Goal: Task Accomplishment & Management: Use online tool/utility

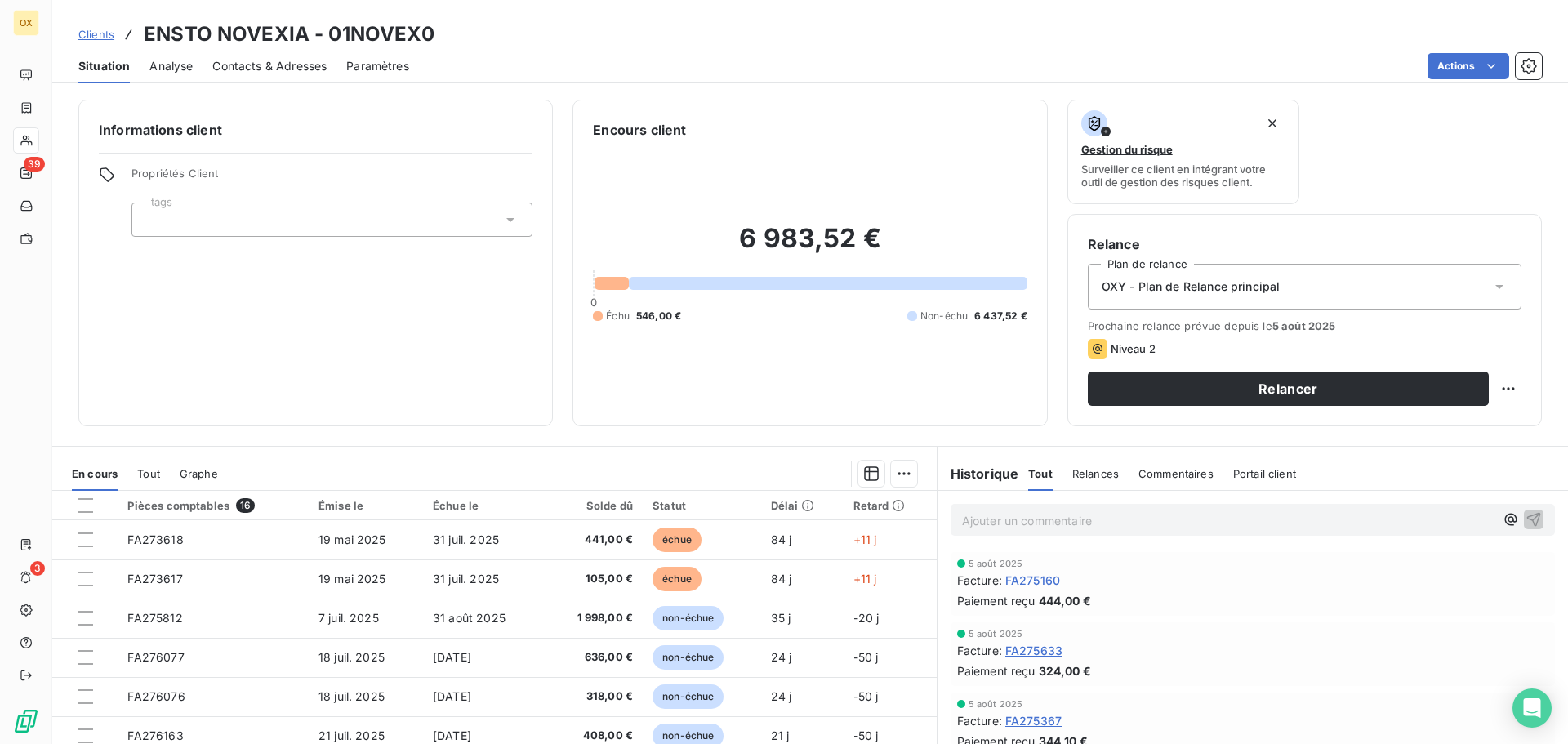
scroll to position [82, 0]
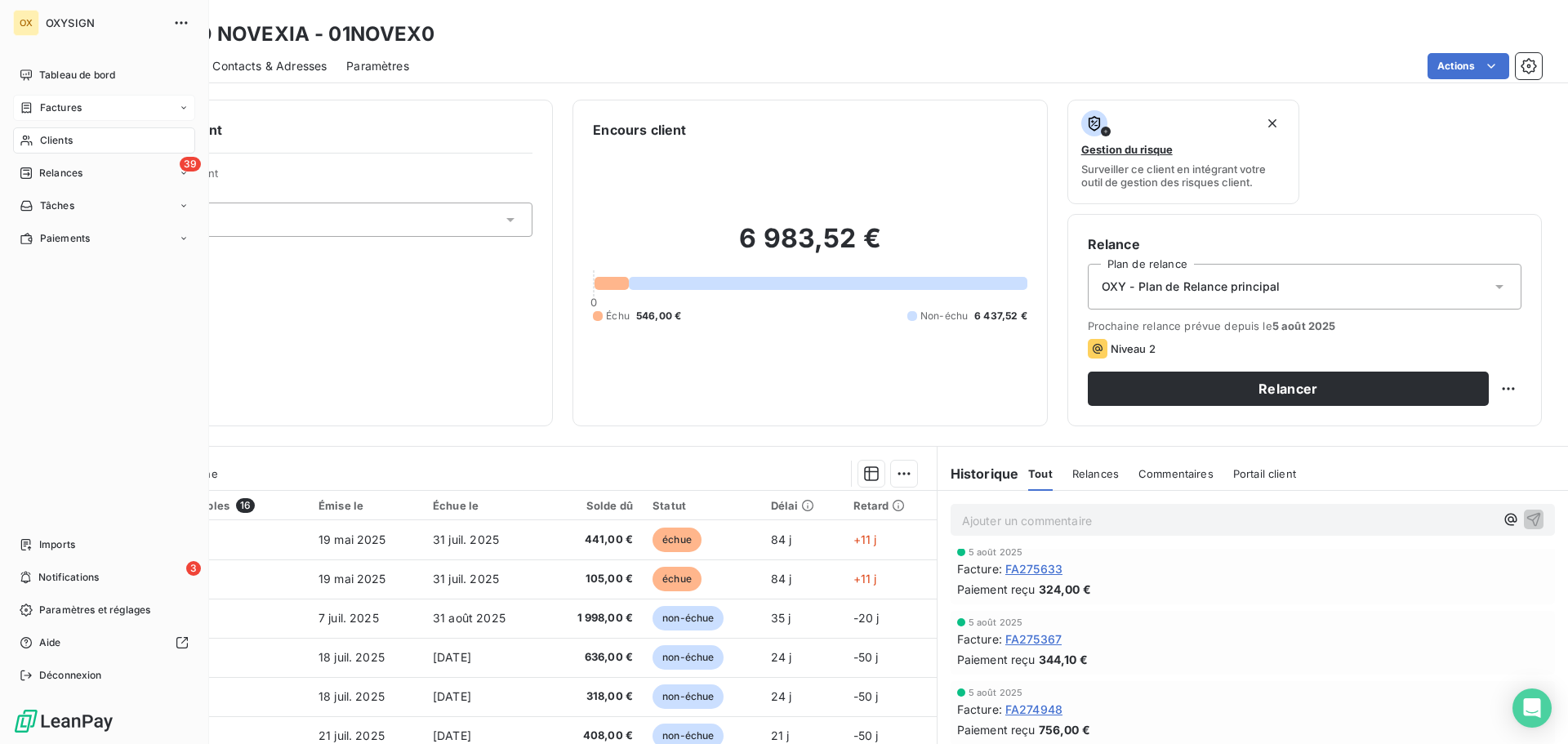
click at [52, 102] on span "Factures" at bounding box center [61, 108] width 42 height 15
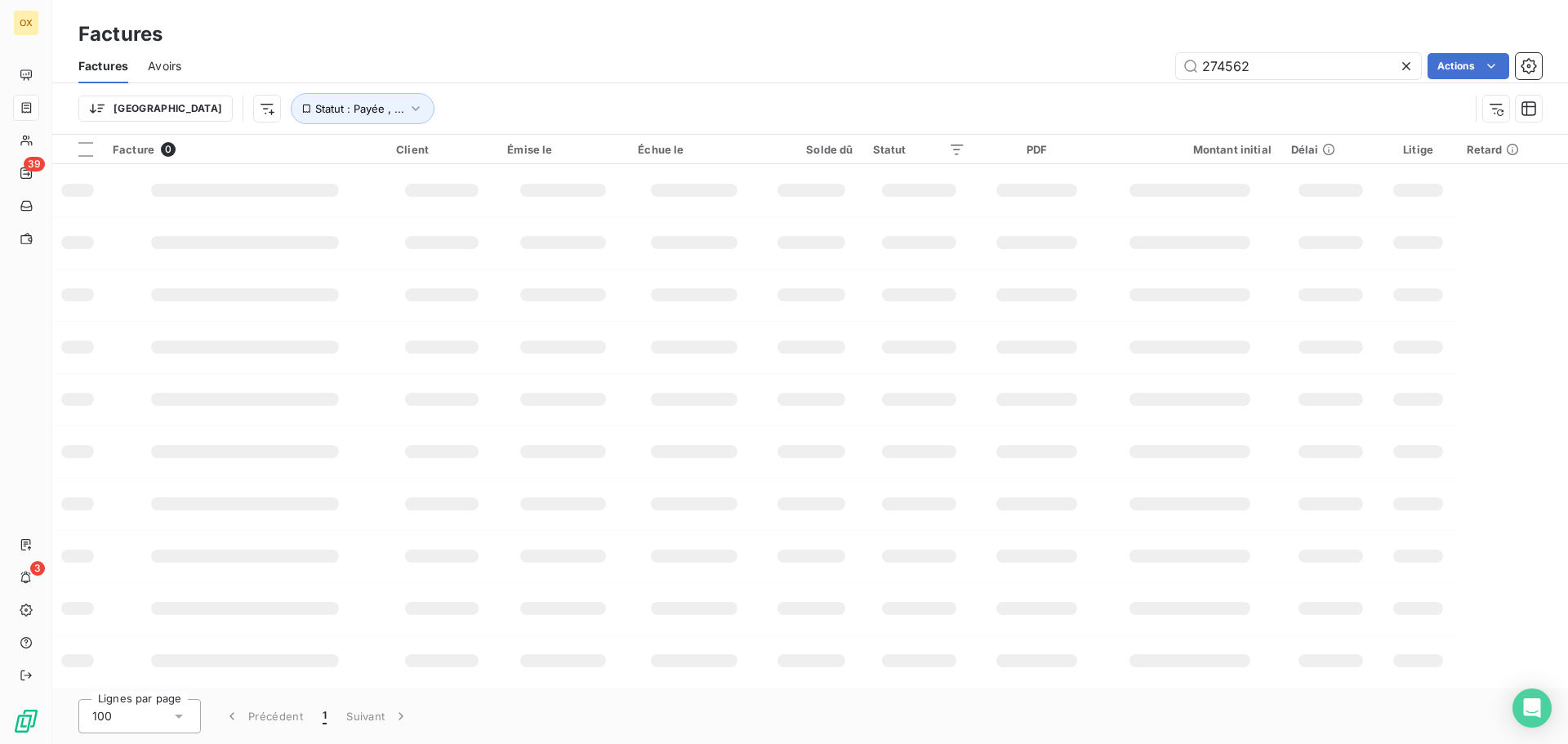
drag, startPoint x: 1259, startPoint y: 69, endPoint x: 1145, endPoint y: 68, distance: 114.0
click at [1145, 68] on div "274562 Actions" at bounding box center [872, 66] width 1341 height 26
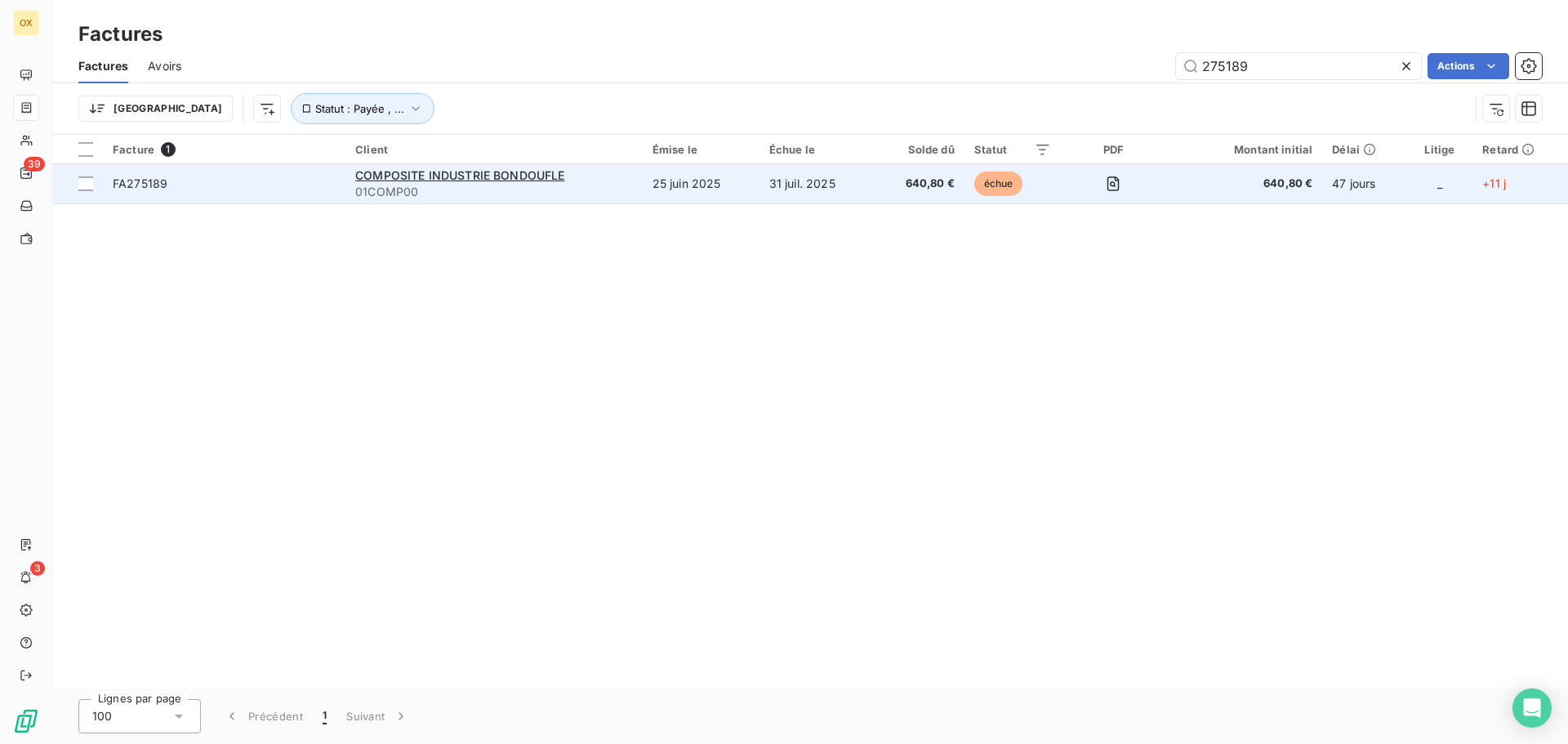
type input "275189"
click at [268, 189] on span "FA275189" at bounding box center [224, 184] width 223 height 17
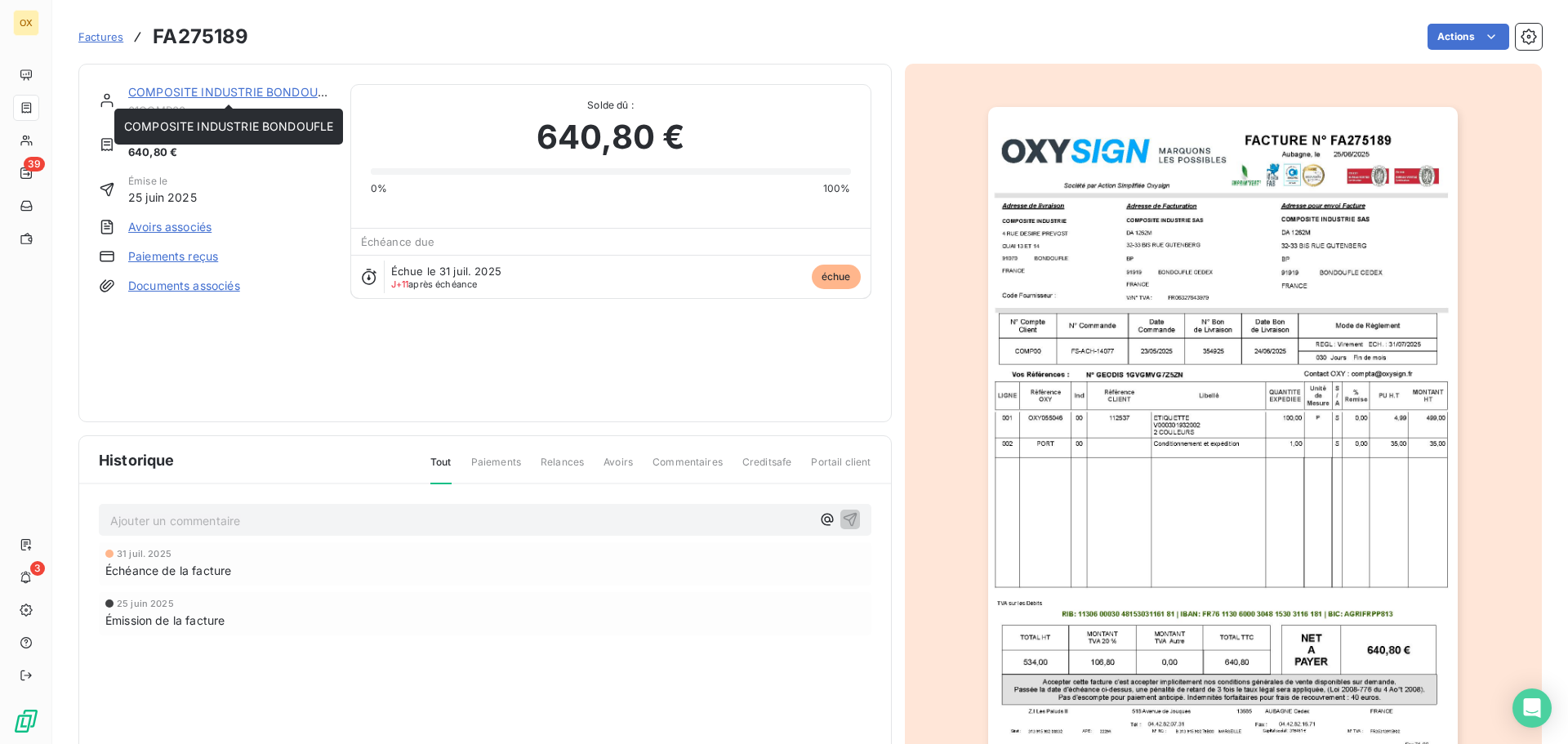
click at [221, 88] on link "COMPOSITE INDUSTRIE BONDOUFLE" at bounding box center [233, 92] width 209 height 14
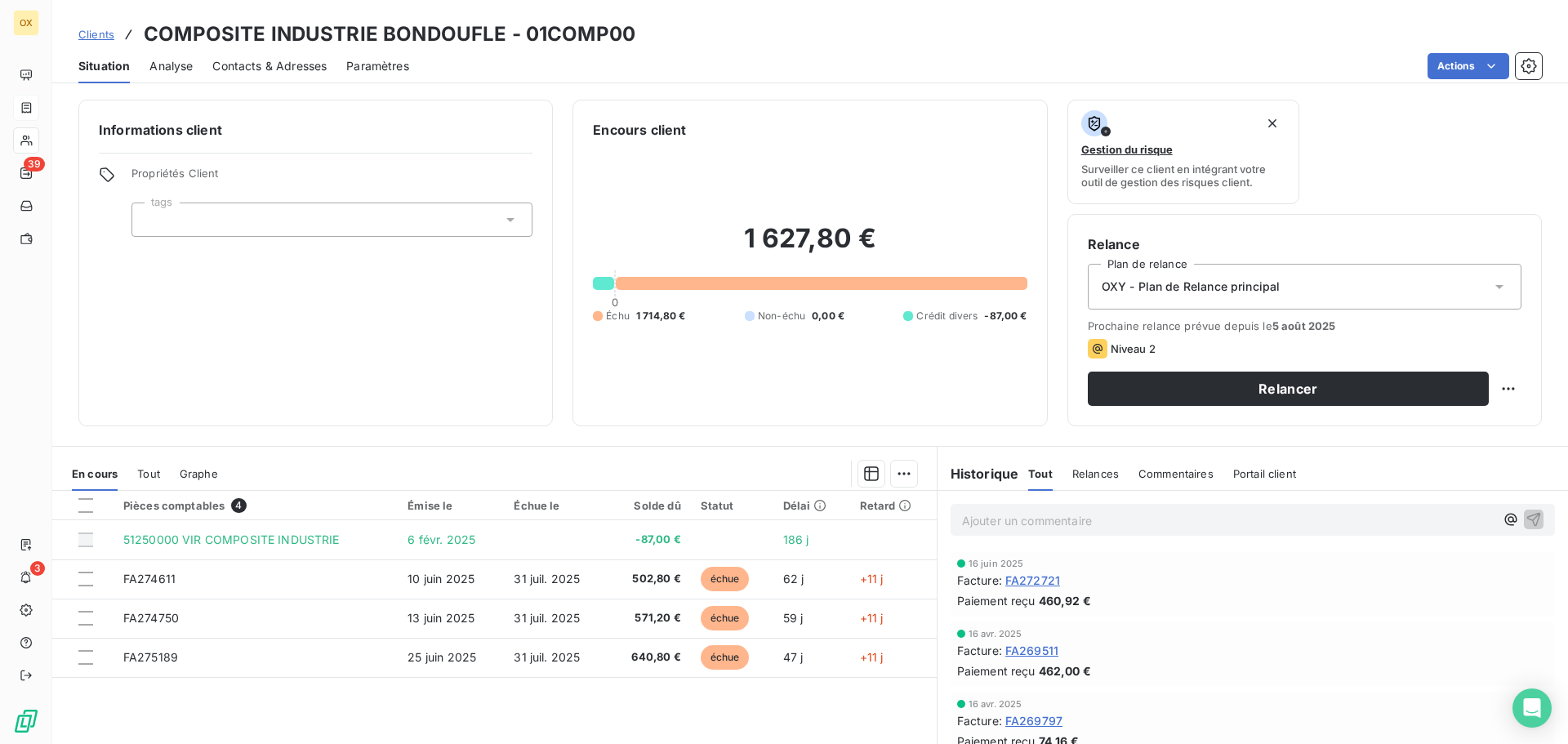
click at [242, 66] on span "Contacts & Adresses" at bounding box center [269, 67] width 114 height 17
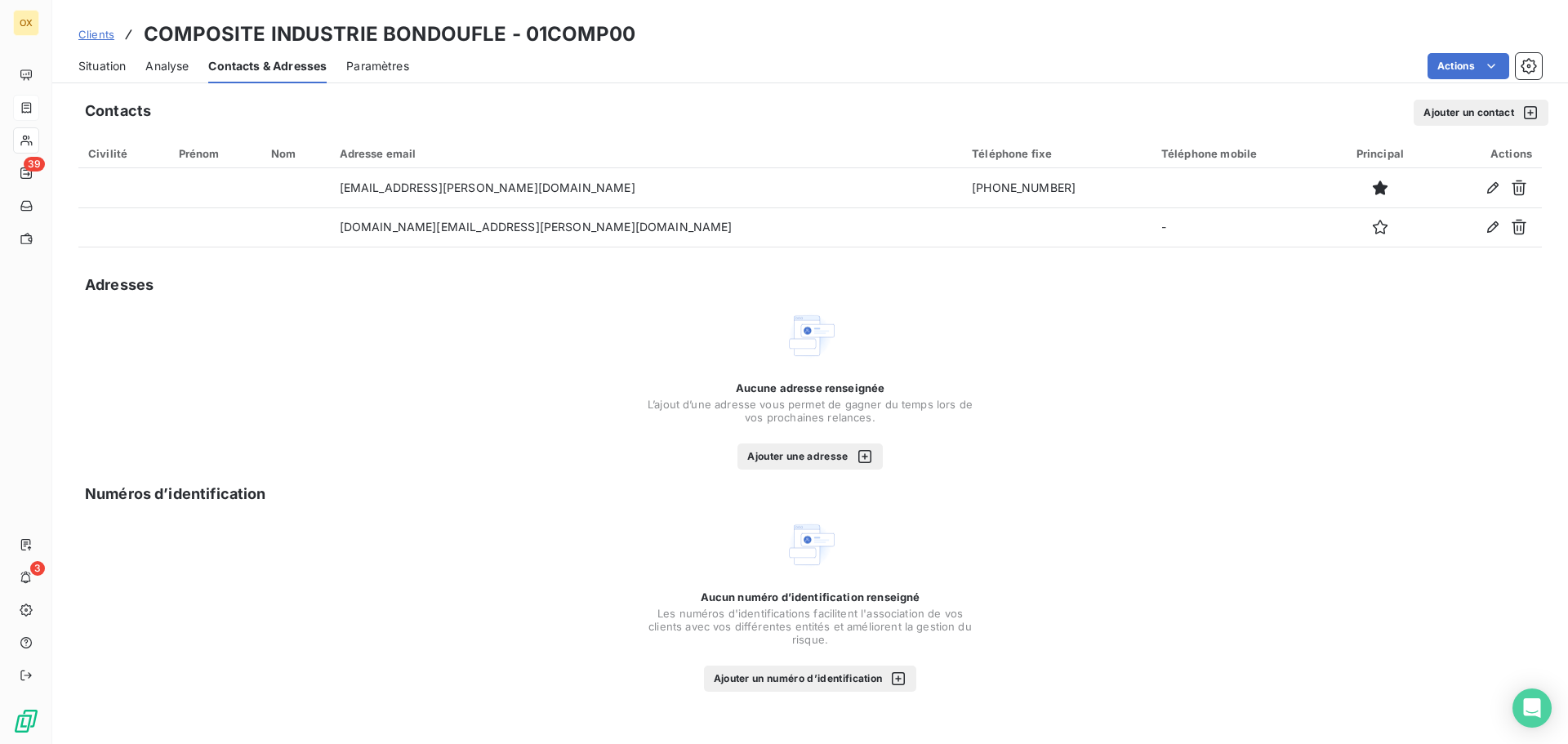
click at [91, 65] on span "Situation" at bounding box center [102, 67] width 48 height 17
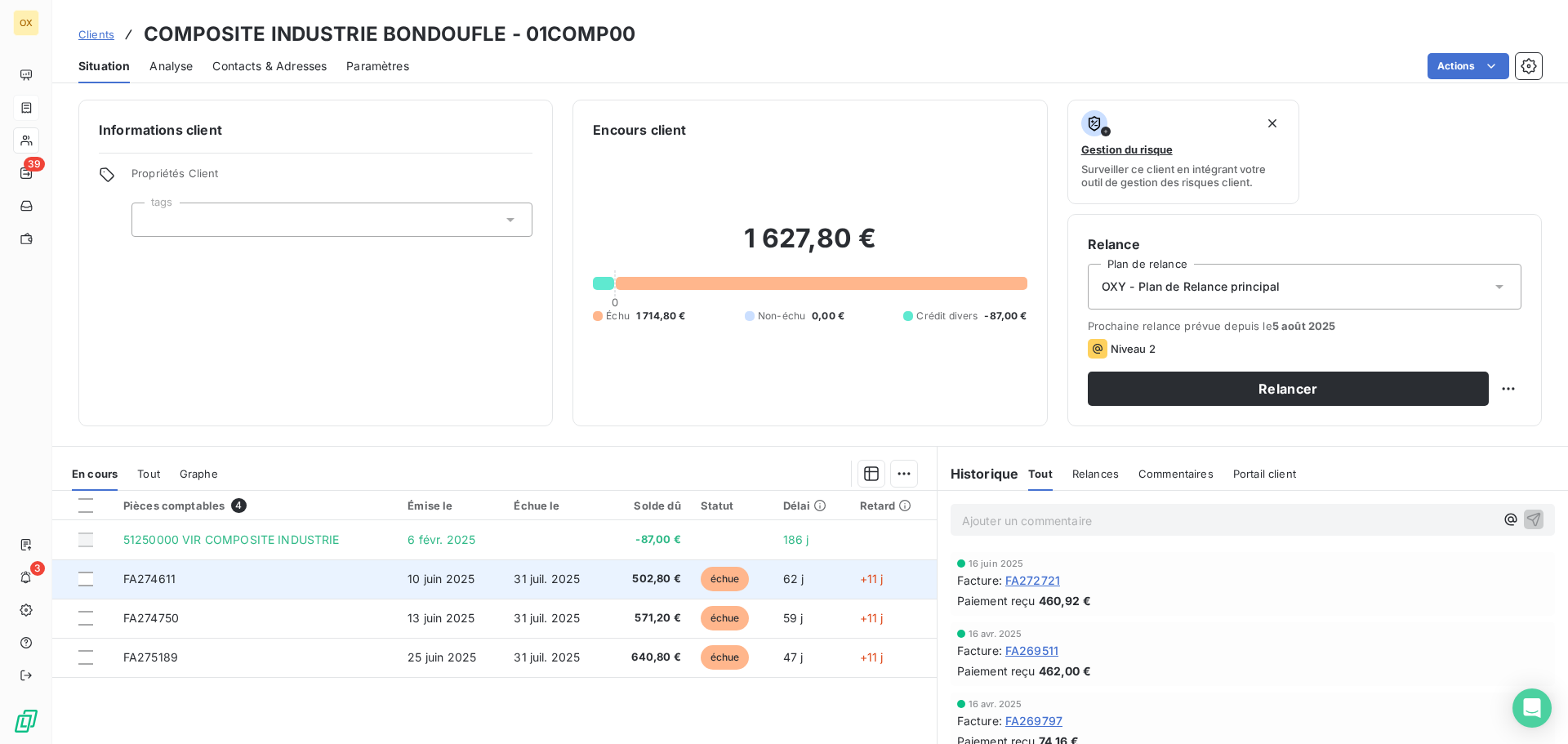
click at [730, 577] on span "échue" at bounding box center [725, 579] width 49 height 24
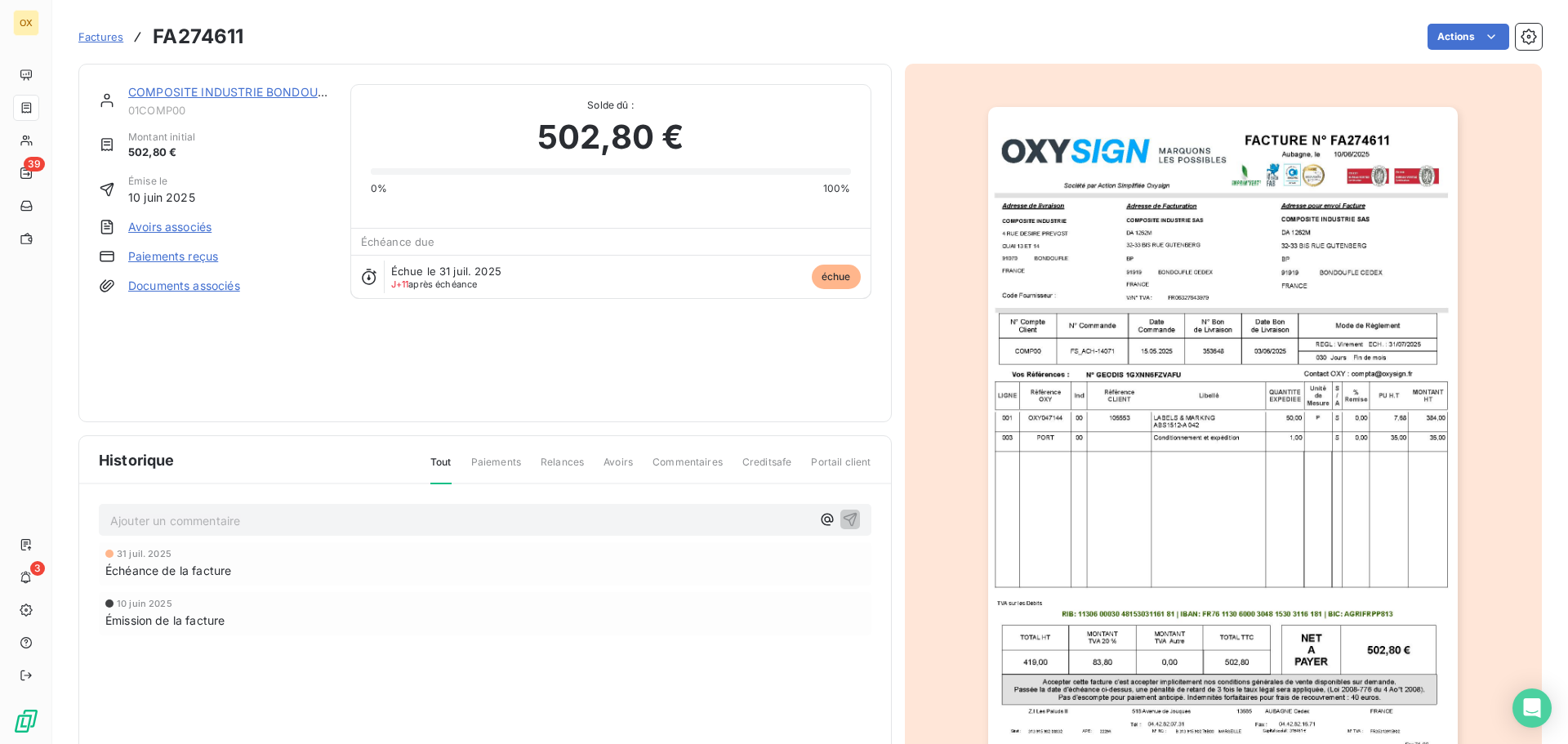
click at [1249, 280] on img "button" at bounding box center [1223, 439] width 470 height 665
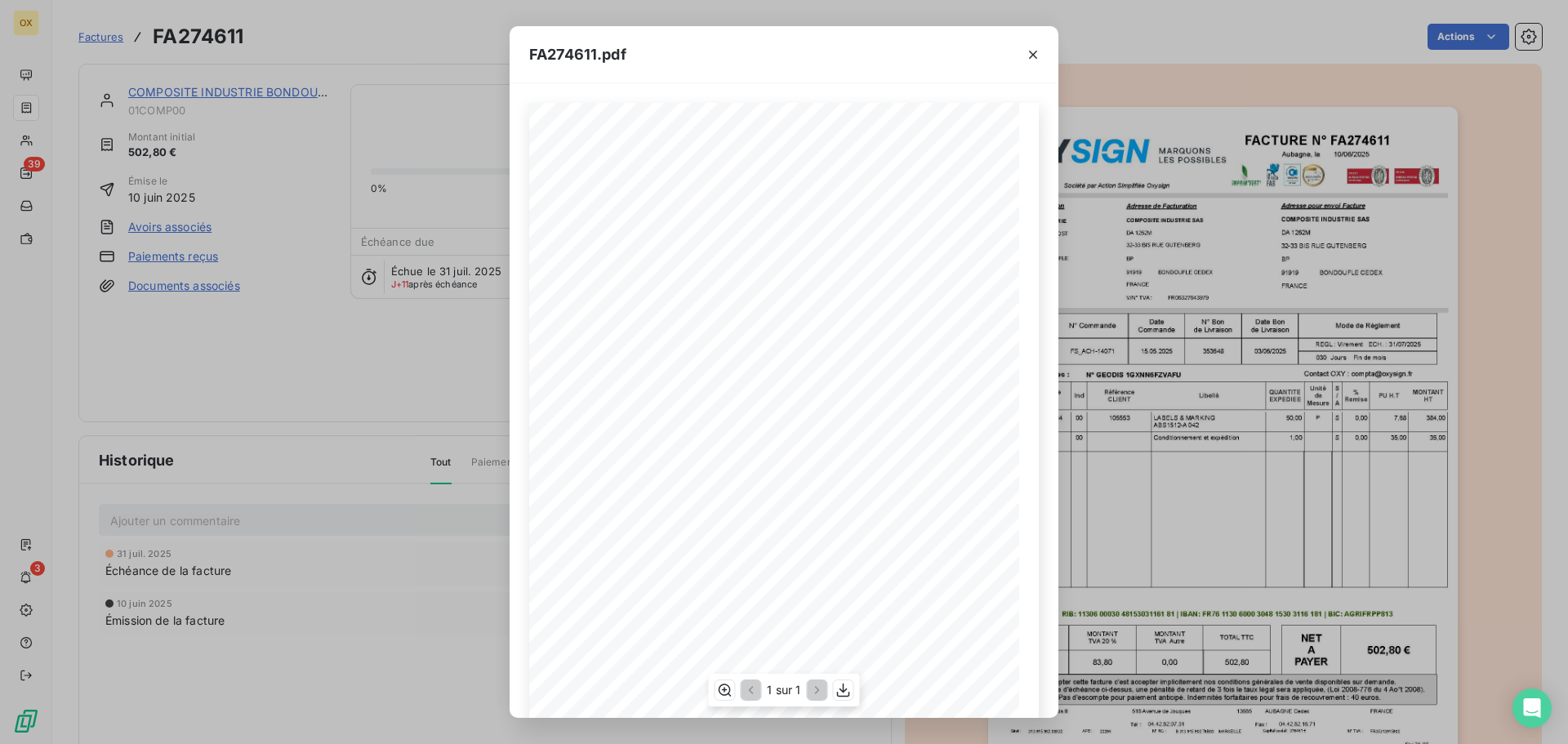
drag, startPoint x: 664, startPoint y: 357, endPoint x: 609, endPoint y: 358, distance: 55.0
click at [609, 358] on span at bounding box center [668, 357] width 149 height 7
click at [1039, 52] on icon "button" at bounding box center [1033, 55] width 17 height 17
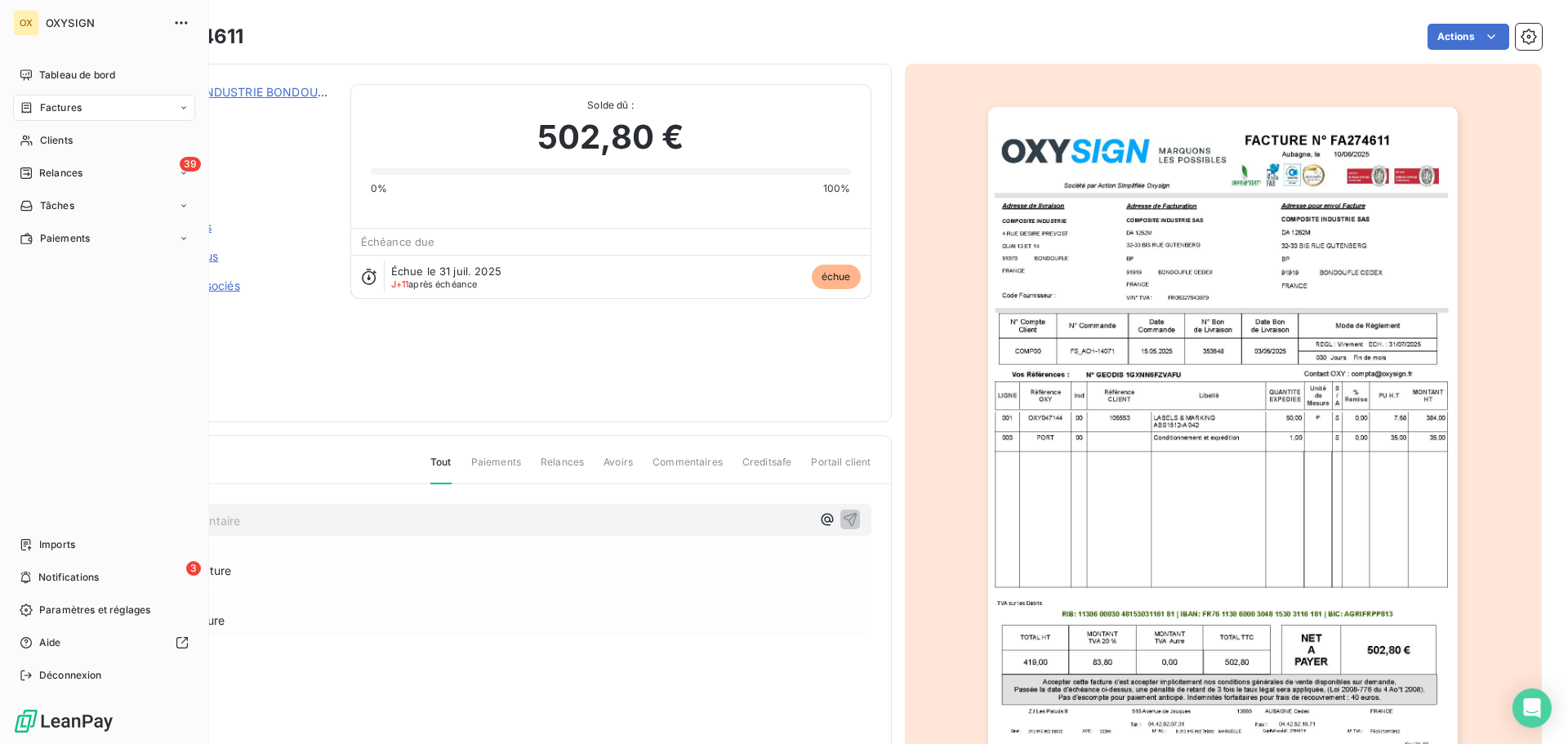
click at [58, 102] on span "Factures" at bounding box center [61, 108] width 42 height 15
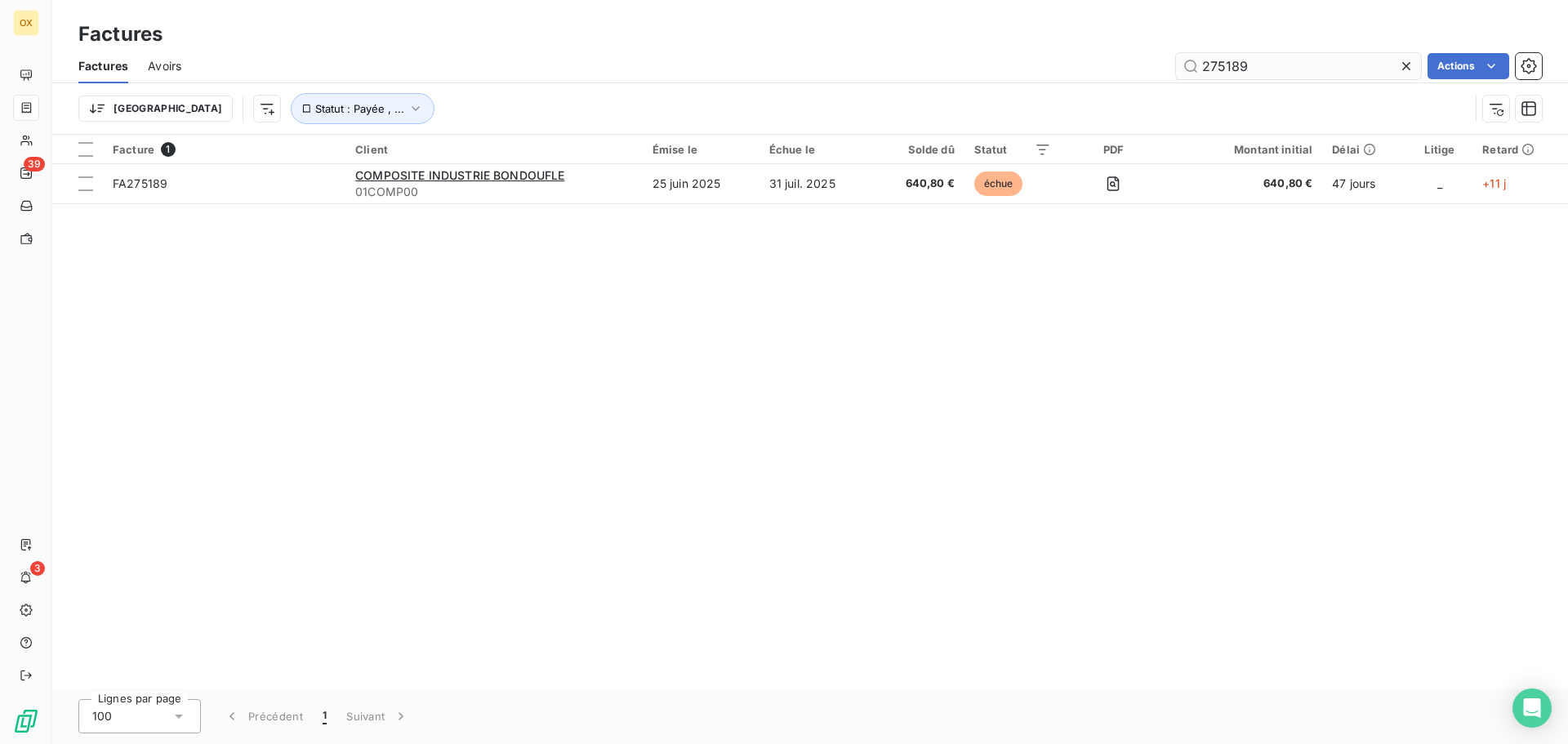
drag, startPoint x: 1279, startPoint y: 60, endPoint x: 1224, endPoint y: 68, distance: 55.6
click at [1224, 68] on input "275189" at bounding box center [1299, 66] width 245 height 26
type input "275329"
drag, startPoint x: 1236, startPoint y: 63, endPoint x: 1195, endPoint y: 62, distance: 41.0
click at [1195, 62] on input "275329" at bounding box center [1299, 66] width 245 height 26
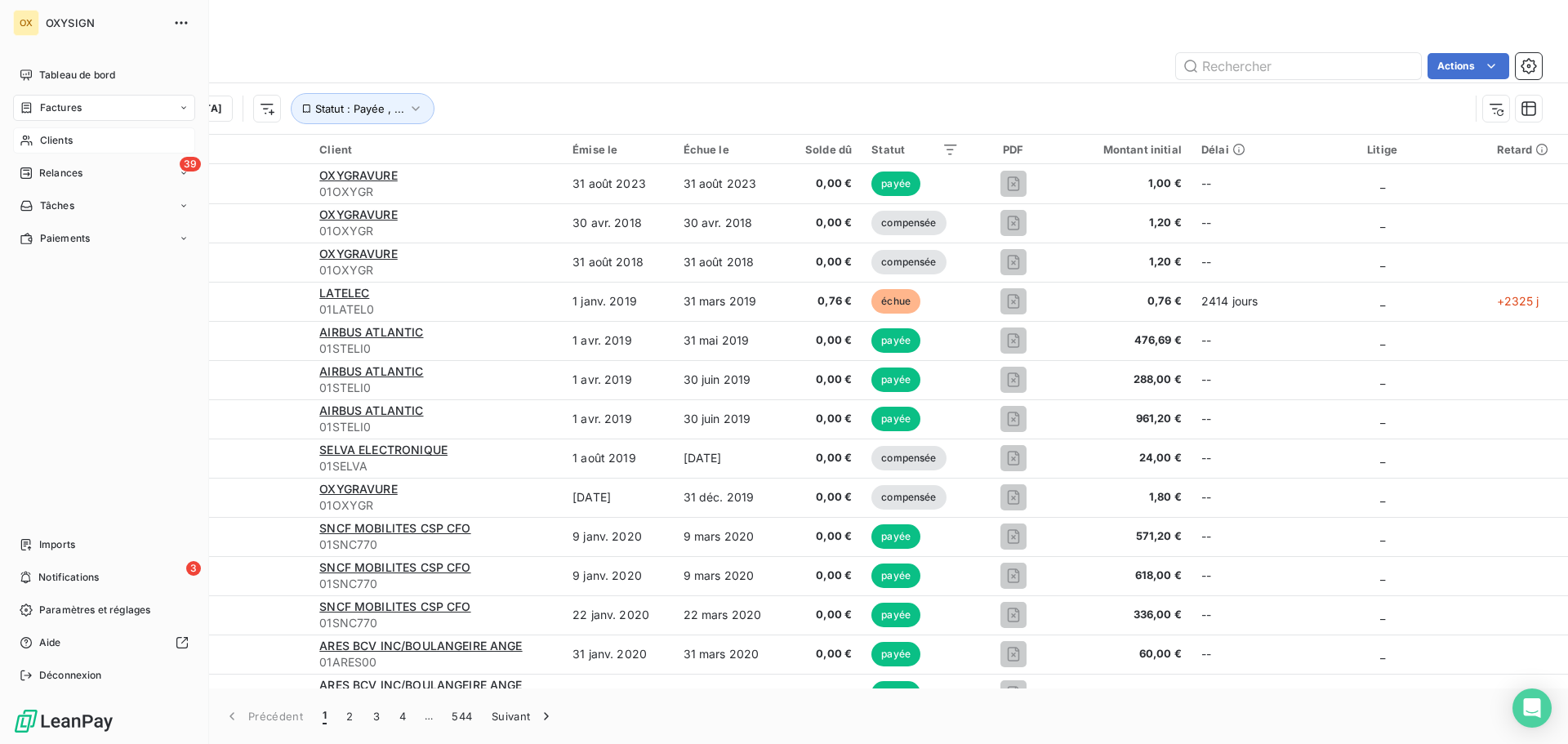
click at [54, 135] on span "Clients" at bounding box center [56, 141] width 33 height 15
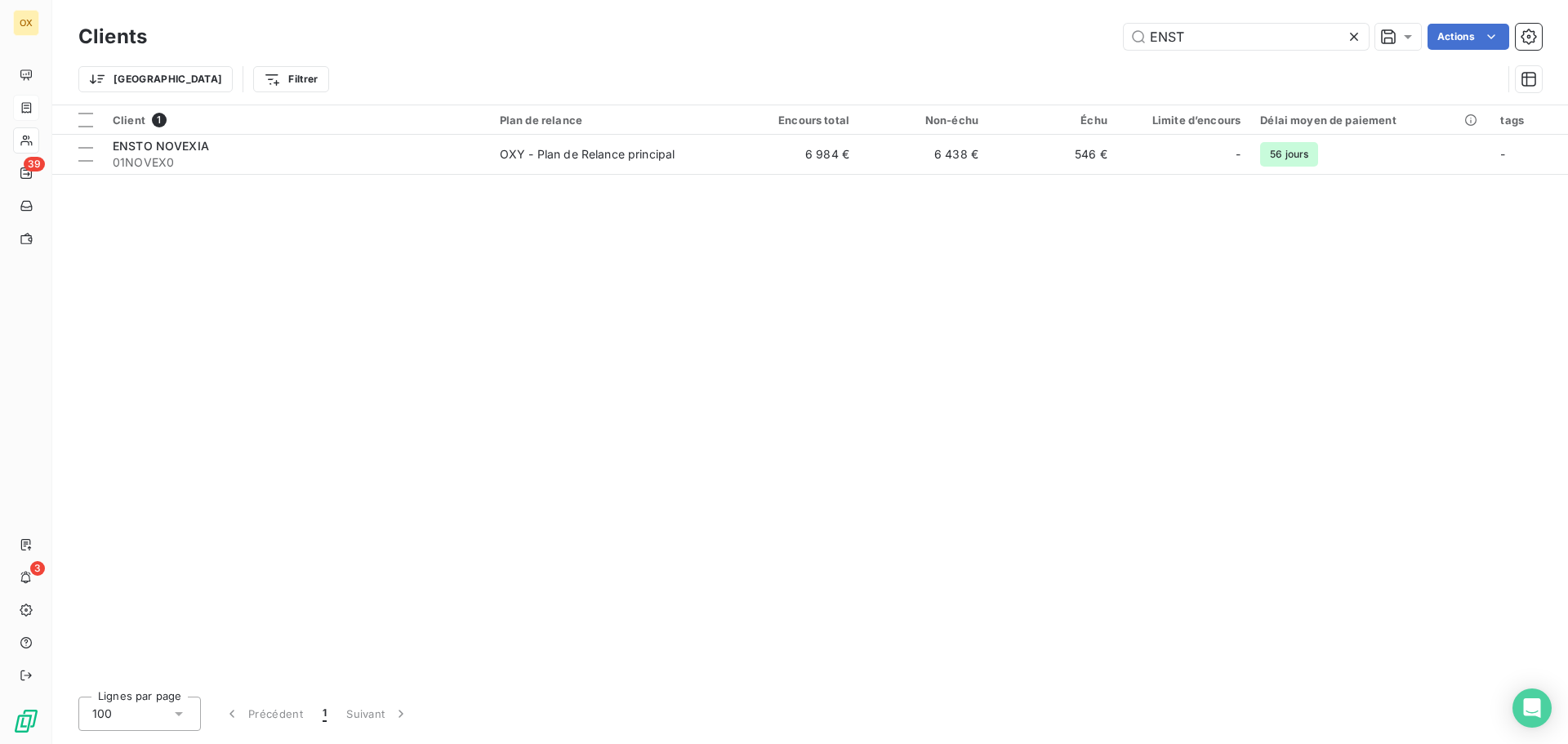
drag, startPoint x: 1223, startPoint y: 42, endPoint x: 1093, endPoint y: 46, distance: 130.1
click at [1093, 46] on div "ENST Actions" at bounding box center [854, 36] width 1375 height 26
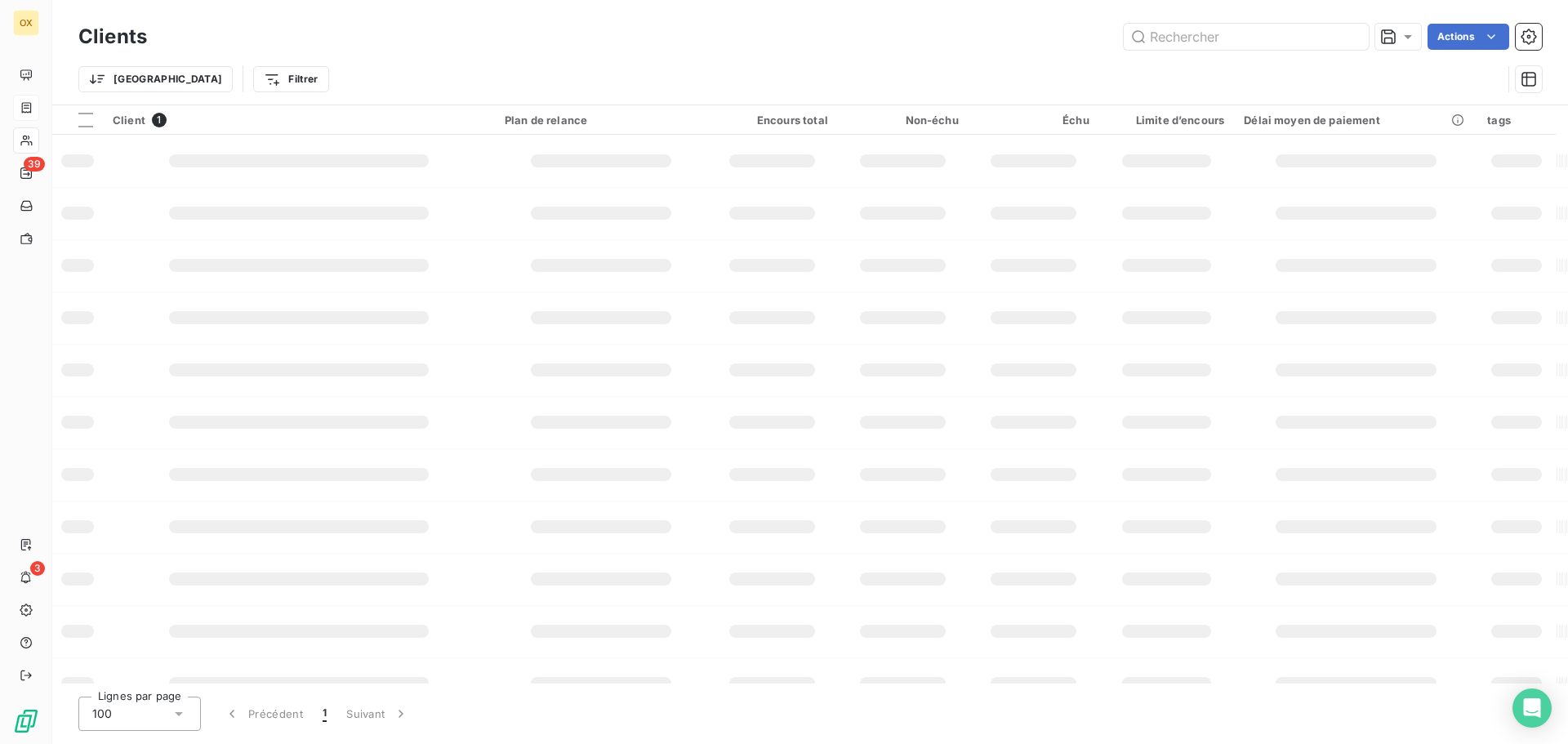
type input "m"
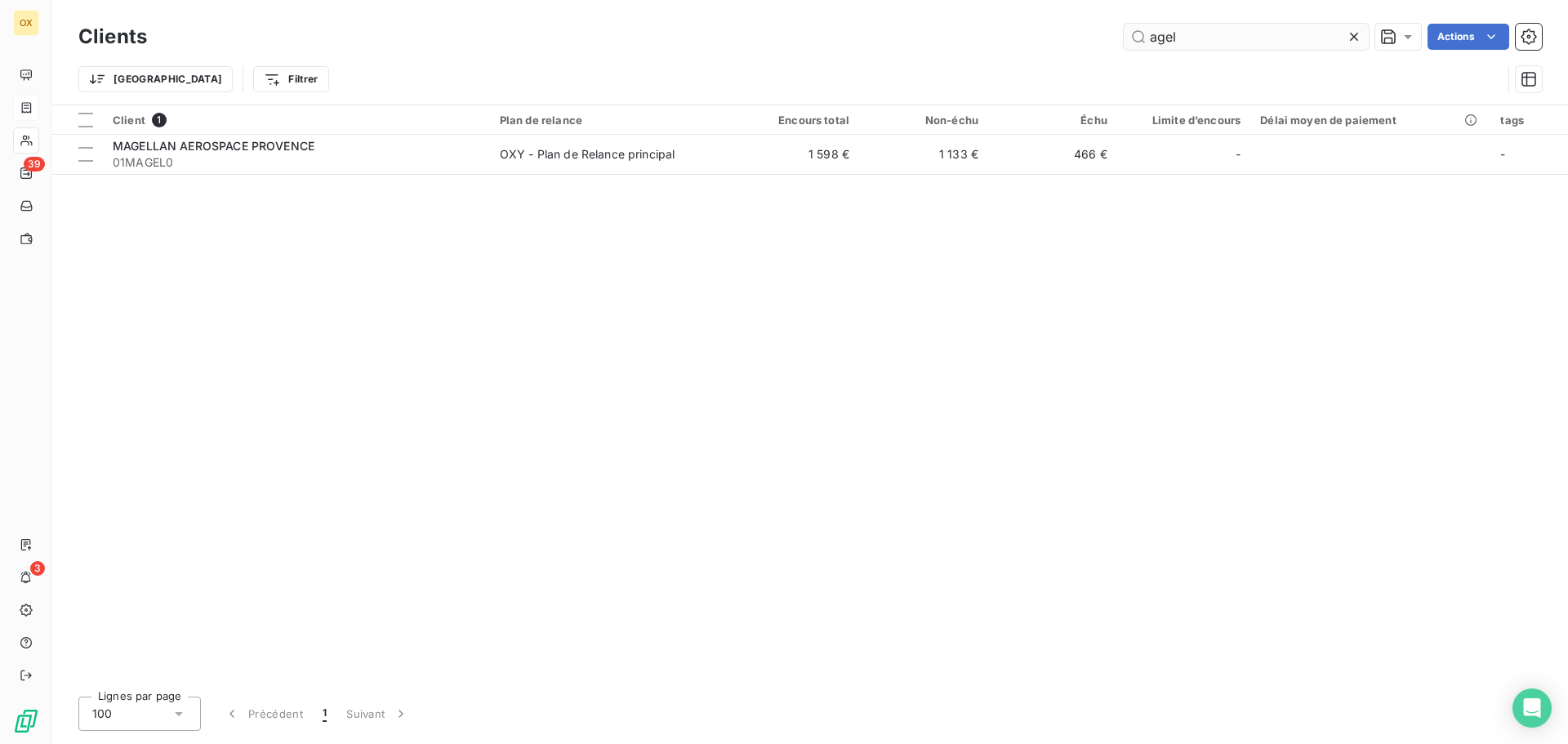
click at [1151, 38] on input "agel" at bounding box center [1247, 36] width 245 height 26
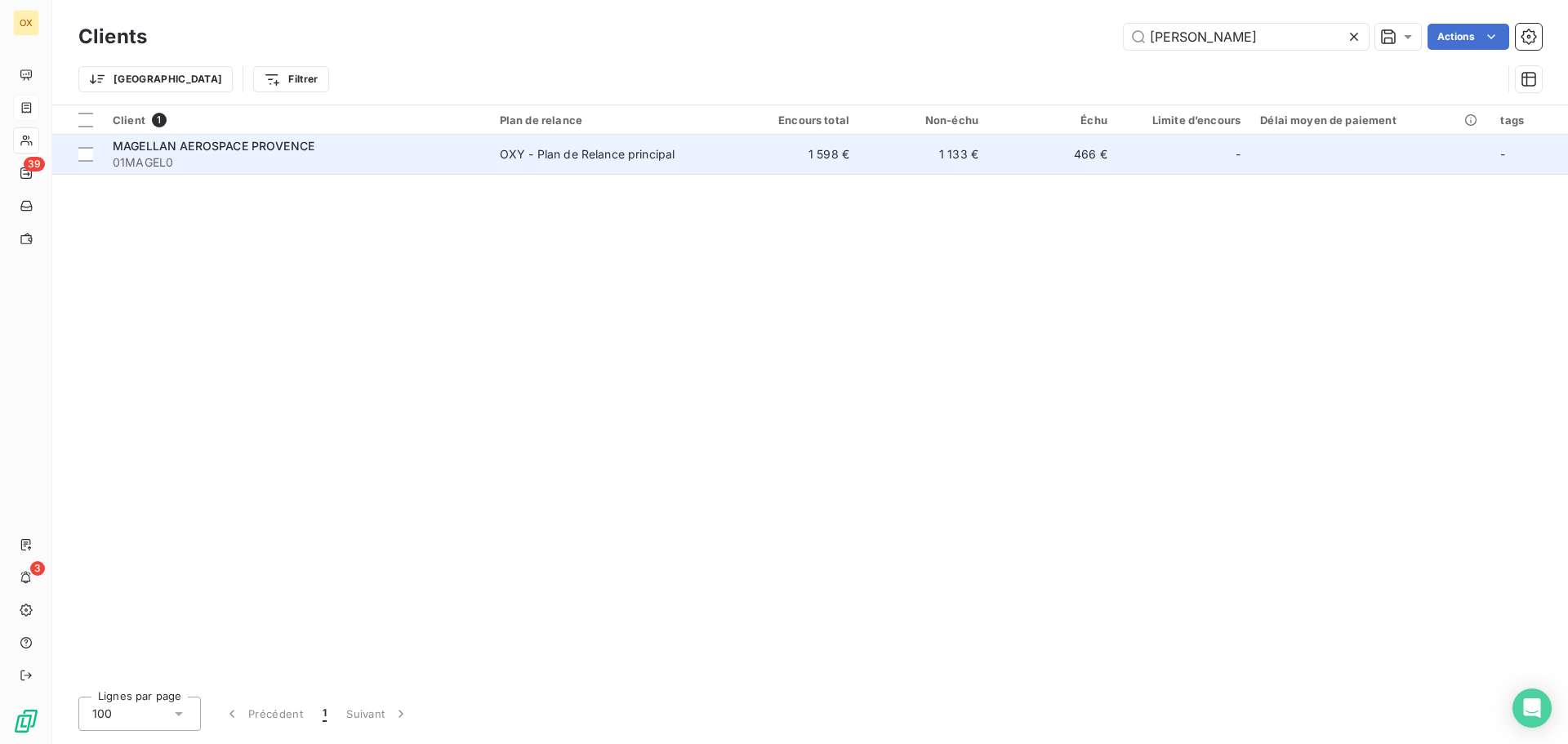
type input "magel"
click at [258, 156] on span "01MAGEL0" at bounding box center [296, 163] width 368 height 17
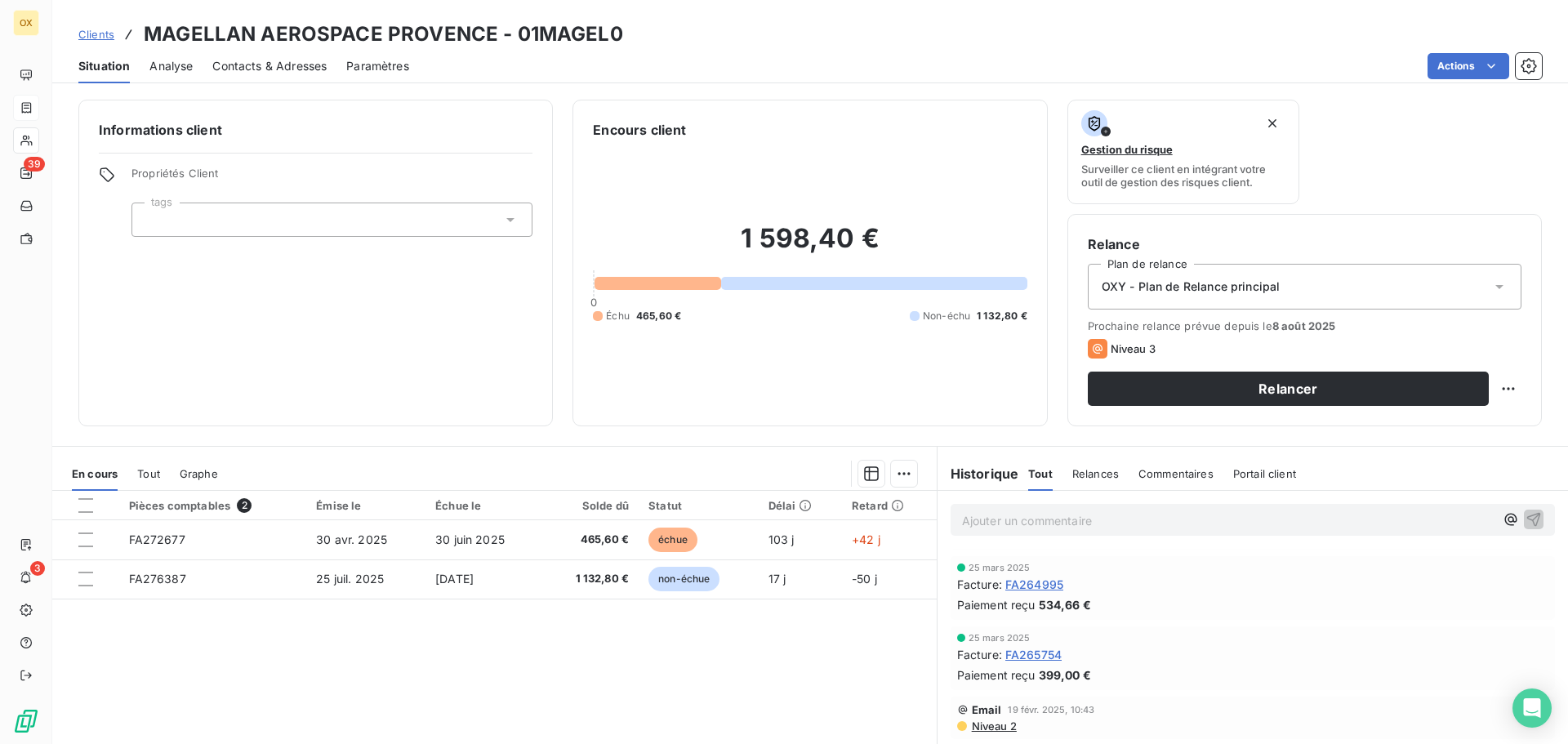
scroll to position [163, 0]
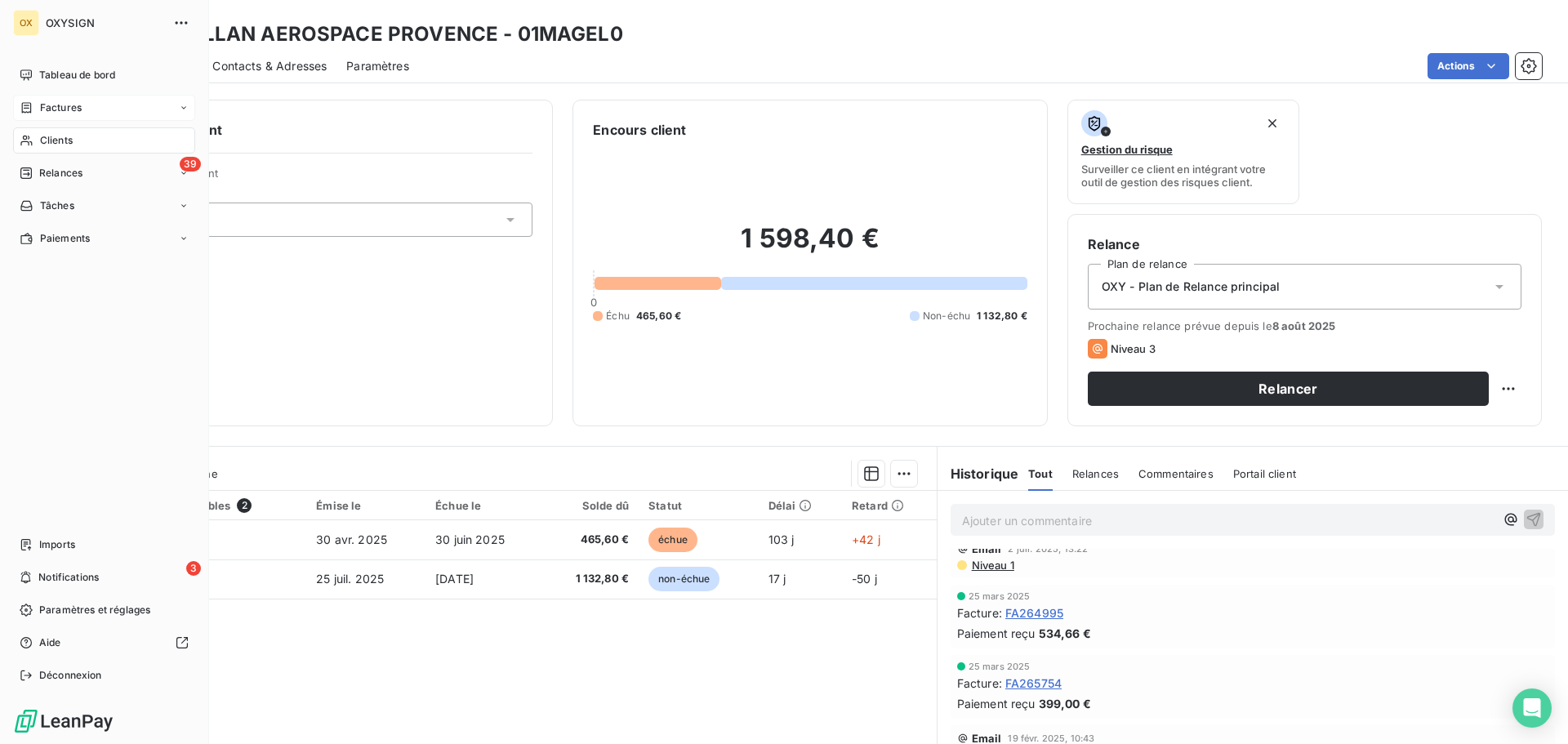
click at [82, 138] on div "Clients" at bounding box center [104, 140] width 182 height 26
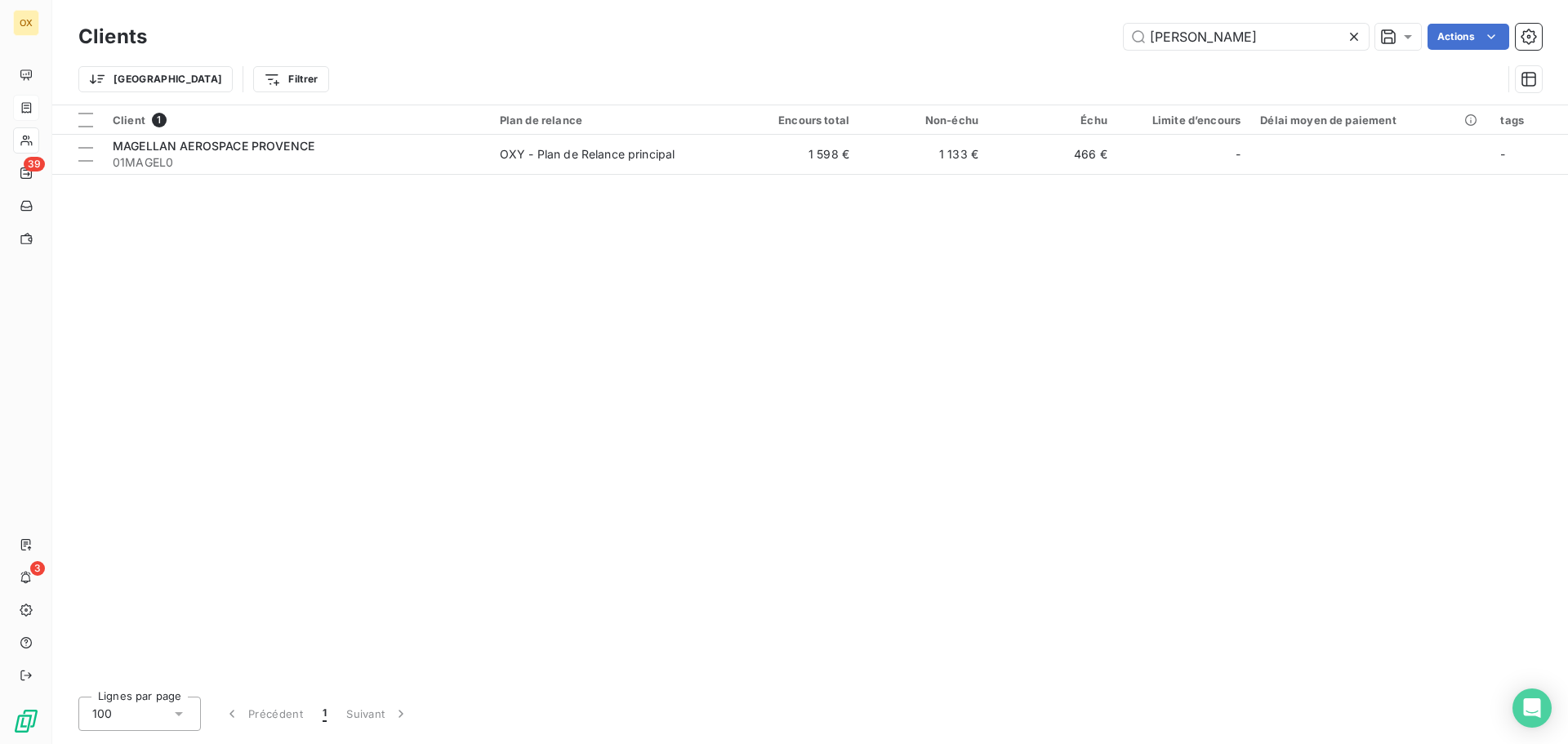
drag, startPoint x: 1298, startPoint y: 43, endPoint x: 1097, endPoint y: 40, distance: 201.0
click at [1097, 40] on div "magel Actions" at bounding box center [854, 36] width 1375 height 26
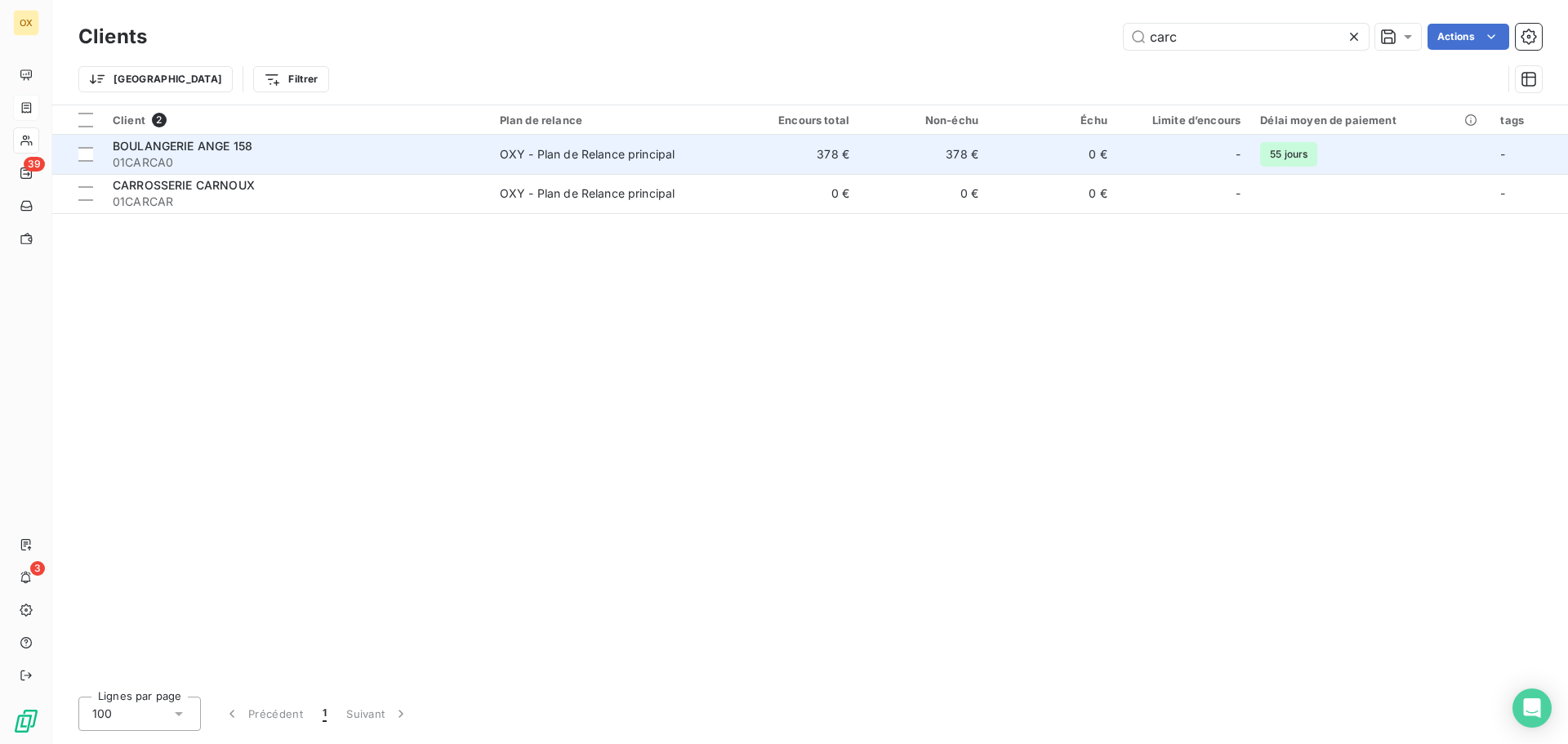
type input "carc"
click at [367, 155] on span "01CARCA0" at bounding box center [296, 163] width 368 height 17
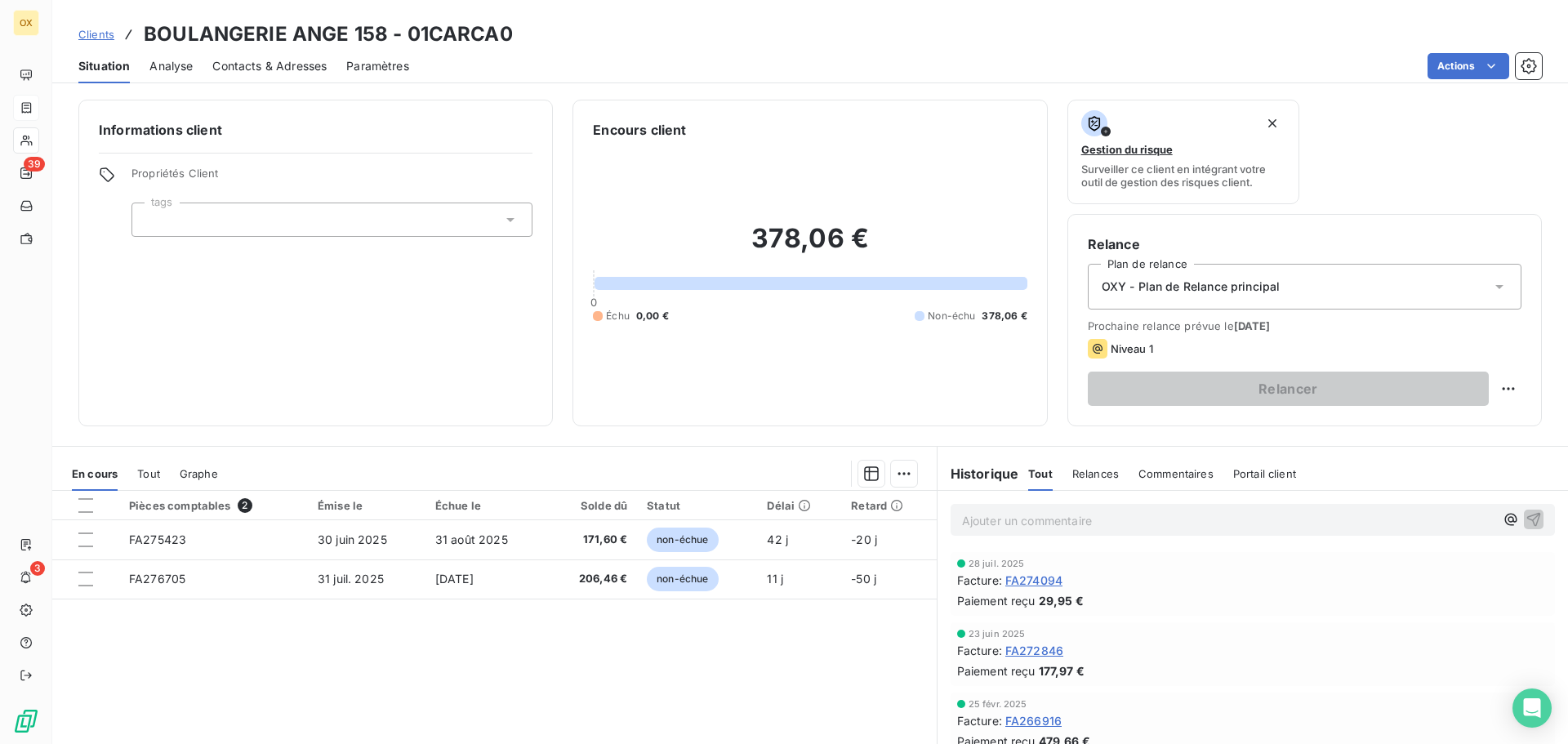
click at [1045, 581] on span "FA274094" at bounding box center [1034, 581] width 58 height 18
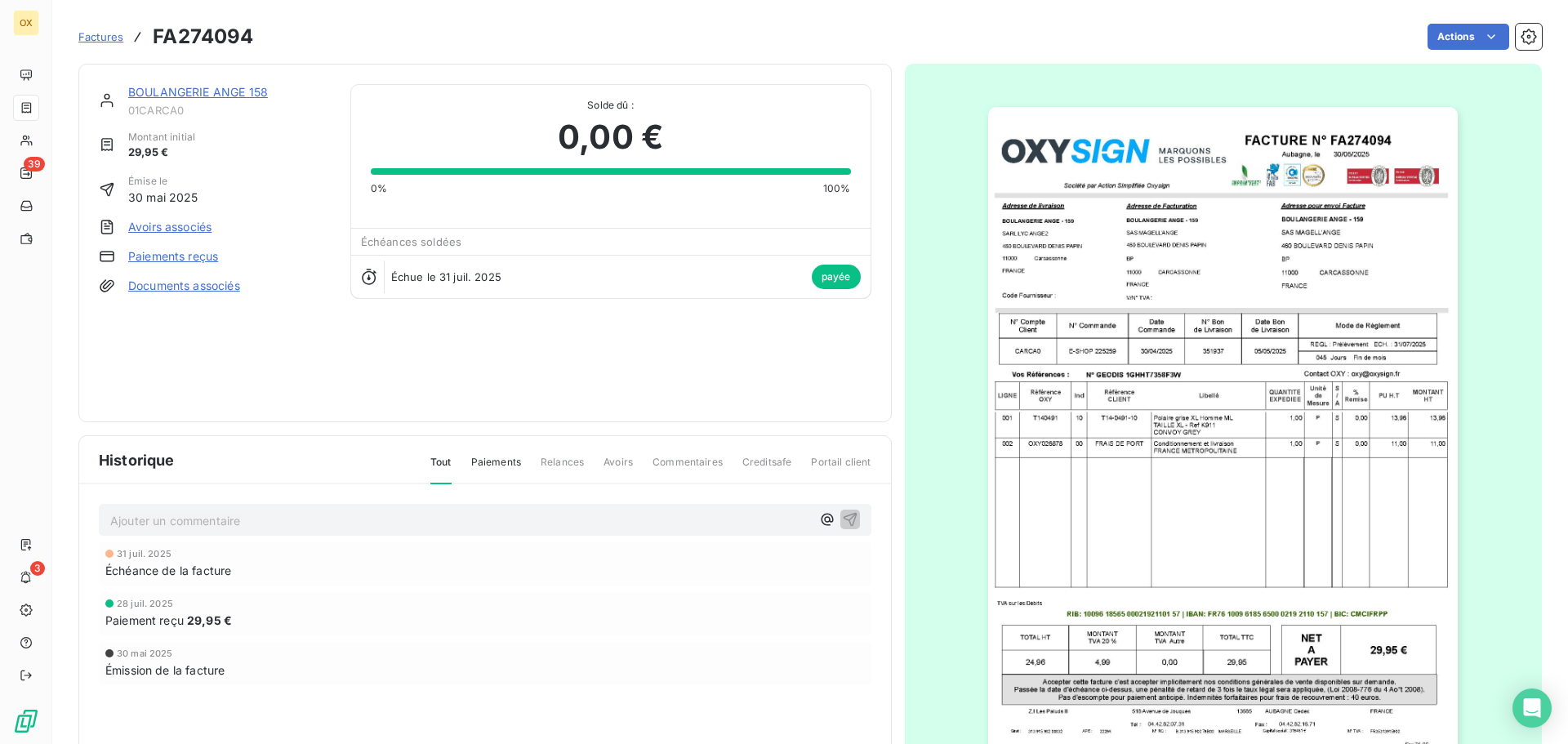
click at [1194, 243] on img "button" at bounding box center [1223, 439] width 470 height 665
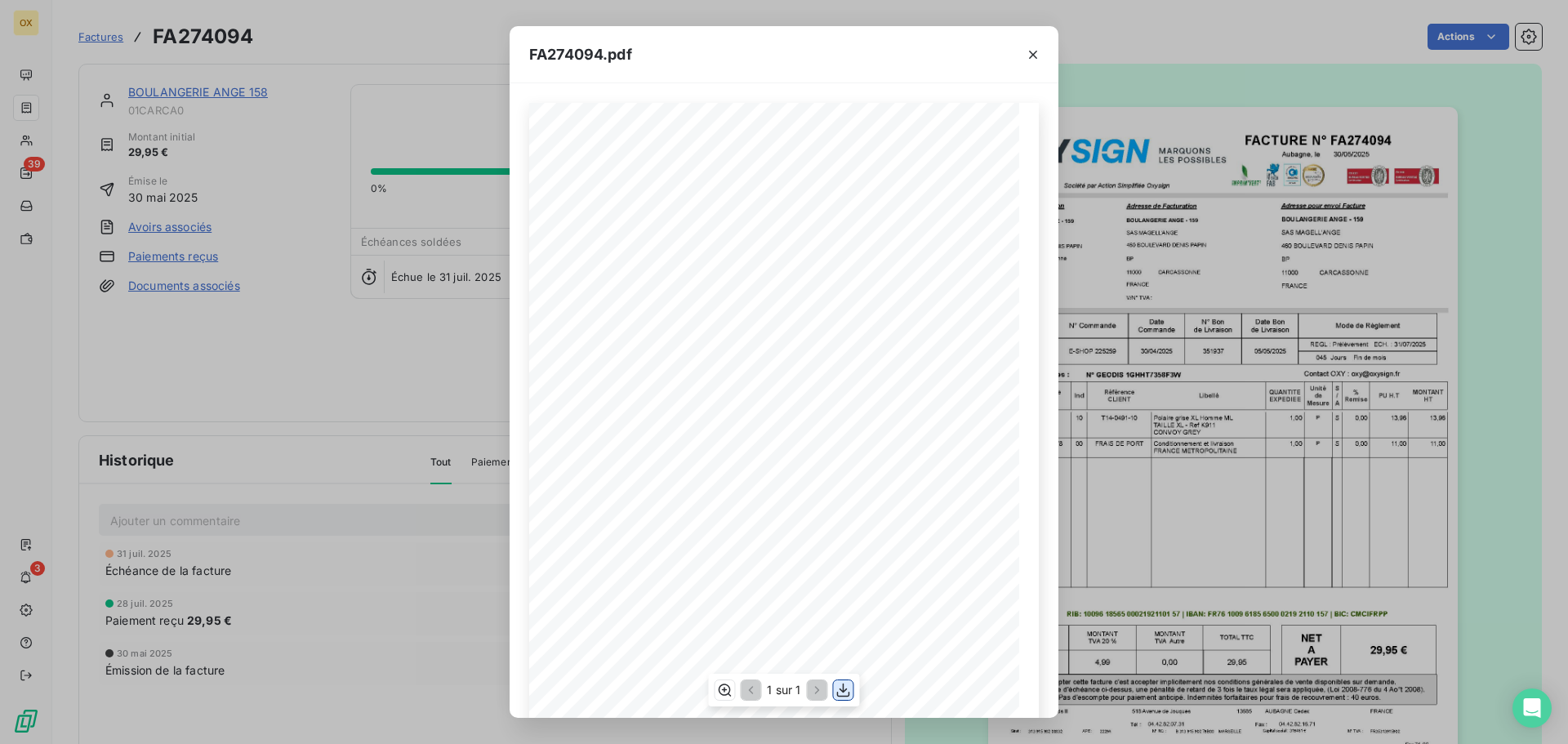
click at [844, 685] on icon "button" at bounding box center [844, 691] width 13 height 14
drag, startPoint x: 1034, startPoint y: 53, endPoint x: 1518, endPoint y: 72, distance: 484.4
click at [1034, 53] on icon "button" at bounding box center [1033, 55] width 8 height 8
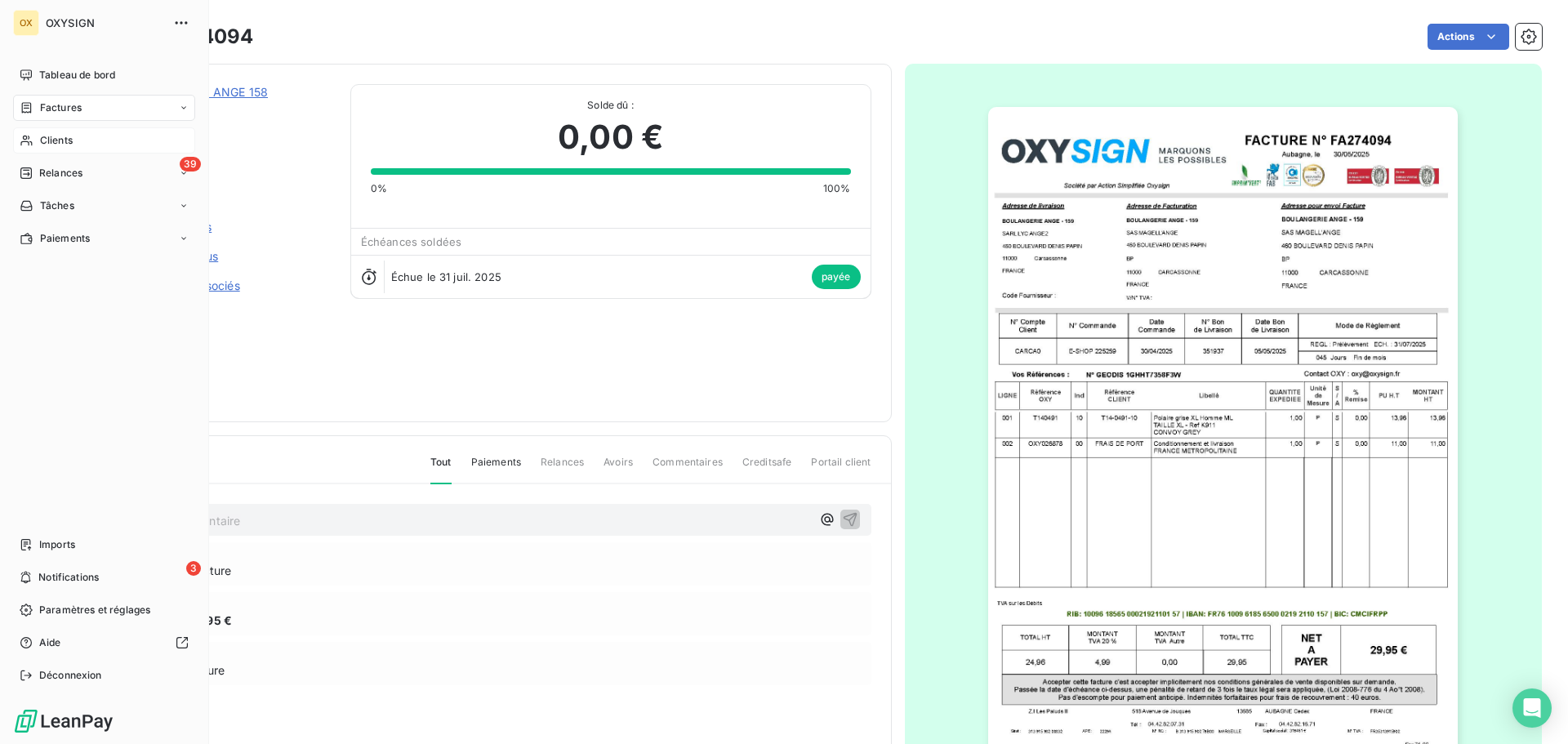
click at [48, 140] on span "Clients" at bounding box center [56, 141] width 33 height 15
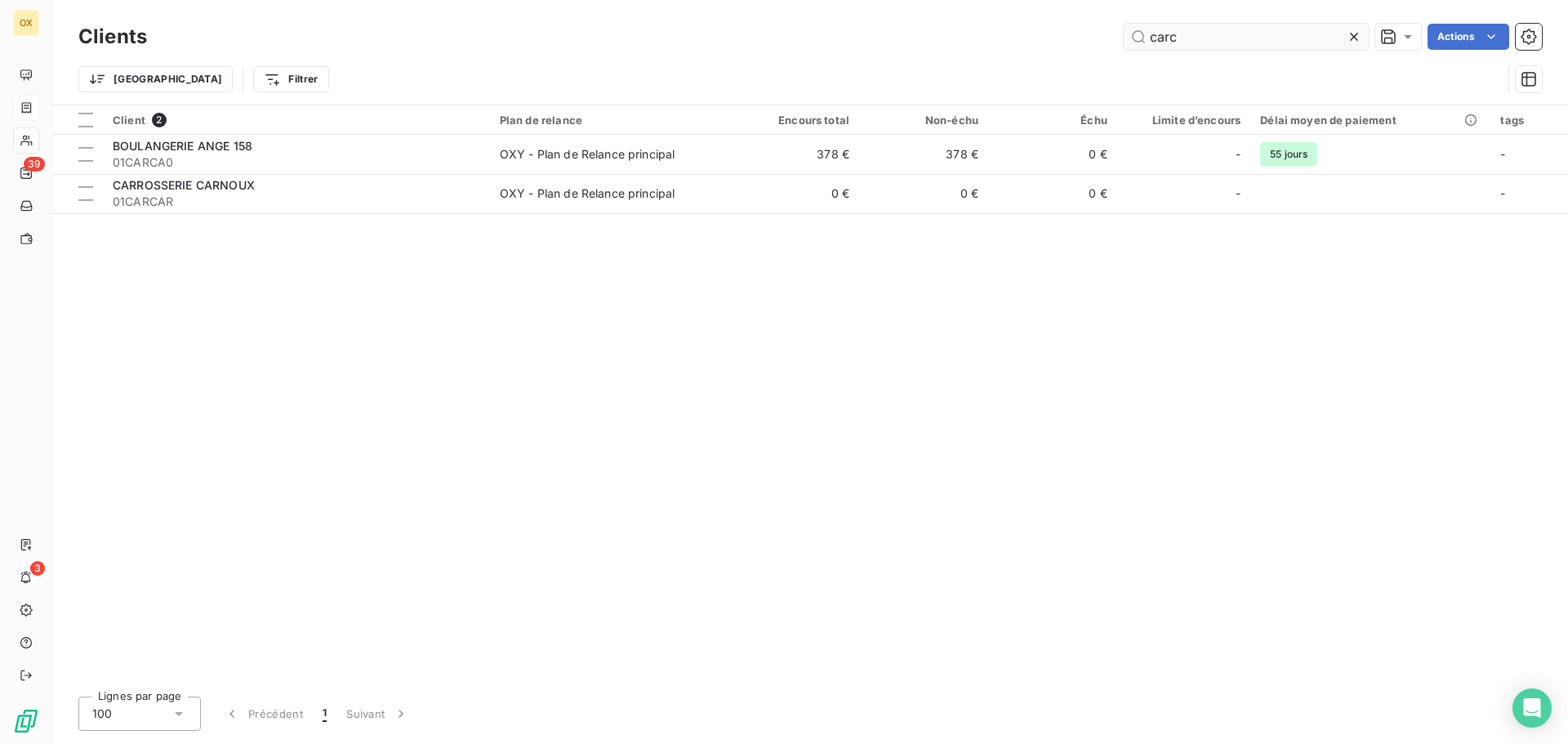
drag, startPoint x: 1225, startPoint y: 33, endPoint x: 1123, endPoint y: 27, distance: 102.2
click at [1124, 27] on input "carc" at bounding box center [1247, 36] width 245 height 26
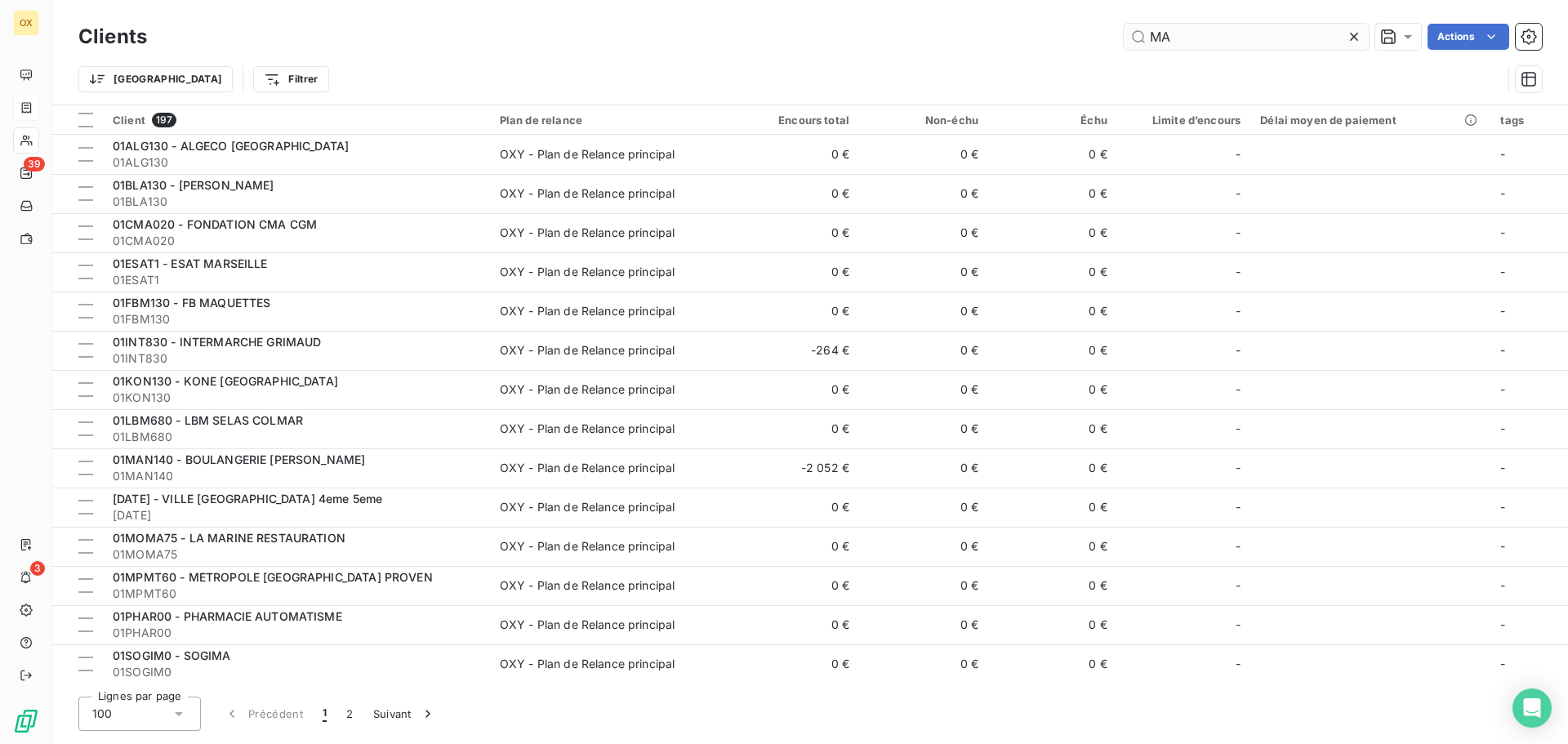
type input "M"
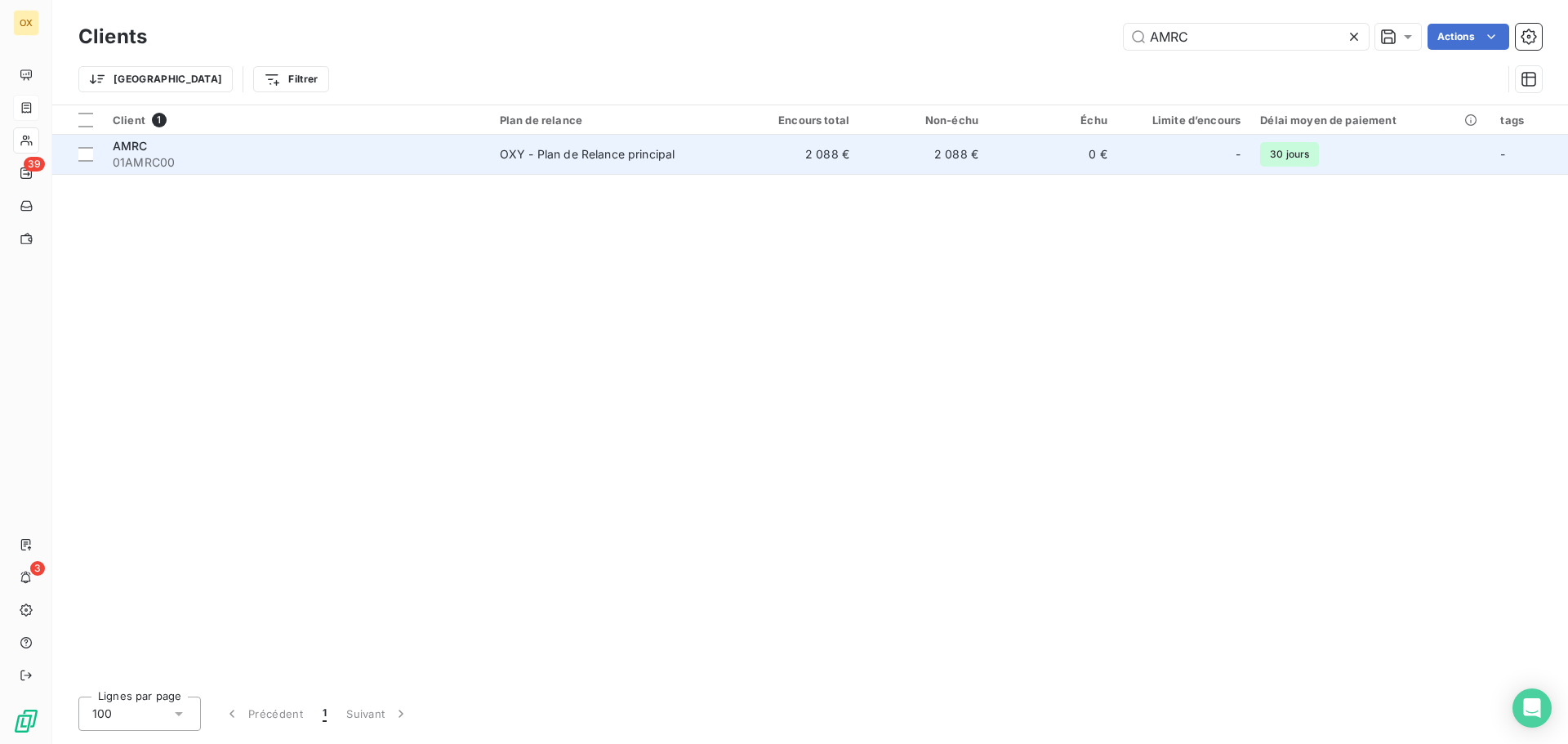
type input "AMRC"
click at [168, 160] on span "01AMRC00" at bounding box center [296, 163] width 368 height 17
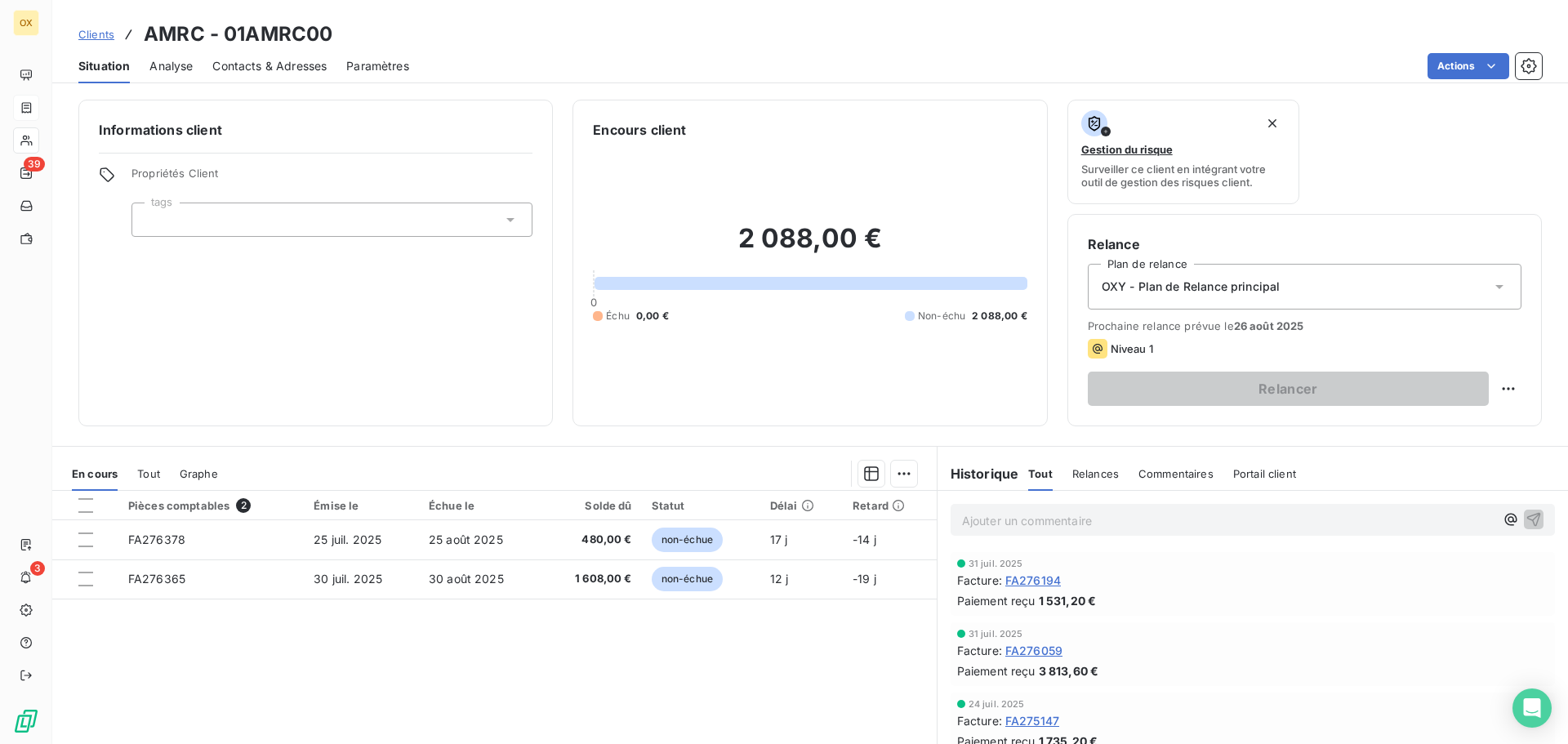
click at [1038, 651] on span "FA276059" at bounding box center [1034, 651] width 58 height 18
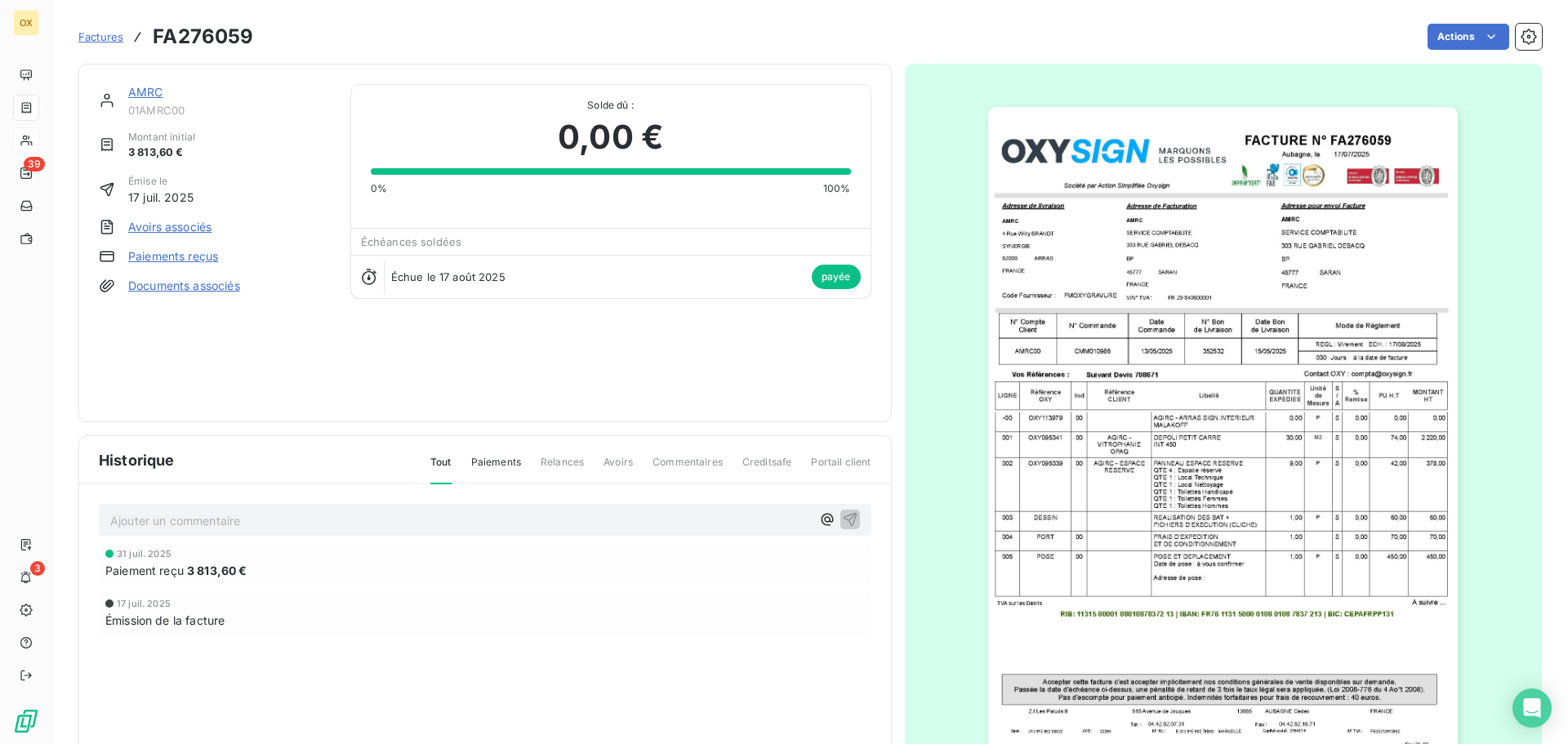
click at [1207, 279] on img "button" at bounding box center [1223, 439] width 470 height 665
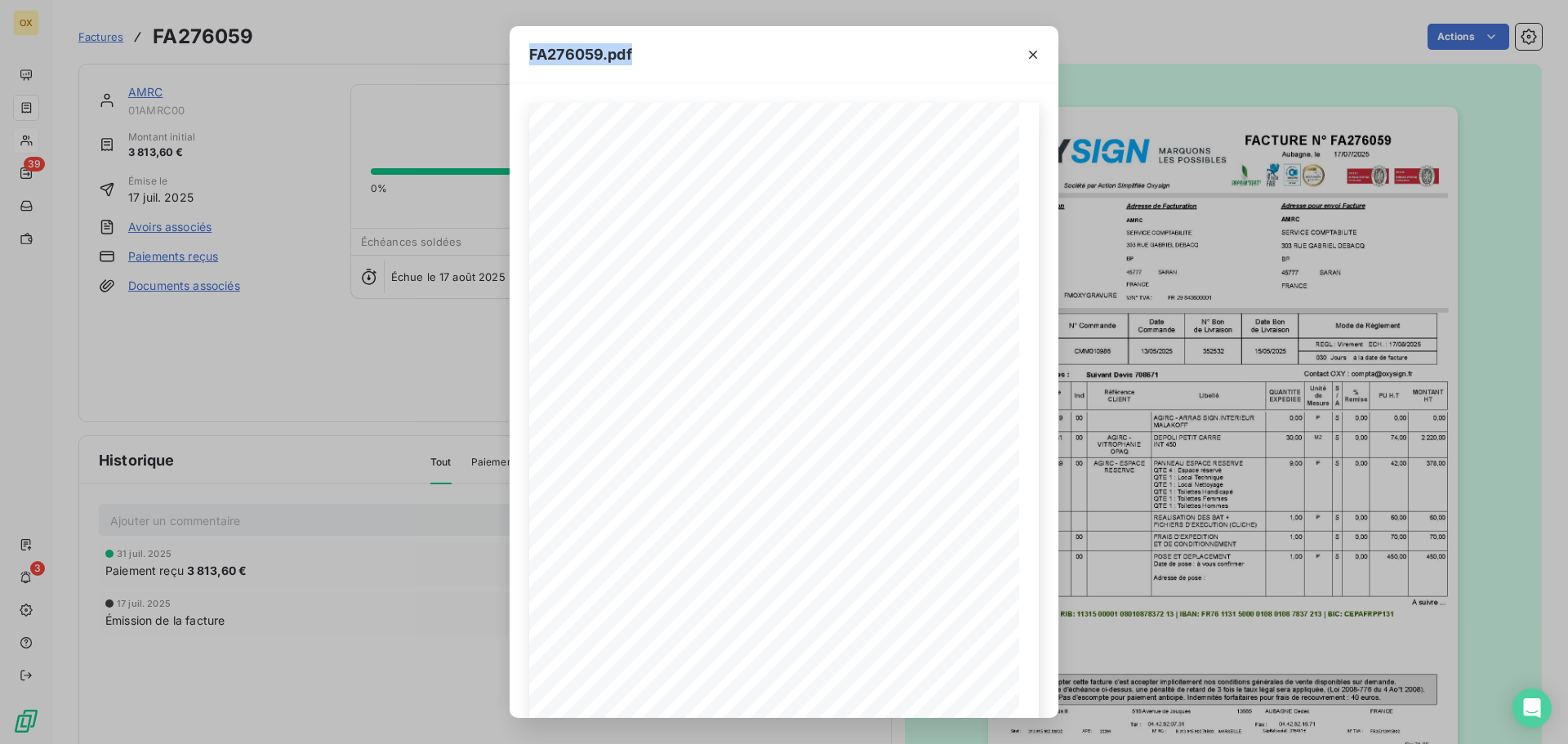
drag, startPoint x: 807, startPoint y: 45, endPoint x: 1451, endPoint y: 158, distance: 653.8
click at [1567, 126] on html "OX 39 3 Factures FA276059 Actions AMRC 01AMRC00 Montant initial 3 813,60 € Émis…" at bounding box center [784, 372] width 1568 height 744
click at [813, 692] on icon "button" at bounding box center [819, 691] width 17 height 17
click at [751, 692] on icon "button" at bounding box center [748, 691] width 17 height 17
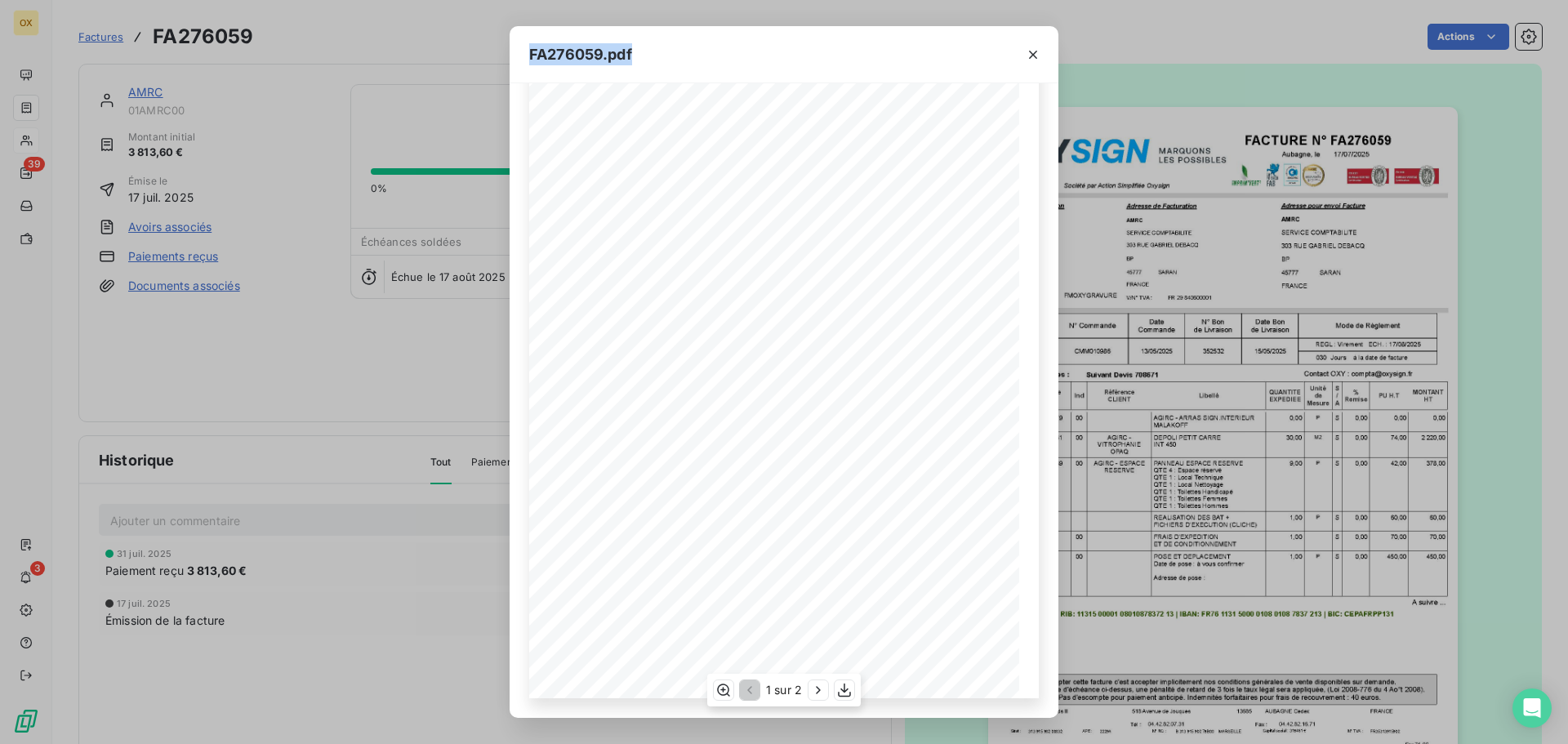
scroll to position [0, 0]
click at [843, 688] on icon "button" at bounding box center [845, 691] width 17 height 17
drag, startPoint x: 1030, startPoint y: 57, endPoint x: 1036, endPoint y: 515, distance: 458.0
click at [1030, 57] on icon "button" at bounding box center [1033, 55] width 17 height 17
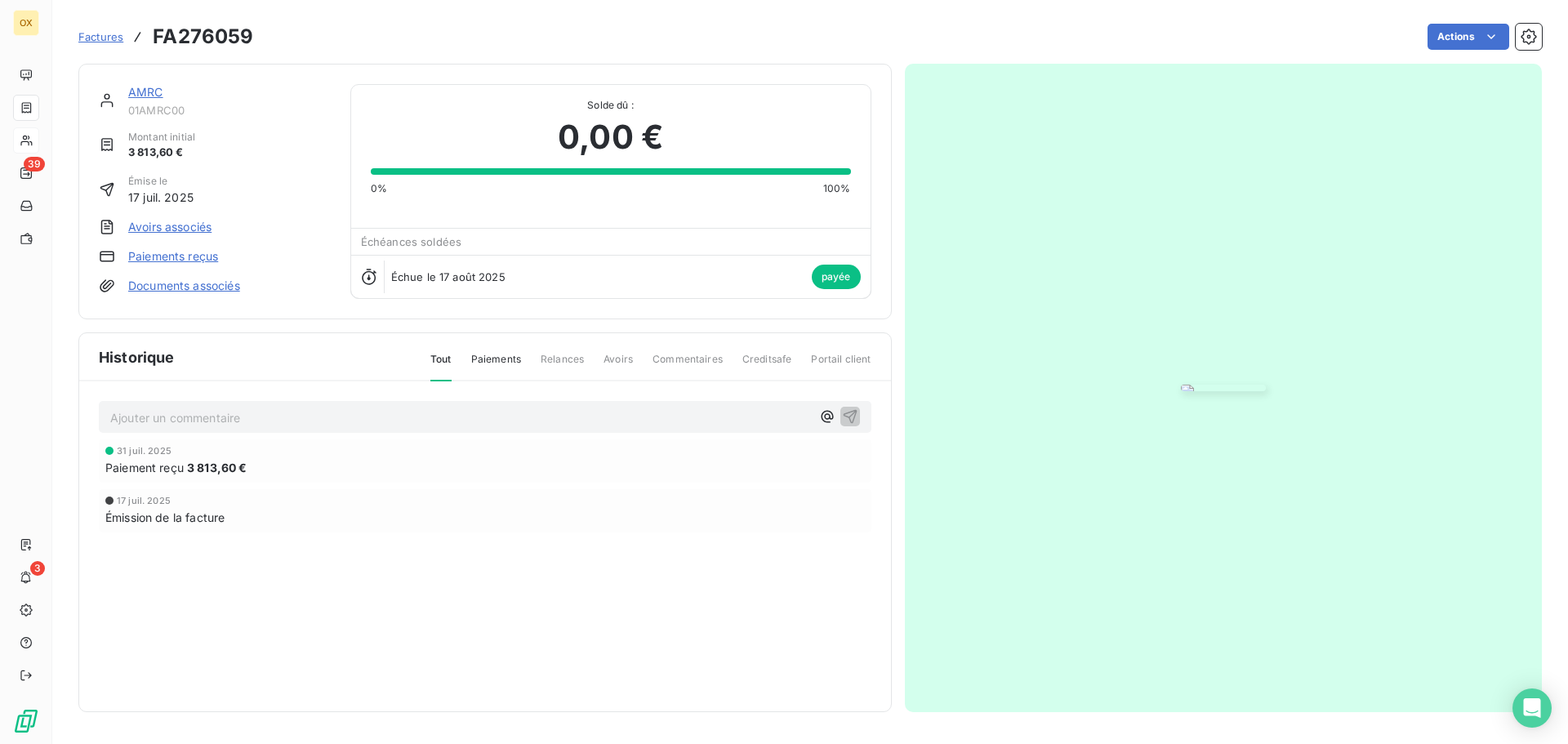
click at [154, 93] on link "AMRC" at bounding box center [146, 92] width 35 height 14
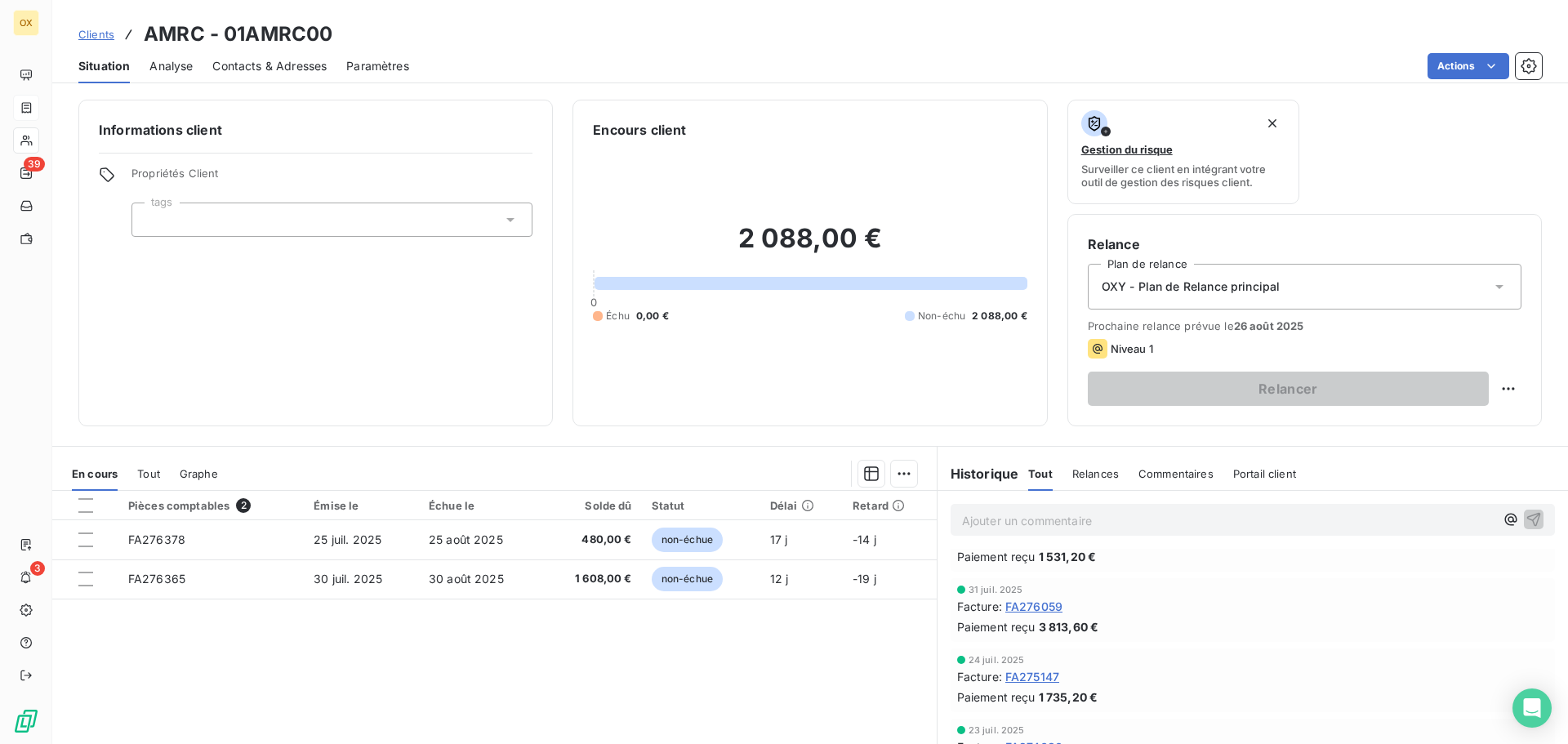
scroll to position [82, 0]
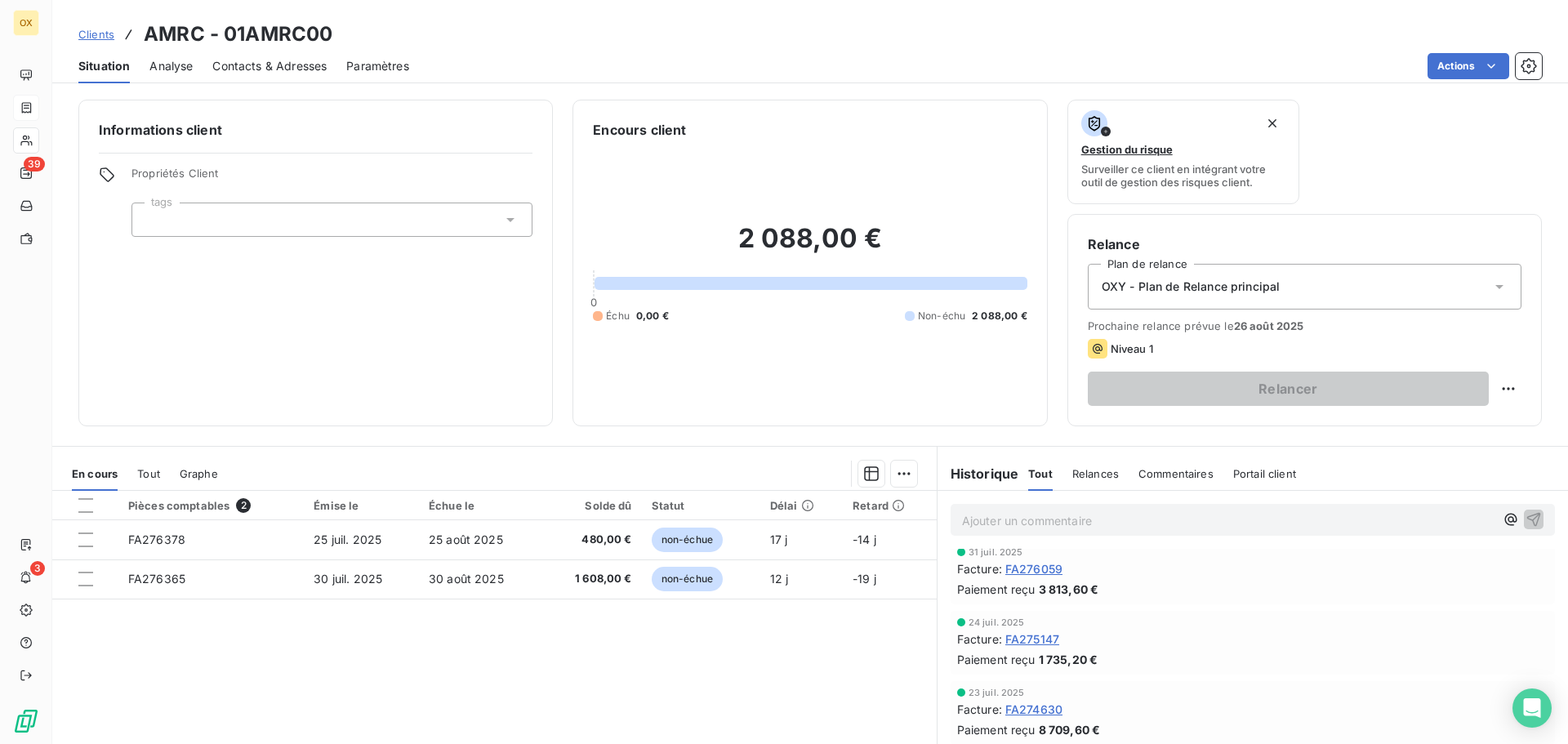
click at [1039, 711] on span "FA274630" at bounding box center [1034, 709] width 58 height 18
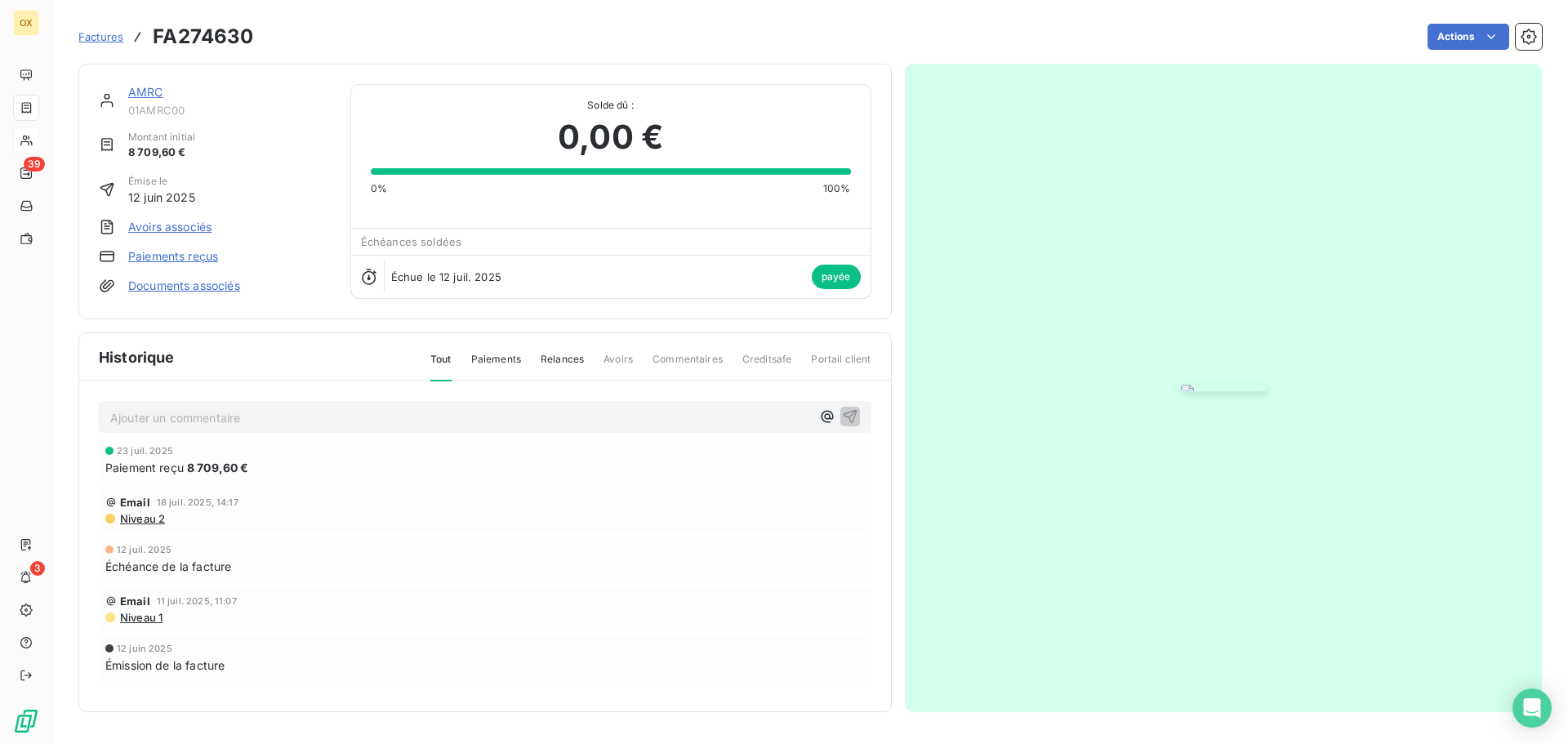
click at [1181, 385] on img "button" at bounding box center [1224, 388] width 85 height 7
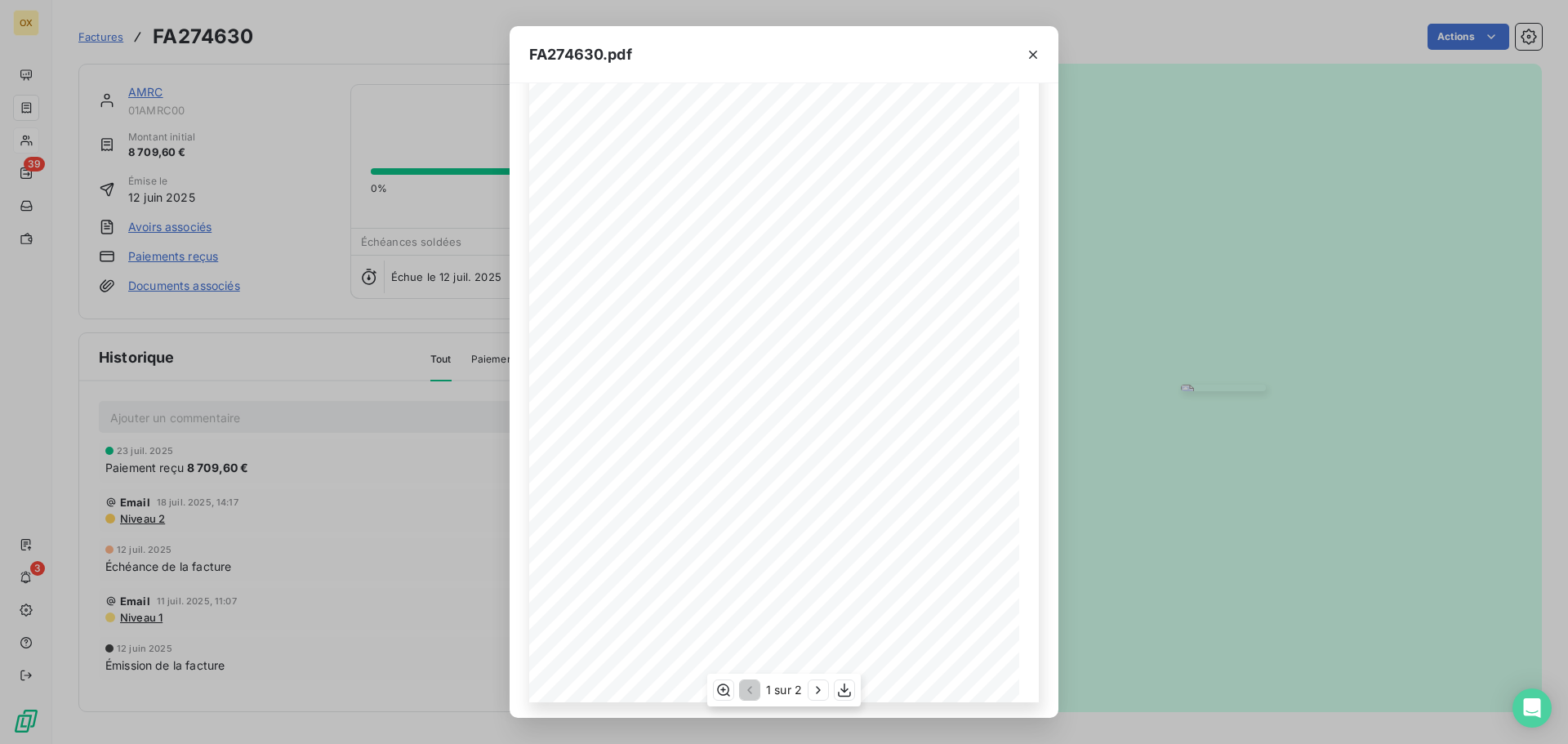
scroll to position [98, 0]
drag, startPoint x: 843, startPoint y: 691, endPoint x: 849, endPoint y: 674, distance: 18.0
click at [842, 690] on icon "button" at bounding box center [845, 691] width 13 height 14
click at [1035, 58] on icon "button" at bounding box center [1033, 55] width 17 height 17
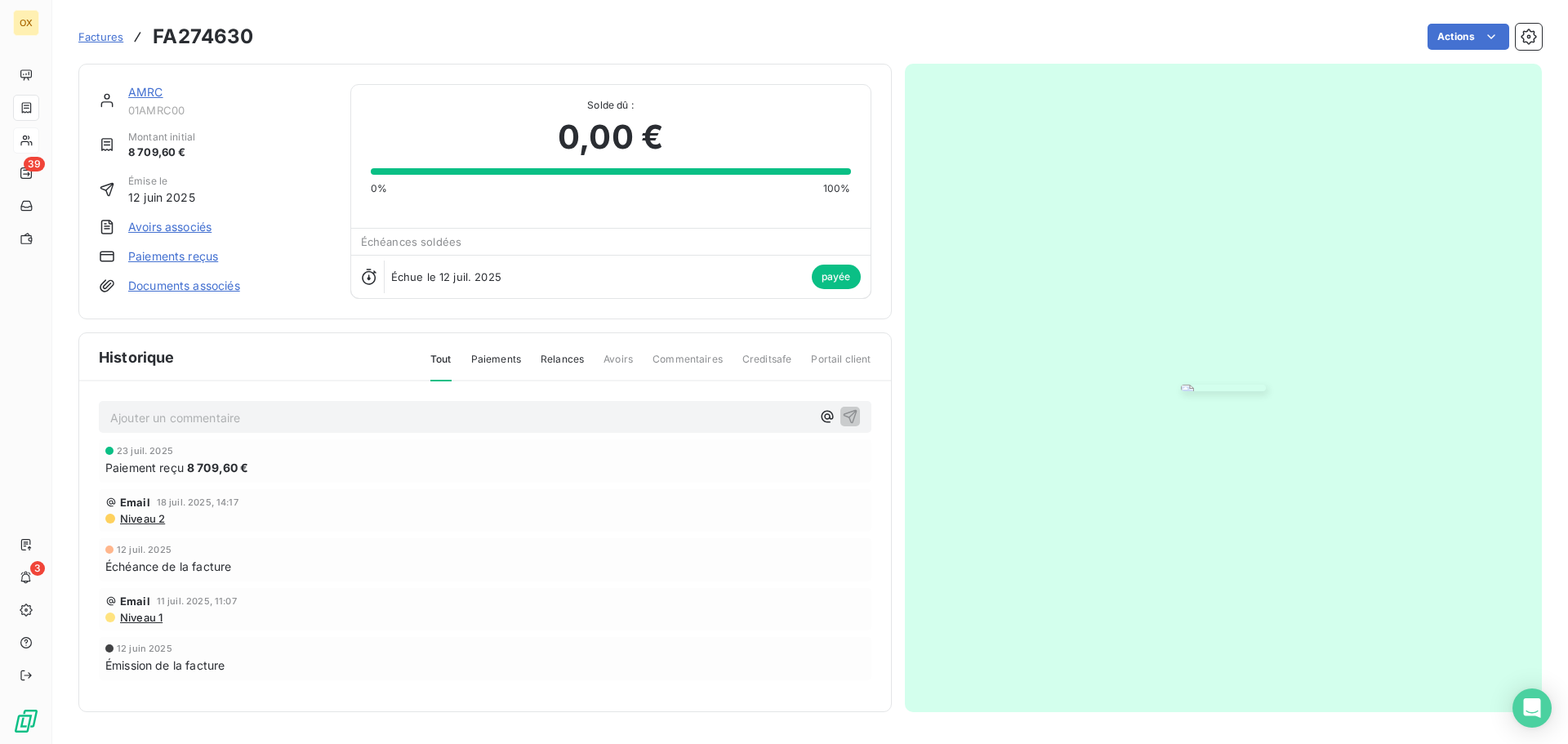
click at [154, 89] on link "AMRC" at bounding box center [146, 92] width 35 height 14
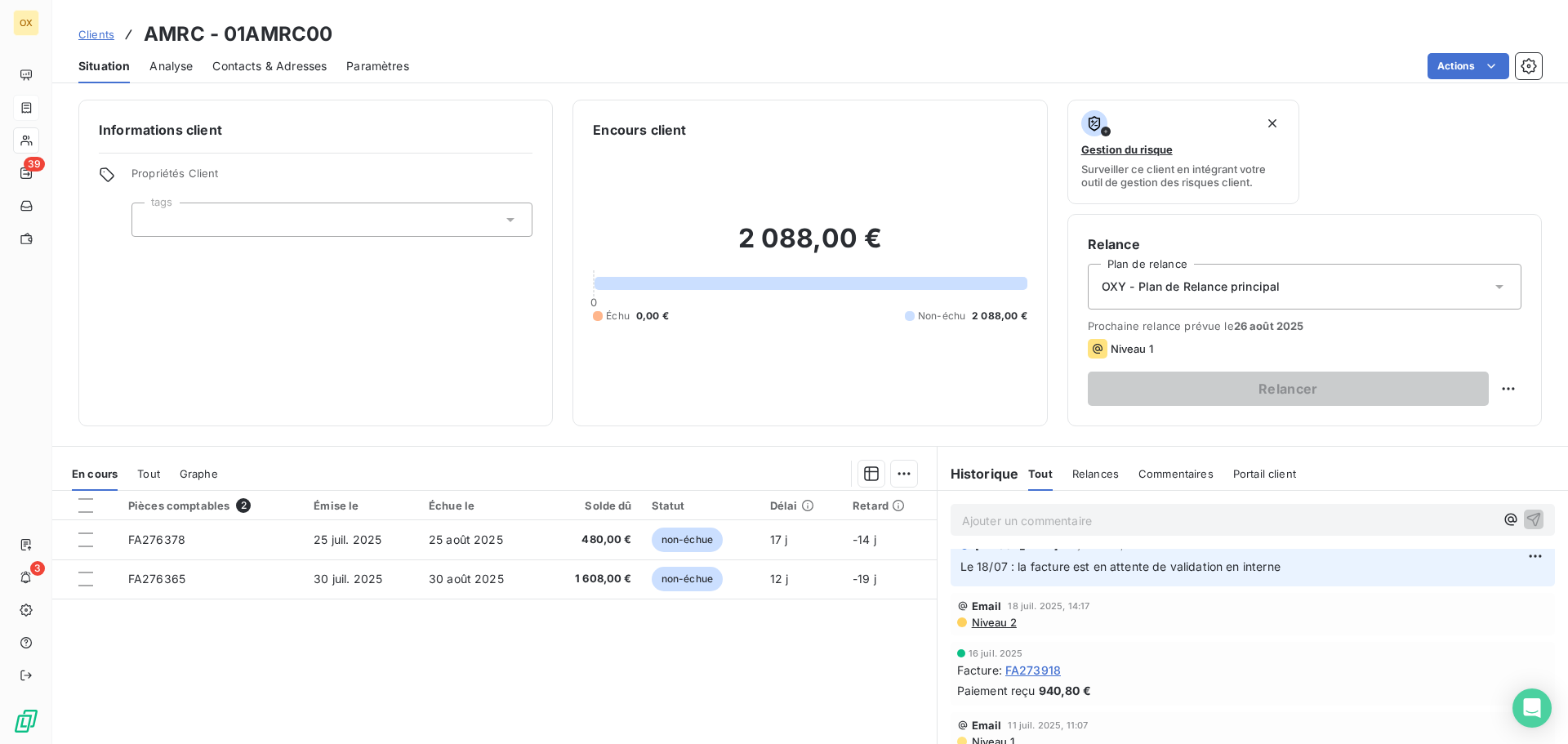
scroll to position [327, 0]
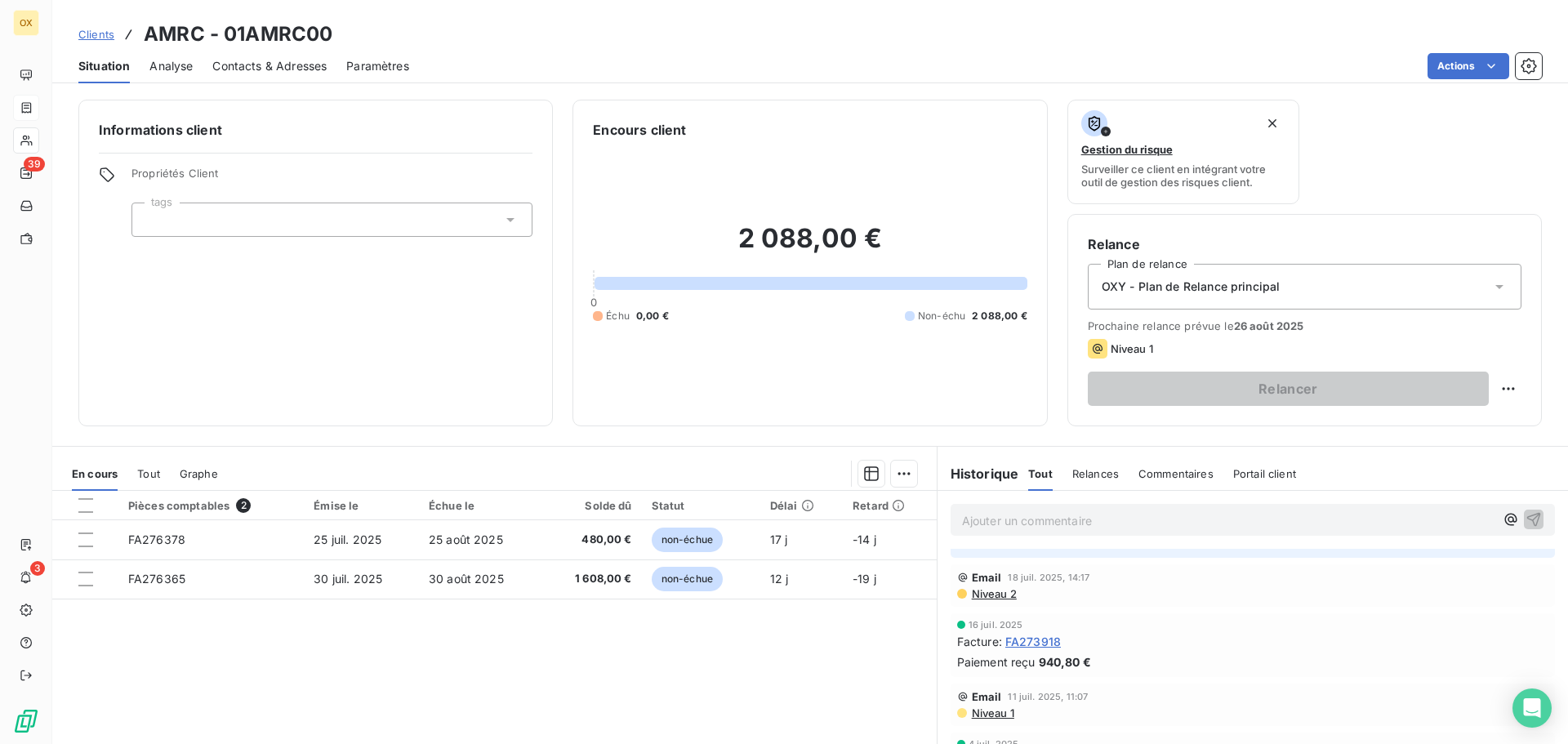
click at [1049, 642] on span "FA273918" at bounding box center [1033, 641] width 56 height 18
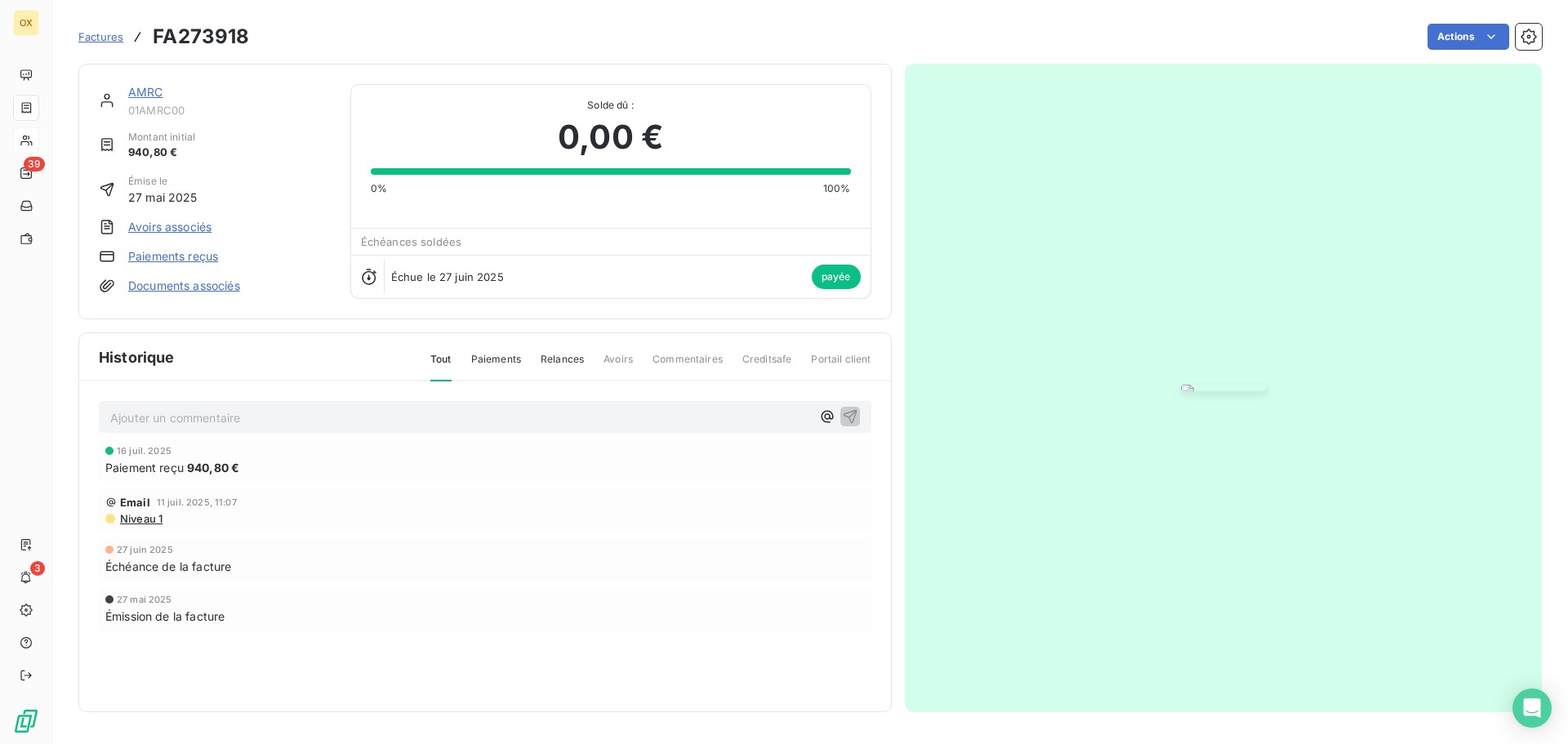
click at [1181, 385] on img "button" at bounding box center [1224, 388] width 85 height 7
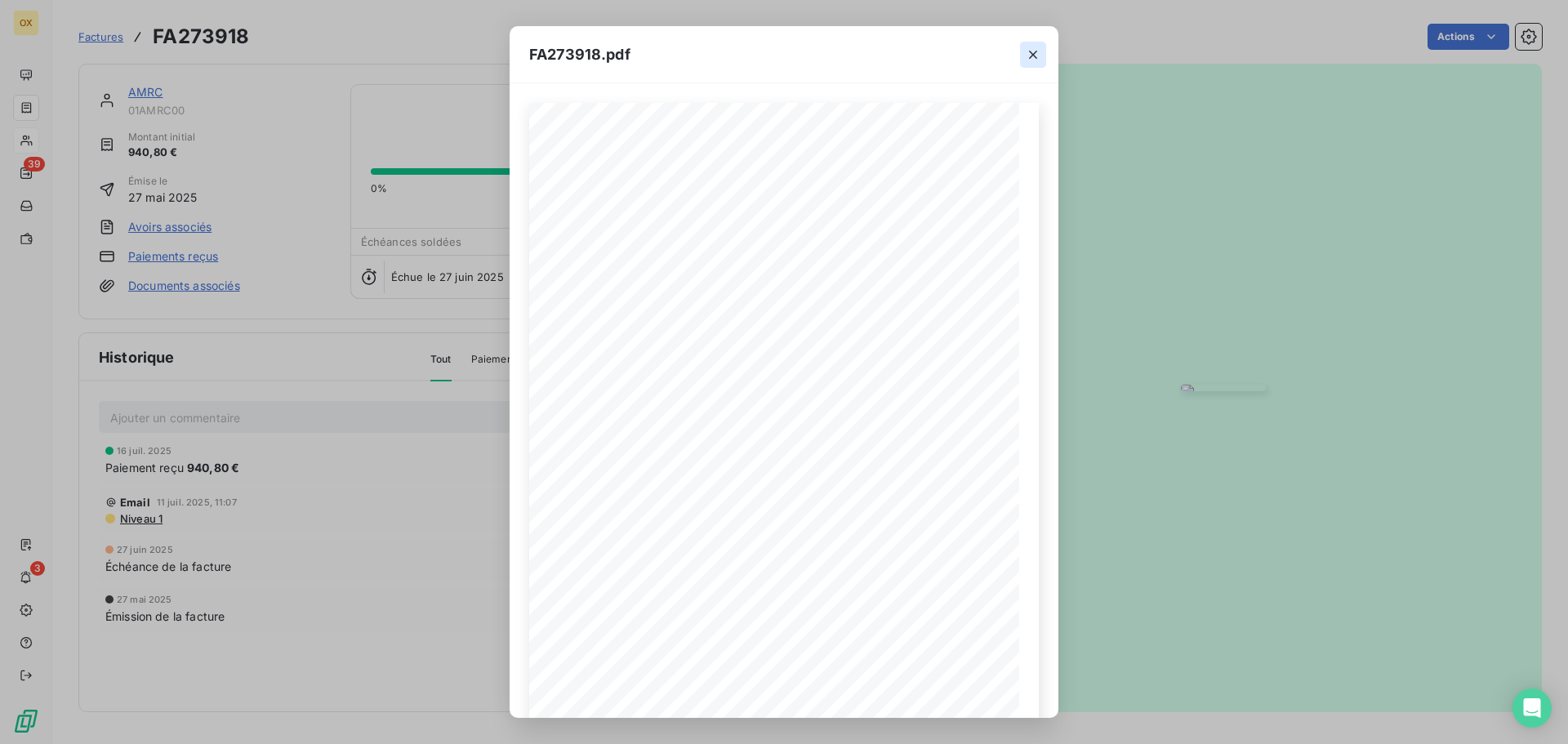
click at [1038, 50] on icon "button" at bounding box center [1033, 55] width 17 height 17
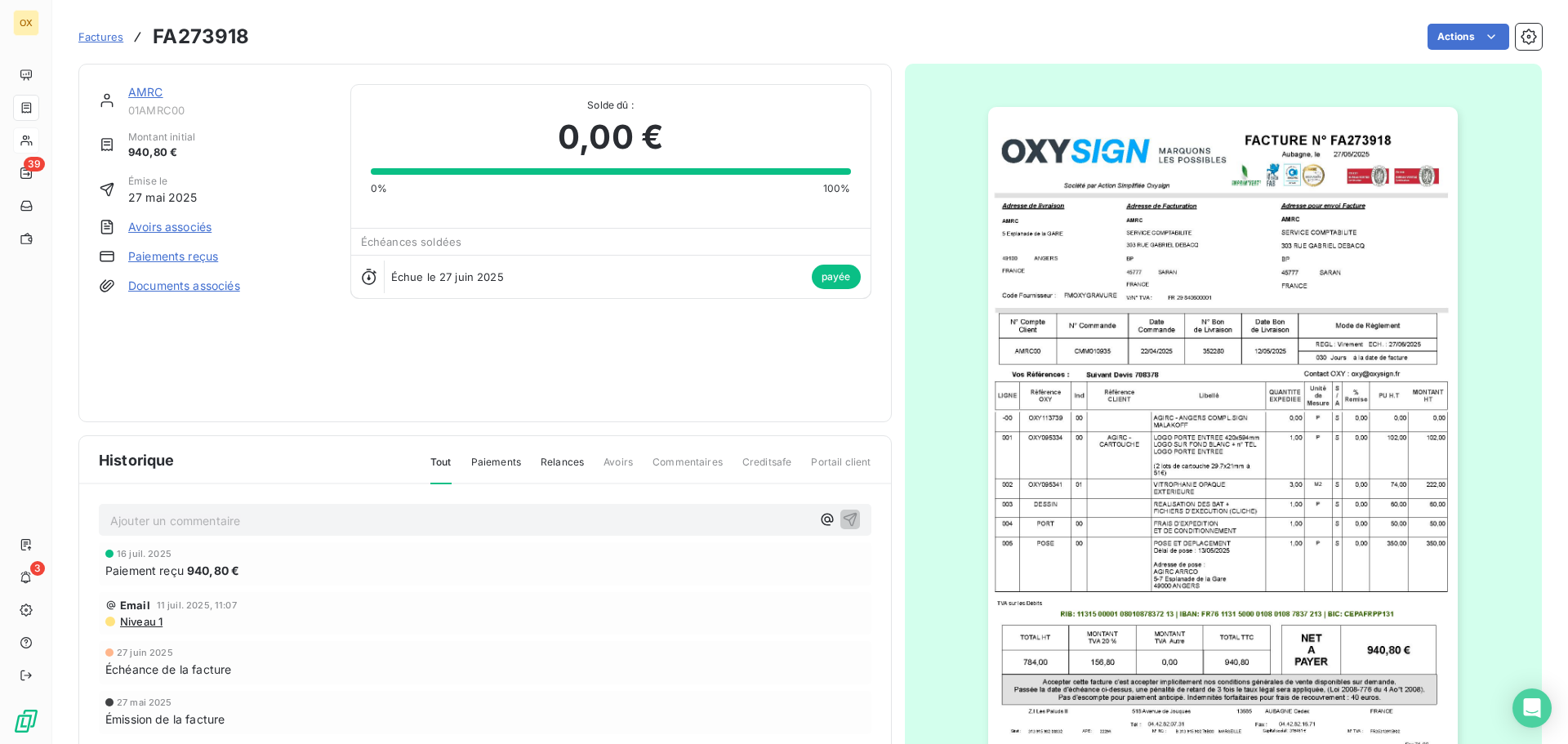
click at [149, 92] on link "AMRC" at bounding box center [146, 92] width 35 height 14
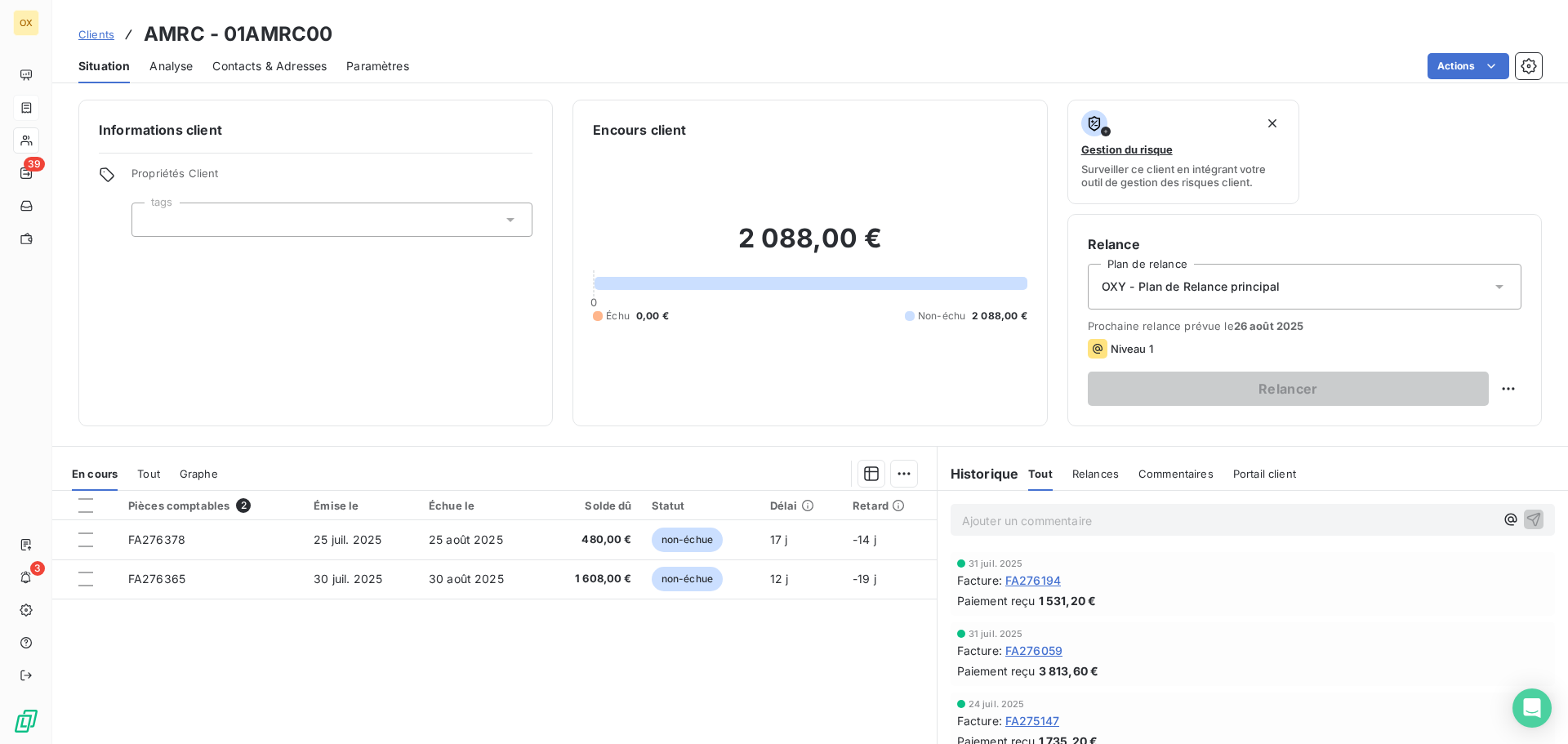
click at [1029, 580] on span "FA276194" at bounding box center [1033, 581] width 56 height 18
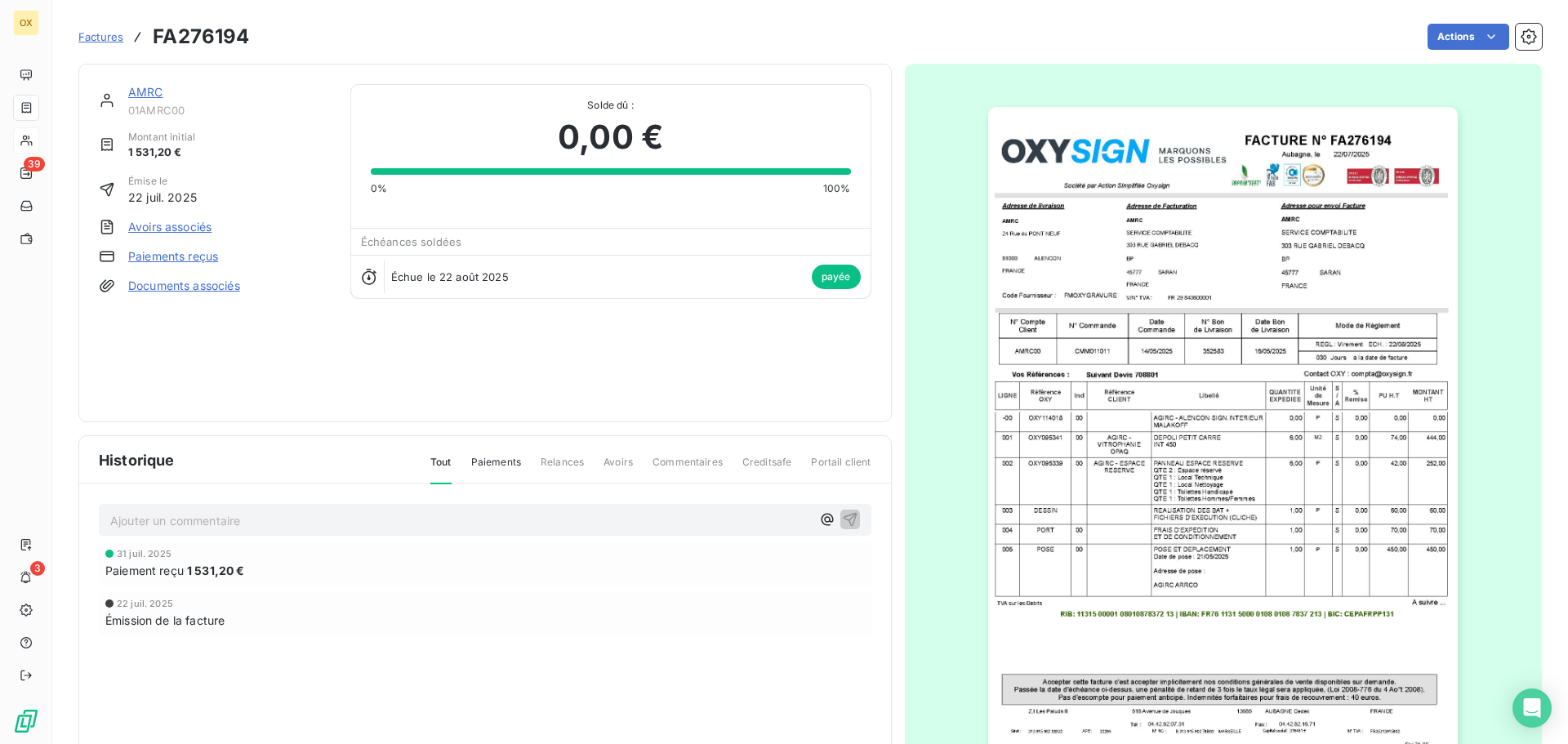
click at [148, 90] on link "AMRC" at bounding box center [146, 92] width 35 height 14
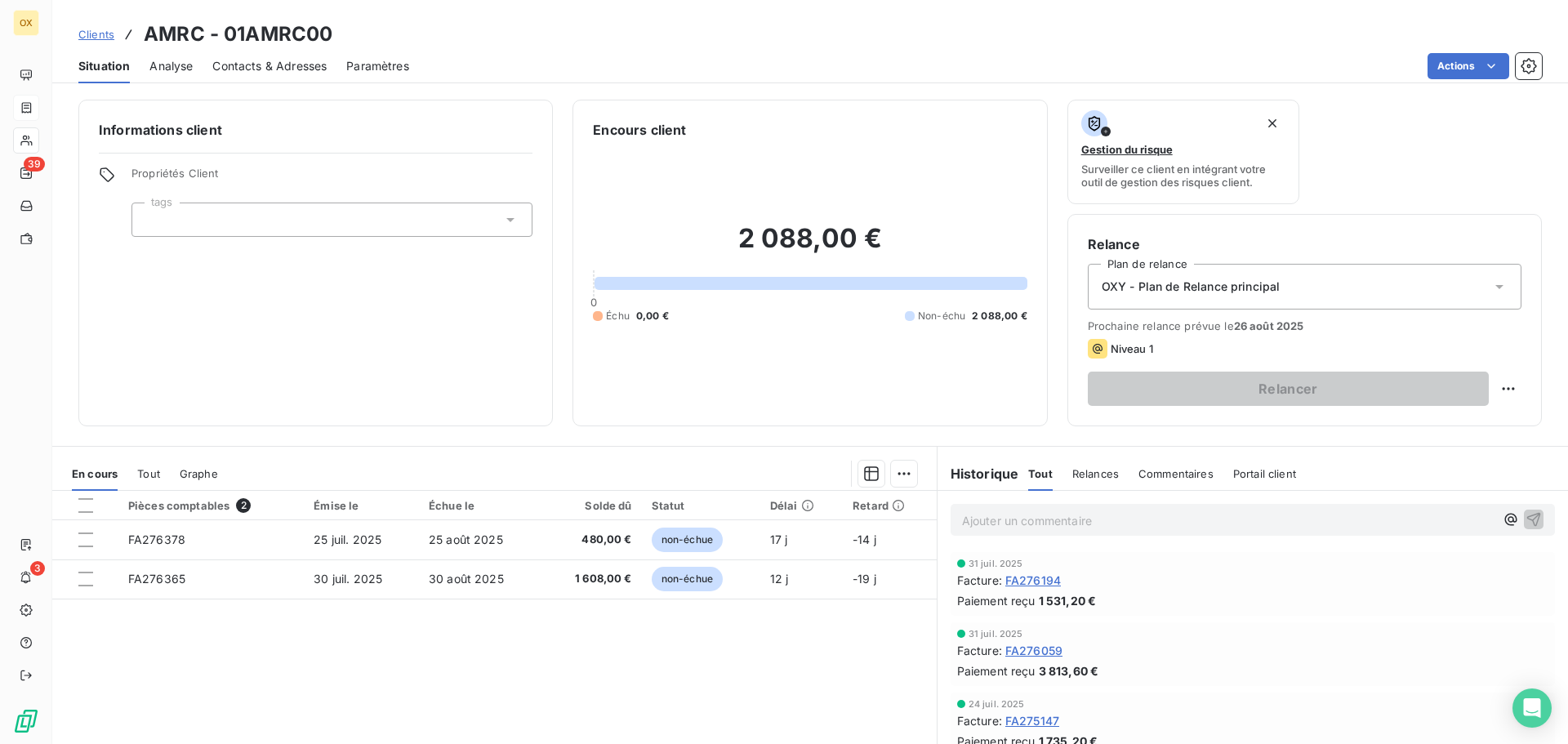
click at [253, 68] on span "Contacts & Adresses" at bounding box center [269, 67] width 114 height 17
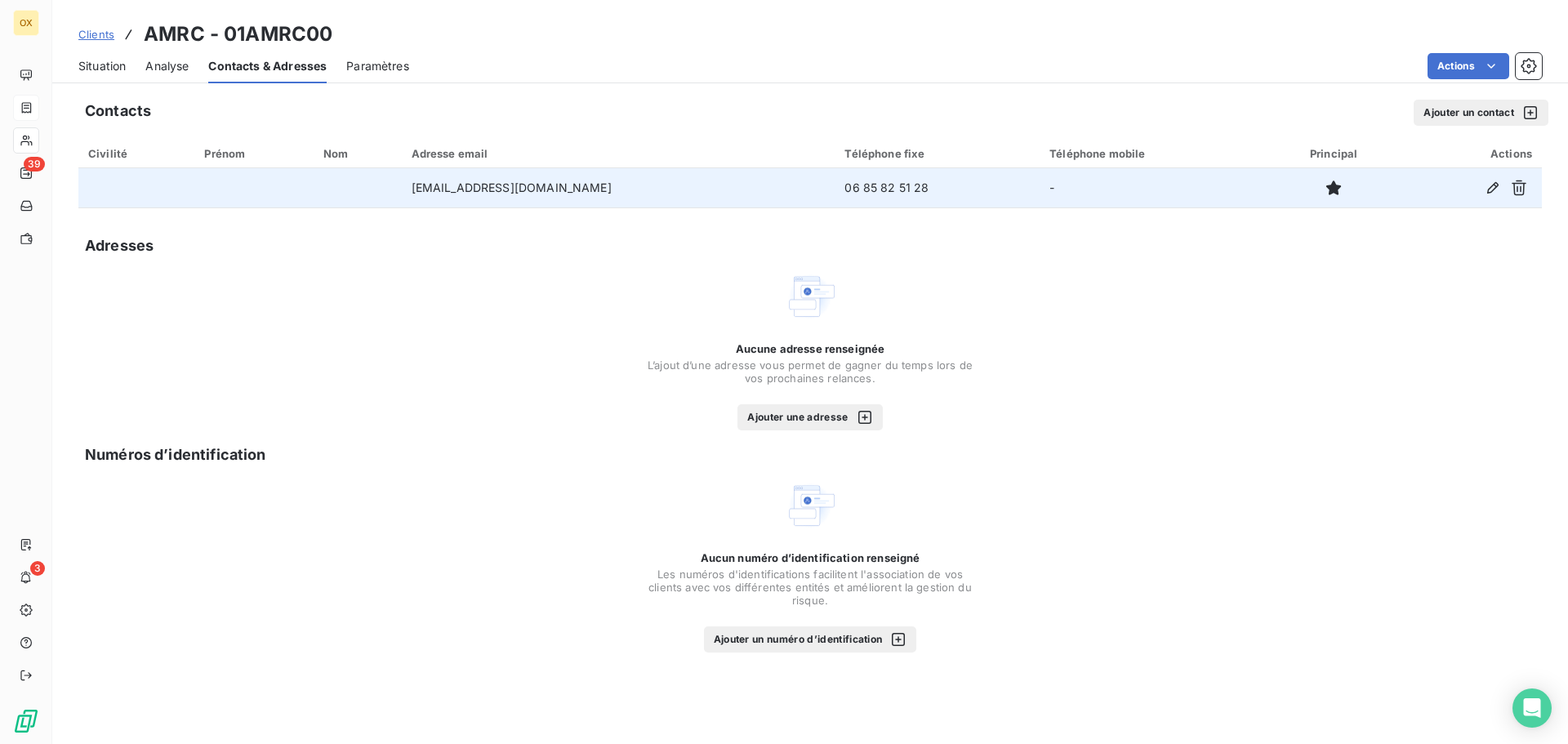
drag, startPoint x: 665, startPoint y: 181, endPoint x: 381, endPoint y: 192, distance: 284.2
click at [402, 192] on td "compta-fournisseurs.amrc@malakoffhumanis.com" at bounding box center [619, 188] width 434 height 39
copy td "compta-fournisseurs.amrc@malakoffhumanis.com"
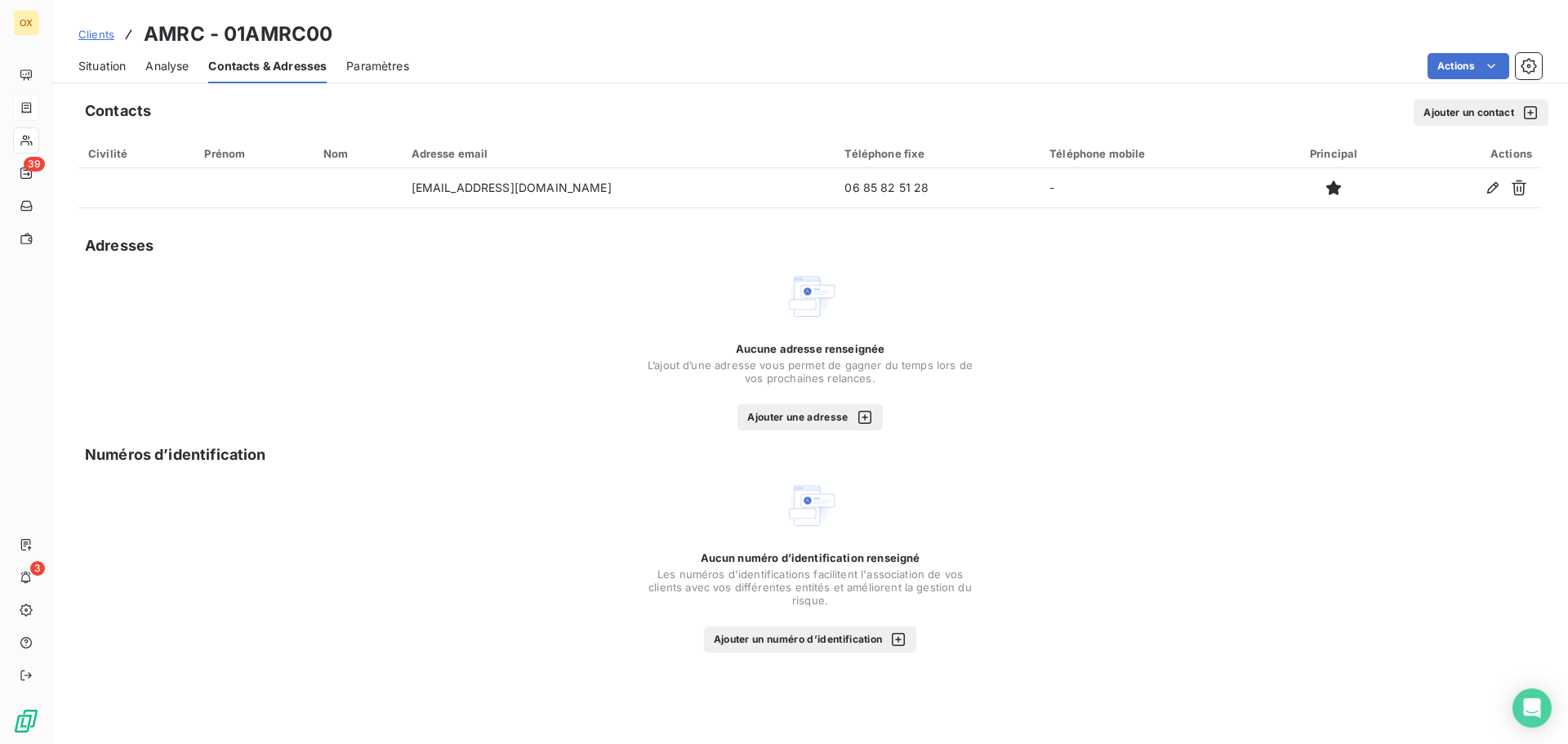
click at [109, 65] on span "Situation" at bounding box center [102, 67] width 48 height 17
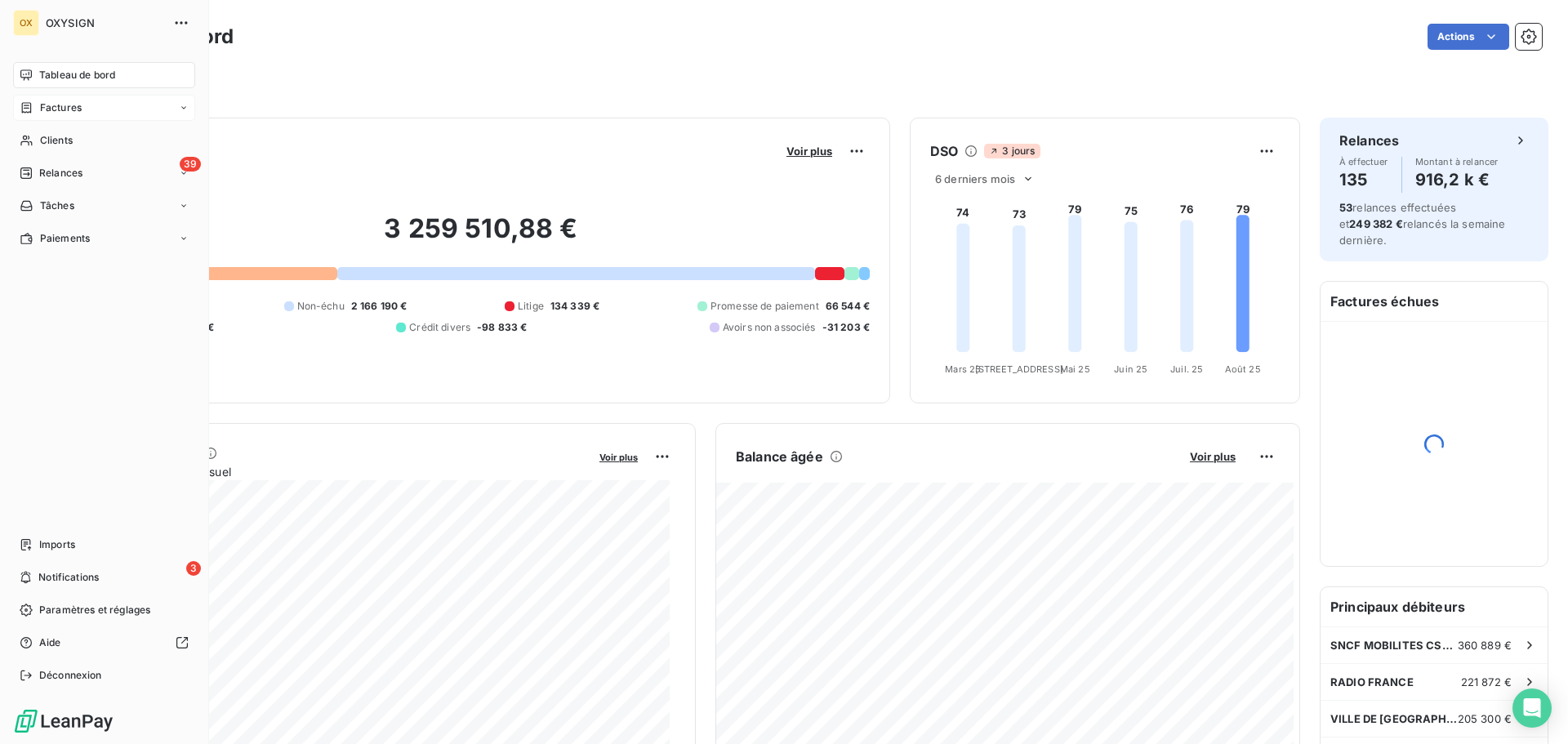
click at [47, 103] on span "Factures" at bounding box center [61, 108] width 42 height 15
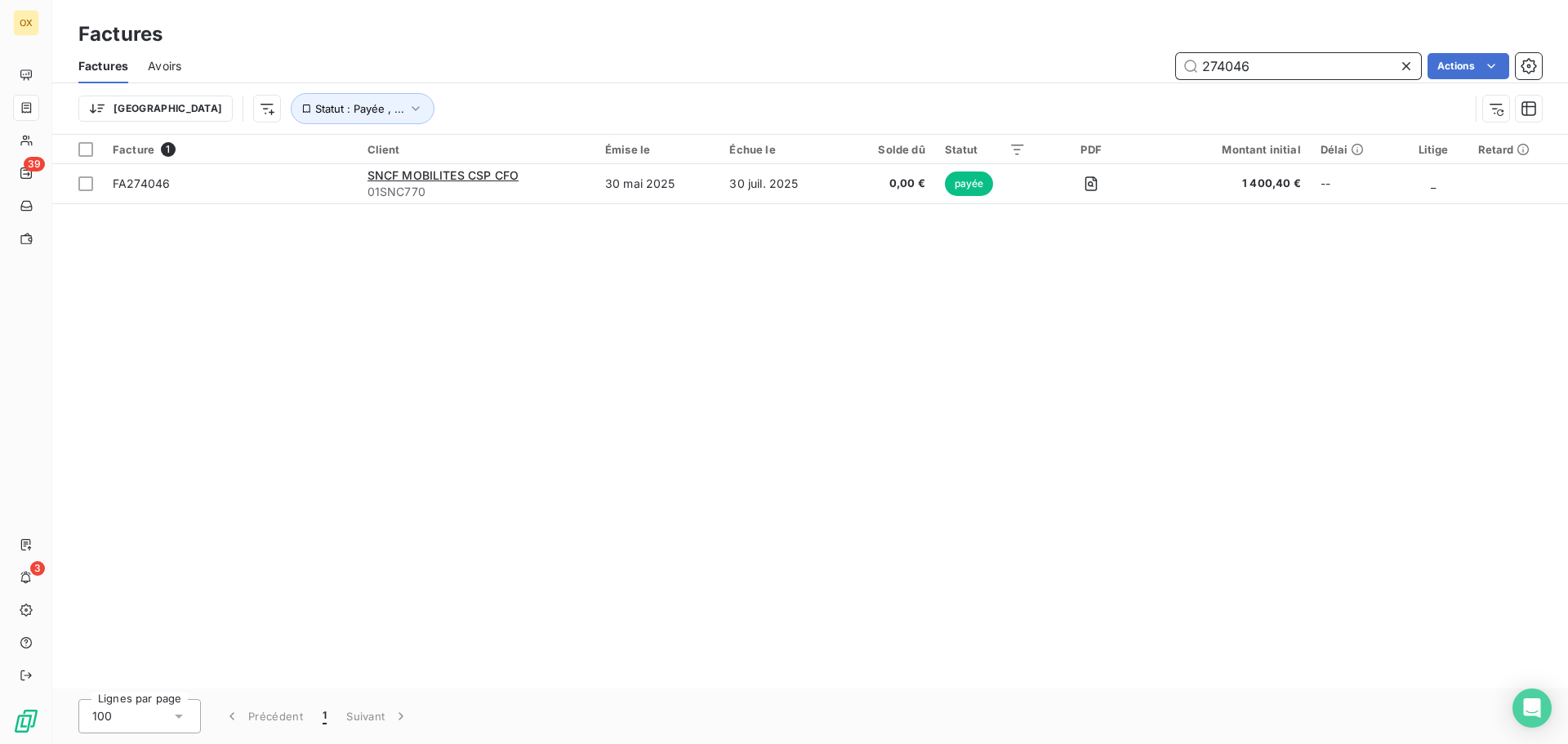
click at [1284, 68] on input "274046" at bounding box center [1299, 66] width 245 height 26
click at [1295, 65] on input "274048" at bounding box center [1299, 66] width 245 height 26
click at [1262, 61] on input "274049" at bounding box center [1299, 66] width 245 height 26
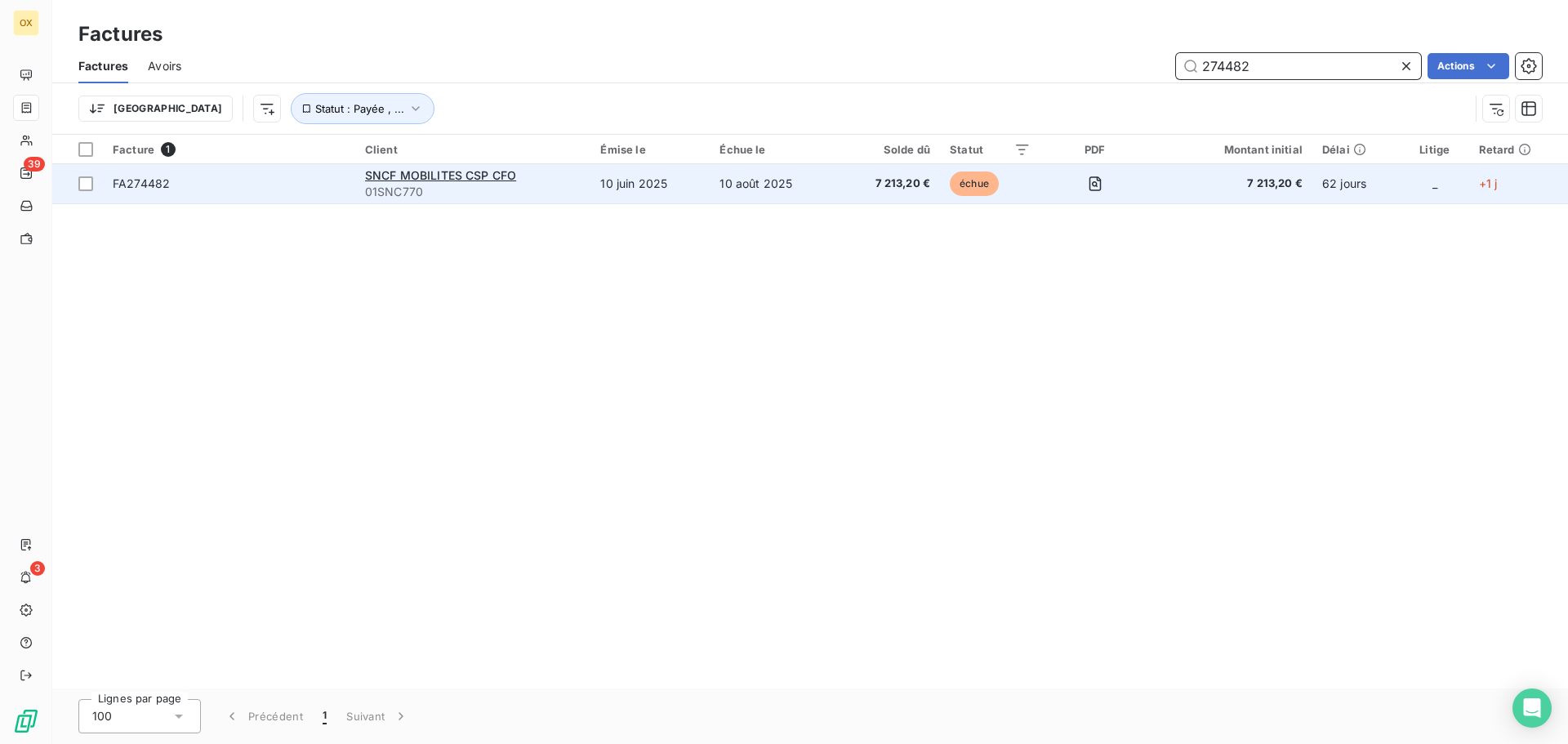
type input "274482"
click at [152, 178] on span "FA274482" at bounding box center [141, 183] width 58 height 14
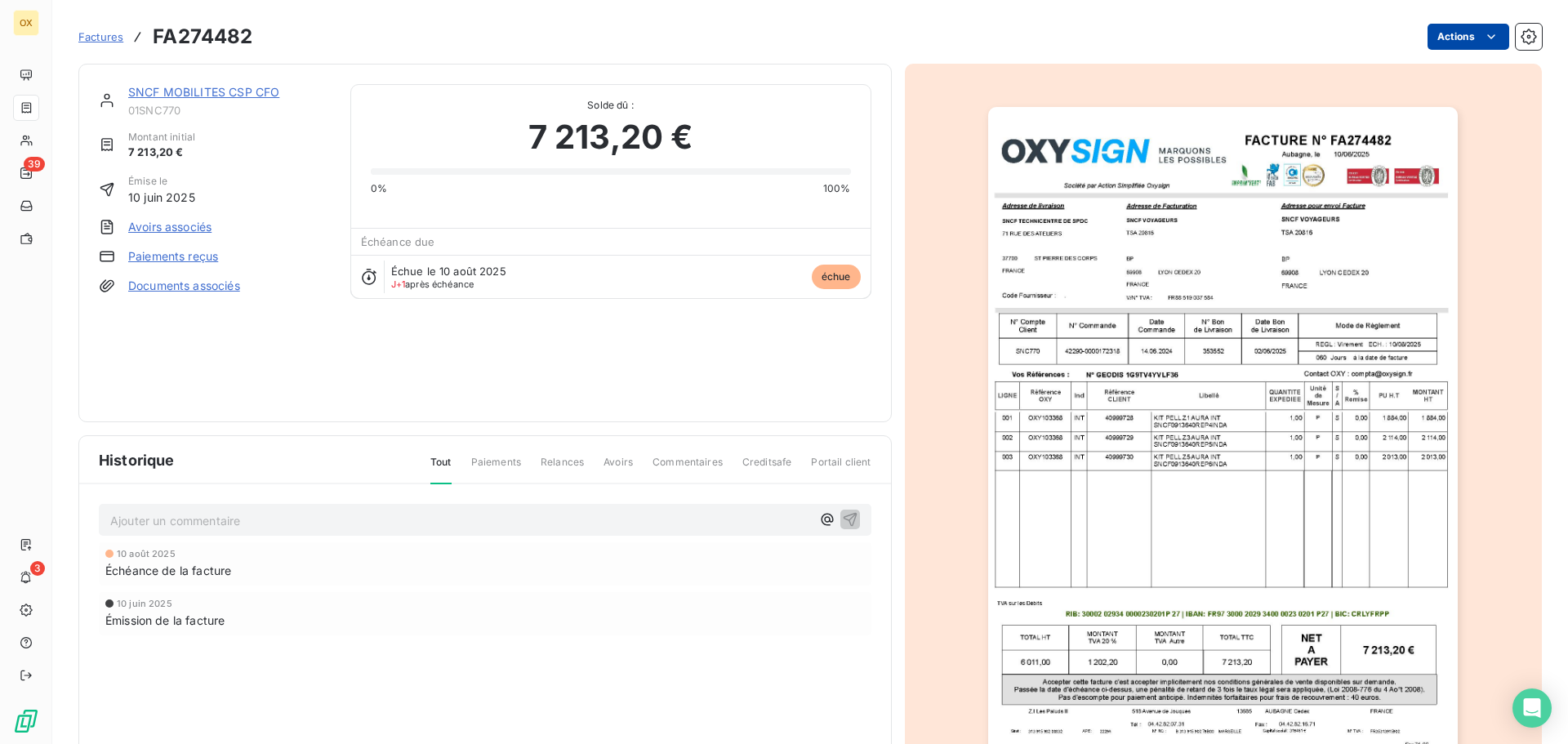
click at [1461, 36] on html "OX 39 3 Factures FA274482 Actions SNCF MOBILITES CSP CFO 01SNC770 Montant initi…" at bounding box center [784, 372] width 1568 height 744
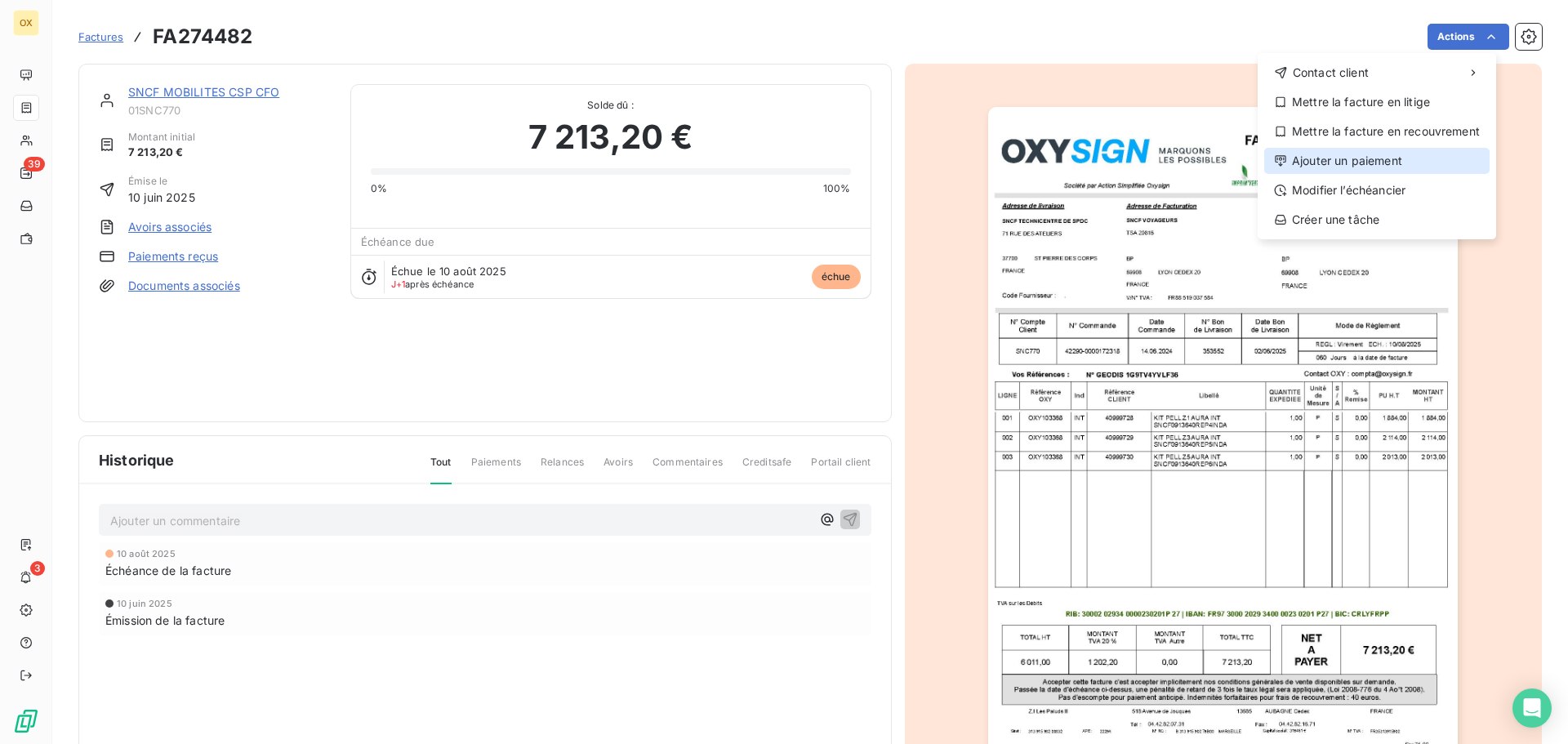
click at [1358, 162] on div "Ajouter un paiement" at bounding box center [1377, 160] width 225 height 26
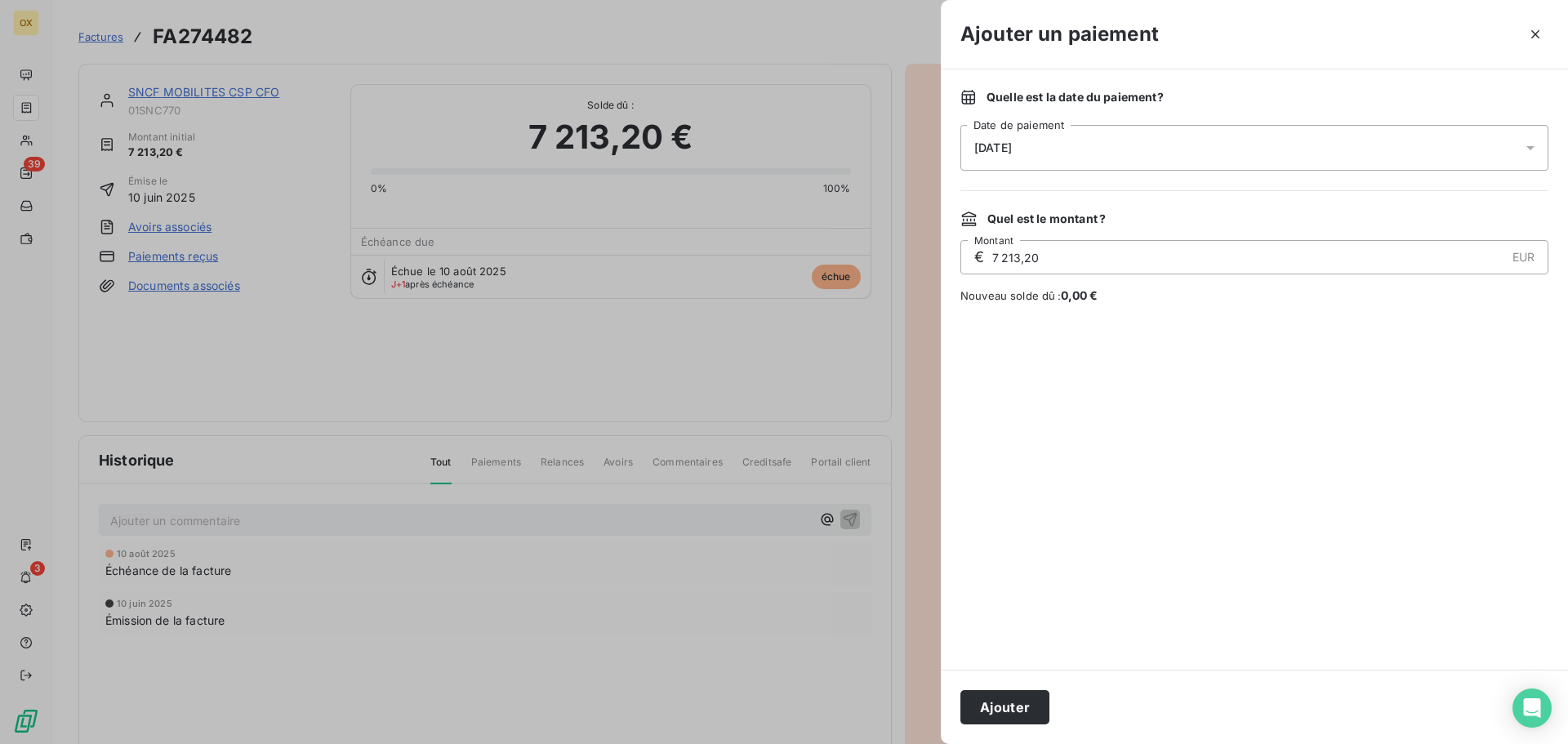
click at [992, 143] on span "[DATE]" at bounding box center [993, 148] width 38 height 13
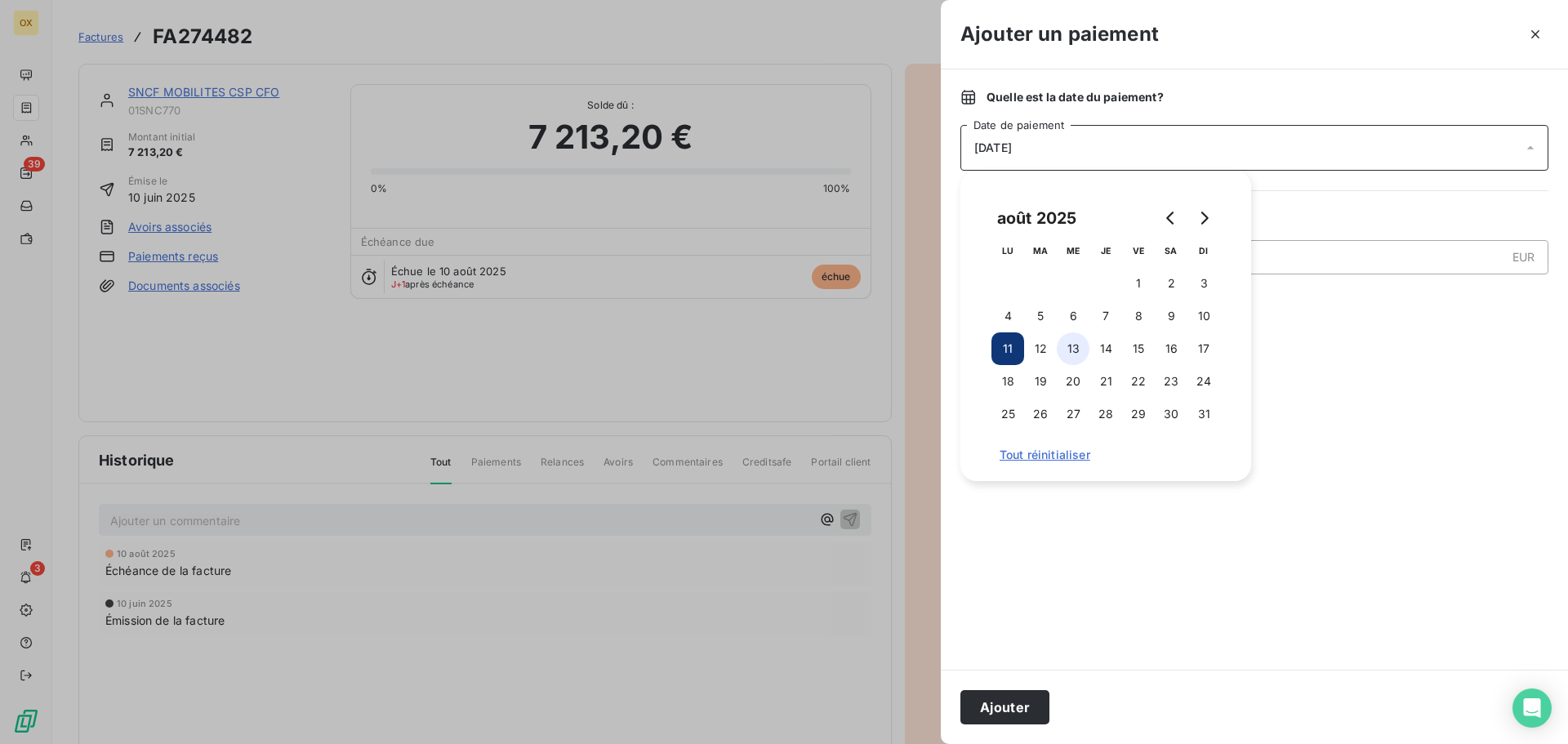
click at [1072, 340] on button "13" at bounding box center [1073, 349] width 33 height 33
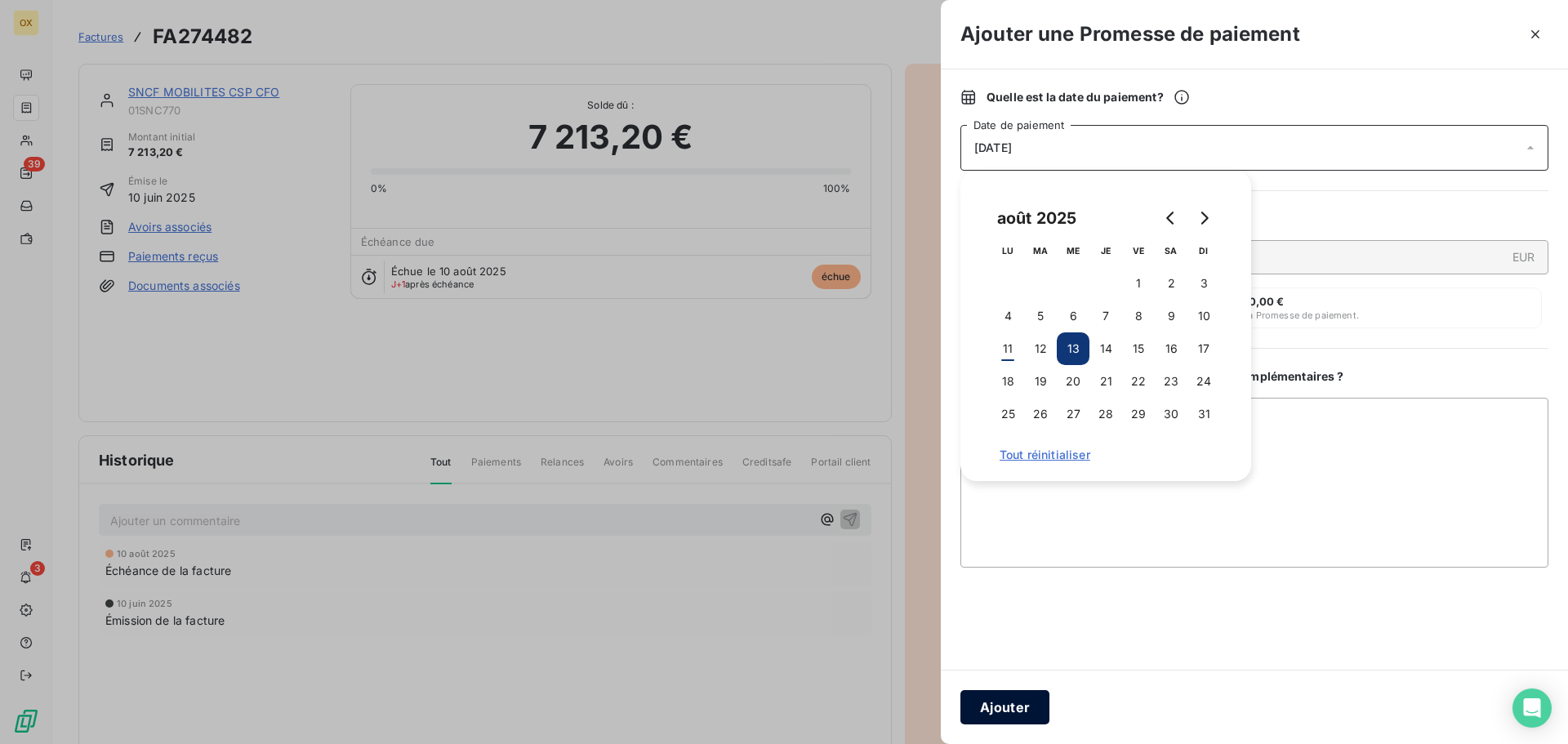
click at [995, 696] on button "Ajouter" at bounding box center [1005, 707] width 89 height 34
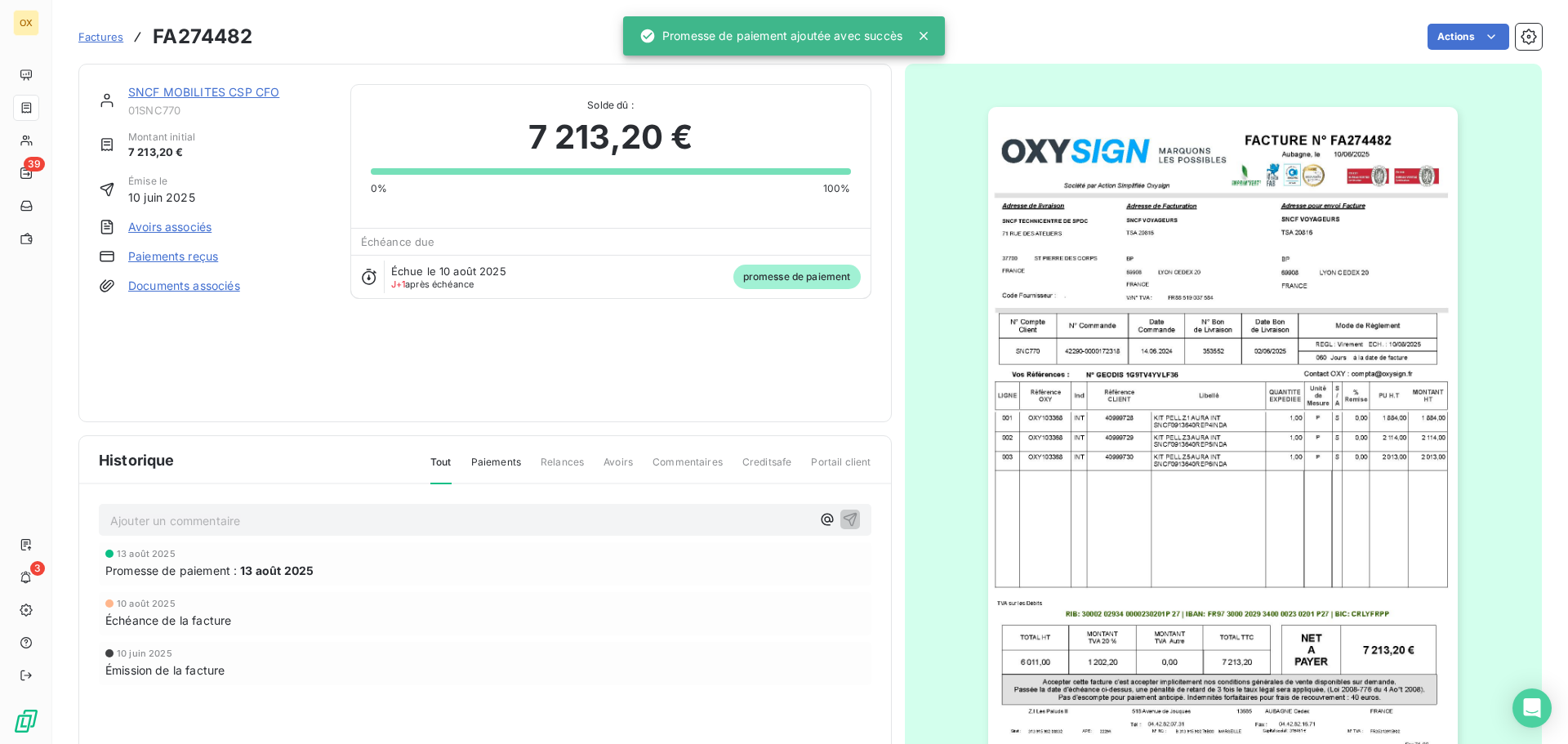
click at [212, 93] on link "SNCF MOBILITES CSP CFO" at bounding box center [204, 92] width 151 height 14
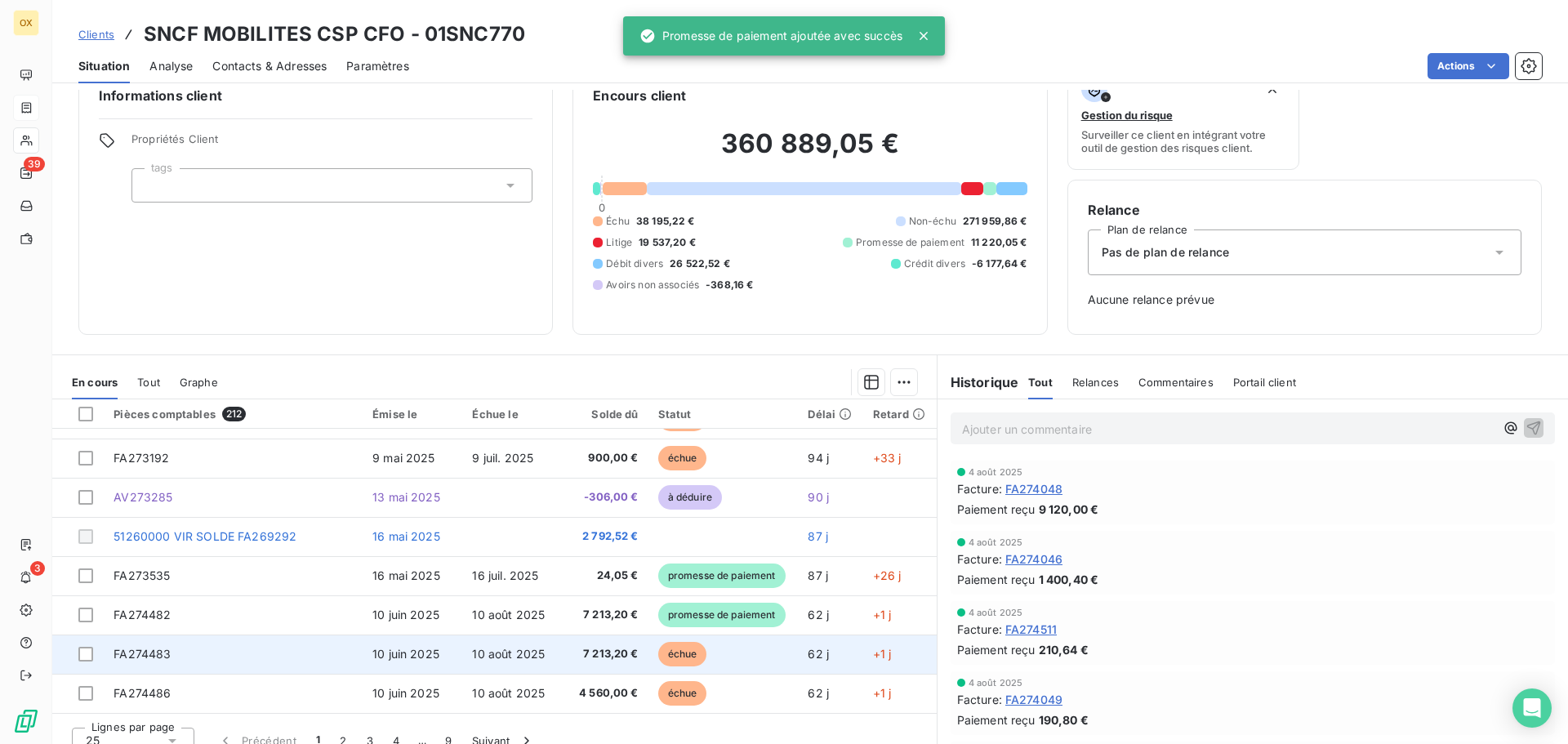
scroll to position [53, 0]
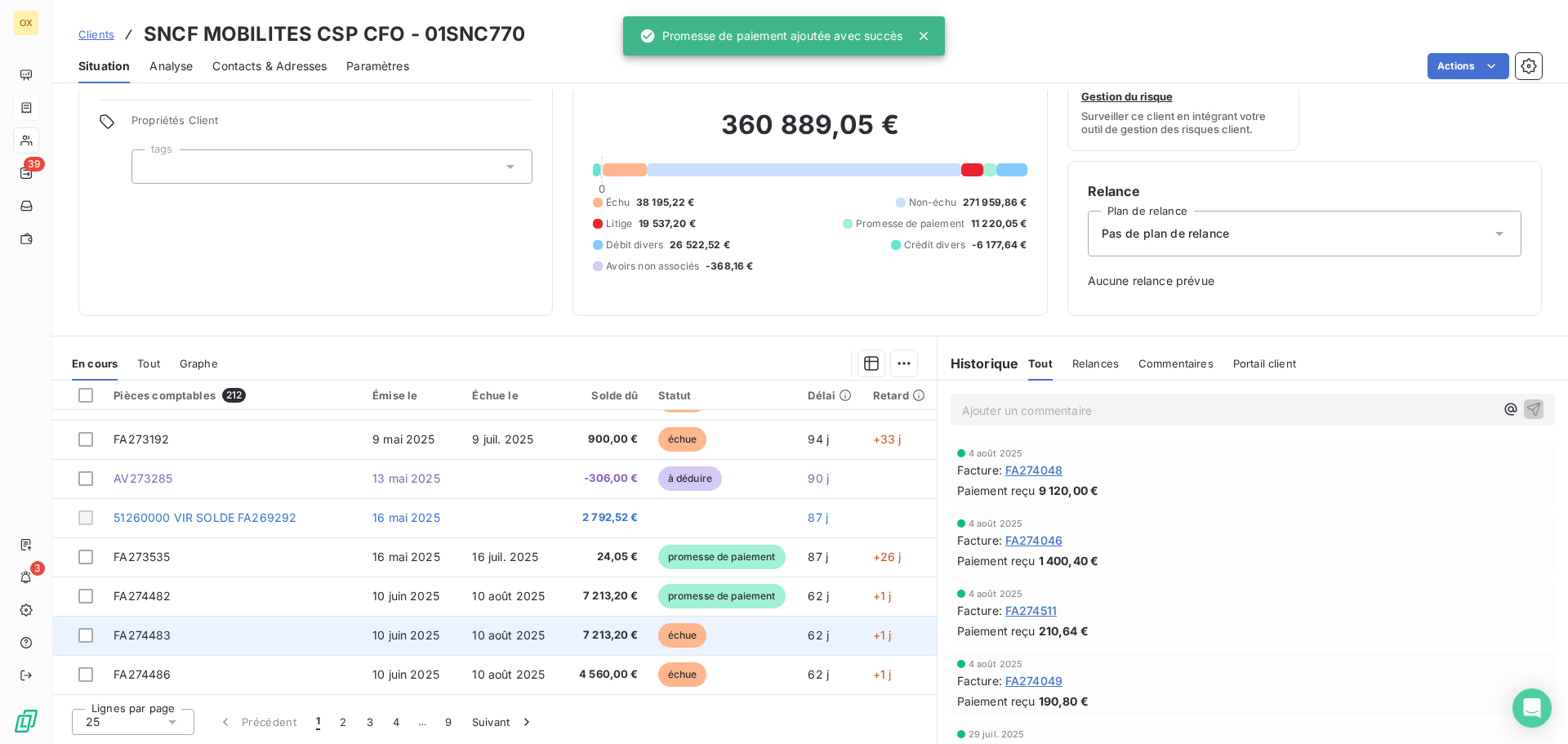
click at [486, 630] on span "10 août 2025" at bounding box center [508, 635] width 73 height 14
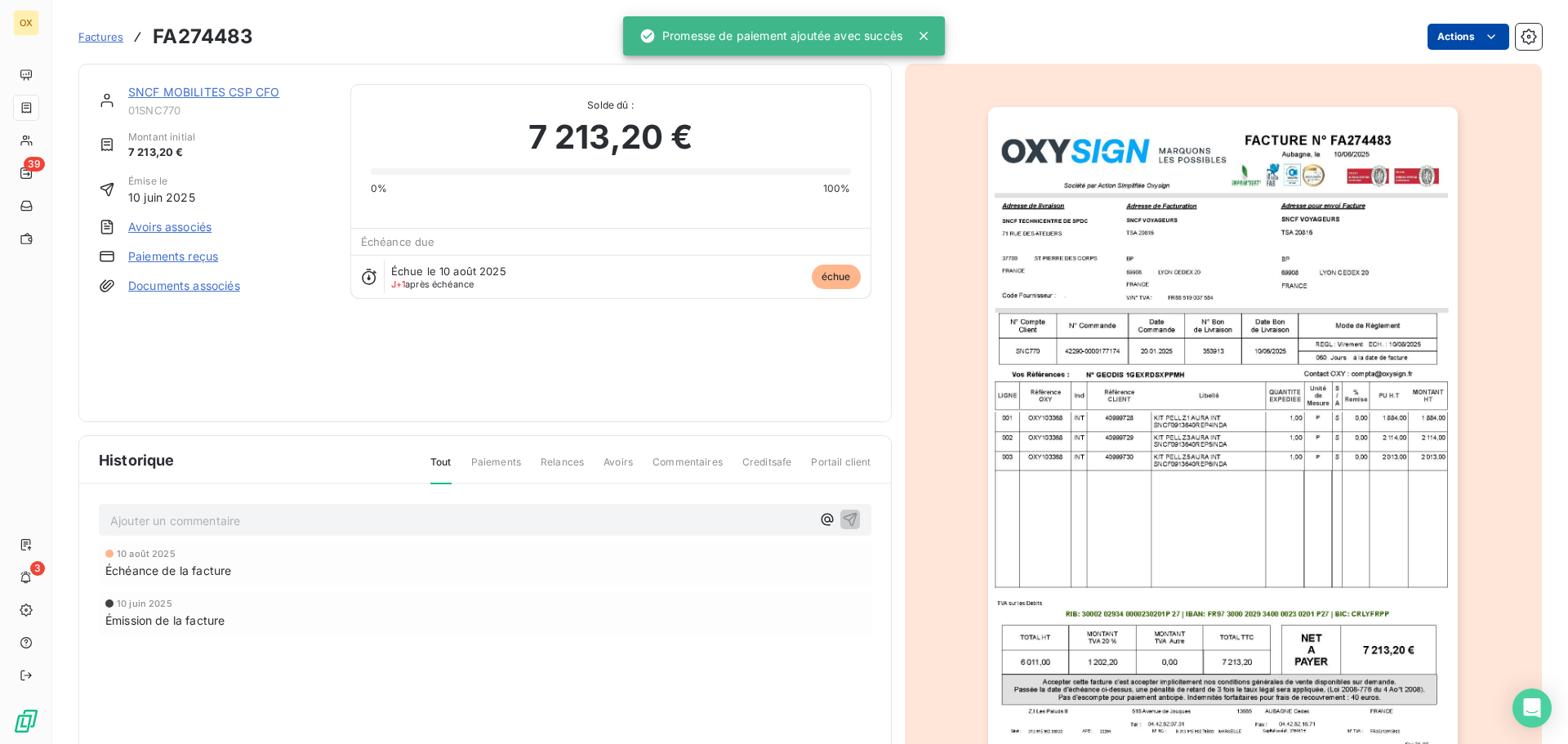
click at [1465, 29] on html "OX 39 3 Factures FA274483 Actions SNCF MOBILITES CSP CFO 01SNC770 Montant initi…" at bounding box center [784, 372] width 1568 height 744
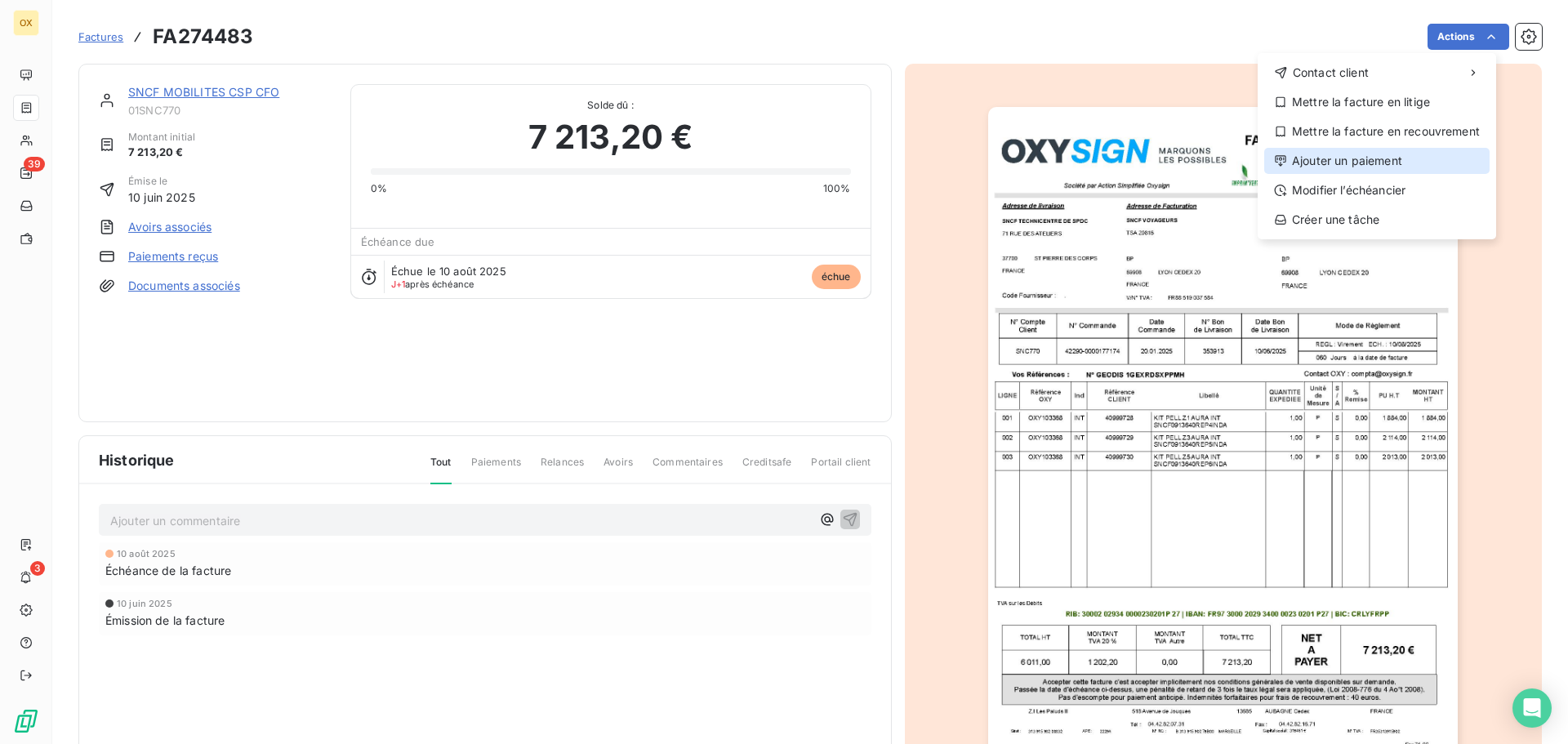
click at [1371, 157] on div "Ajouter un paiement" at bounding box center [1377, 160] width 225 height 26
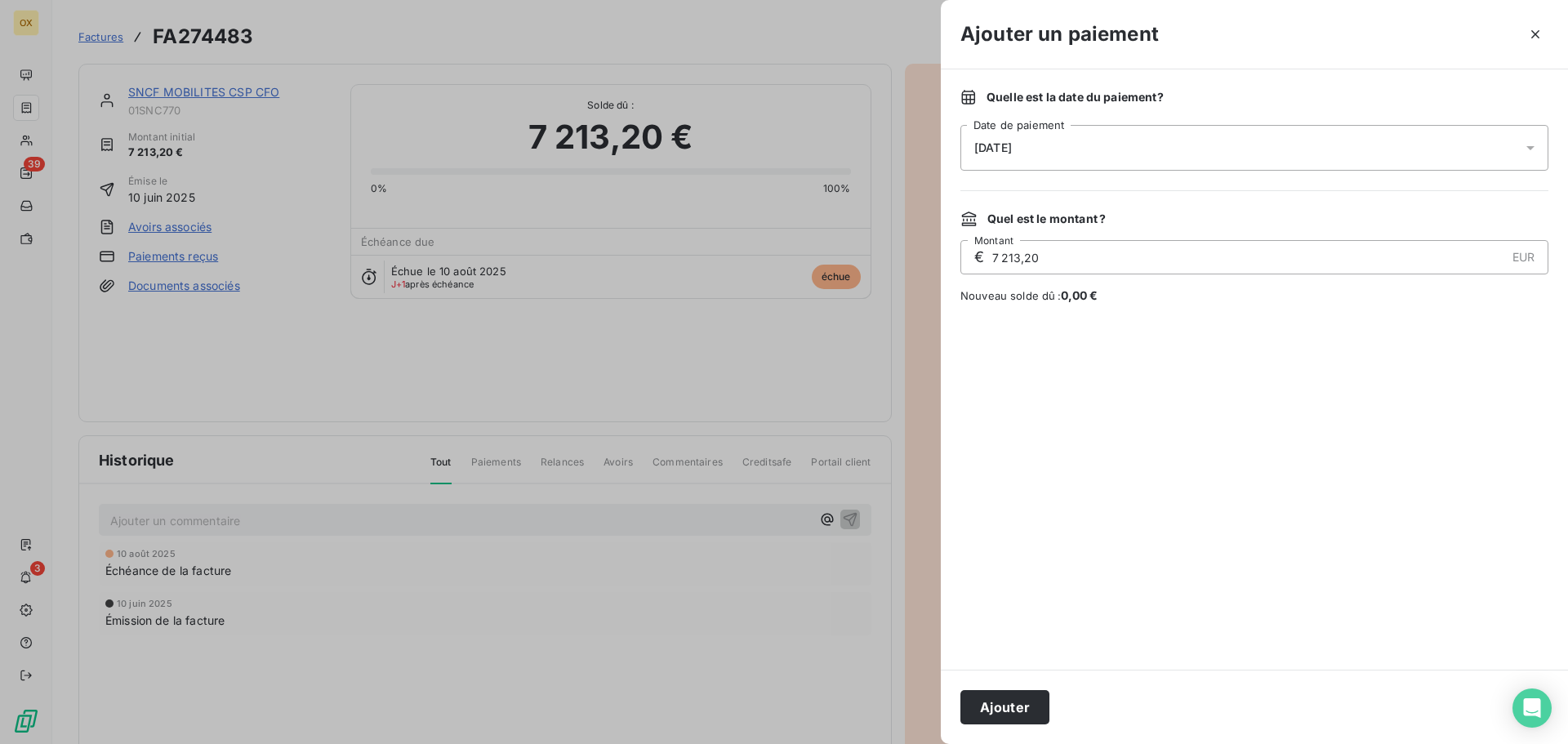
click at [1003, 153] on span "[DATE]" at bounding box center [993, 148] width 38 height 13
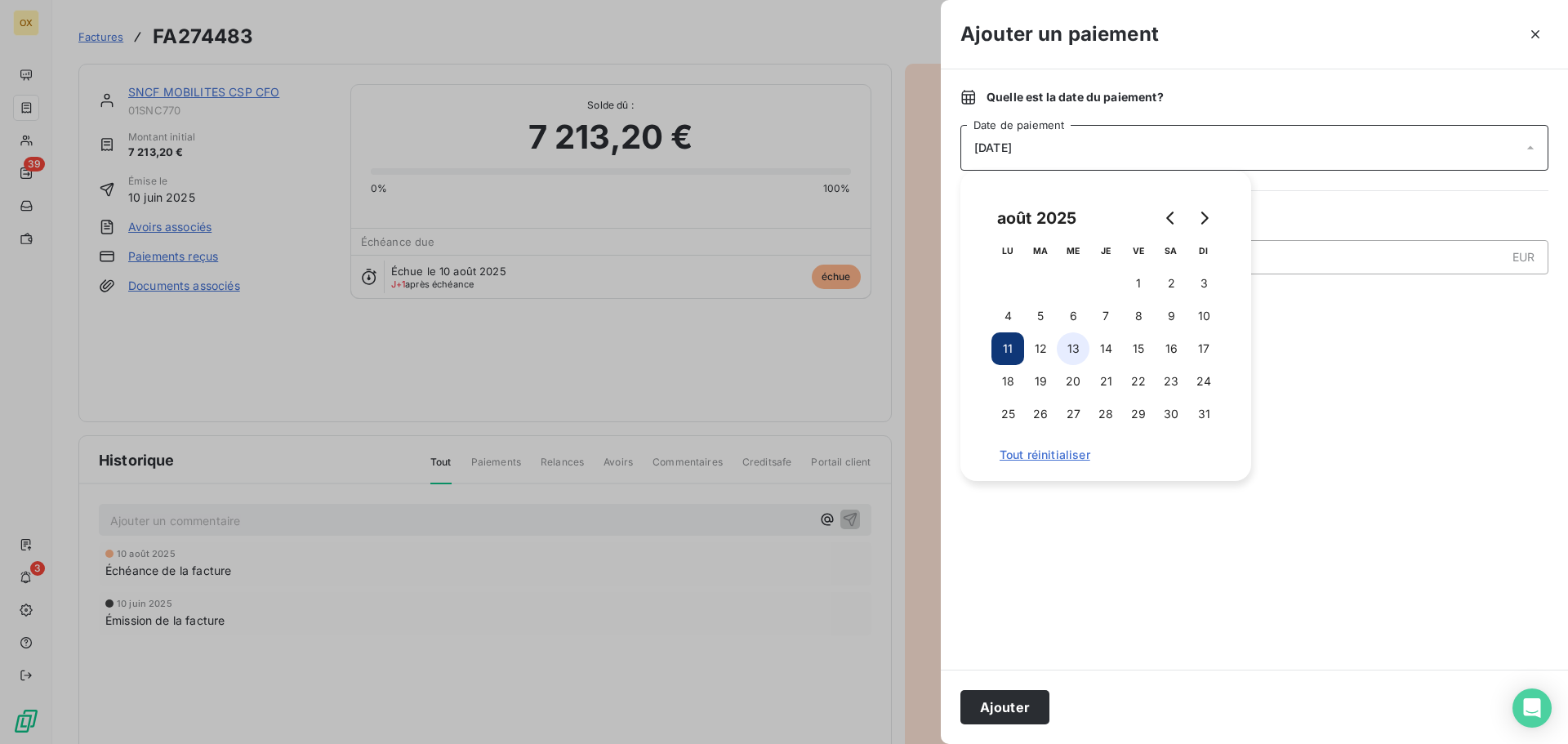
click at [1075, 340] on button "13" at bounding box center [1073, 349] width 33 height 33
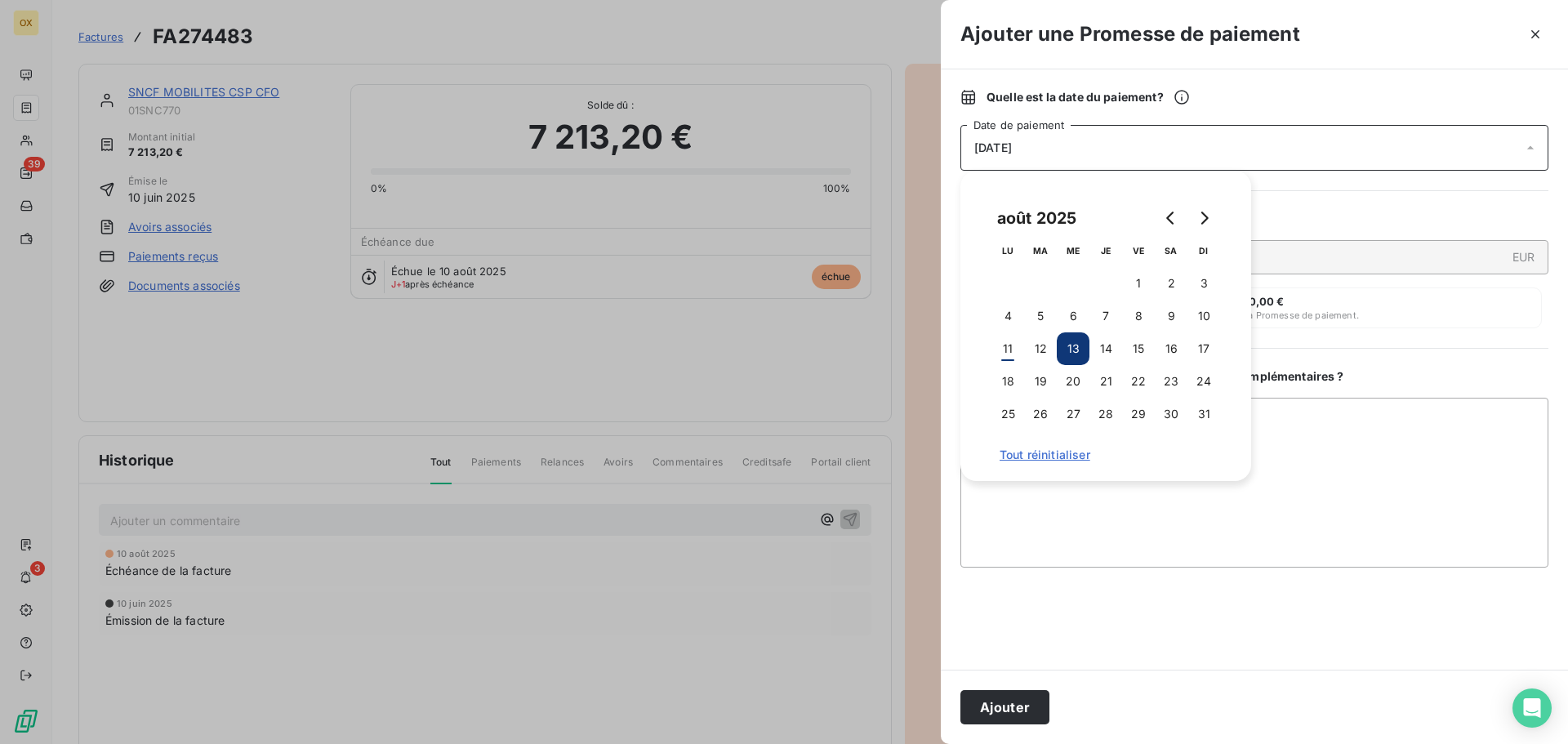
drag, startPoint x: 996, startPoint y: 701, endPoint x: 998, endPoint y: 688, distance: 13.2
click at [996, 700] on button "Ajouter" at bounding box center [1005, 707] width 89 height 34
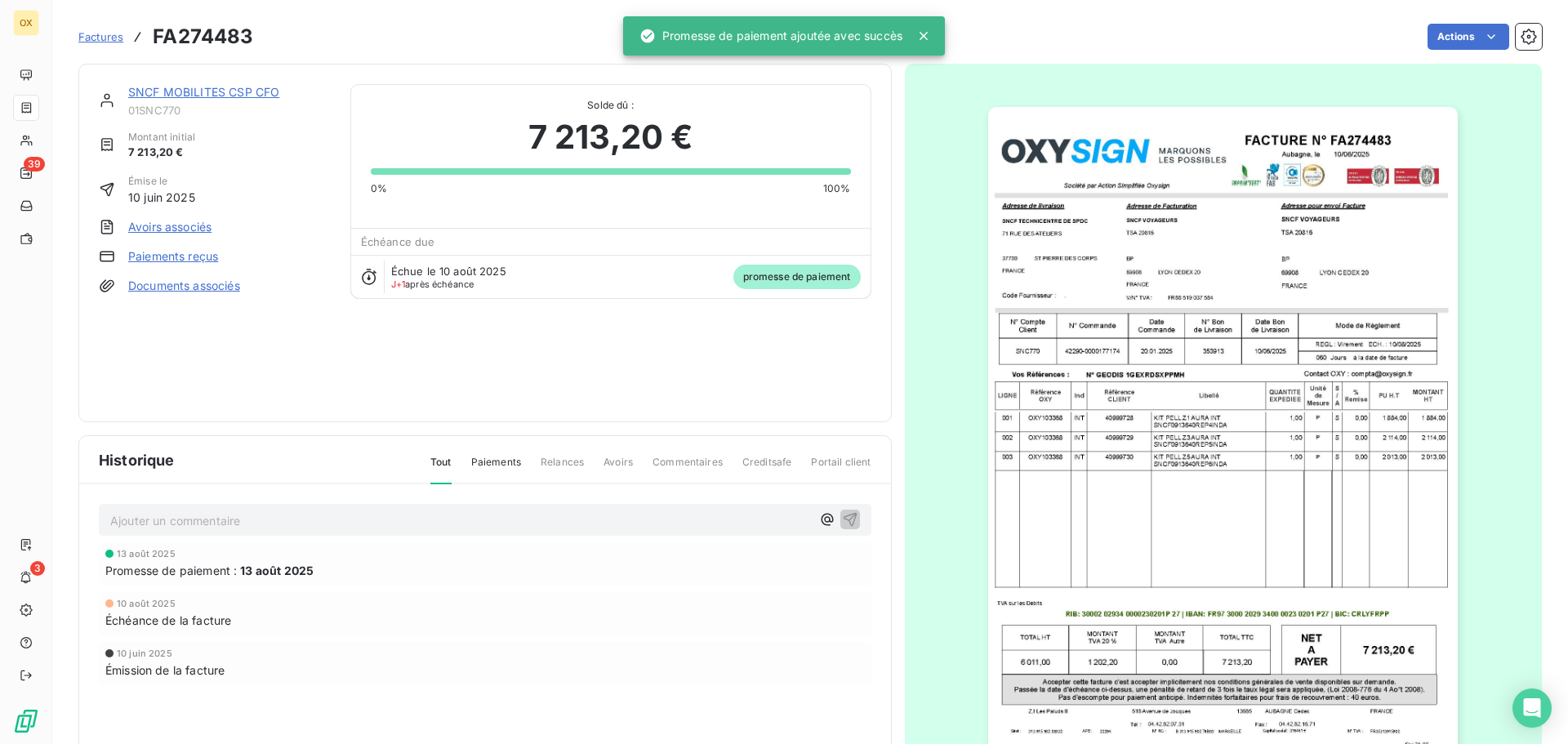
click at [195, 91] on link "SNCF MOBILITES CSP CFO" at bounding box center [204, 92] width 151 height 14
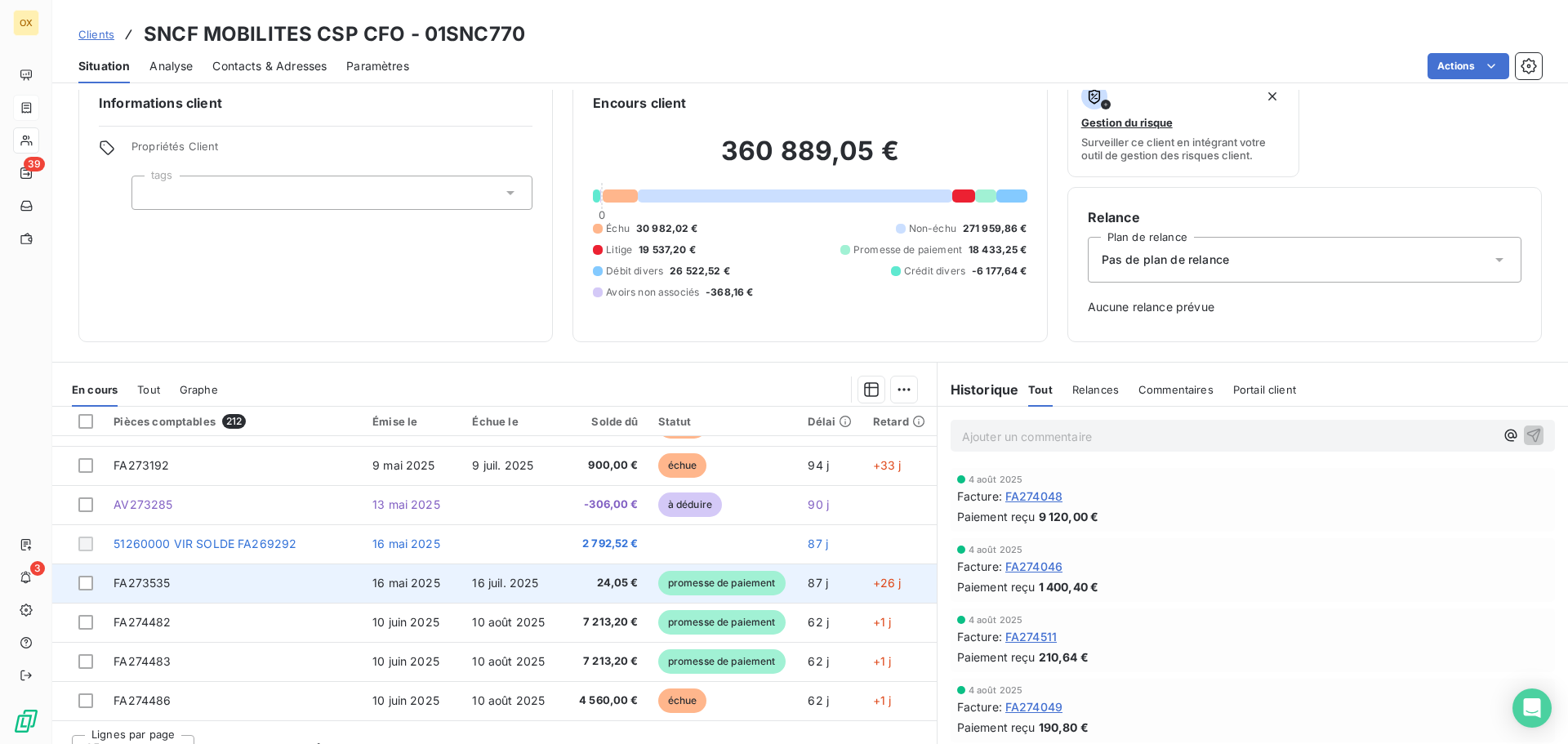
scroll to position [53, 0]
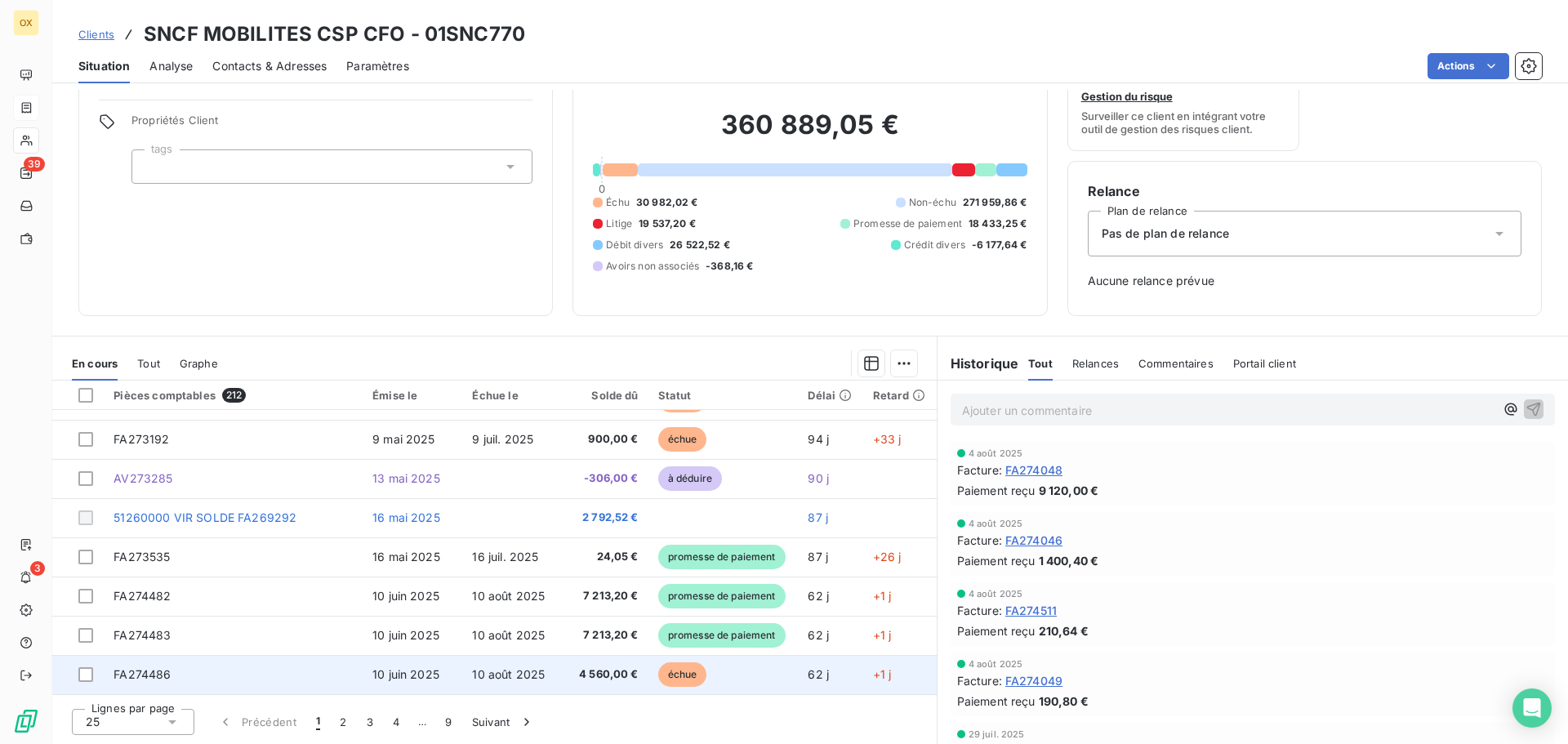
click at [628, 670] on td "4 560,00 €" at bounding box center [605, 674] width 88 height 39
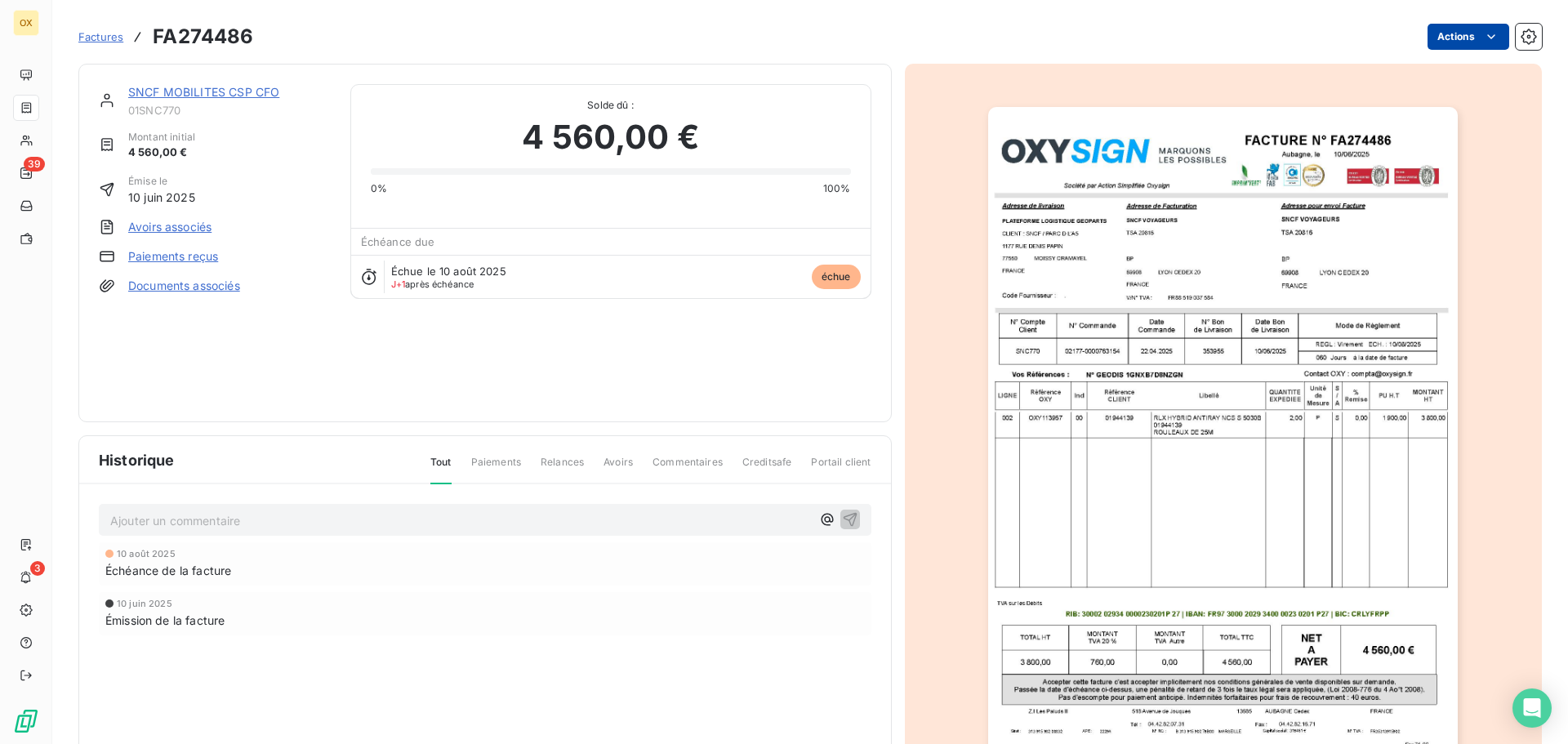
click at [1450, 35] on html "OX 39 3 Factures FA274486 Actions SNCF MOBILITES CSP CFO 01SNC770 Montant initi…" at bounding box center [784, 372] width 1568 height 744
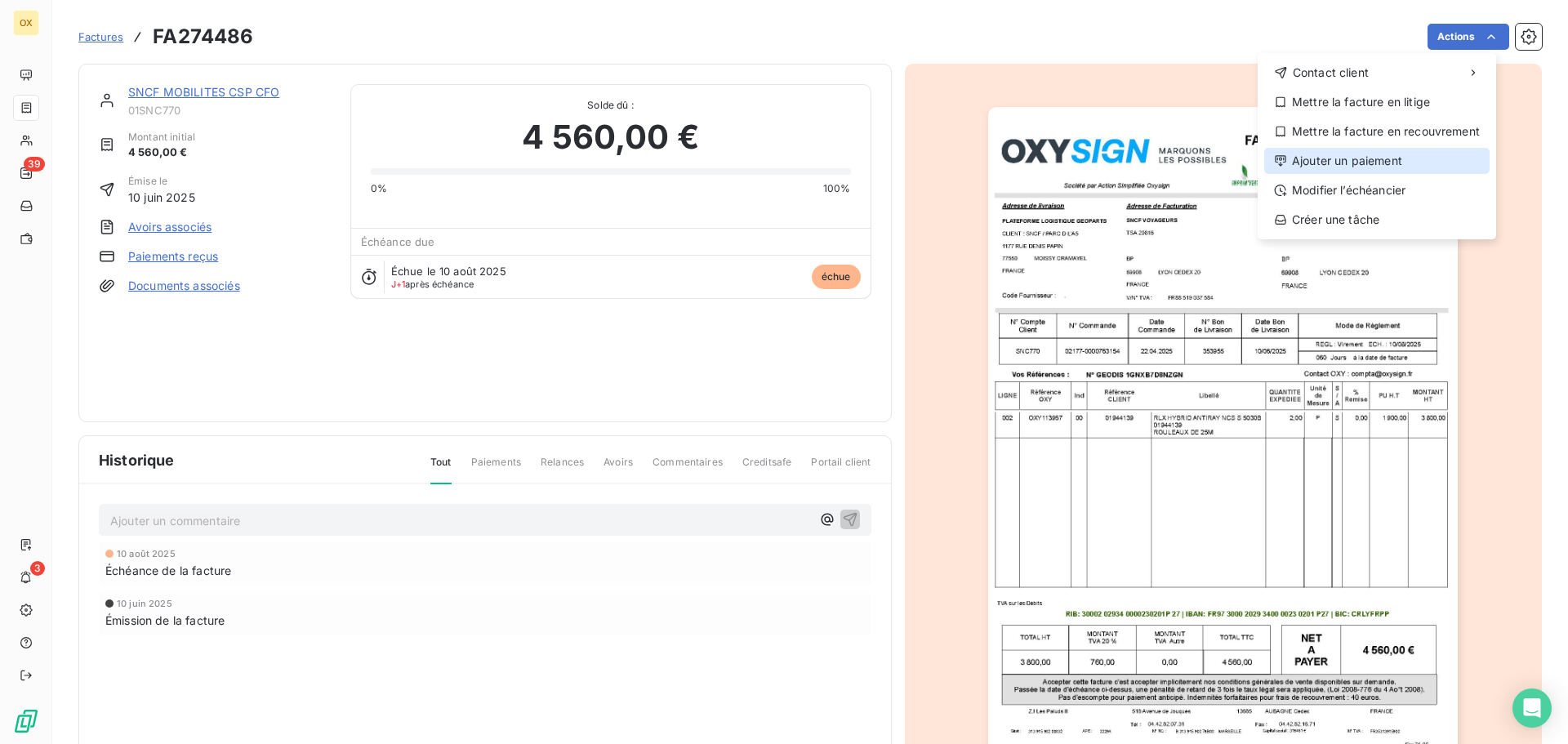
click at [1352, 162] on div "Ajouter un paiement" at bounding box center [1377, 160] width 225 height 26
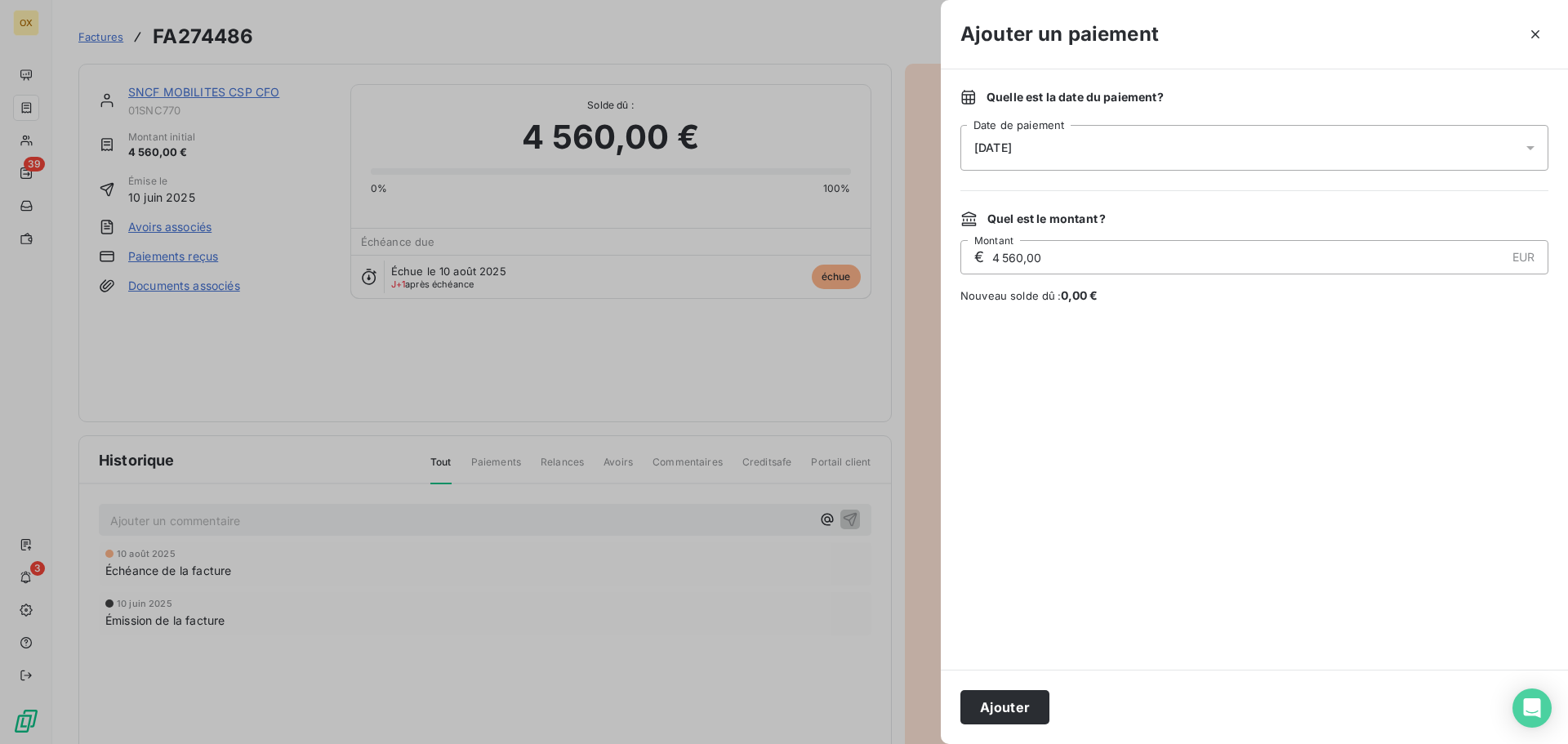
click at [1012, 144] on span "[DATE]" at bounding box center [993, 148] width 38 height 13
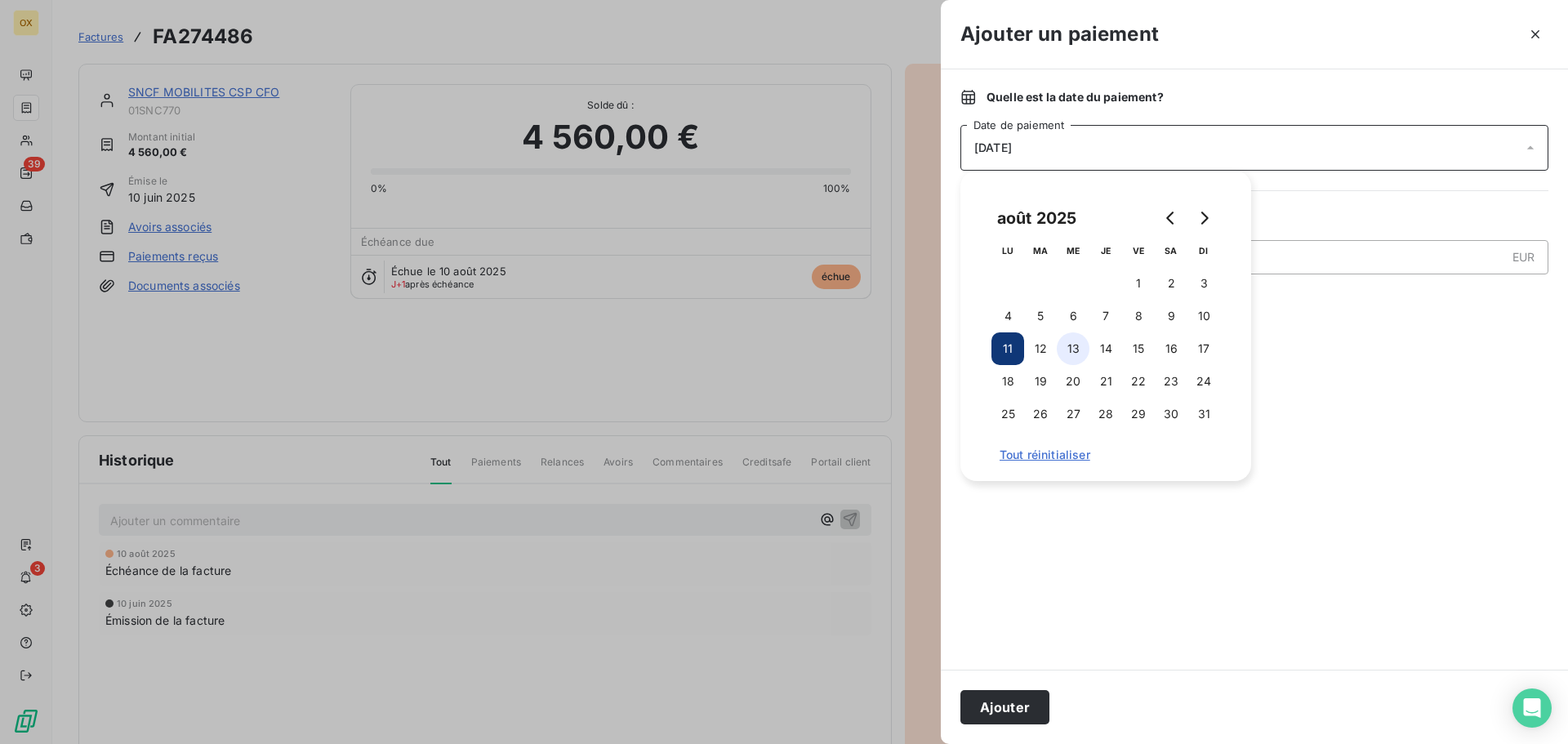
click at [1070, 349] on button "13" at bounding box center [1073, 349] width 33 height 33
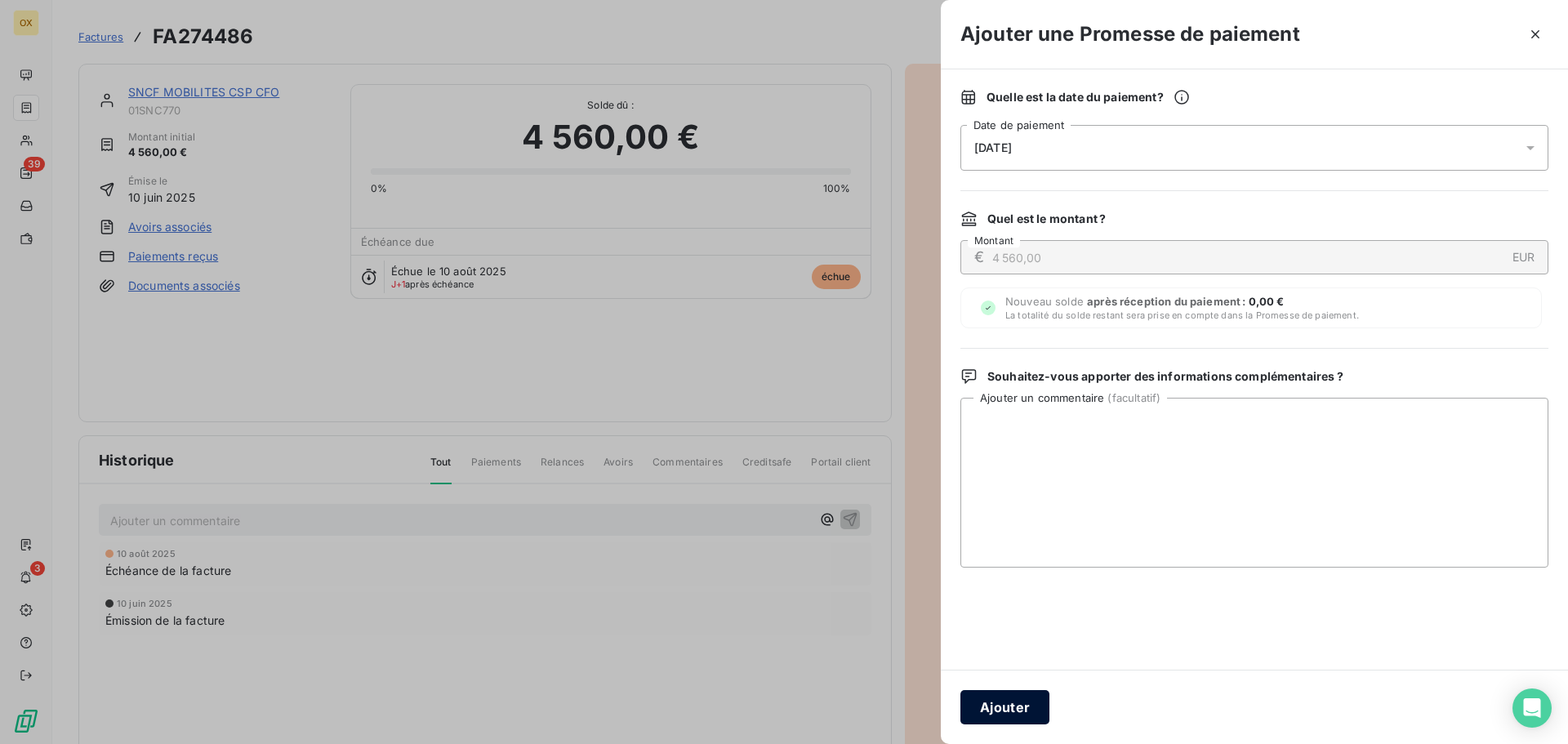
click at [1004, 712] on button "Ajouter" at bounding box center [1005, 707] width 89 height 34
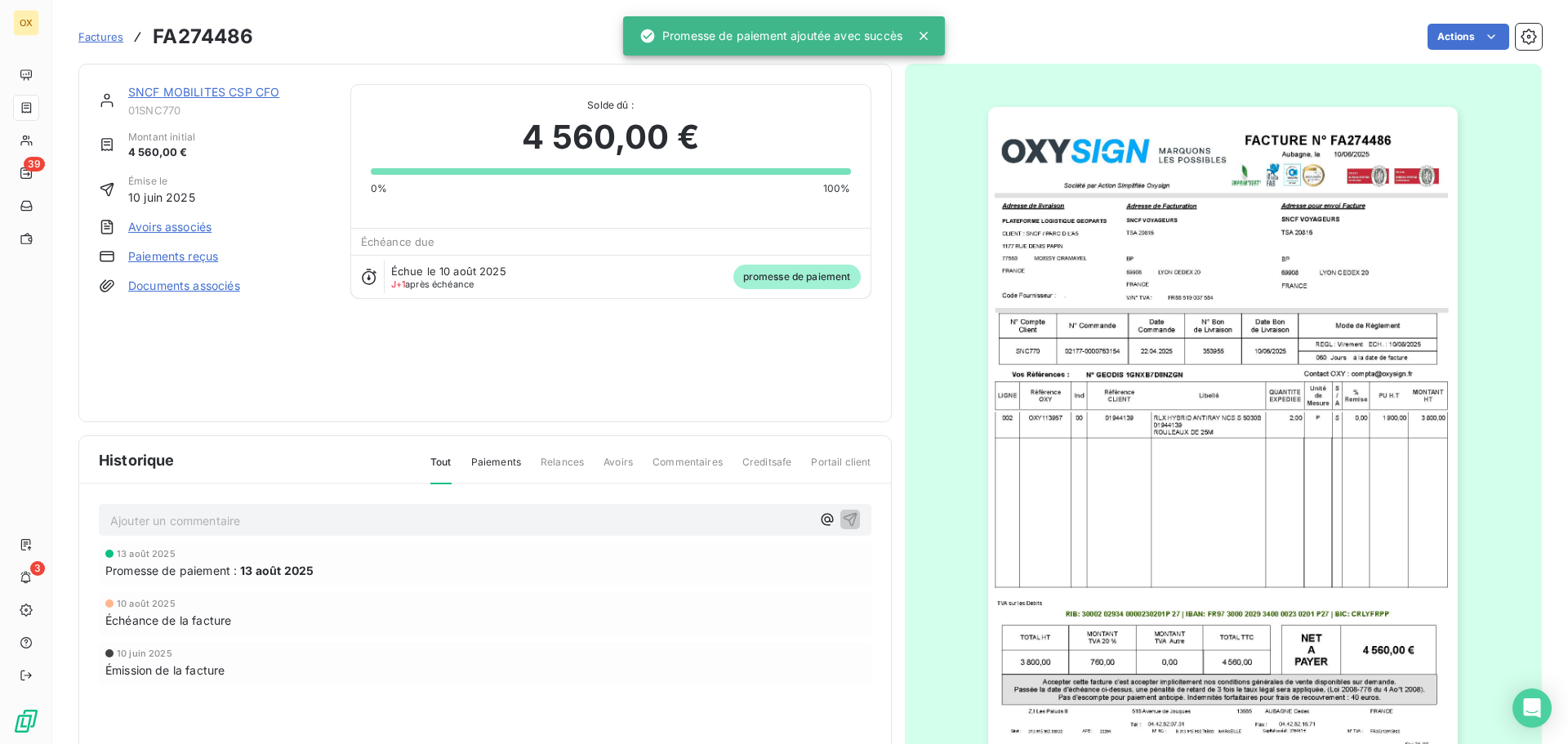
click at [193, 89] on link "SNCF MOBILITES CSP CFO" at bounding box center [204, 92] width 151 height 14
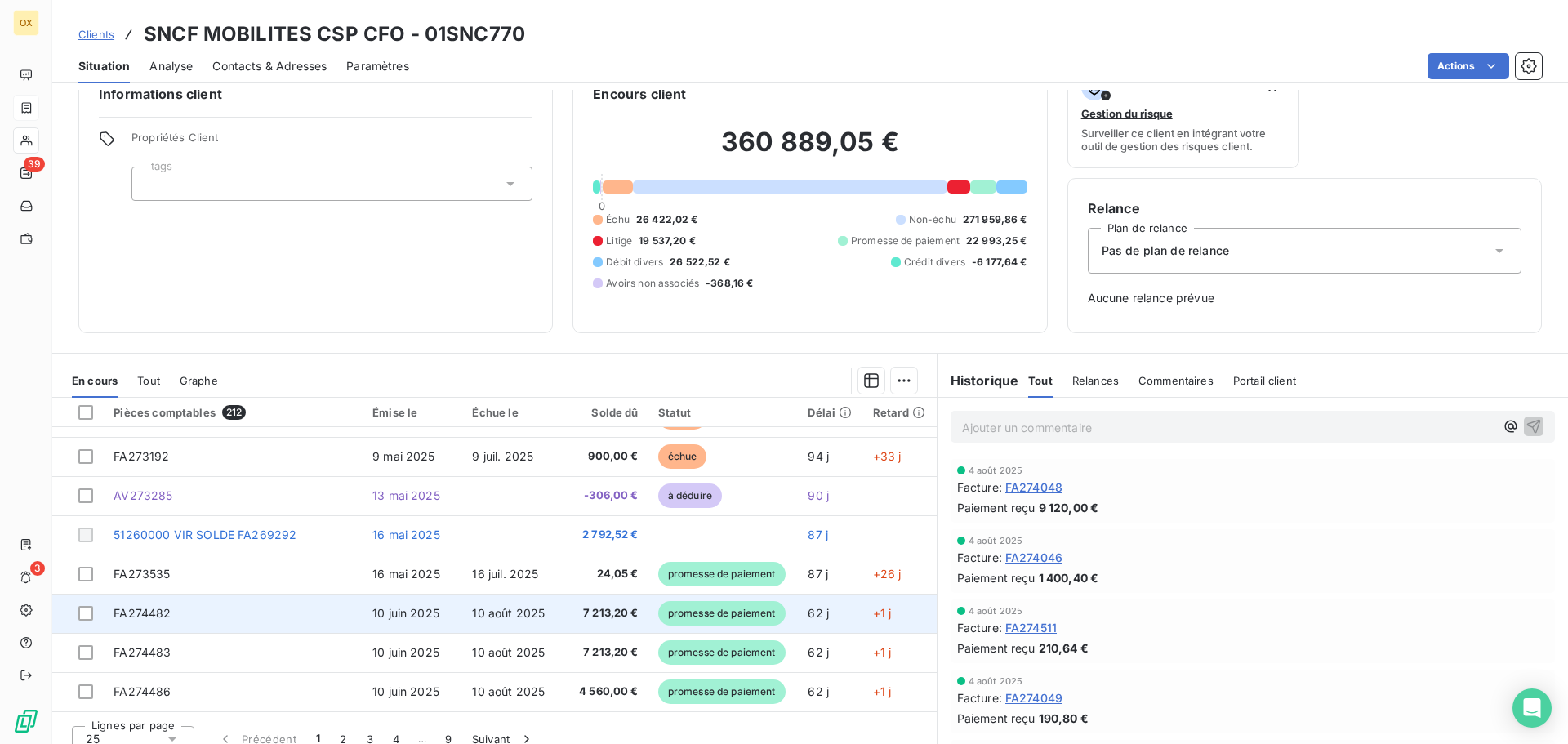
scroll to position [53, 0]
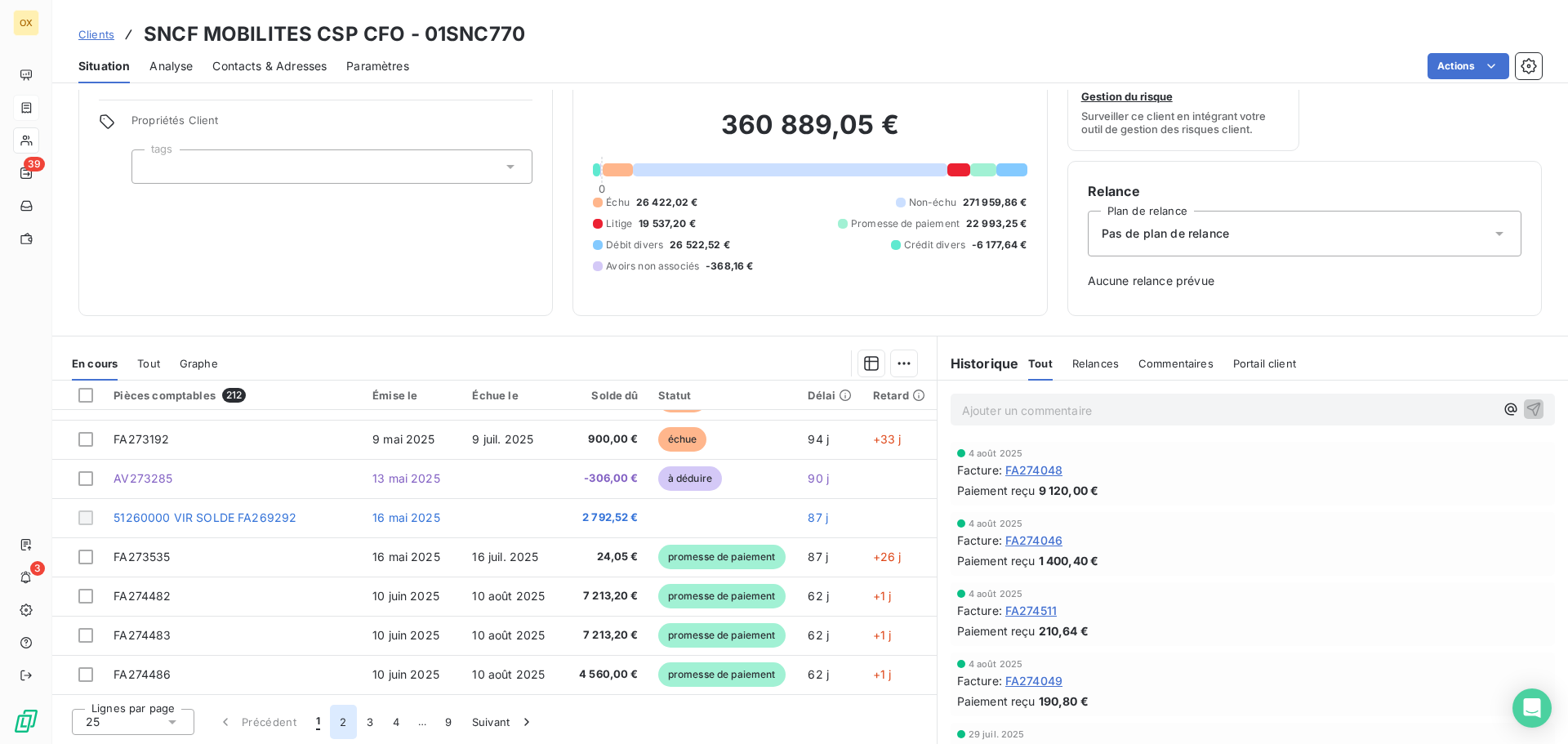
click at [343, 715] on button "2" at bounding box center [343, 721] width 26 height 34
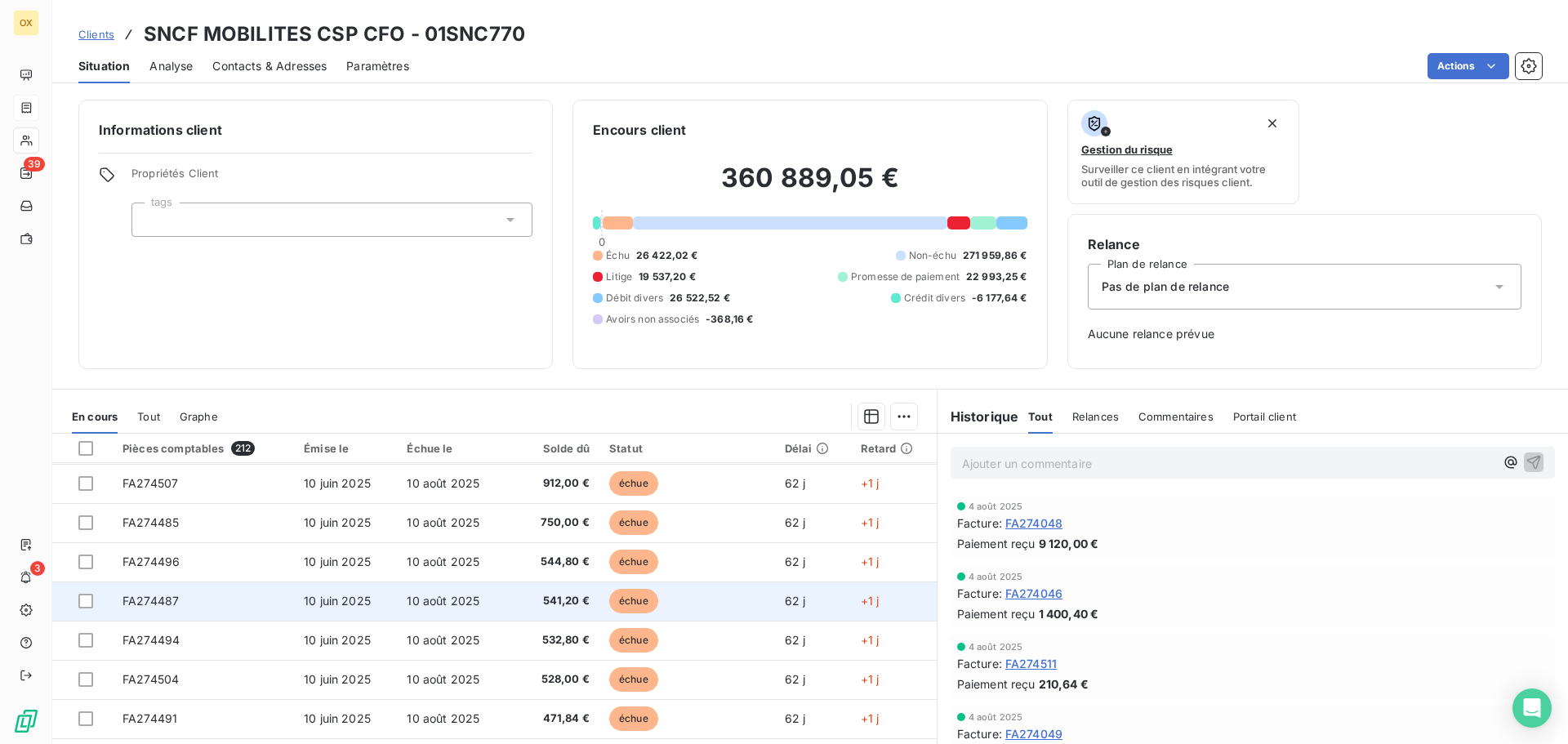
scroll to position [245, 0]
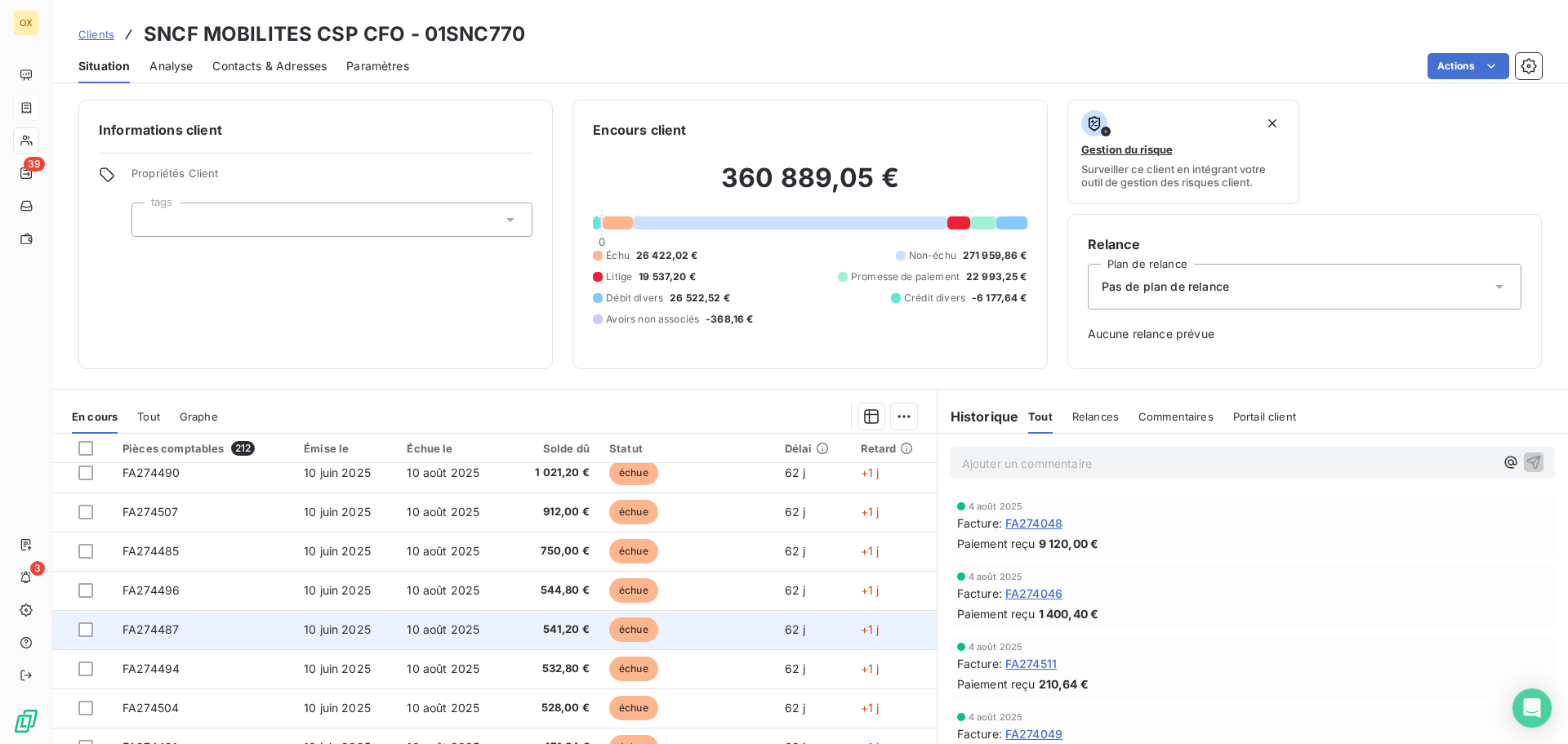
click at [567, 628] on span "541,20 €" at bounding box center [553, 630] width 73 height 17
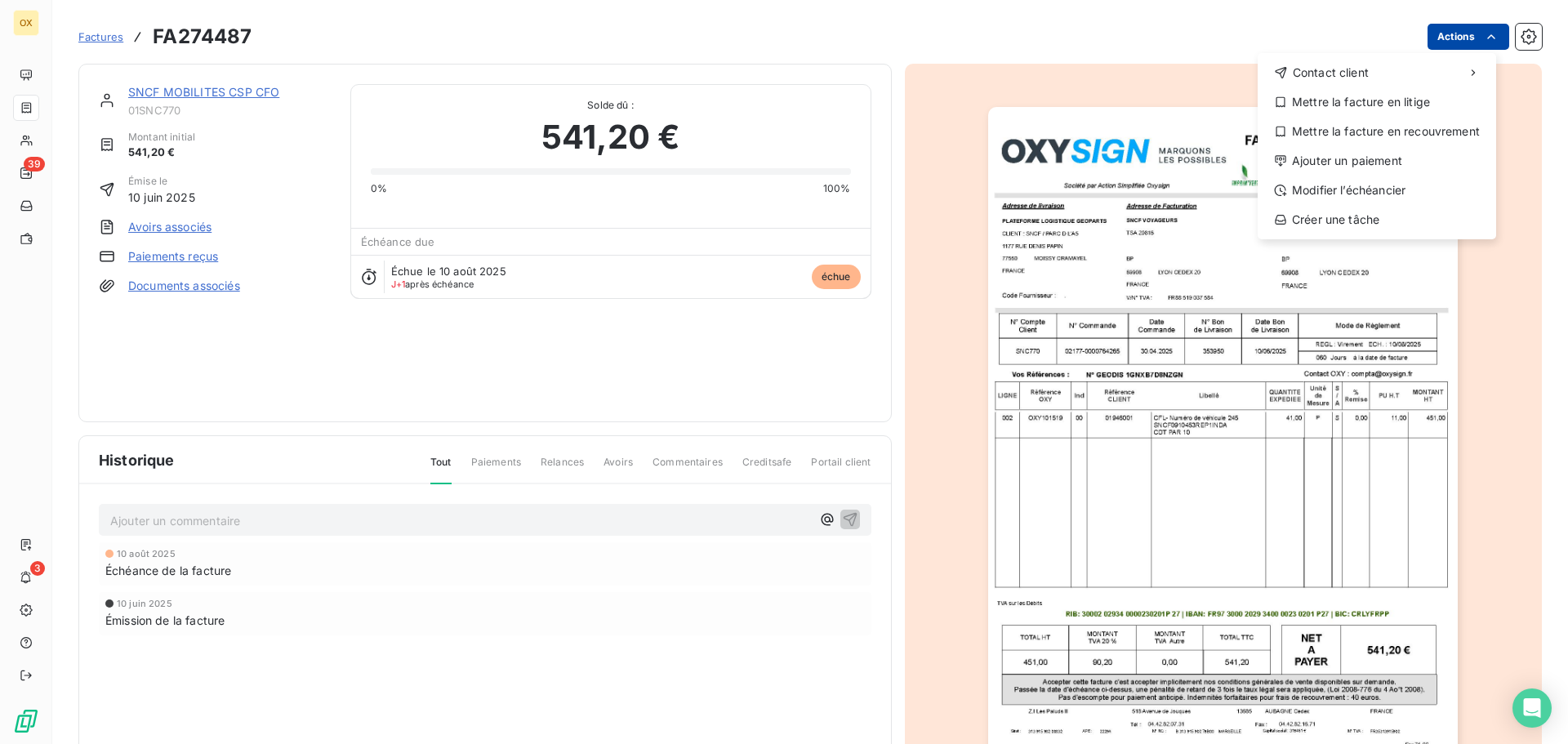
click at [1447, 35] on html "OX 39 3 Factures FA274487 Actions Contact client Mettre la facture en litige Me…" at bounding box center [784, 372] width 1568 height 744
click at [1371, 161] on div "Ajouter un paiement" at bounding box center [1377, 160] width 225 height 26
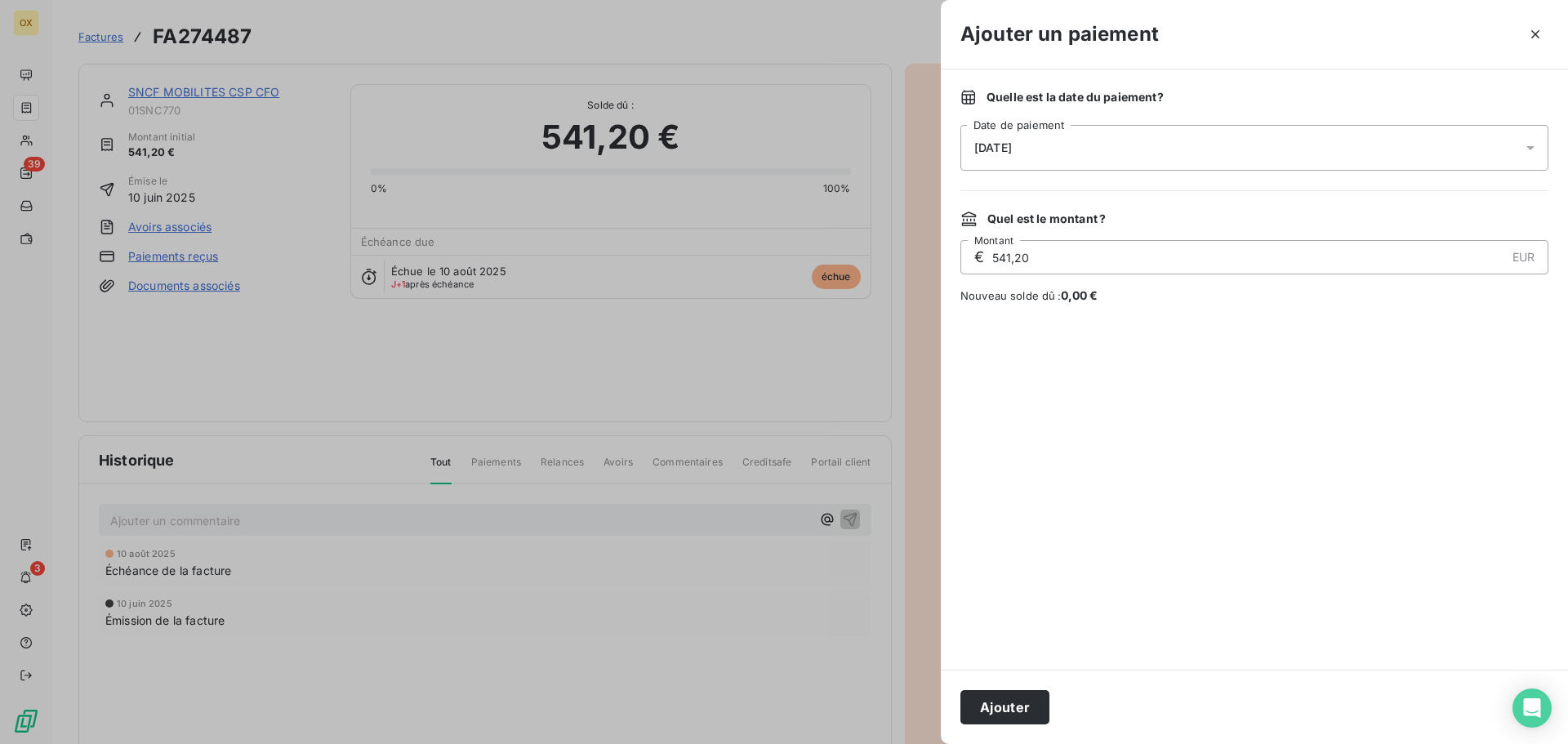
click at [1012, 143] on span "[DATE]" at bounding box center [993, 148] width 38 height 13
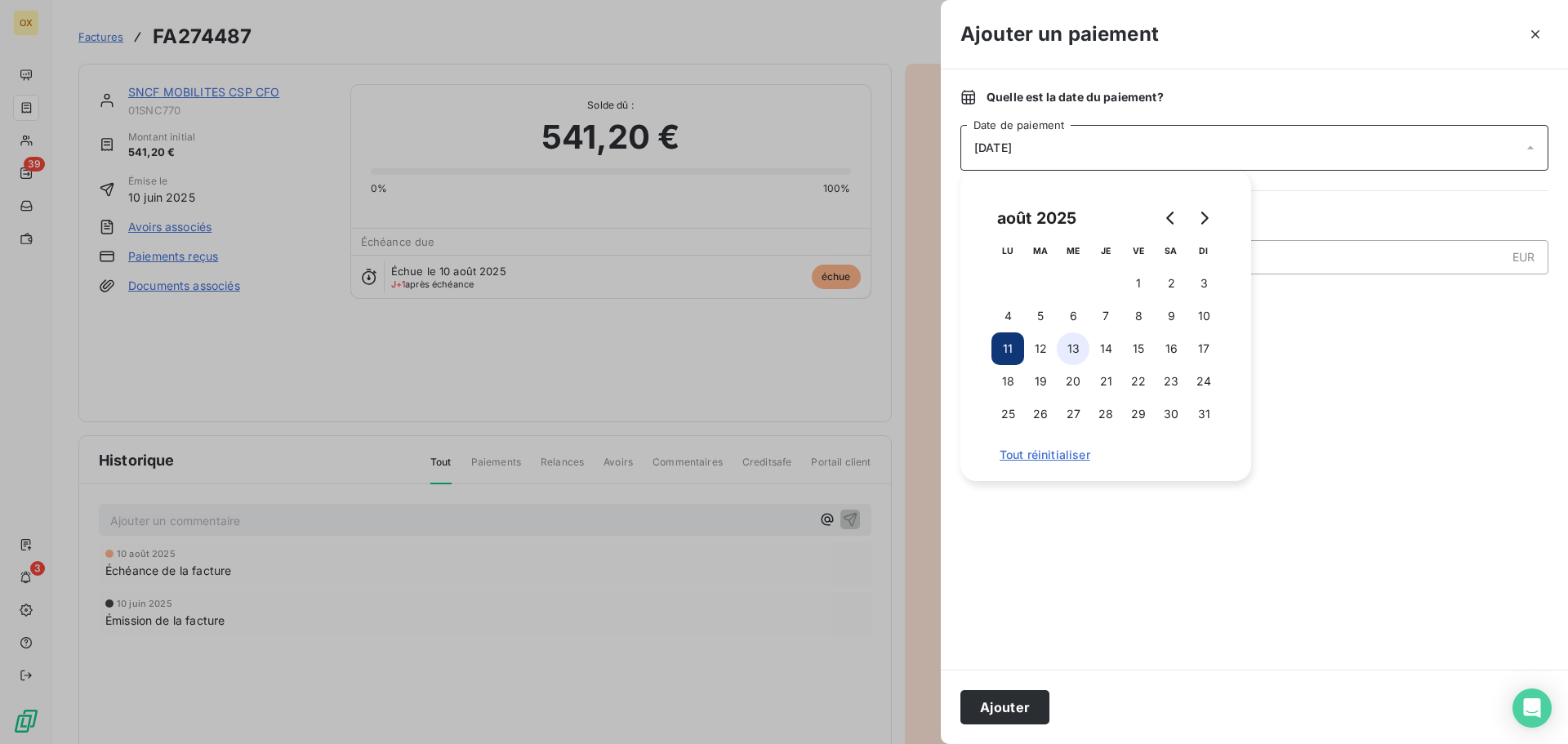
click at [1080, 345] on button "13" at bounding box center [1073, 349] width 33 height 33
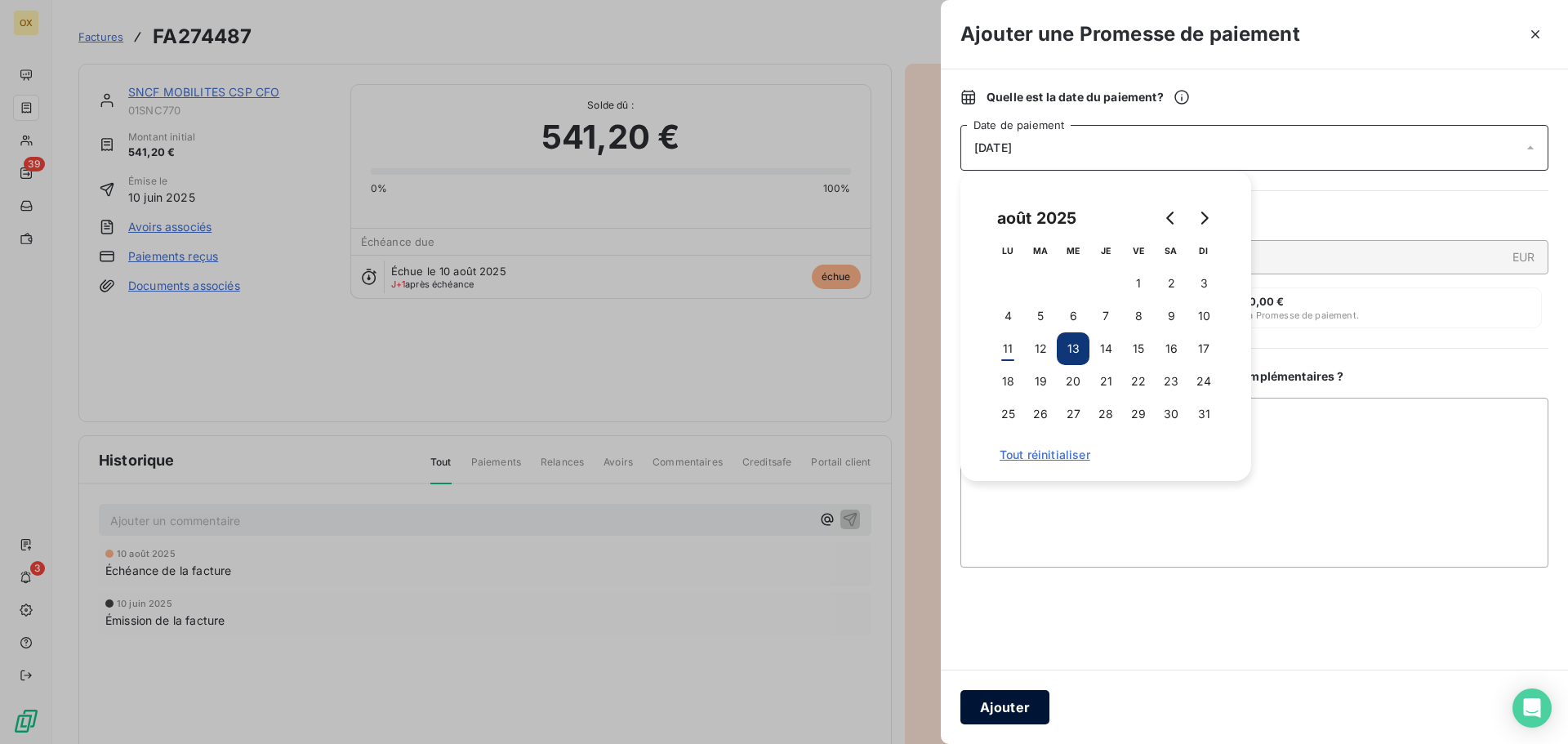
click at [1002, 708] on button "Ajouter" at bounding box center [1005, 707] width 89 height 34
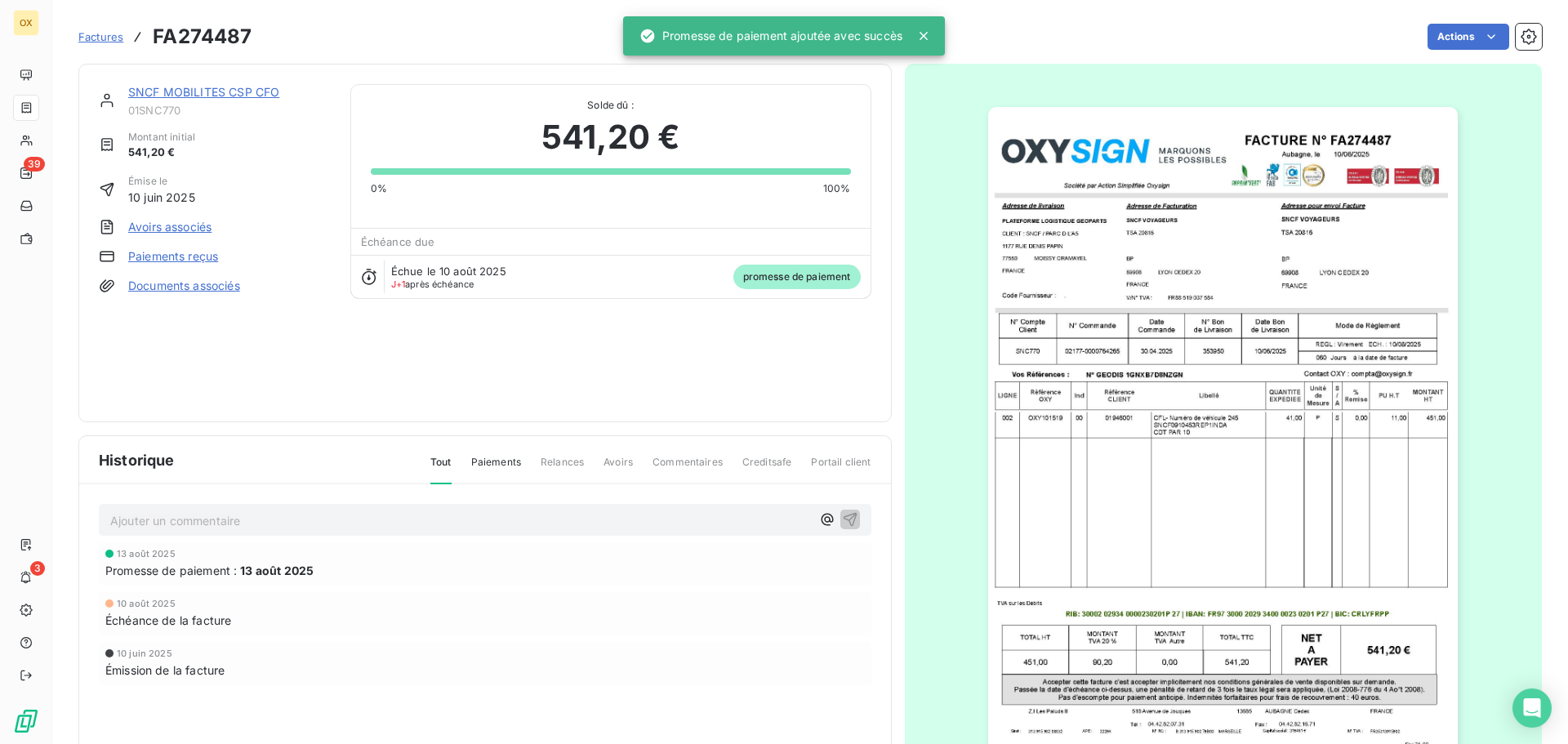
click at [171, 93] on link "SNCF MOBILITES CSP CFO" at bounding box center [204, 92] width 151 height 14
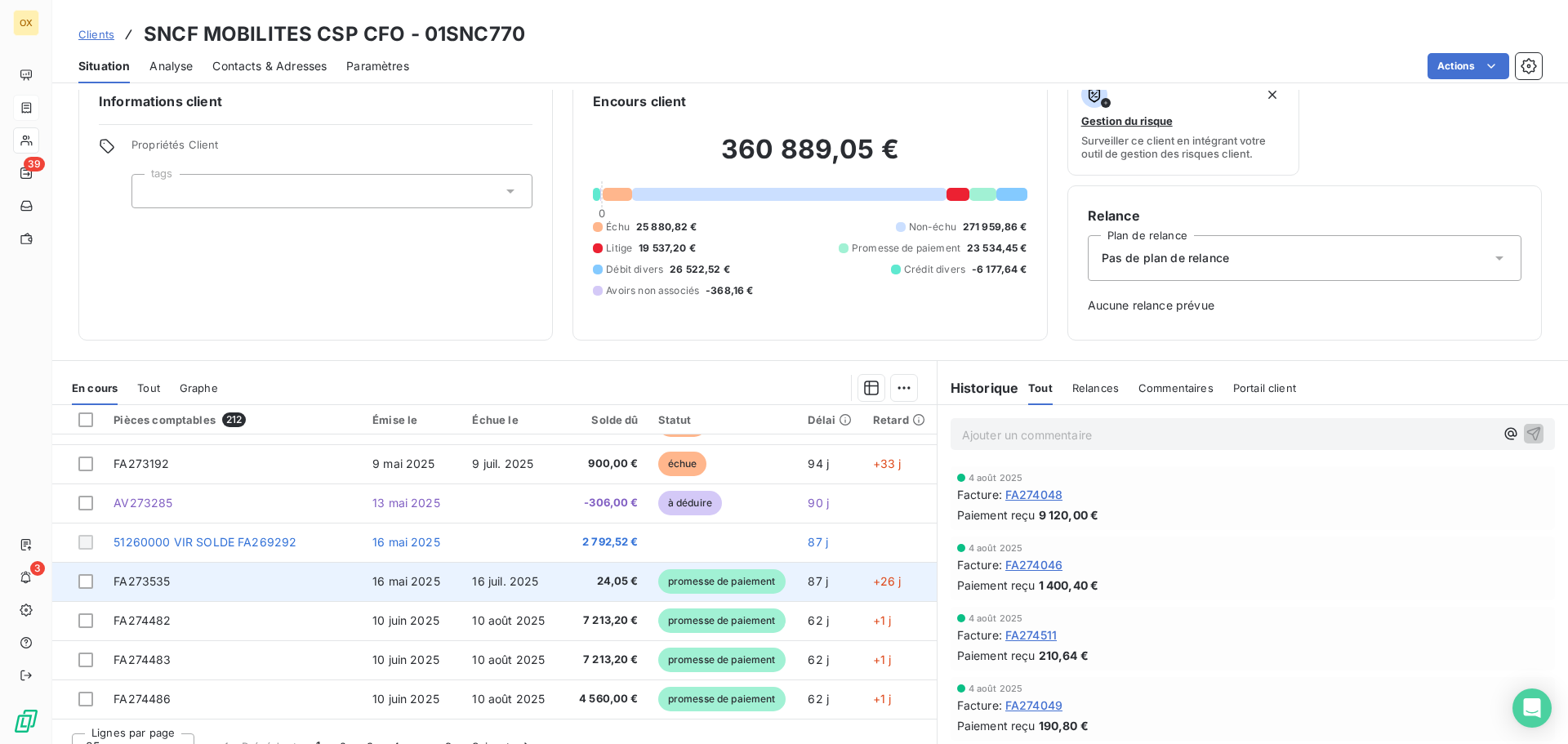
scroll to position [53, 0]
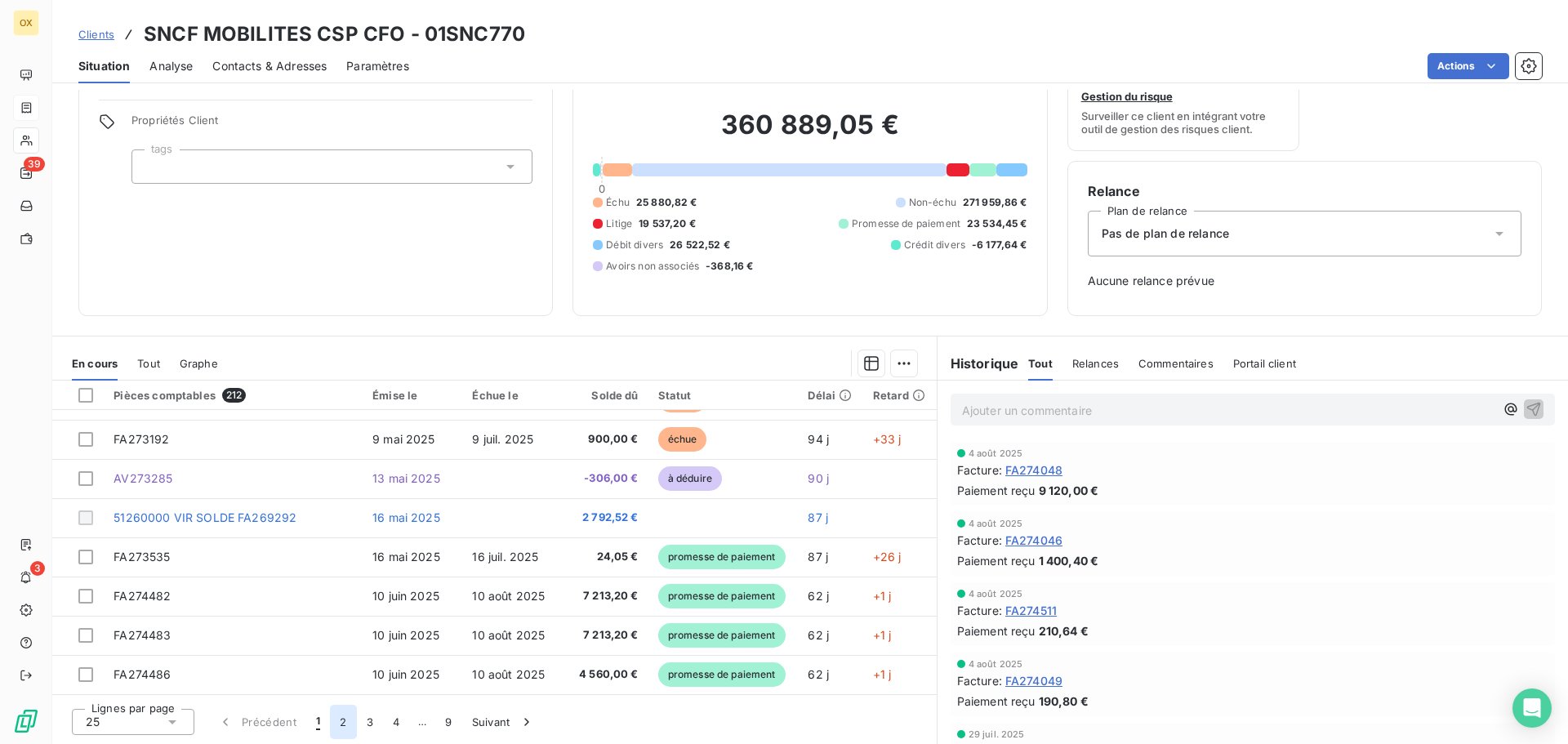
click at [345, 716] on button "2" at bounding box center [343, 721] width 26 height 34
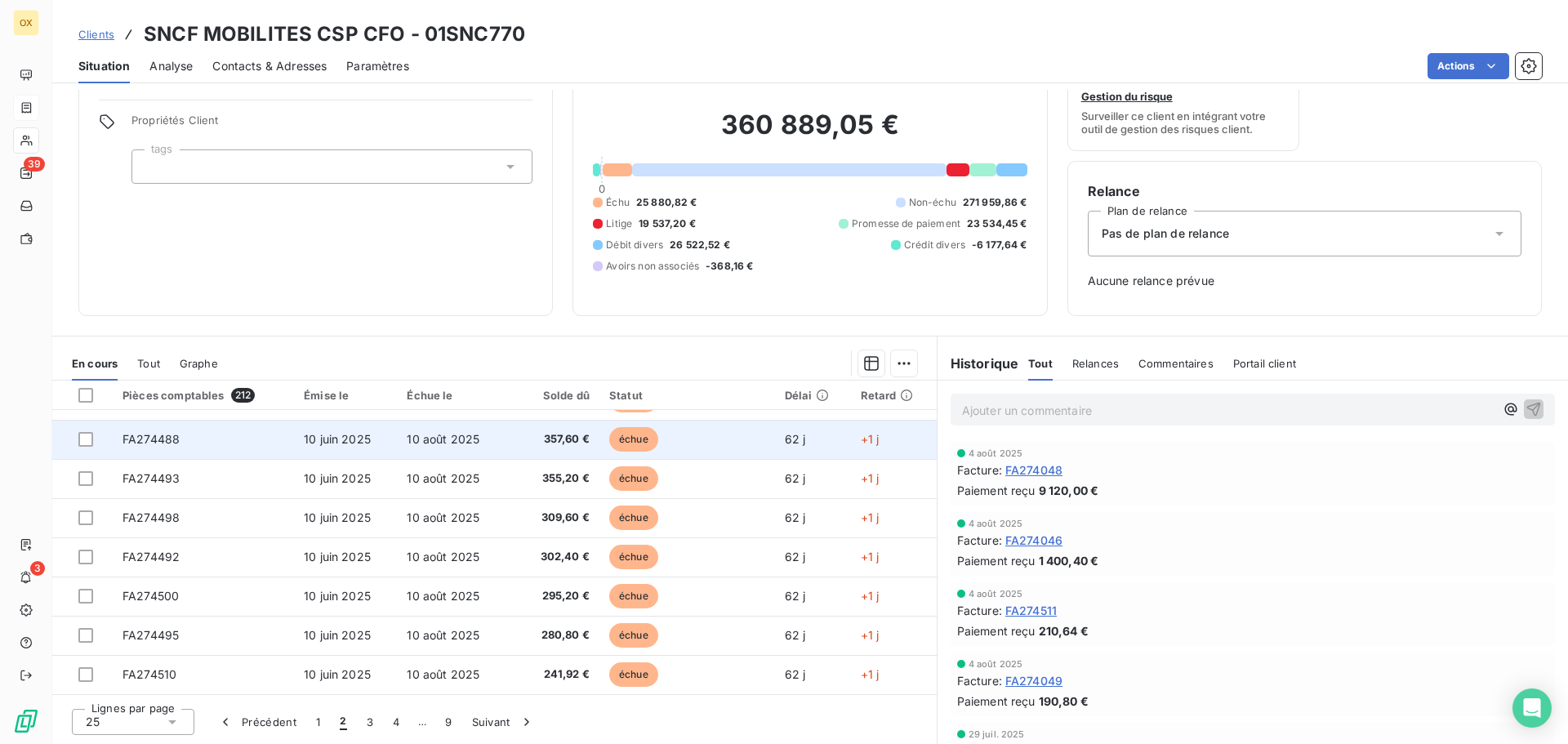
click at [483, 445] on td "10 août 2025" at bounding box center [452, 439] width 110 height 39
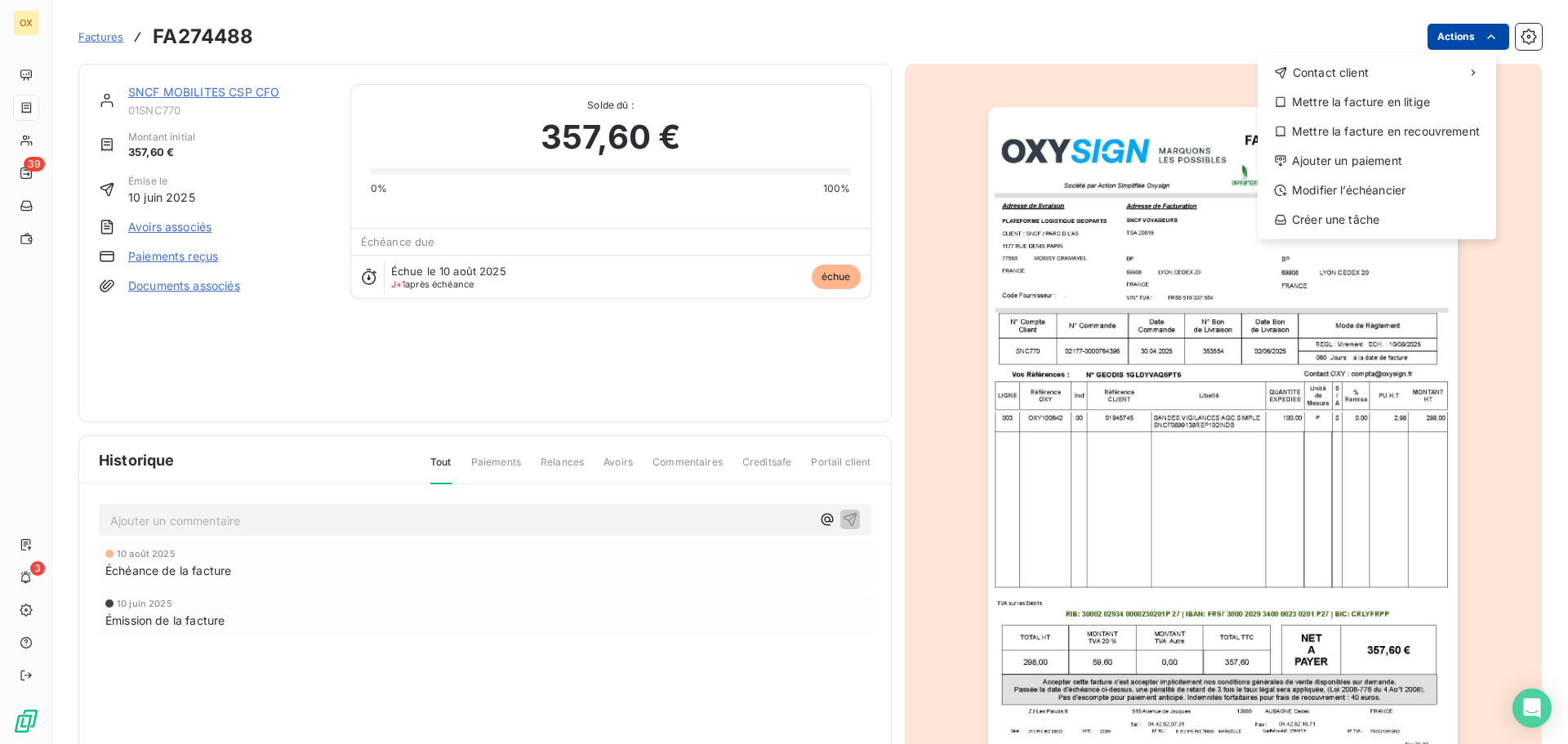
click at [1451, 28] on html "OX 39 3 Factures FA274488 Actions Contact client Mettre la facture en litige Me…" at bounding box center [784, 372] width 1568 height 744
click at [1355, 155] on div "Ajouter un paiement" at bounding box center [1377, 160] width 225 height 26
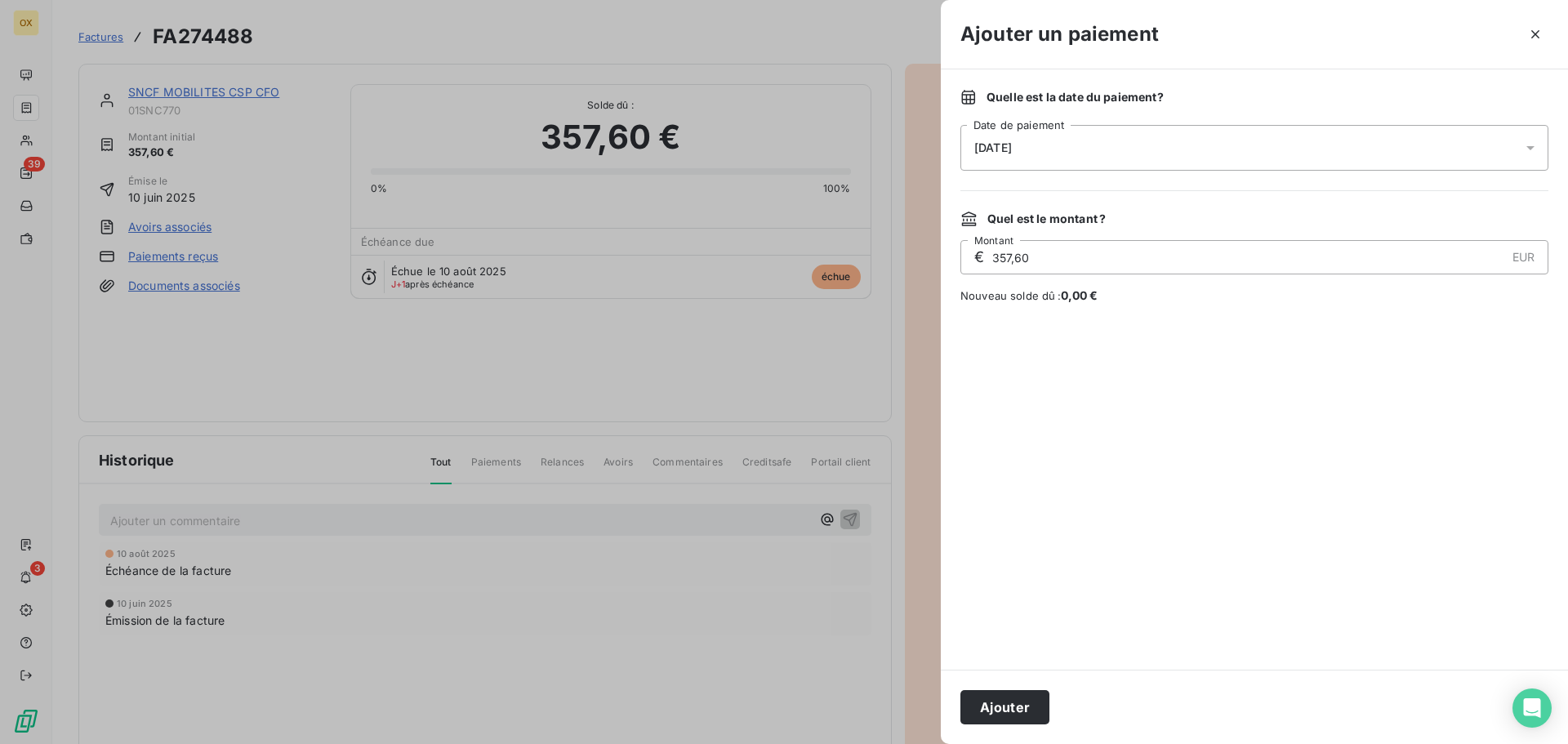
click at [993, 152] on span "[DATE]" at bounding box center [993, 148] width 38 height 13
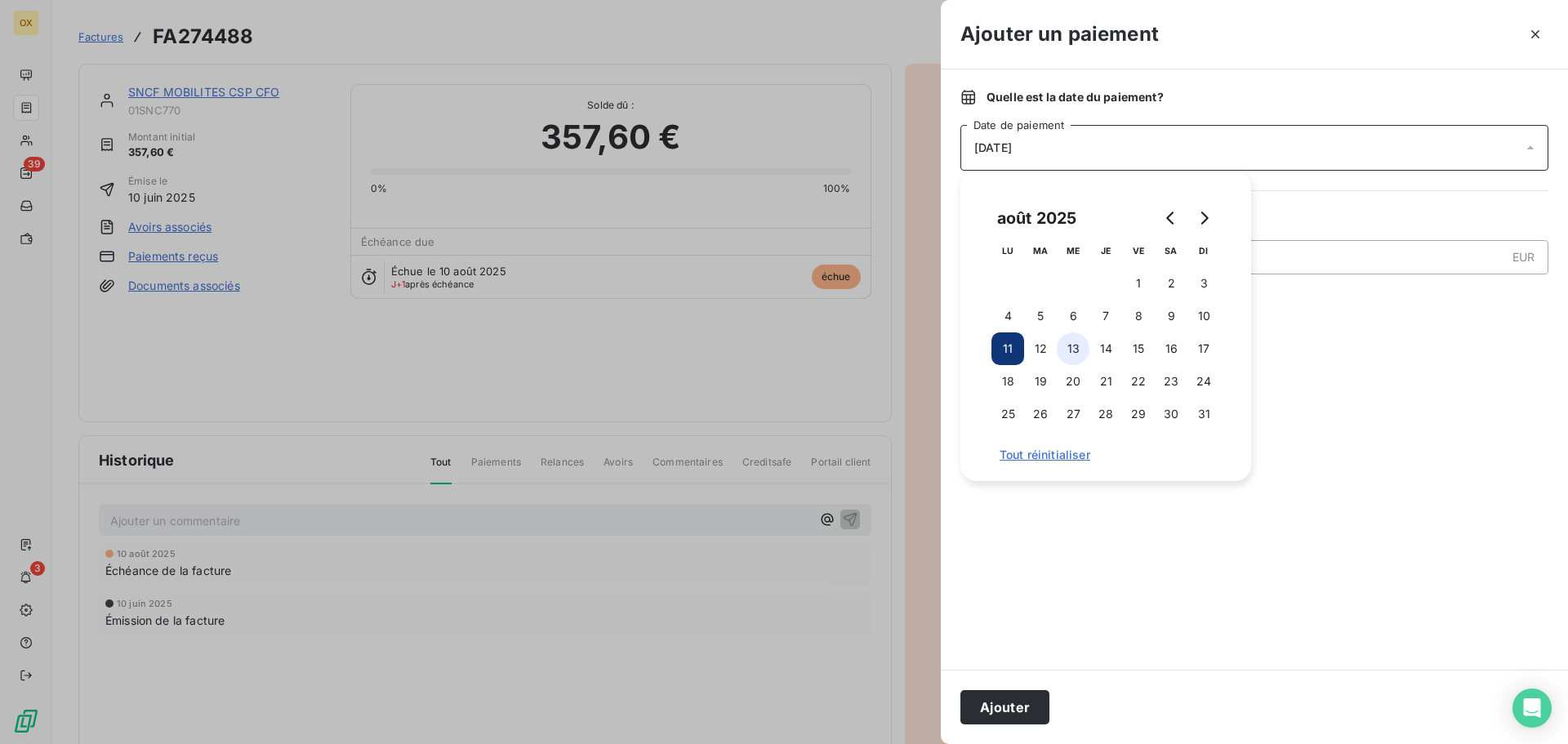
click at [1079, 347] on button "13" at bounding box center [1073, 349] width 33 height 33
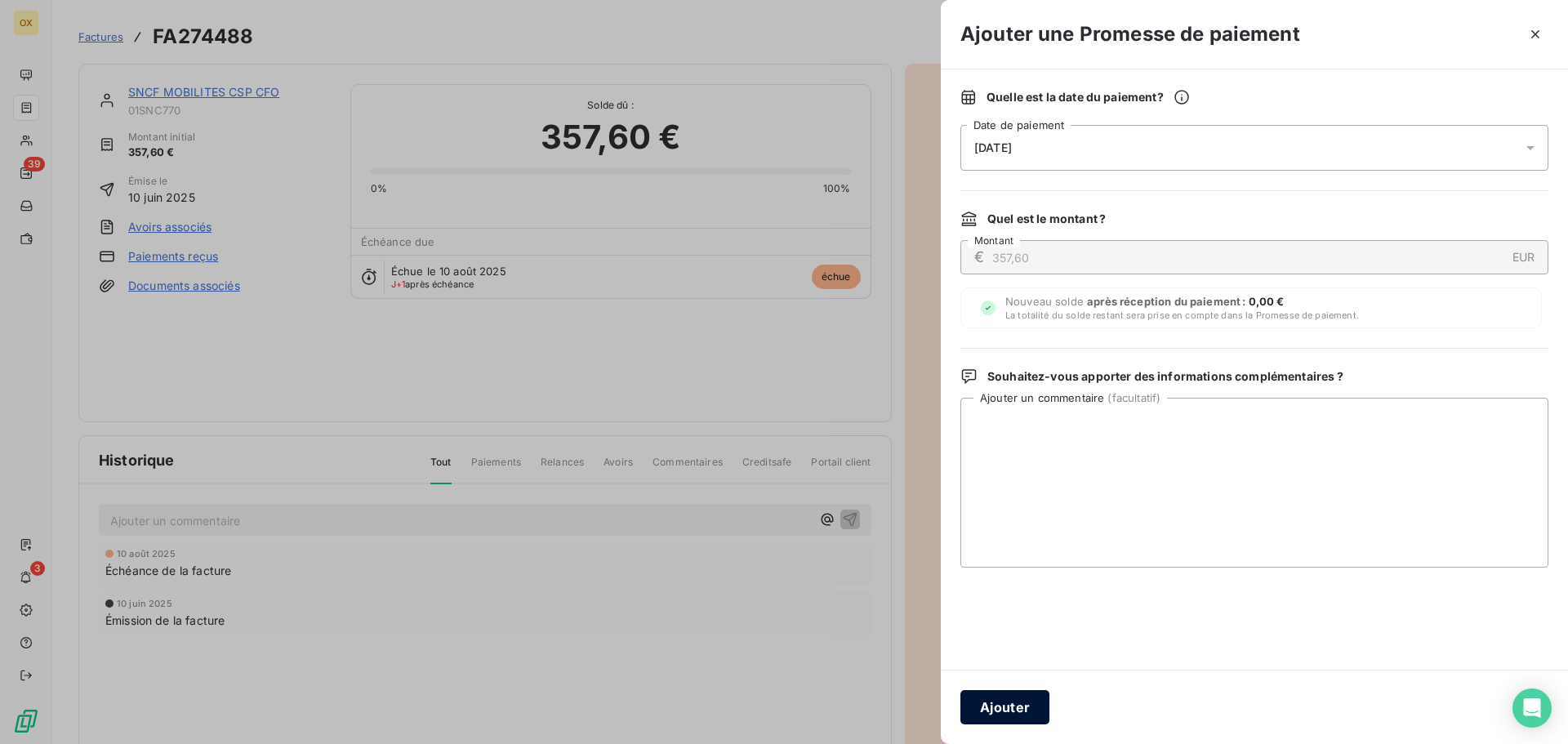
click at [1009, 706] on button "Ajouter" at bounding box center [1005, 707] width 89 height 34
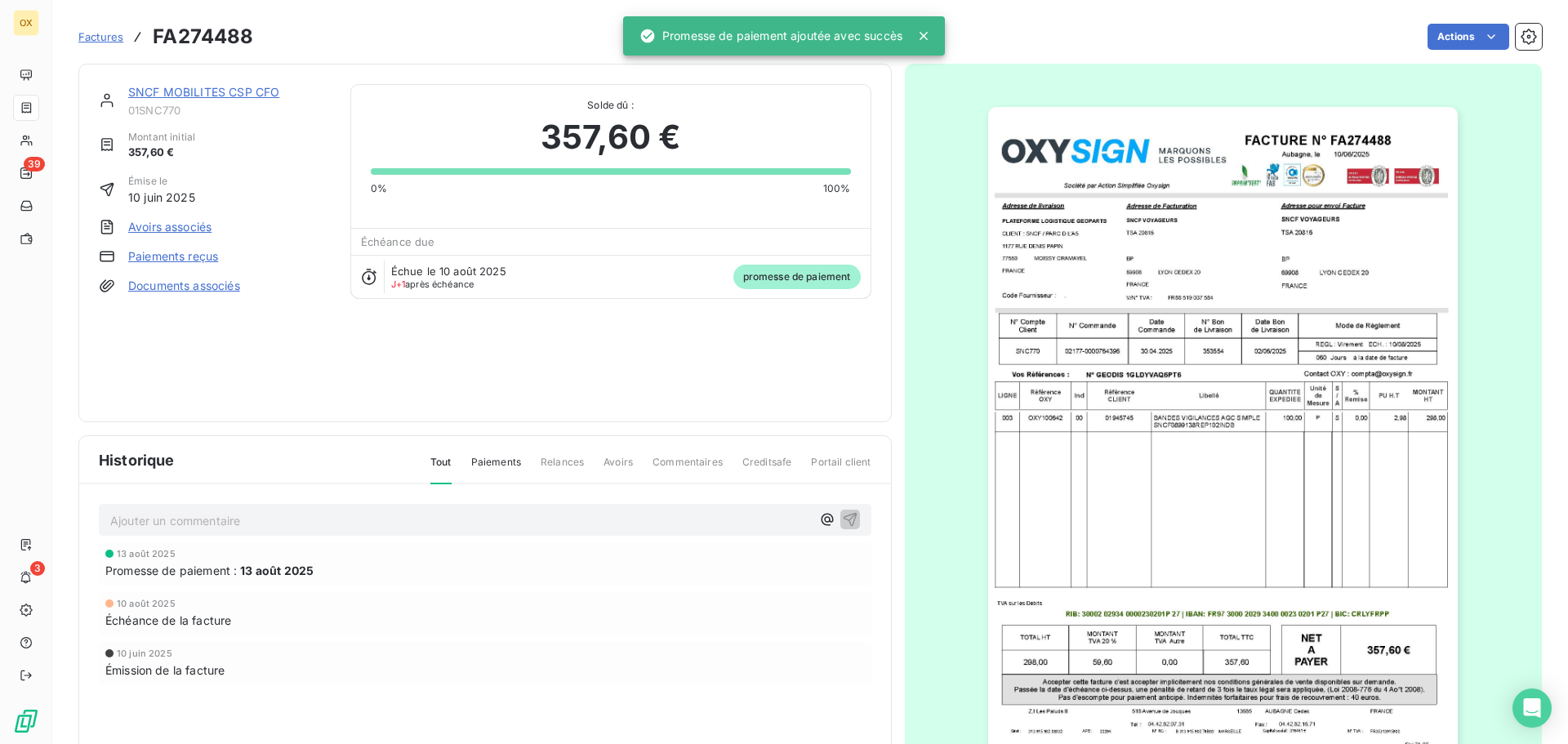
click at [212, 94] on link "SNCF MOBILITES CSP CFO" at bounding box center [204, 92] width 151 height 14
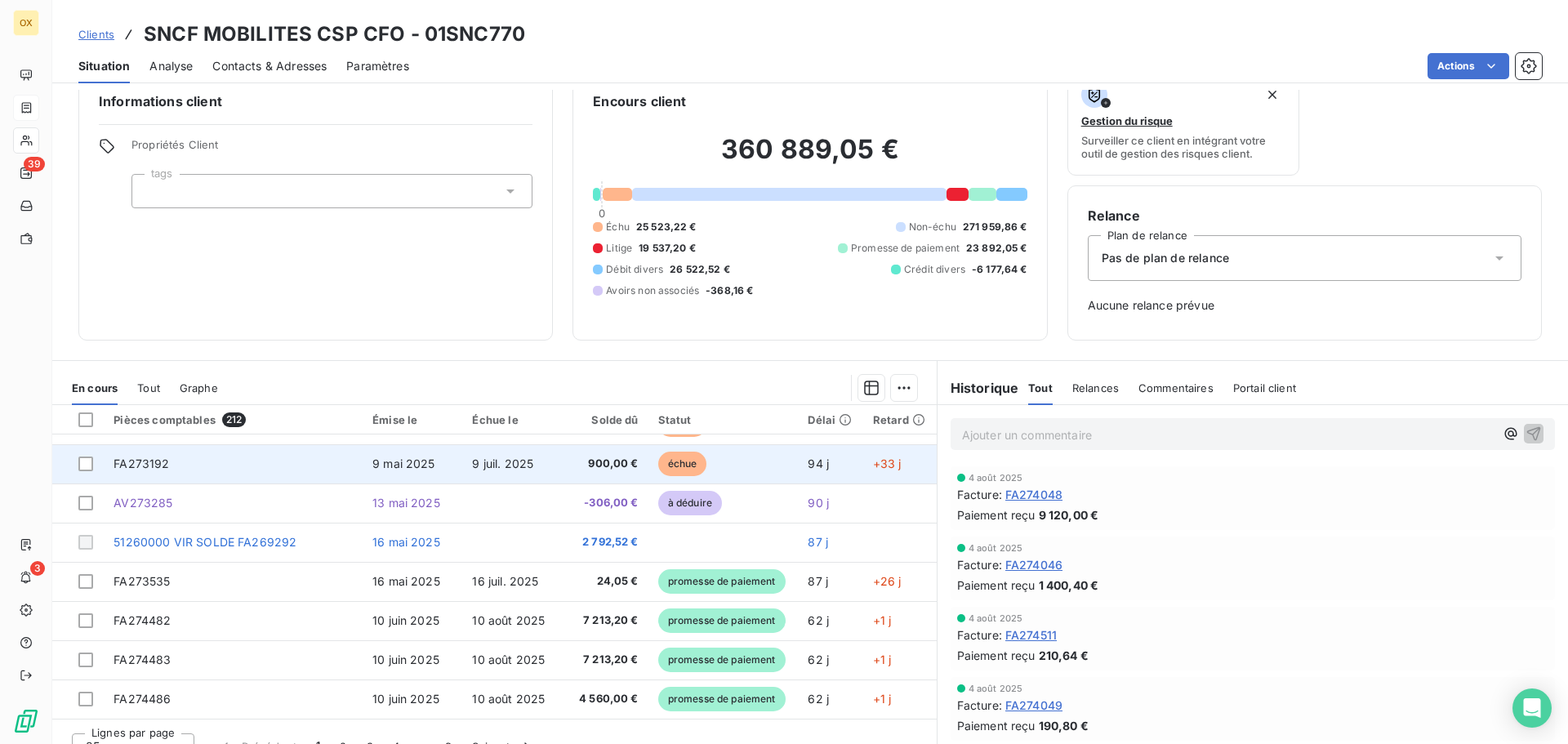
scroll to position [53, 0]
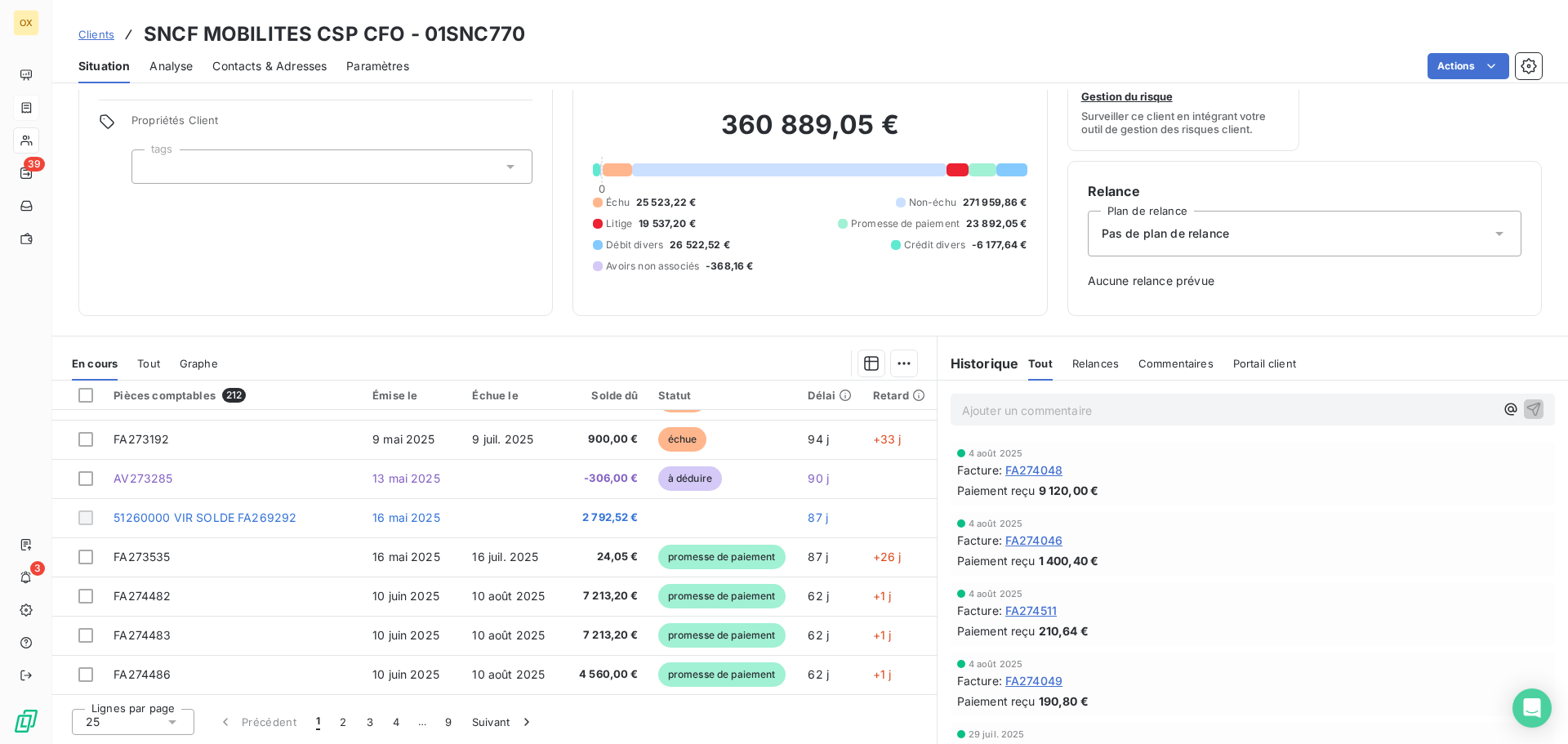
drag, startPoint x: 342, startPoint y: 721, endPoint x: 391, endPoint y: 696, distance: 55.0
click at [341, 721] on button "2" at bounding box center [343, 721] width 26 height 34
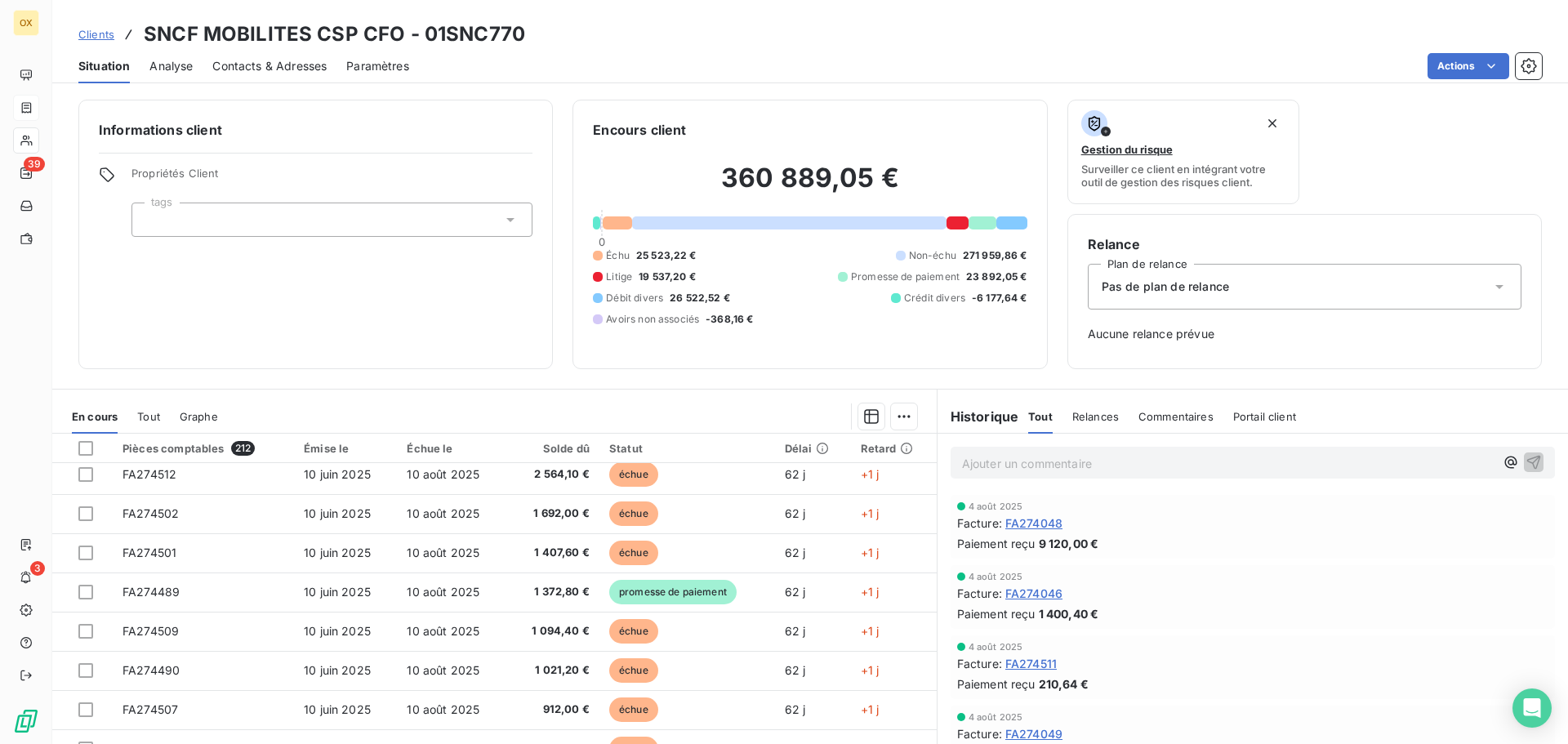
scroll to position [0, 0]
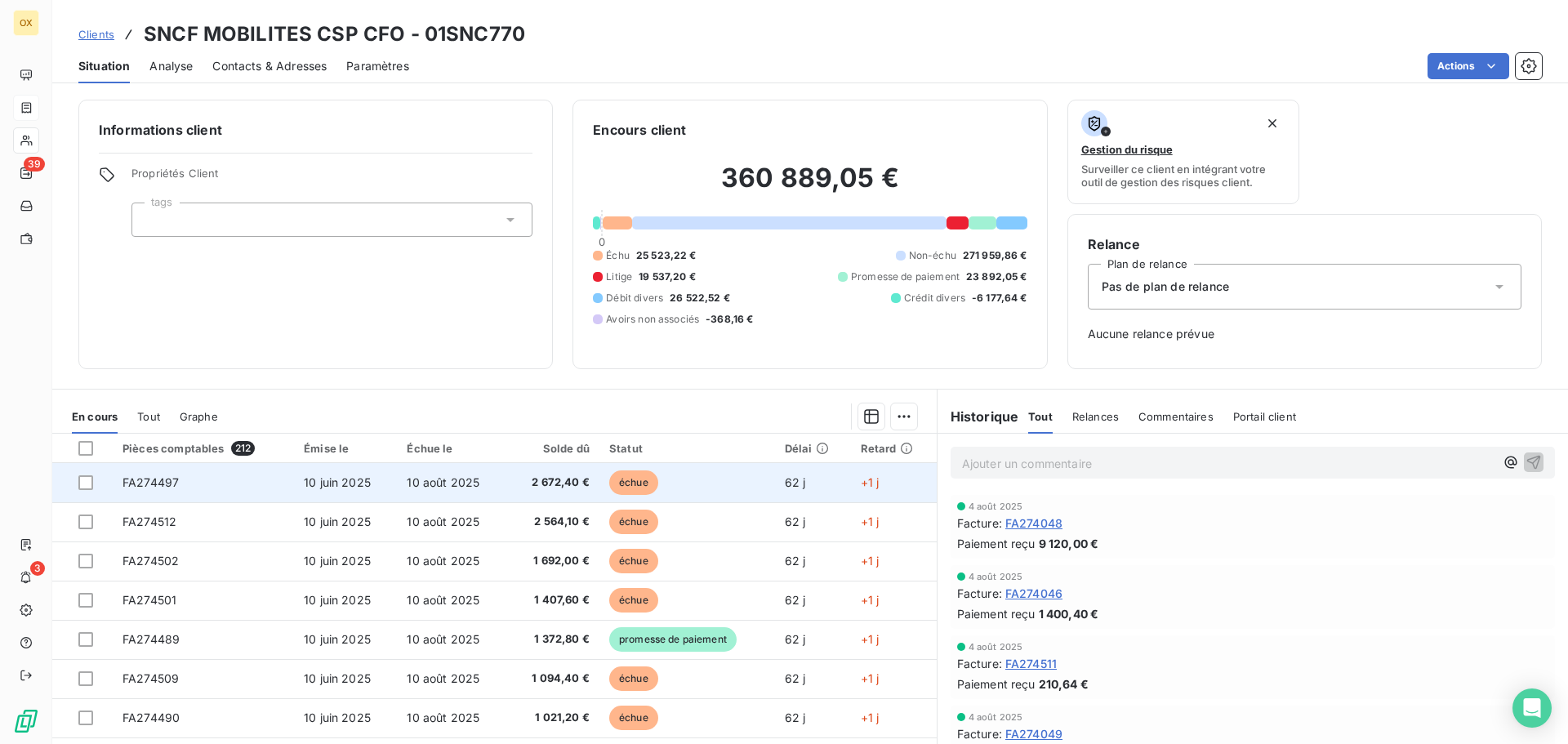
click at [421, 480] on span "10 août 2025" at bounding box center [443, 482] width 73 height 14
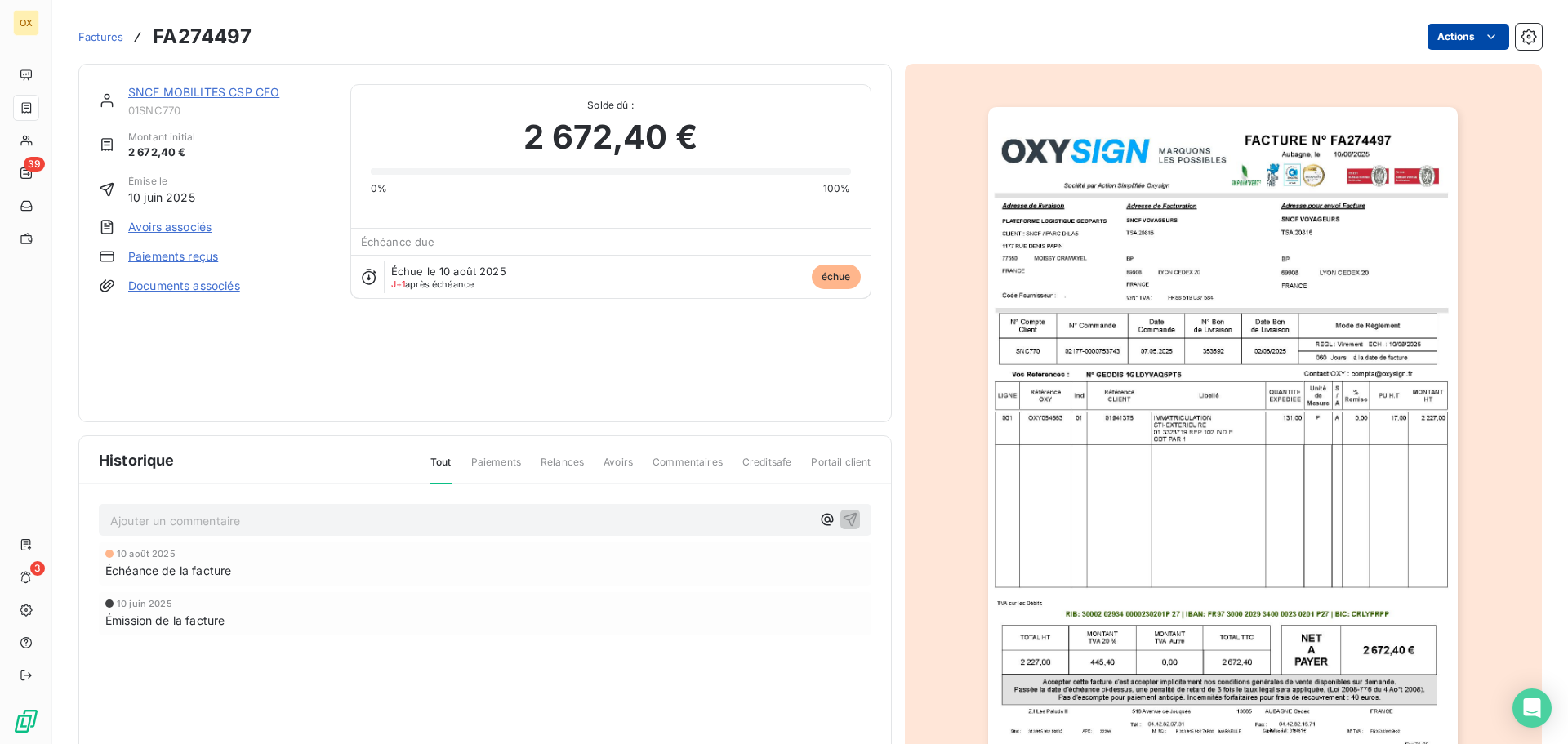
click at [1466, 38] on html "OX 39 3 Factures FA274497 Actions SNCF MOBILITES CSP CFO 01SNC770 Montant initi…" at bounding box center [784, 372] width 1568 height 744
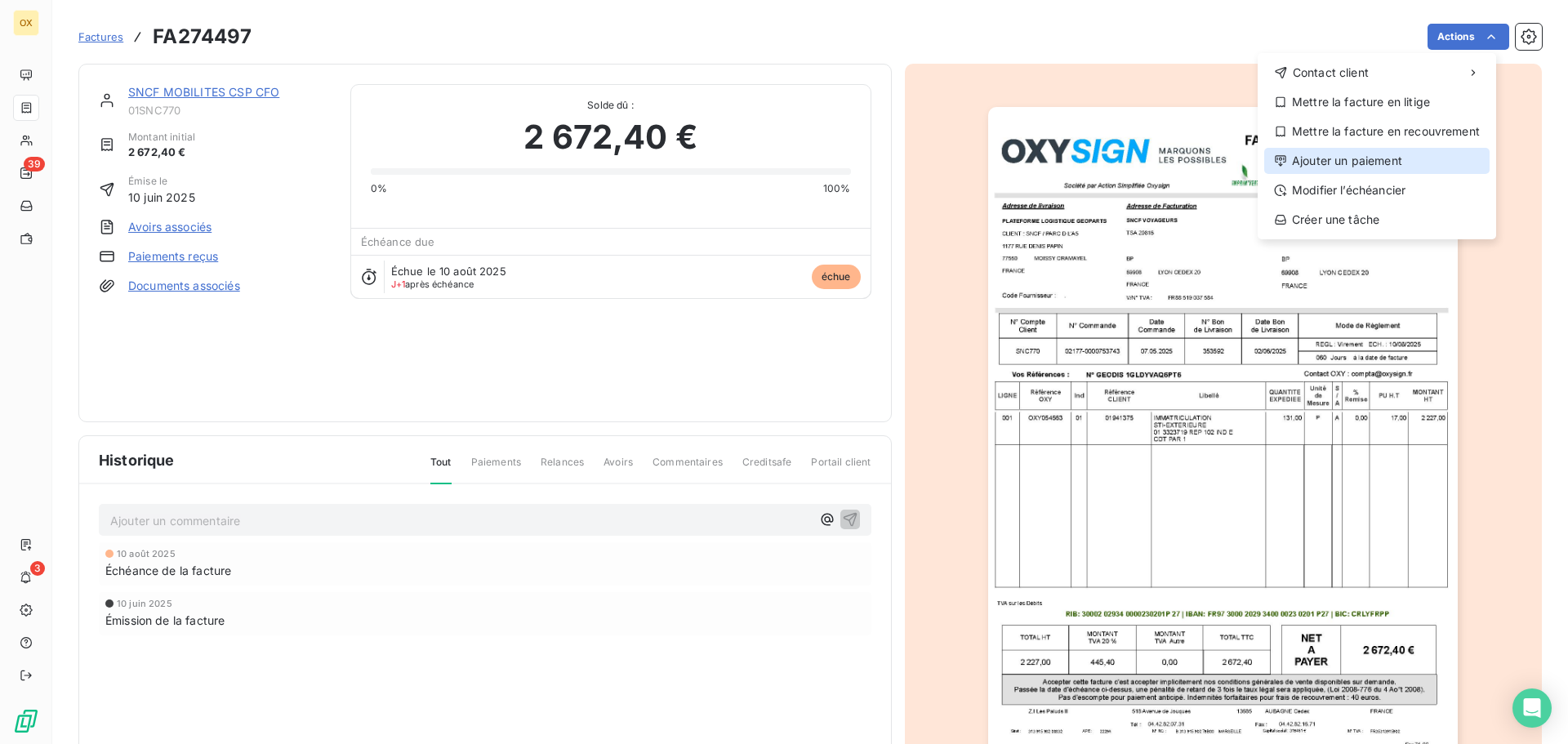
click at [1368, 154] on div "Ajouter un paiement" at bounding box center [1377, 160] width 225 height 26
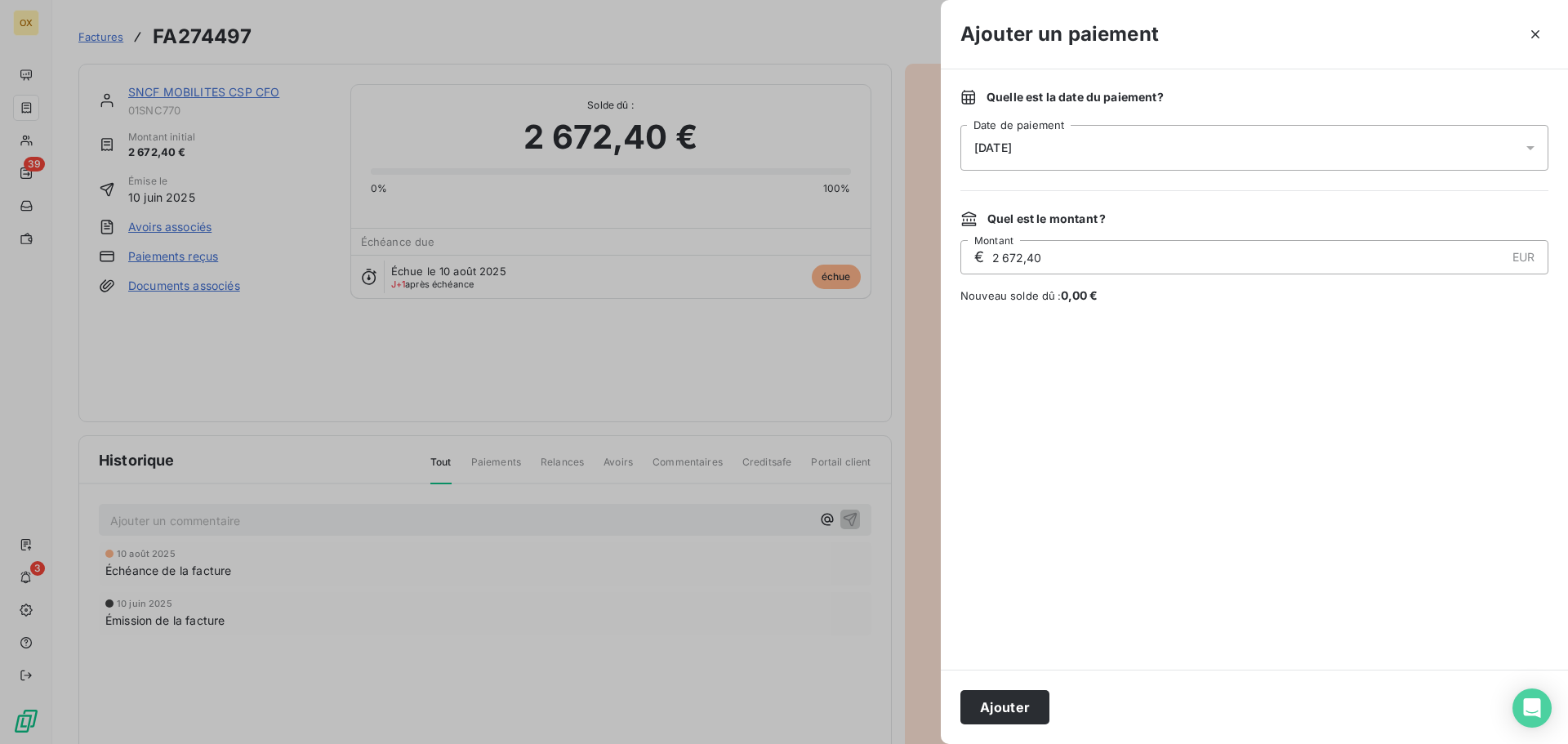
click at [979, 157] on div "[DATE]" at bounding box center [1254, 148] width 588 height 46
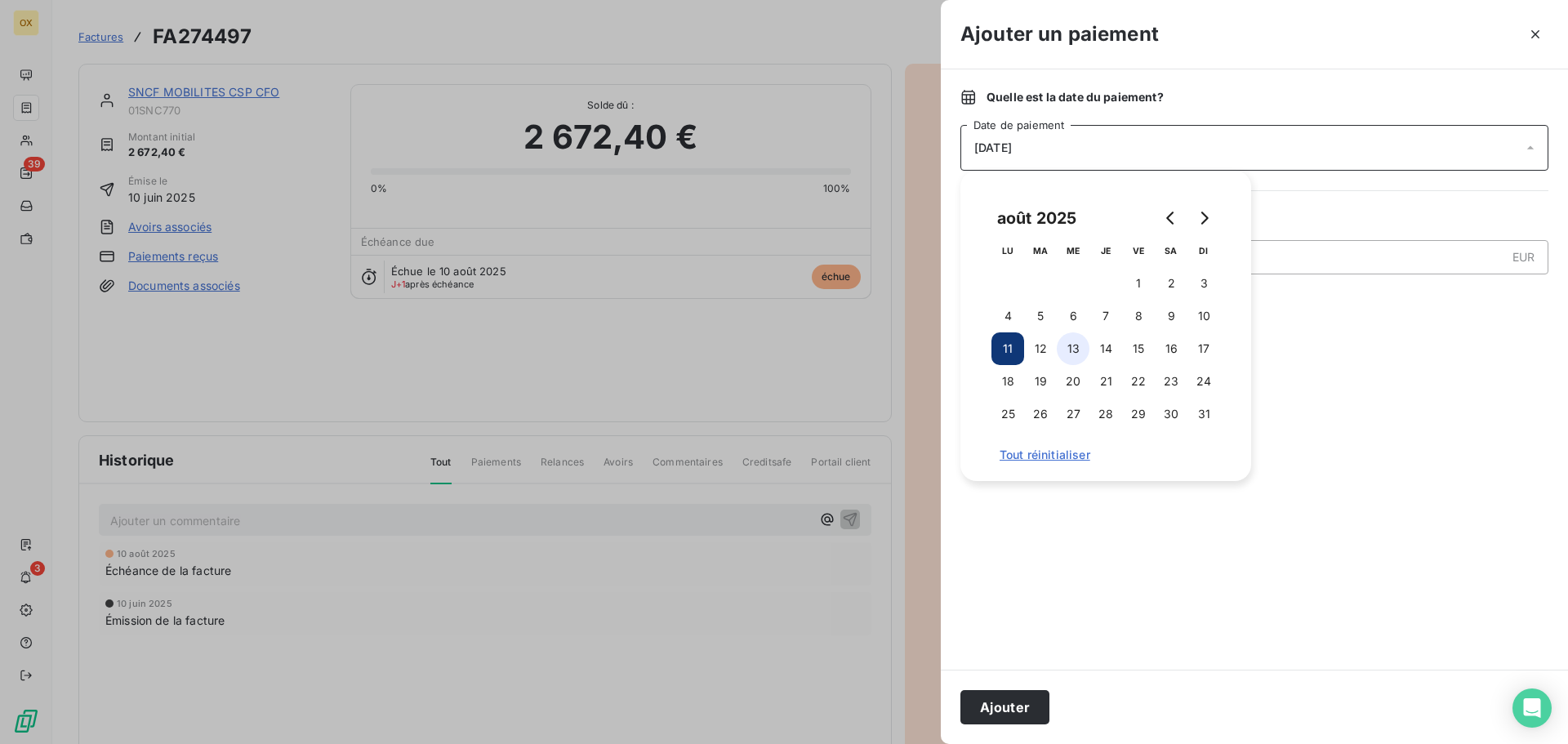
click at [1078, 344] on button "13" at bounding box center [1073, 349] width 33 height 33
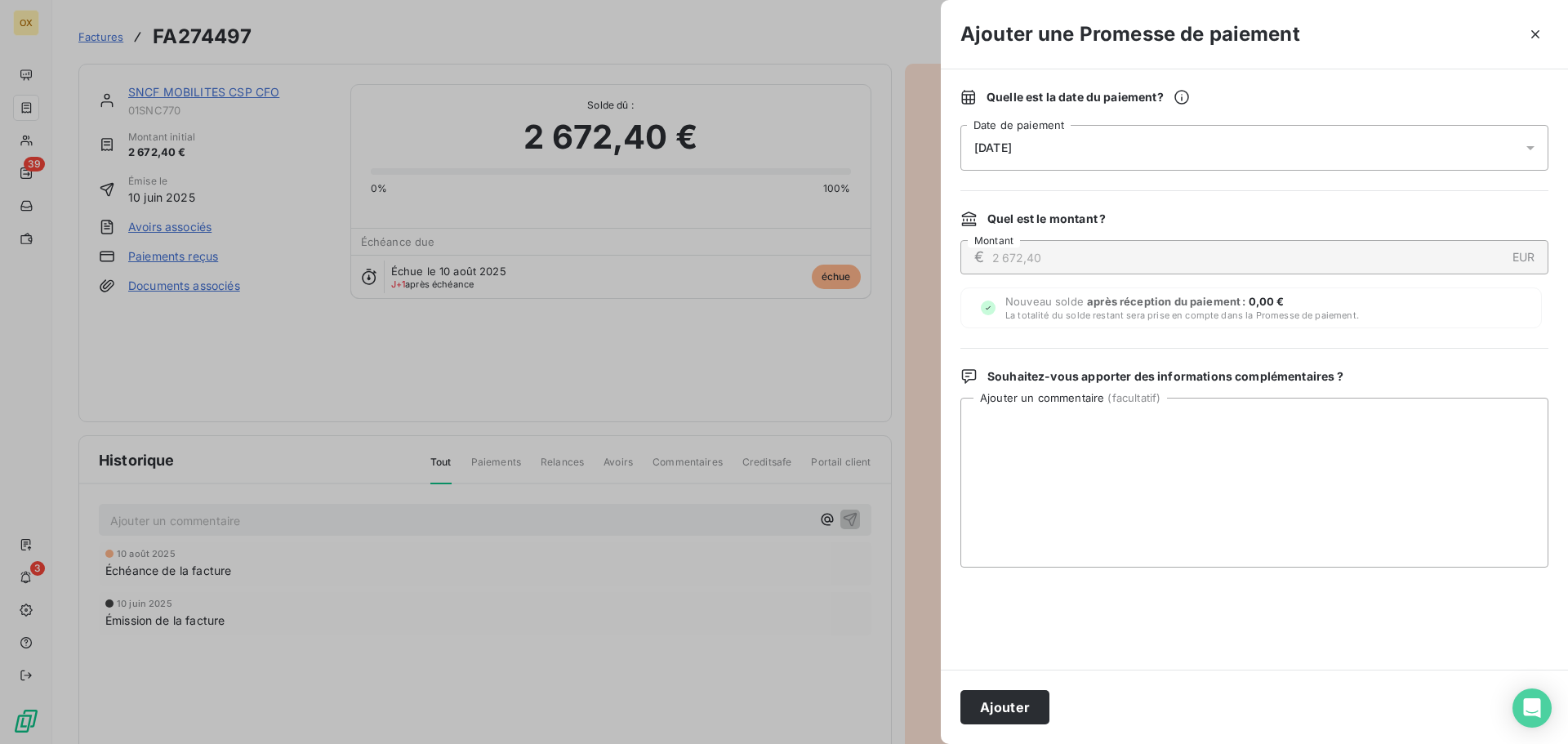
drag, startPoint x: 1031, startPoint y: 695, endPoint x: 1090, endPoint y: 574, distance: 134.6
click at [1031, 693] on button "Ajouter" at bounding box center [1005, 707] width 89 height 34
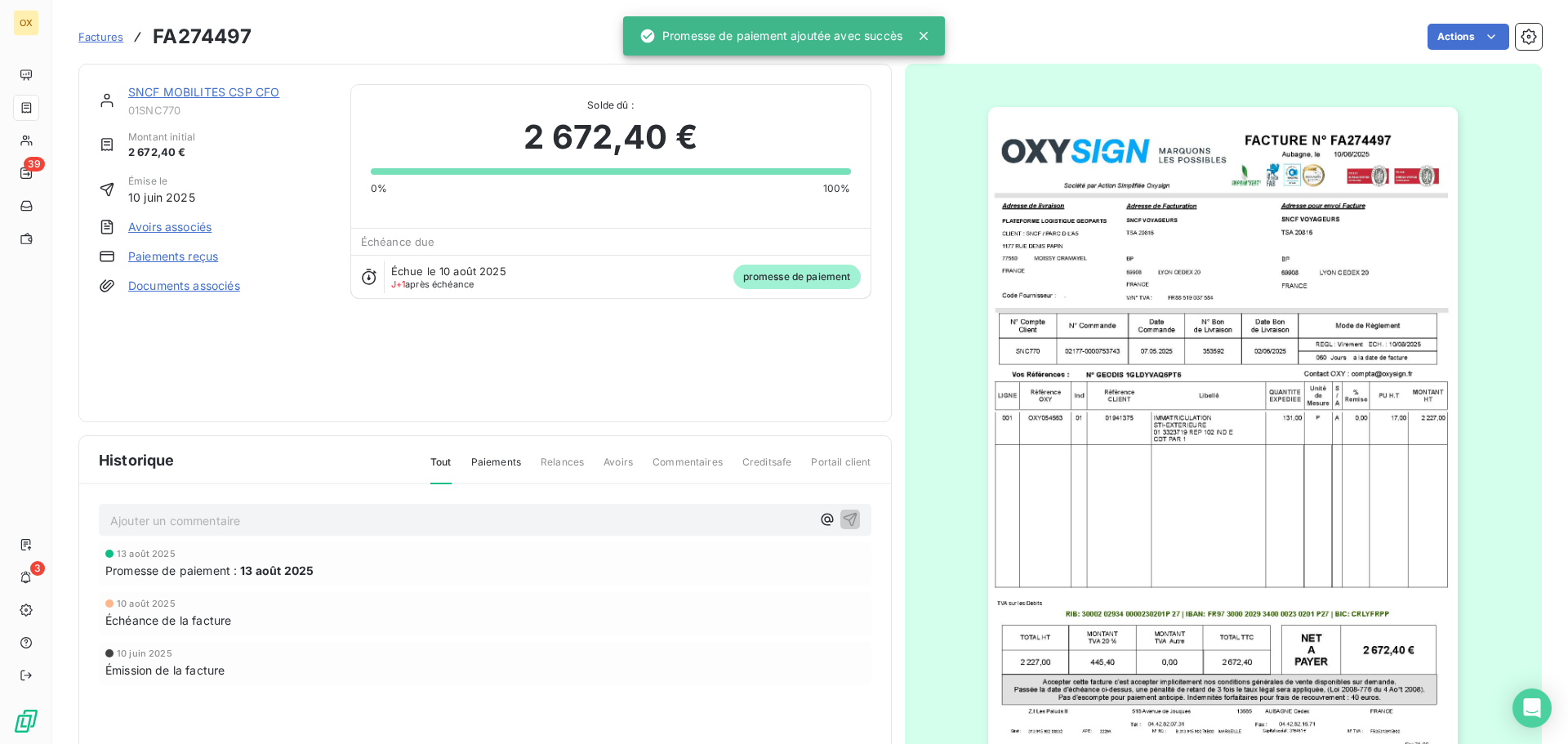
click at [199, 93] on link "SNCF MOBILITES CSP CFO" at bounding box center [204, 92] width 151 height 14
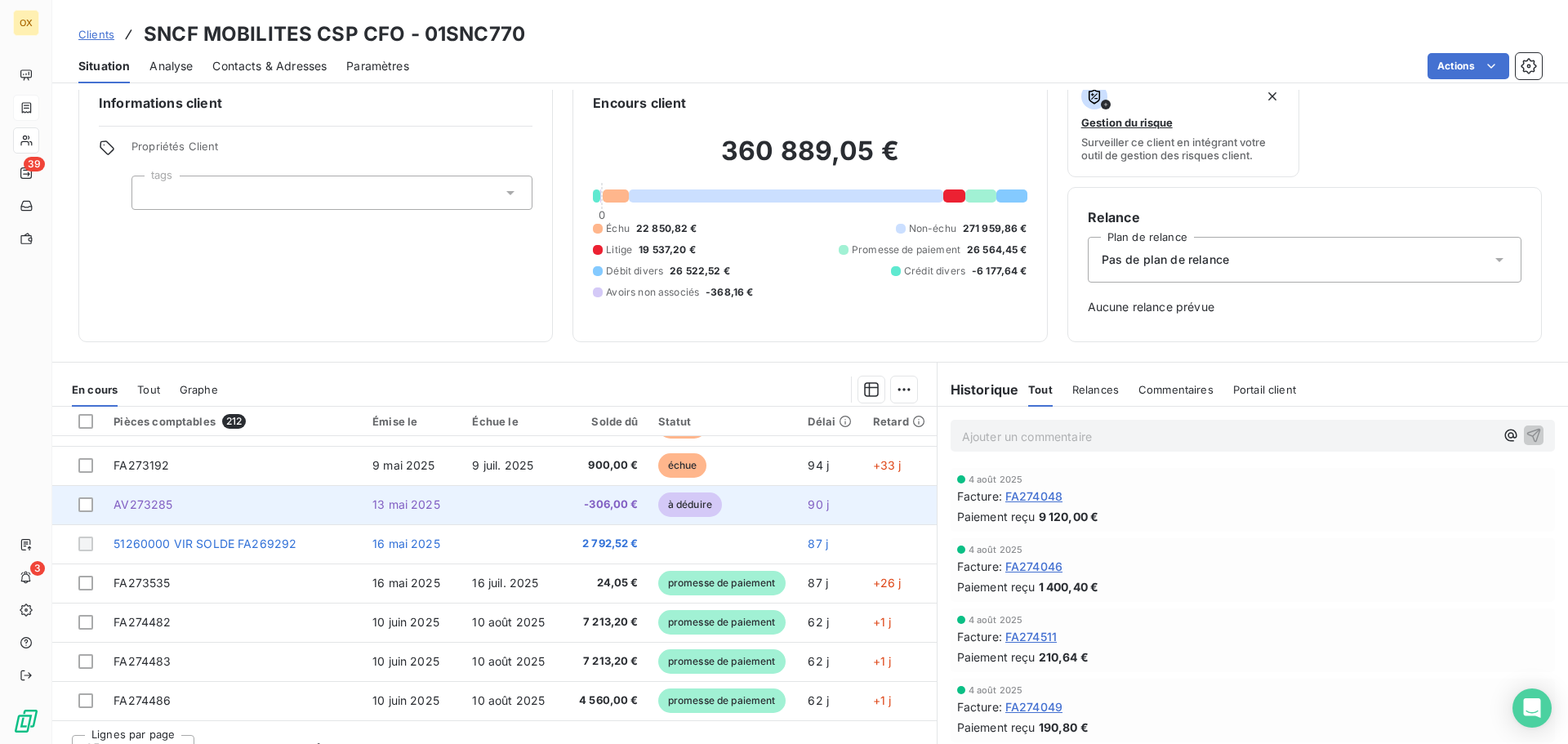
scroll to position [53, 0]
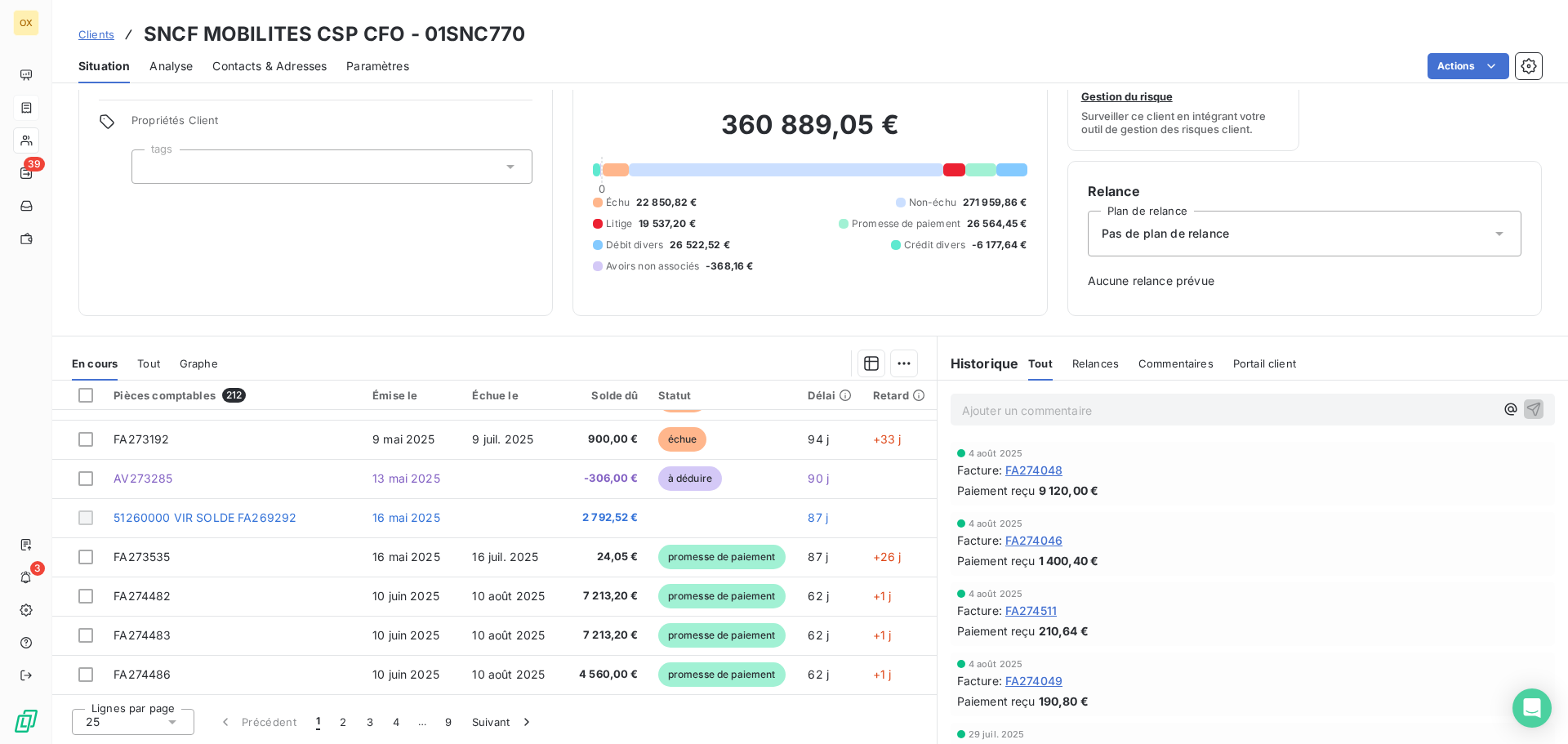
drag, startPoint x: 371, startPoint y: 718, endPoint x: 395, endPoint y: 695, distance: 33.2
click at [370, 718] on button "3" at bounding box center [369, 721] width 26 height 34
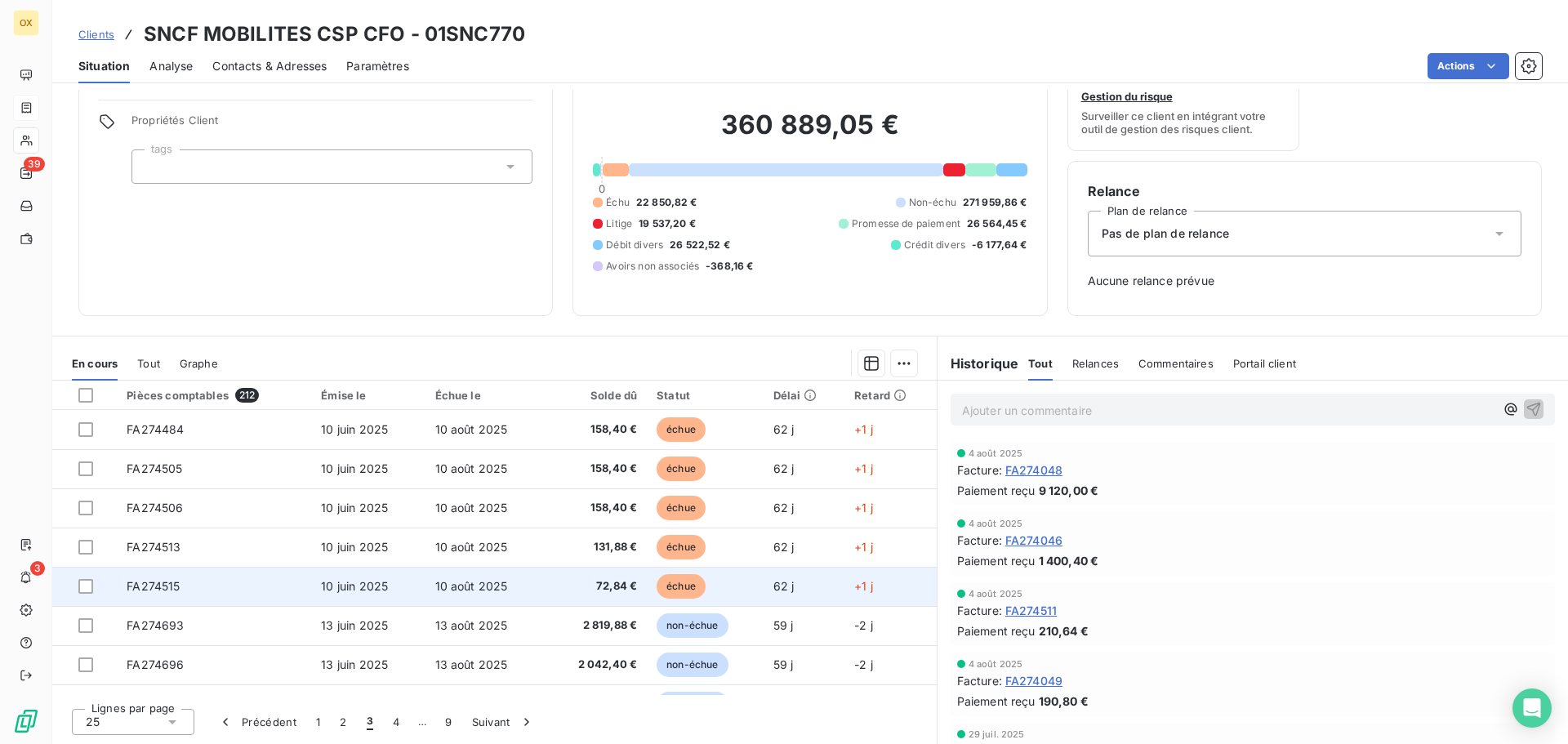
click at [455, 571] on td "10 août 2025" at bounding box center [485, 586] width 121 height 39
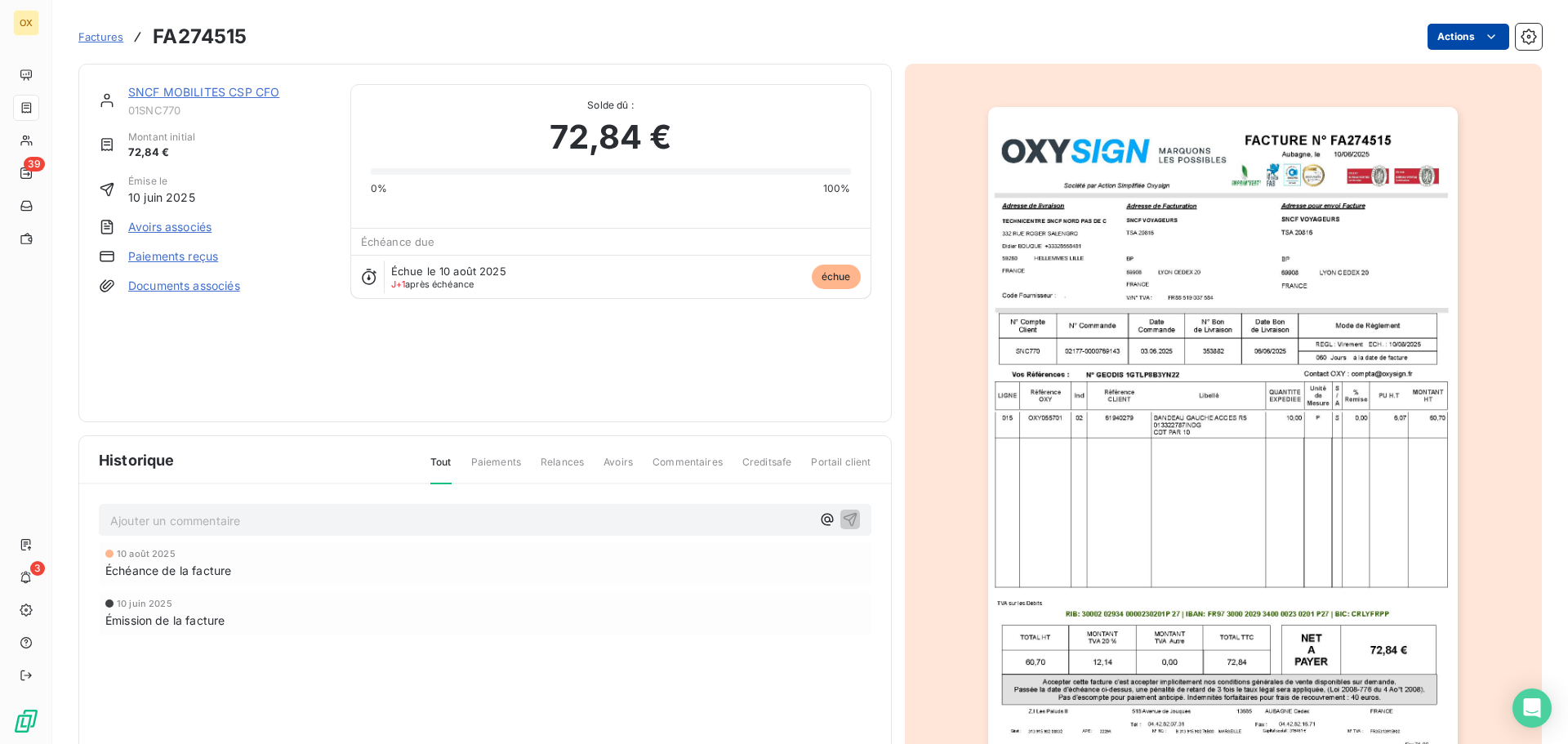
click at [1453, 28] on html "OX 39 3 Factures FA274515 Actions SNCF MOBILITES CSP CFO 01SNC770 Montant initi…" at bounding box center [784, 372] width 1568 height 744
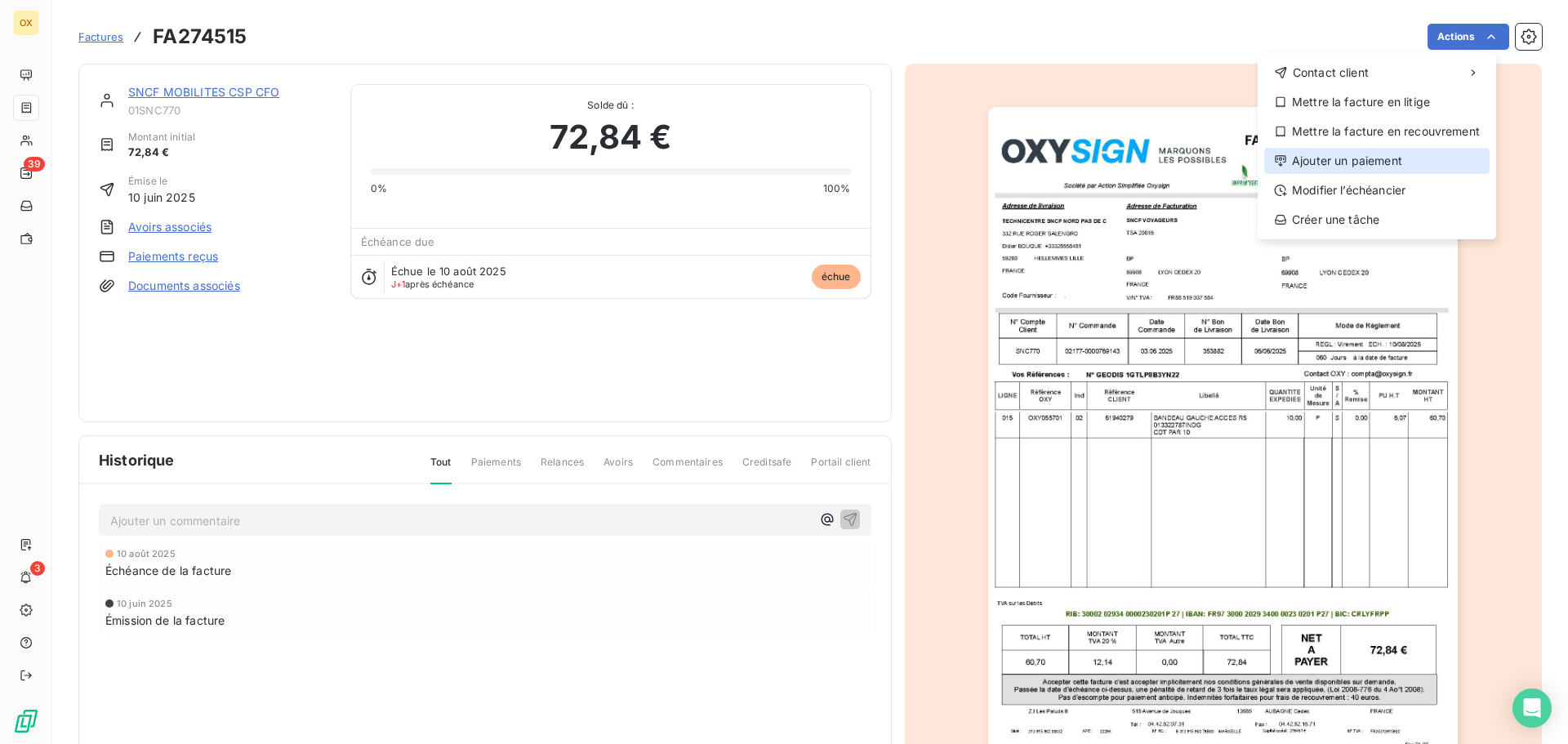
click at [1360, 154] on div "Ajouter un paiement" at bounding box center [1377, 160] width 225 height 26
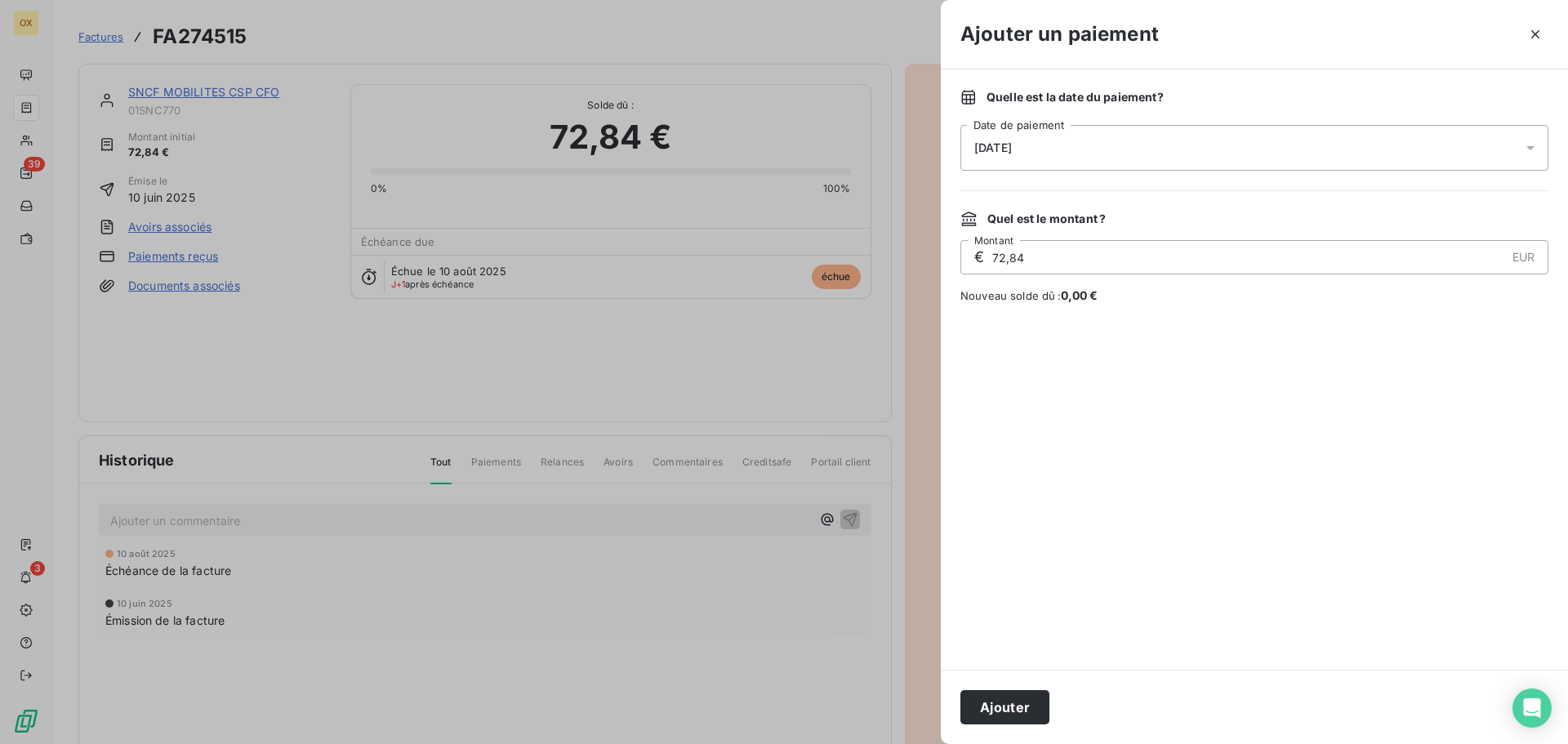
click at [1048, 141] on div "[DATE]" at bounding box center [1254, 148] width 588 height 46
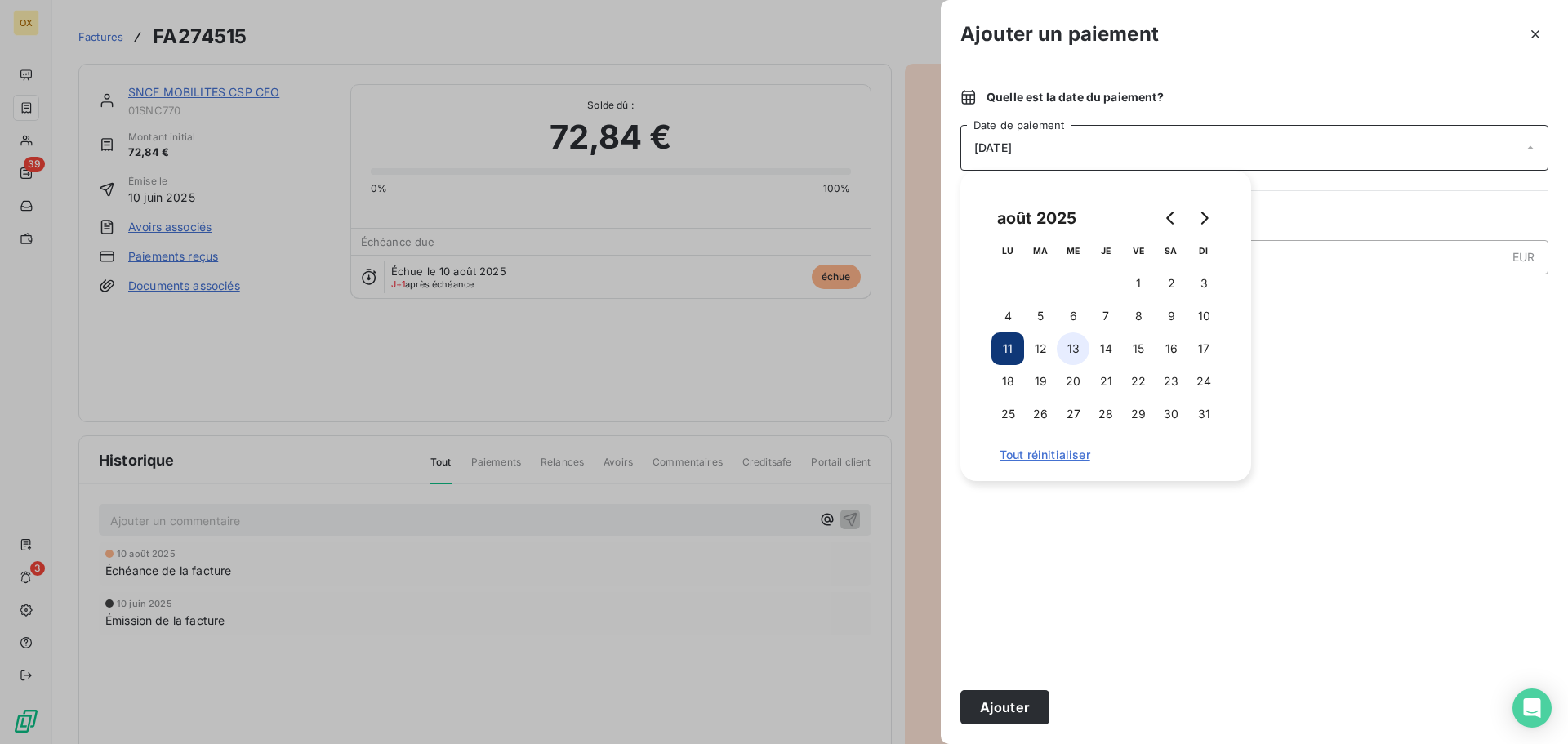
click at [1075, 340] on button "13" at bounding box center [1073, 349] width 33 height 33
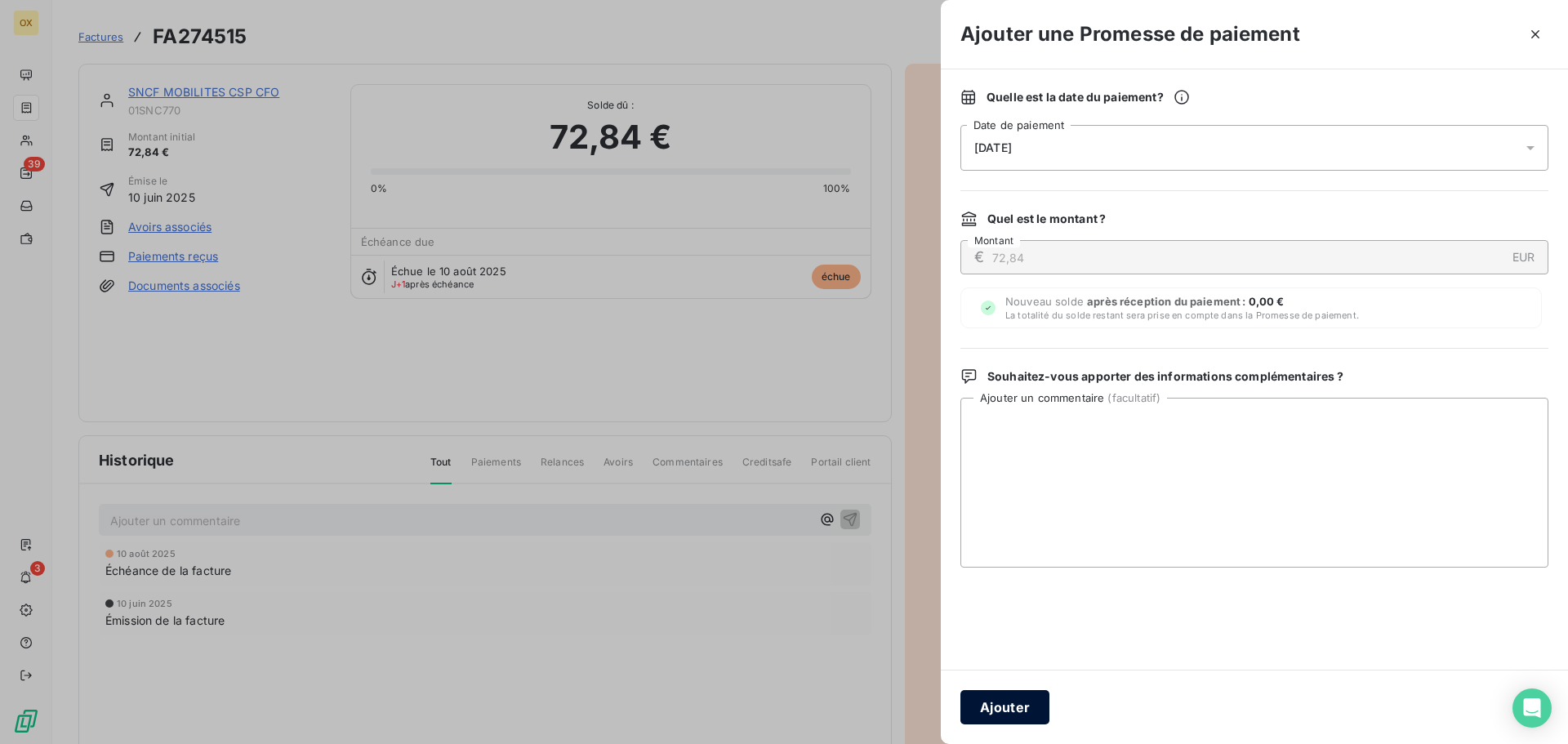
click at [1012, 695] on button "Ajouter" at bounding box center [1005, 707] width 89 height 34
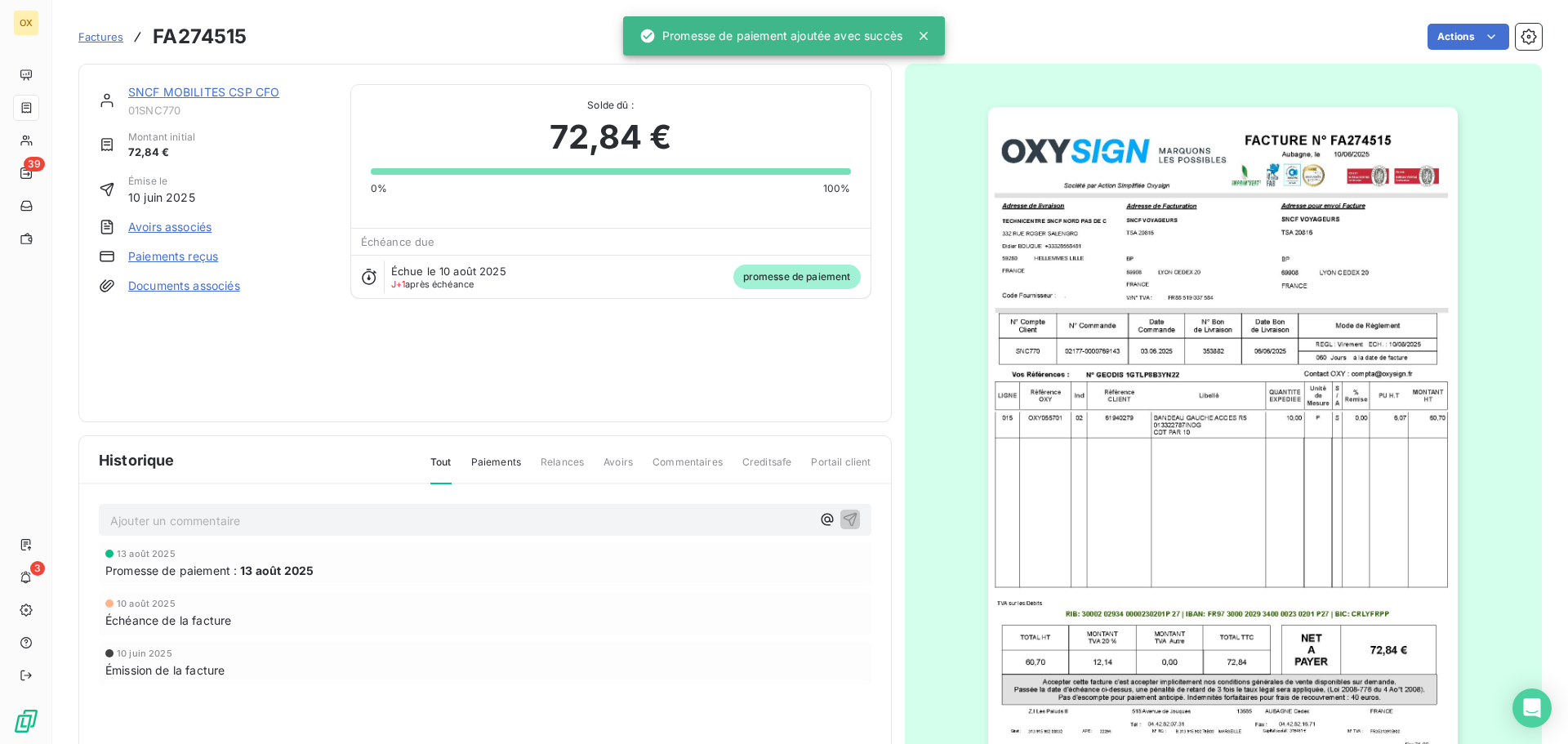
click at [153, 92] on link "SNCF MOBILITES CSP CFO" at bounding box center [204, 92] width 151 height 14
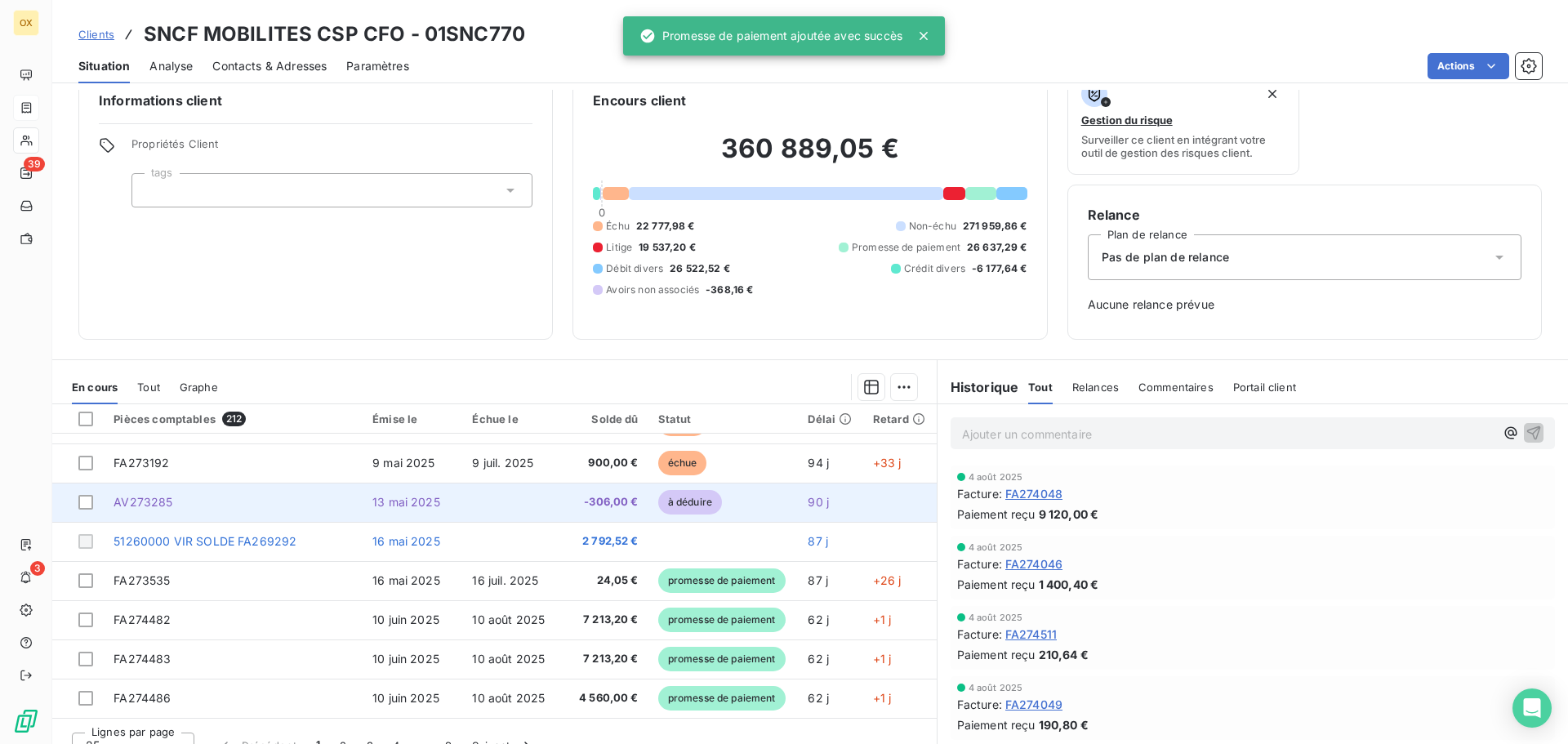
scroll to position [53, 0]
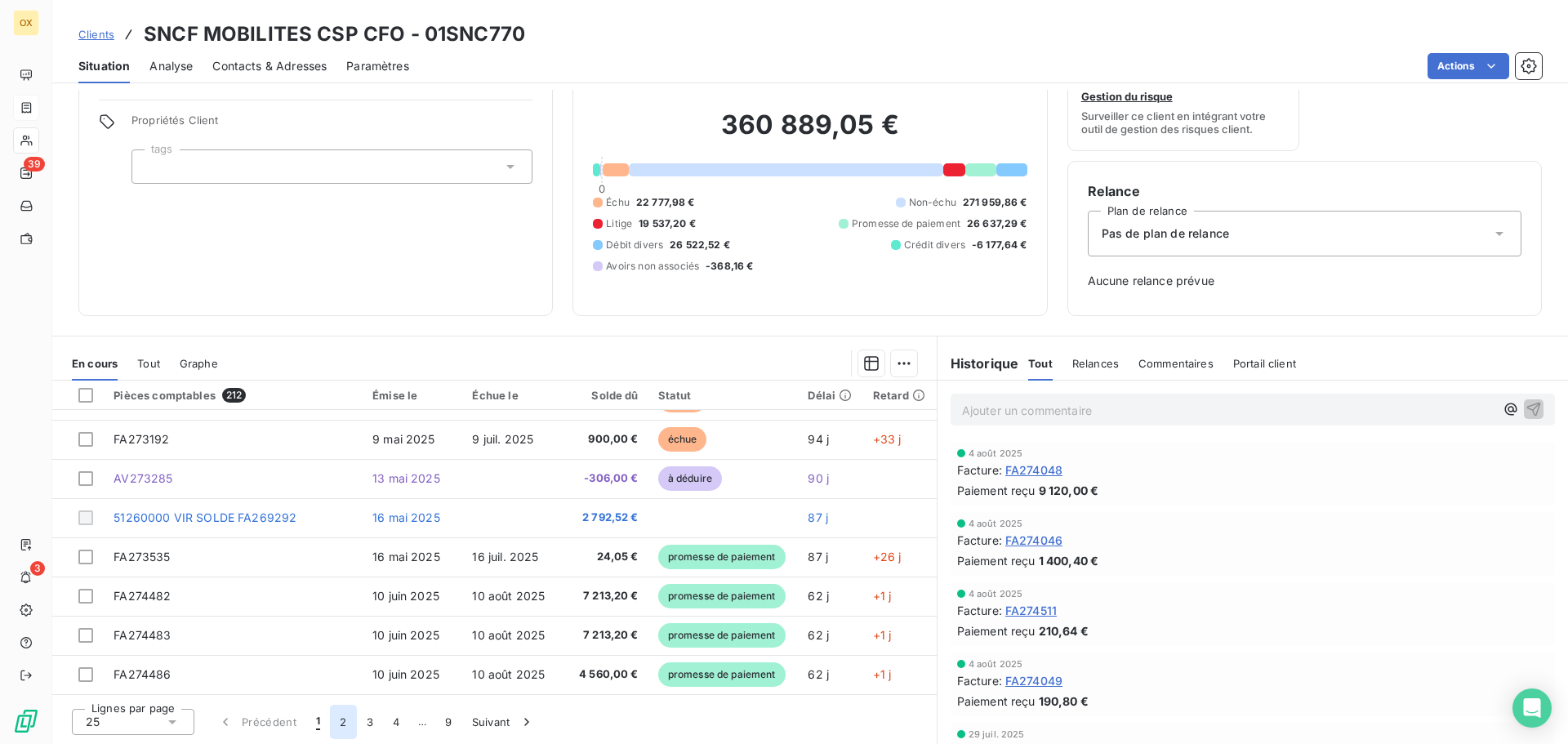
click at [344, 723] on button "2" at bounding box center [343, 721] width 26 height 34
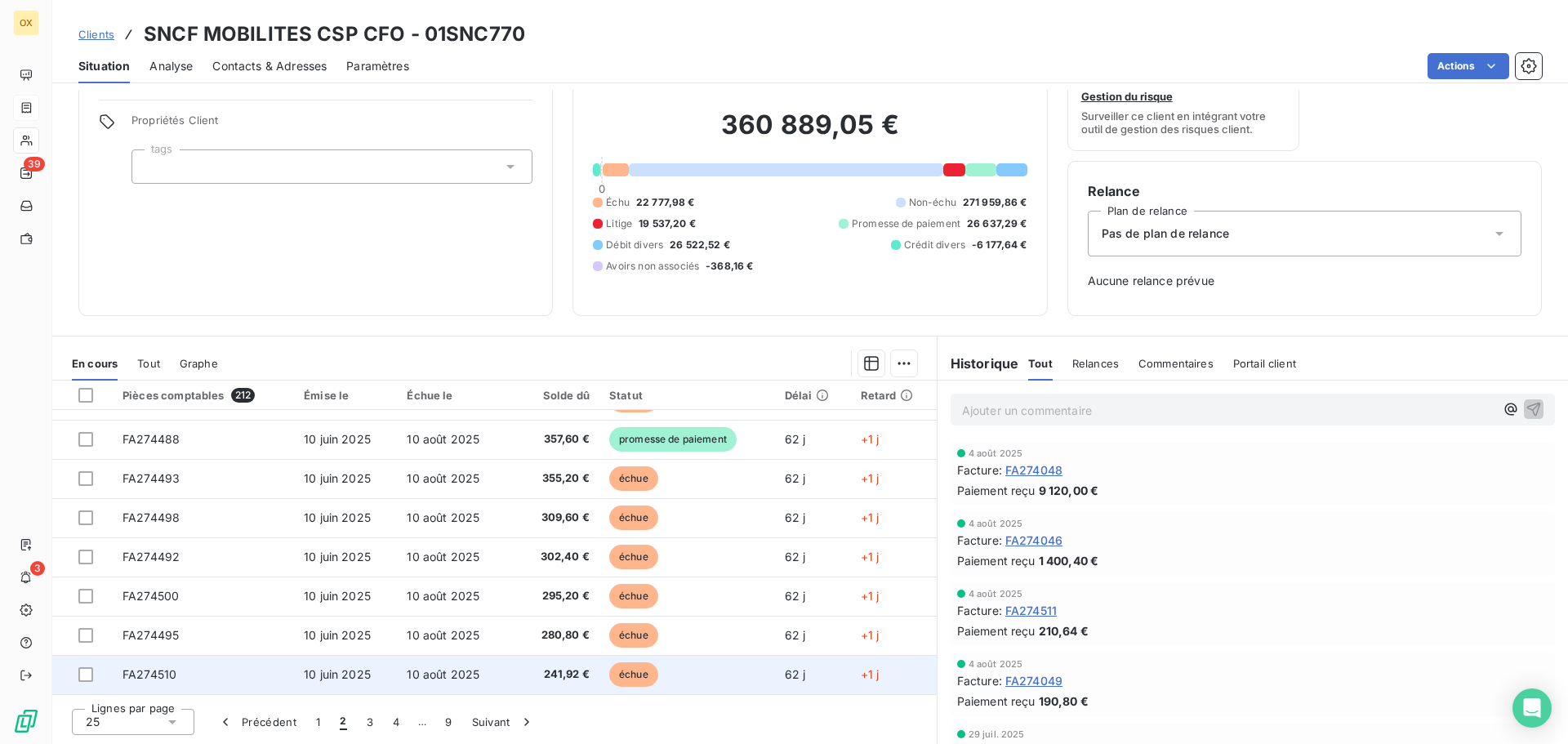
click at [315, 679] on span "10 juin 2025" at bounding box center [337, 674] width 67 height 14
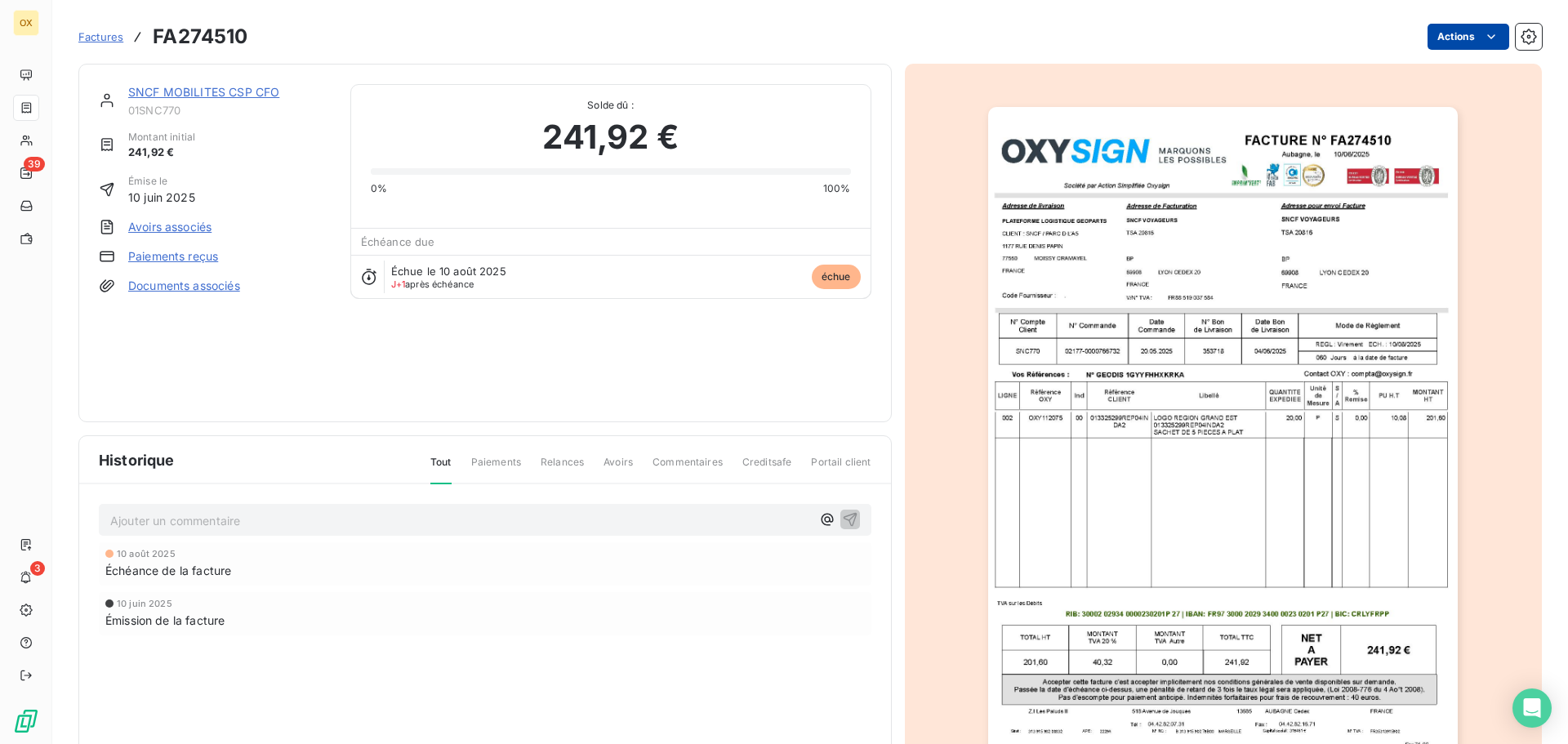
click at [1430, 35] on html "OX 39 3 Factures FA274510 Actions SNCF MOBILITES CSP CFO 01SNC770 Montant initi…" at bounding box center [784, 372] width 1568 height 744
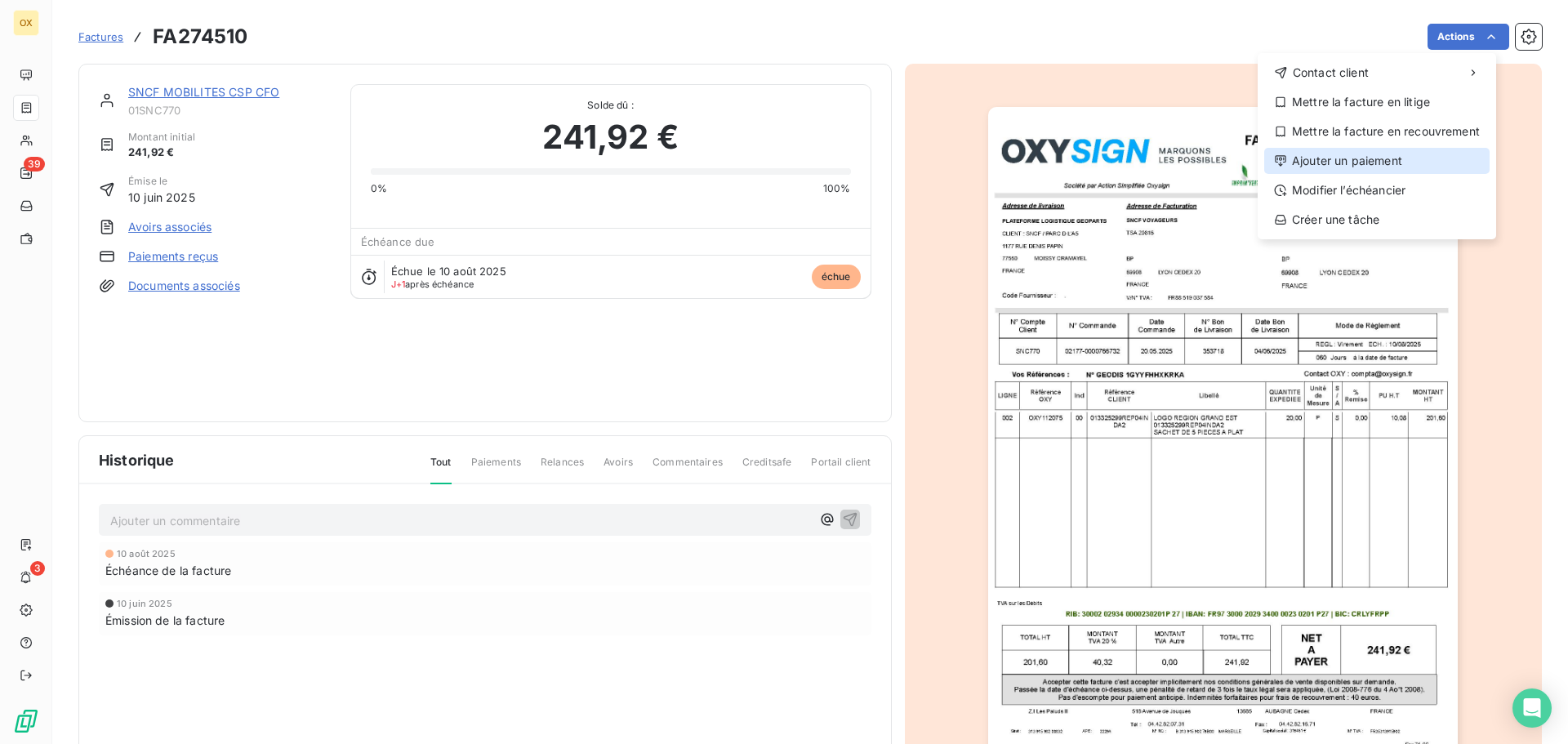
click at [1367, 152] on div "Ajouter un paiement" at bounding box center [1377, 160] width 225 height 26
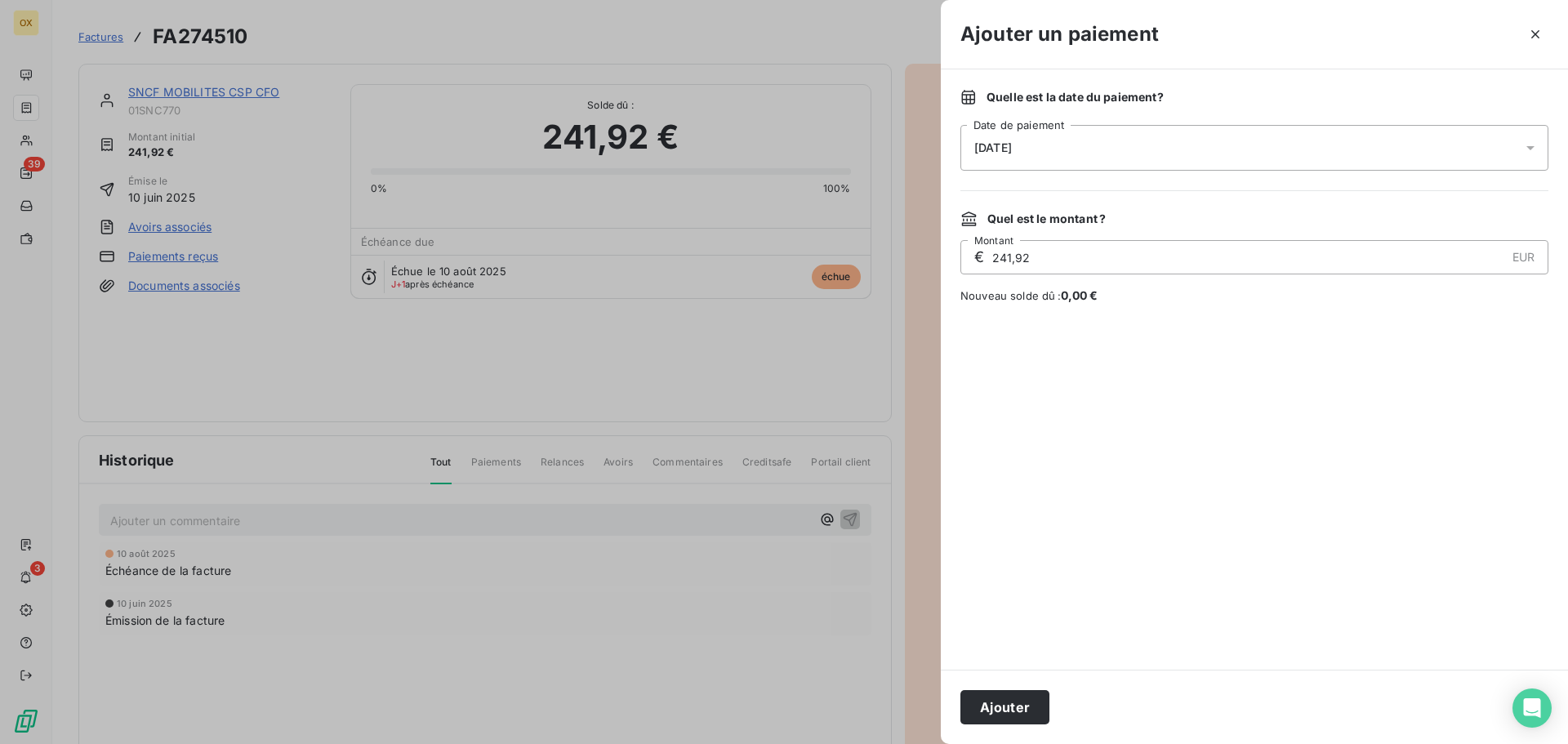
click at [1011, 164] on div "[DATE]" at bounding box center [1254, 148] width 588 height 46
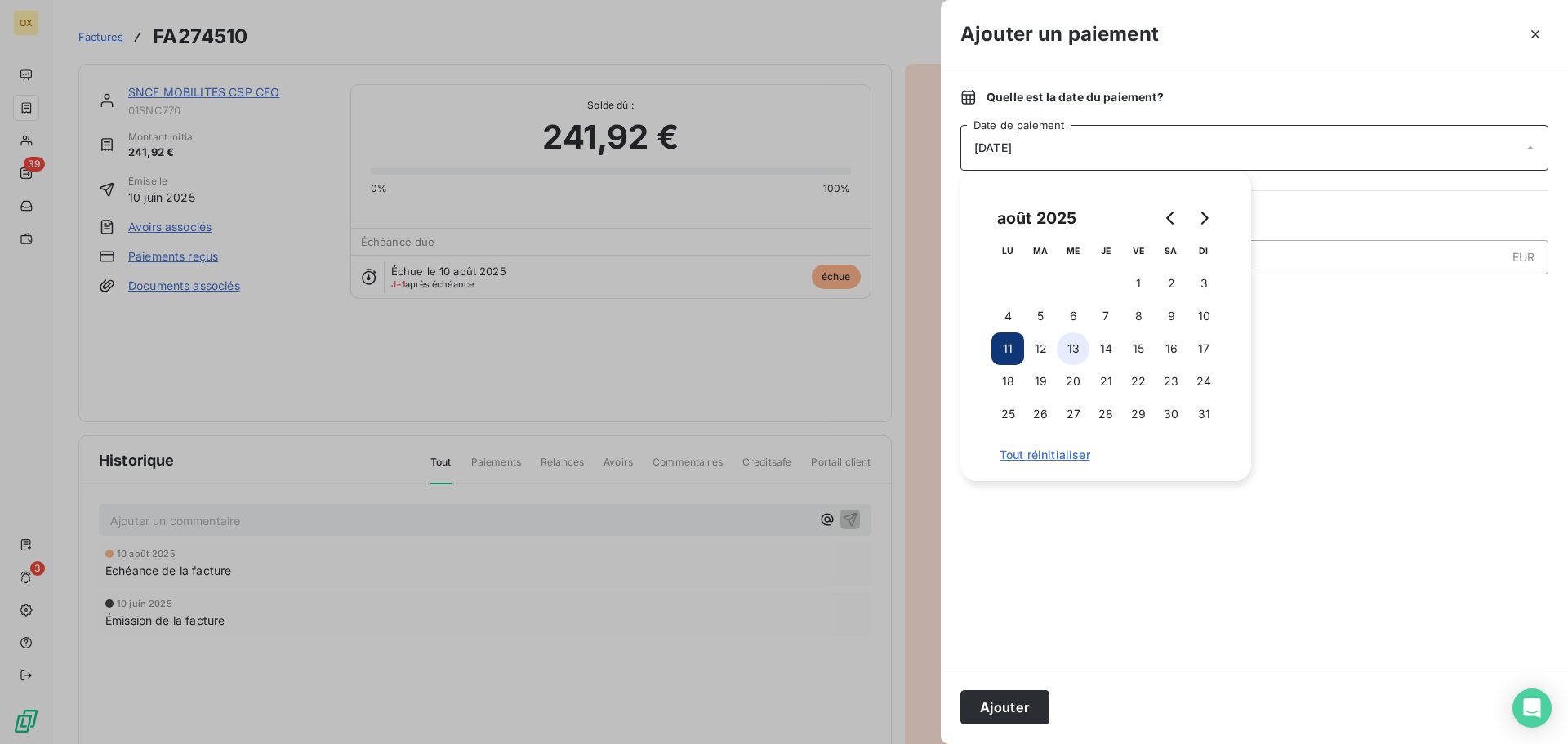
click at [1079, 344] on button "13" at bounding box center [1073, 349] width 33 height 33
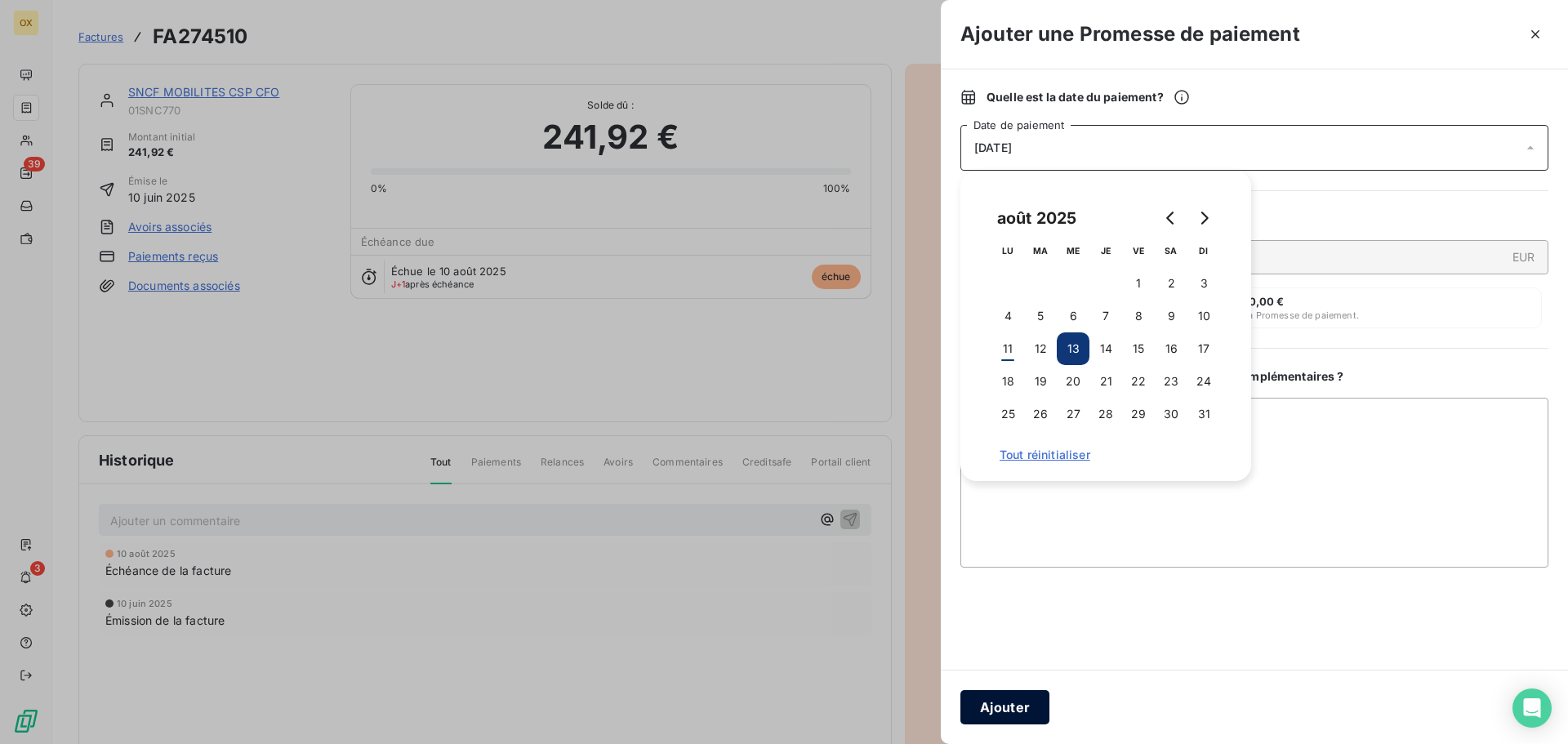
click at [1017, 696] on button "Ajouter" at bounding box center [1005, 707] width 89 height 34
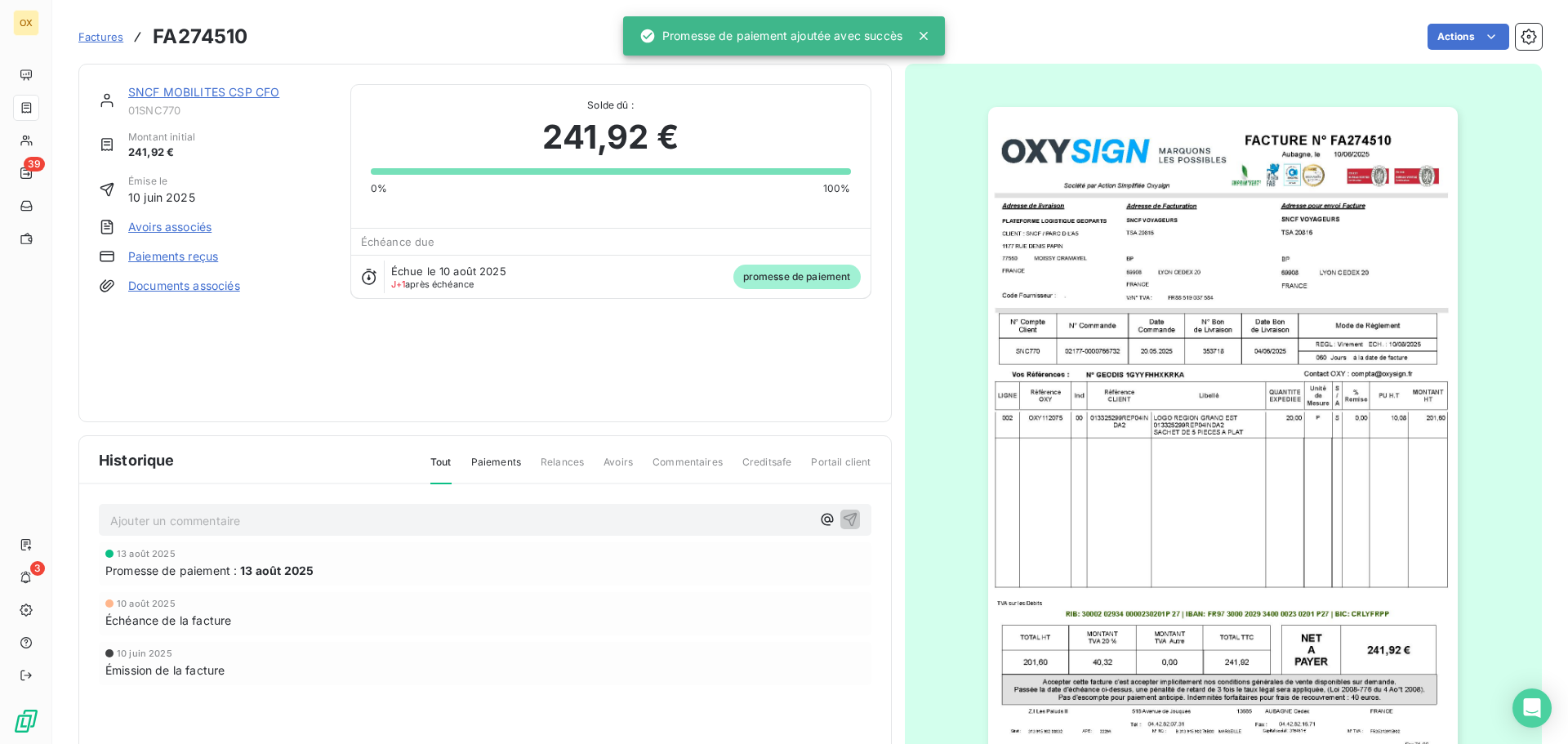
click at [214, 92] on link "SNCF MOBILITES CSP CFO" at bounding box center [204, 92] width 151 height 14
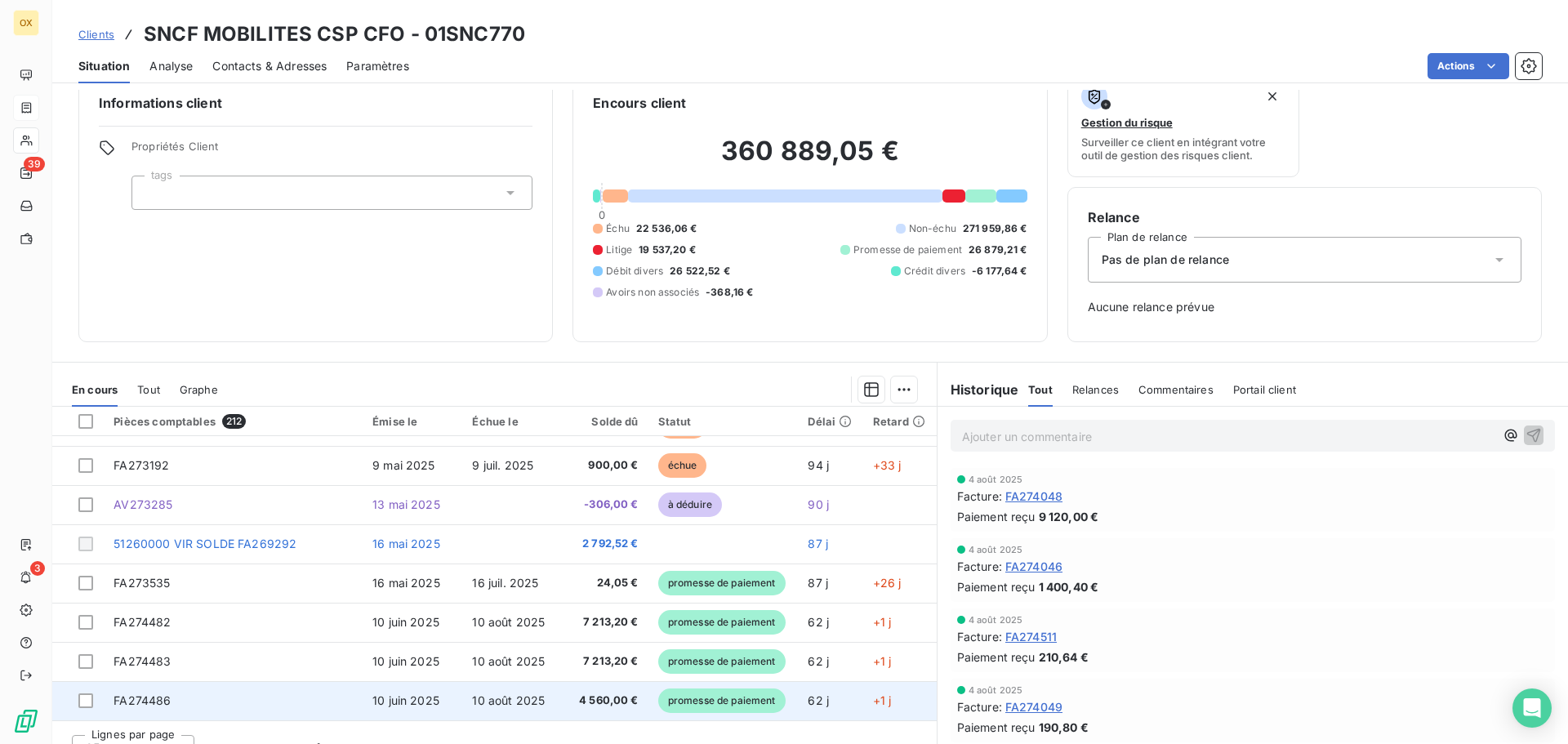
scroll to position [53, 0]
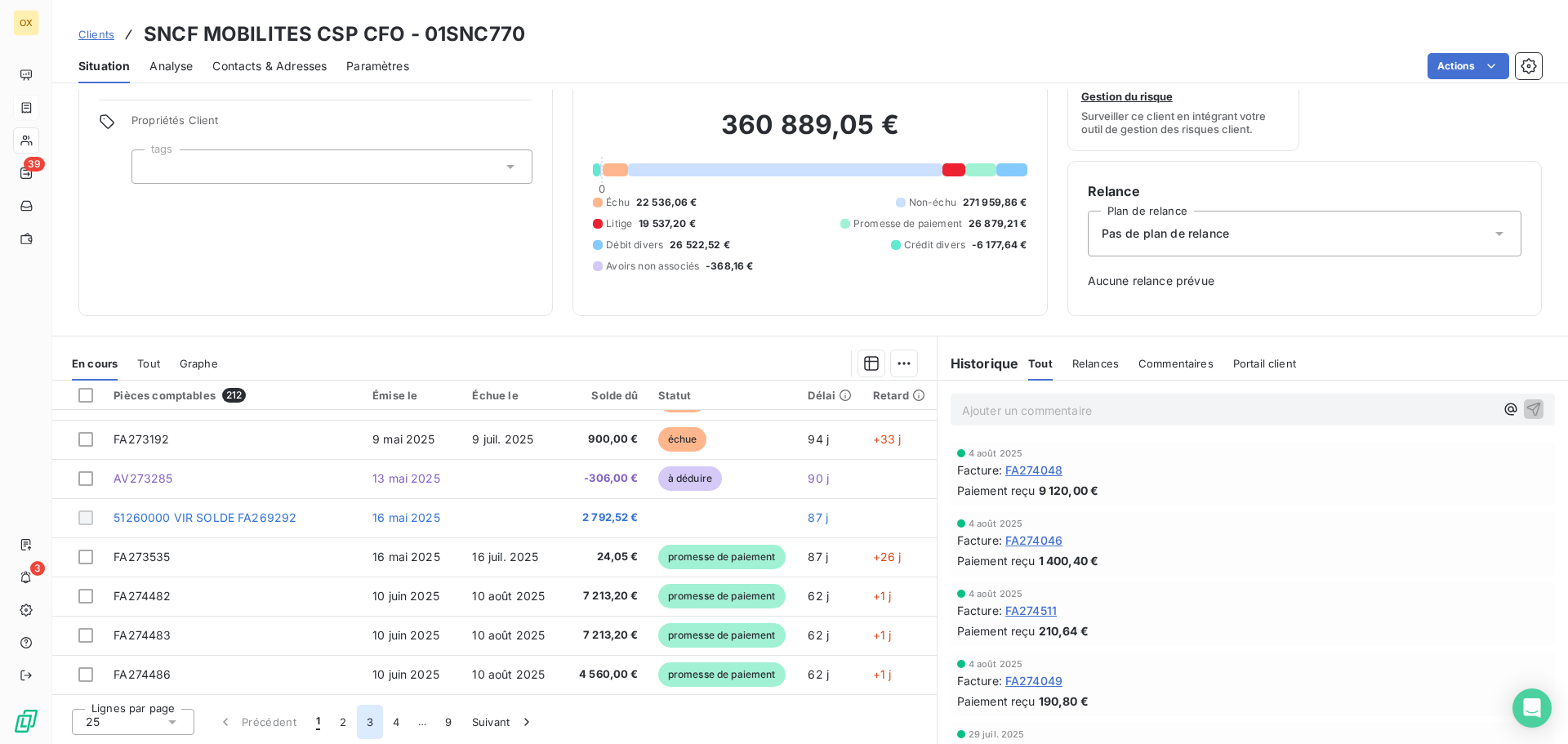
click at [370, 718] on button "3" at bounding box center [369, 721] width 26 height 34
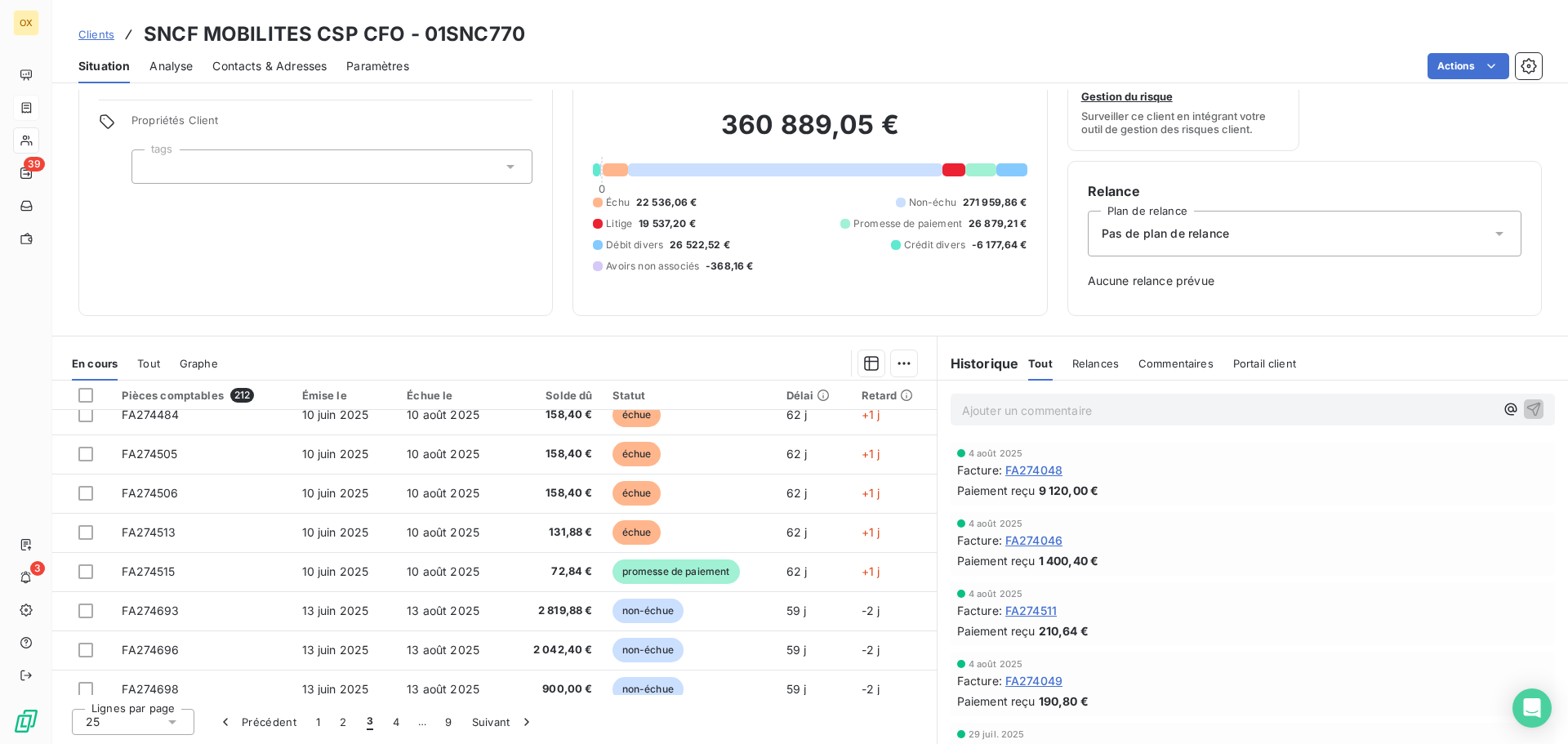
scroll to position [0, 0]
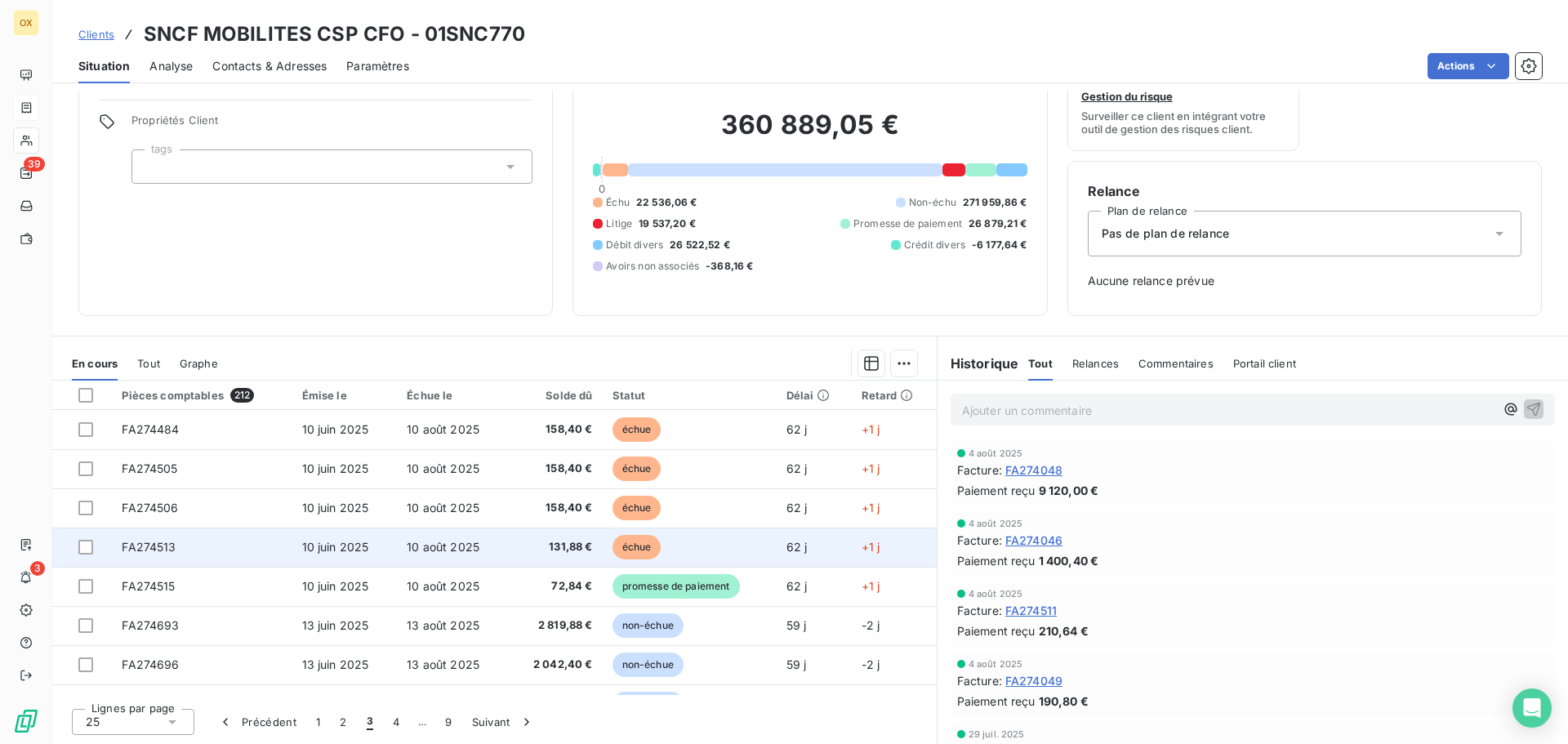
click at [570, 542] on span "131,88 €" at bounding box center [555, 547] width 73 height 17
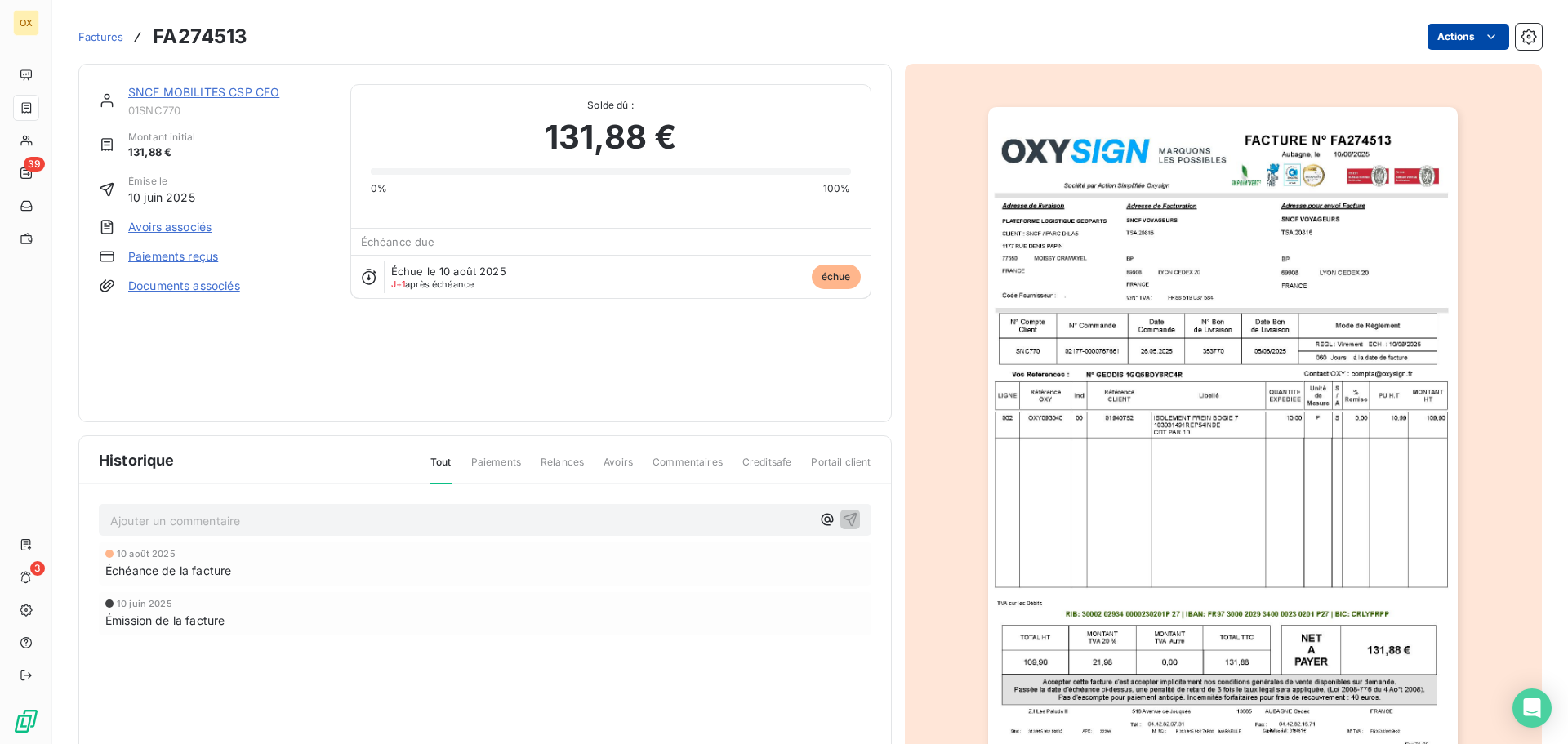
click at [1449, 29] on html "OX 39 3 Factures FA274513 Actions SNCF MOBILITES CSP CFO 01SNC770 Montant initi…" at bounding box center [784, 372] width 1568 height 744
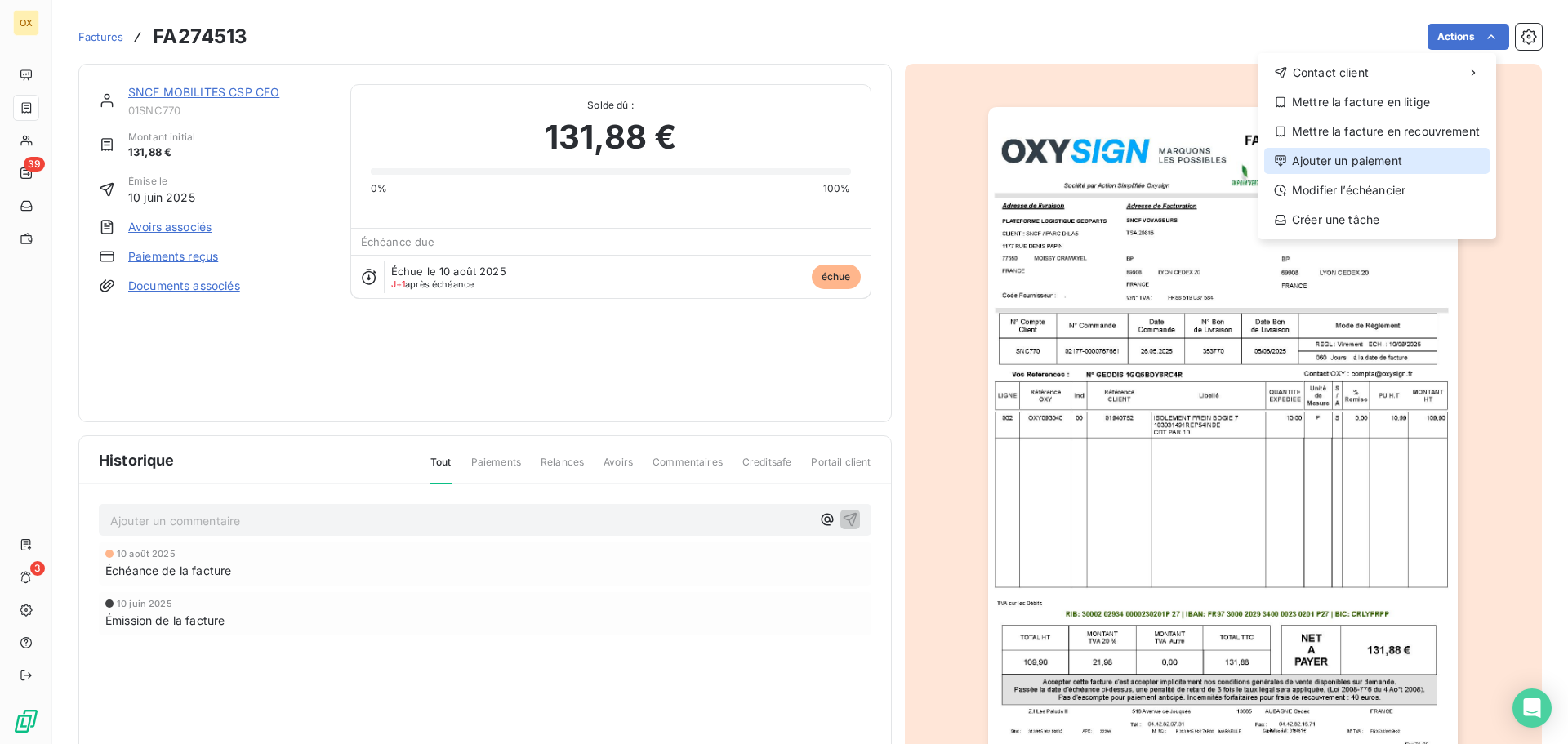
click at [1385, 163] on div "Ajouter un paiement" at bounding box center [1377, 160] width 225 height 26
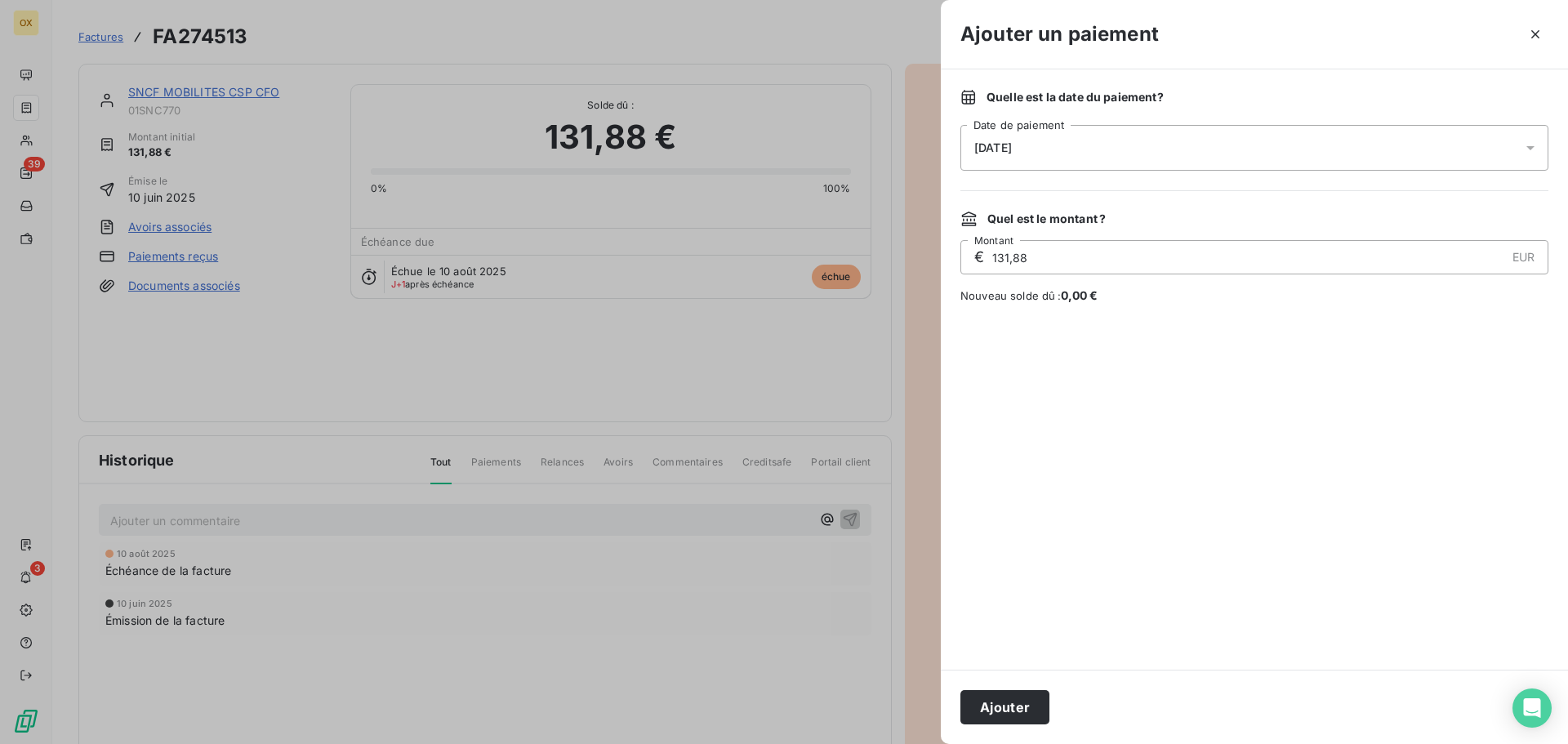
click at [1012, 143] on span "[DATE]" at bounding box center [993, 148] width 38 height 13
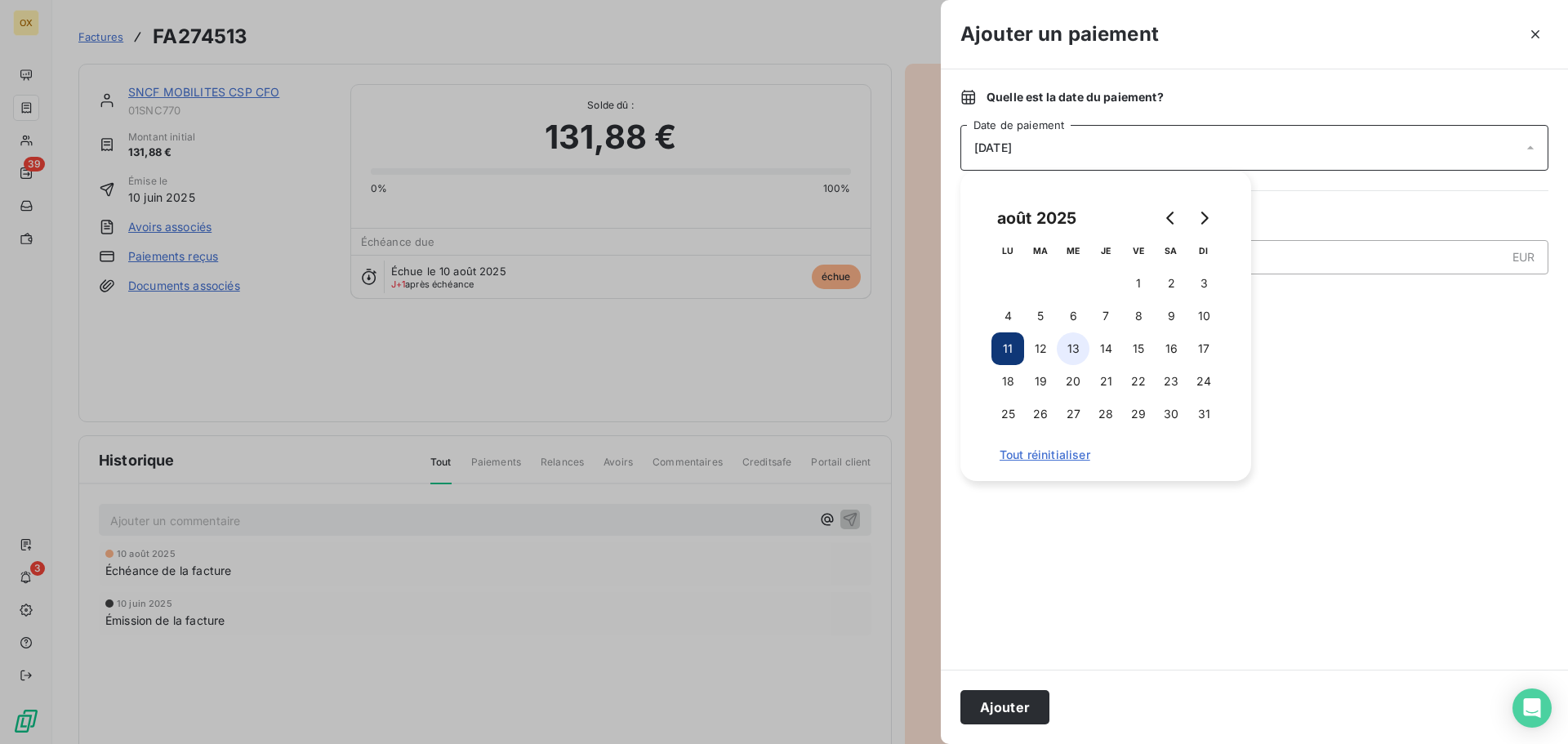
click at [1078, 340] on button "13" at bounding box center [1073, 349] width 33 height 33
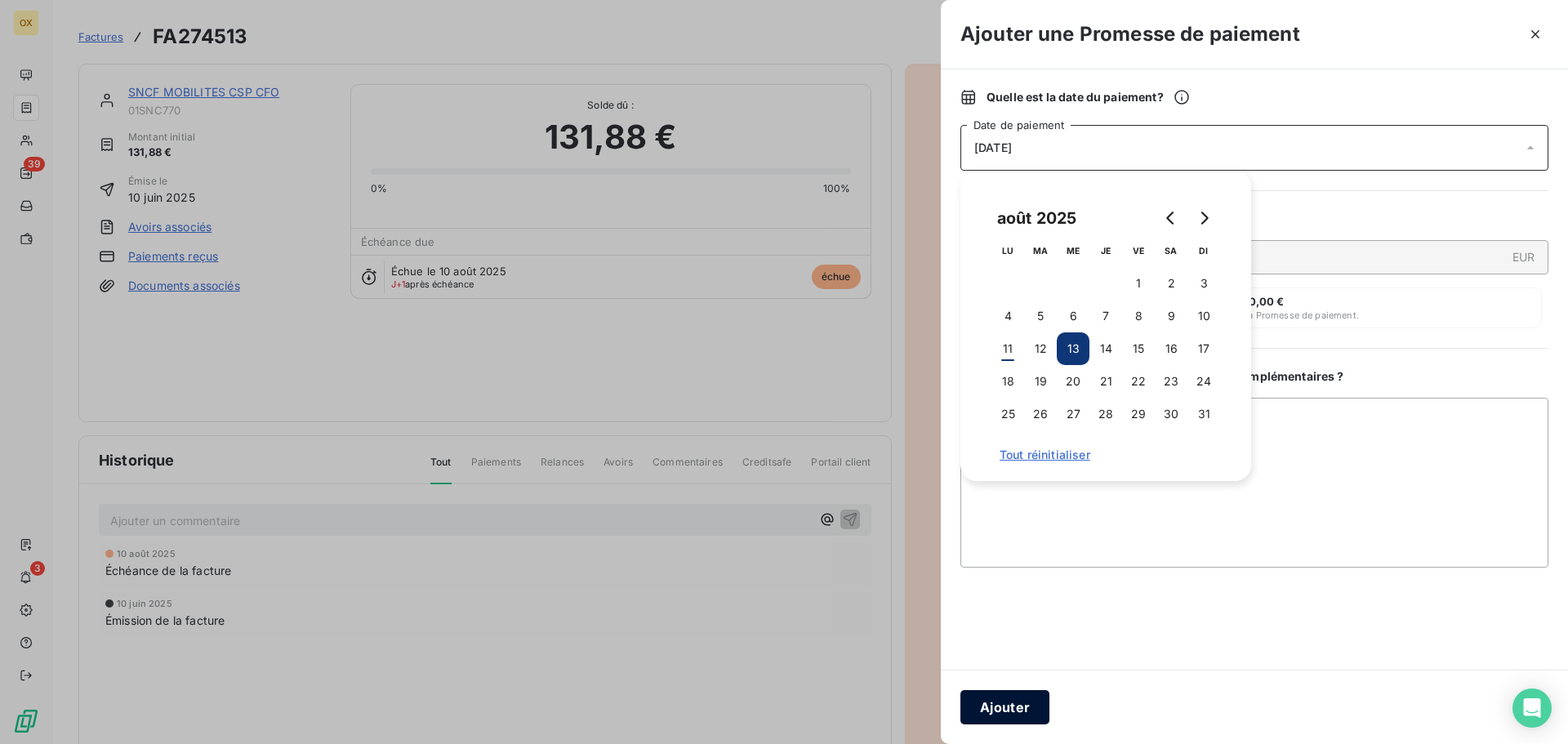
click at [980, 706] on button "Ajouter" at bounding box center [1005, 707] width 89 height 34
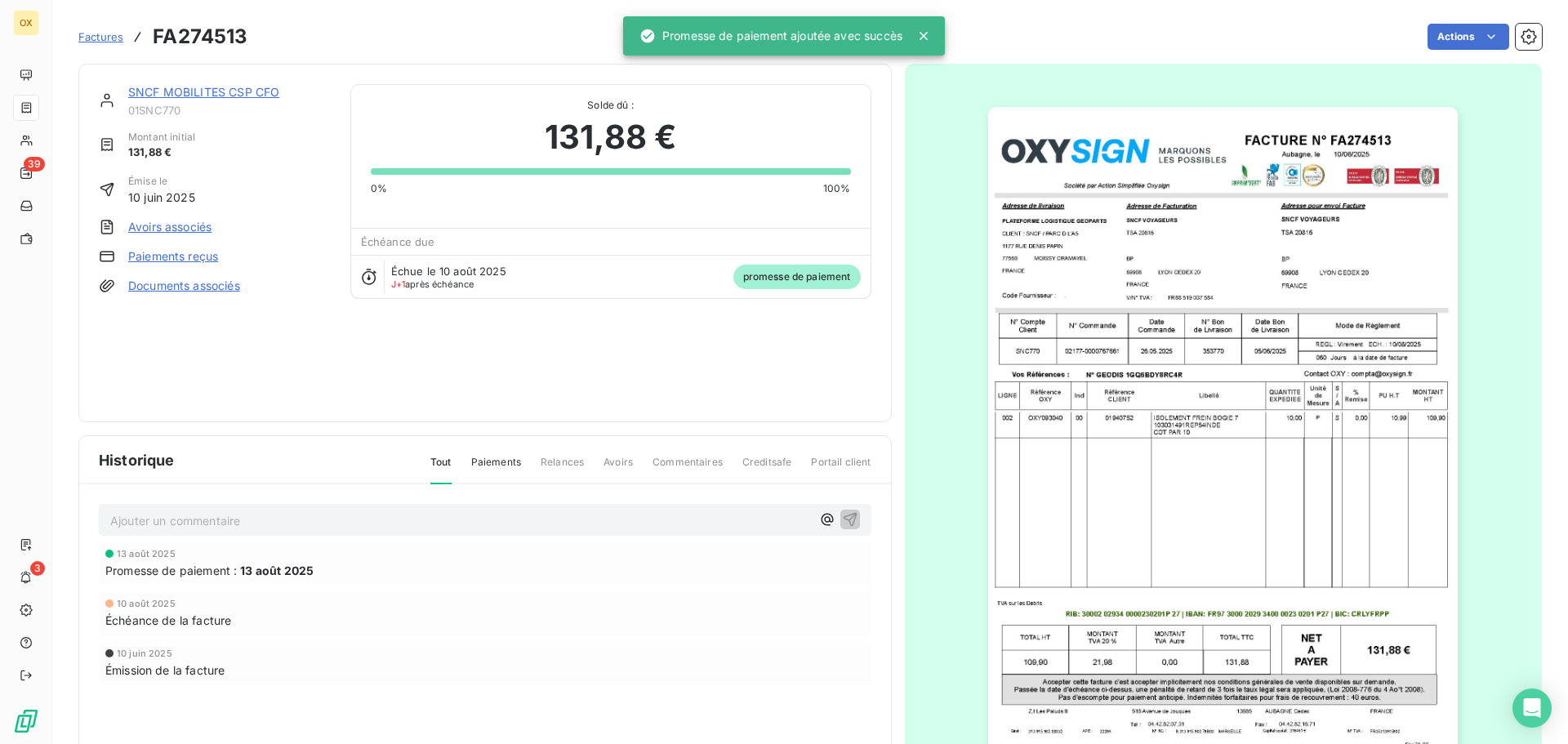
click at [161, 88] on link "SNCF MOBILITES CSP CFO" at bounding box center [204, 92] width 151 height 14
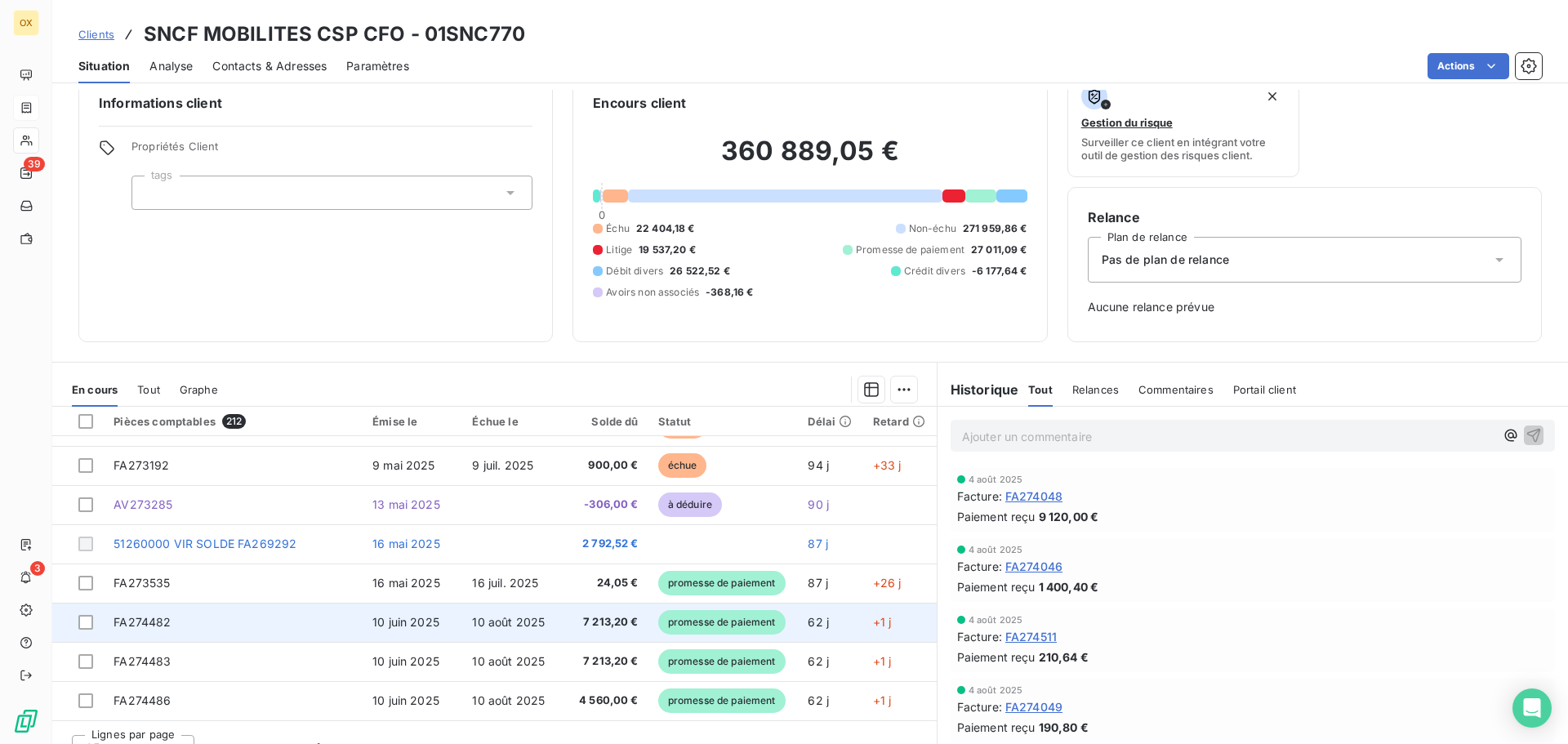
scroll to position [53, 0]
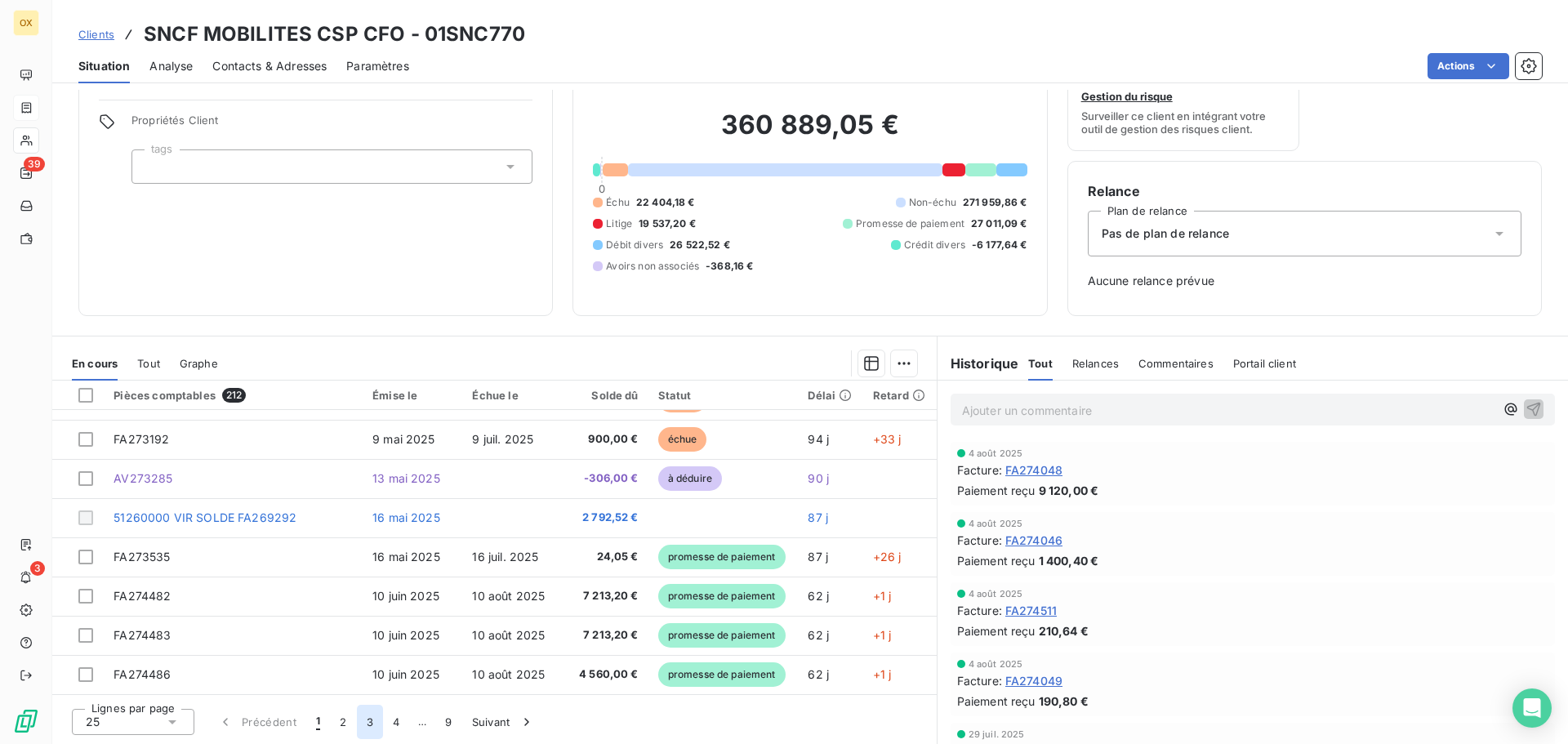
click at [368, 726] on button "3" at bounding box center [369, 721] width 26 height 34
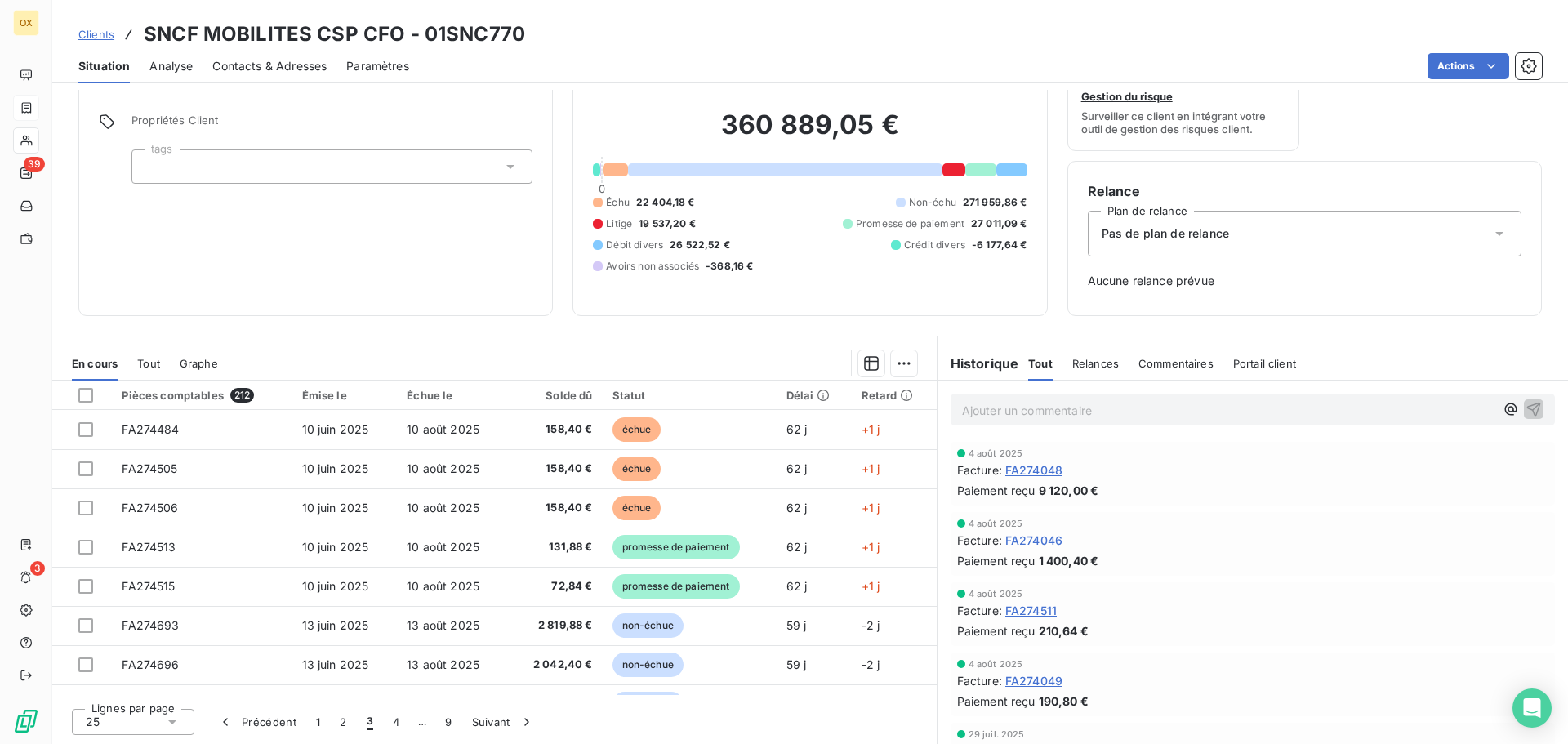
scroll to position [0, 0]
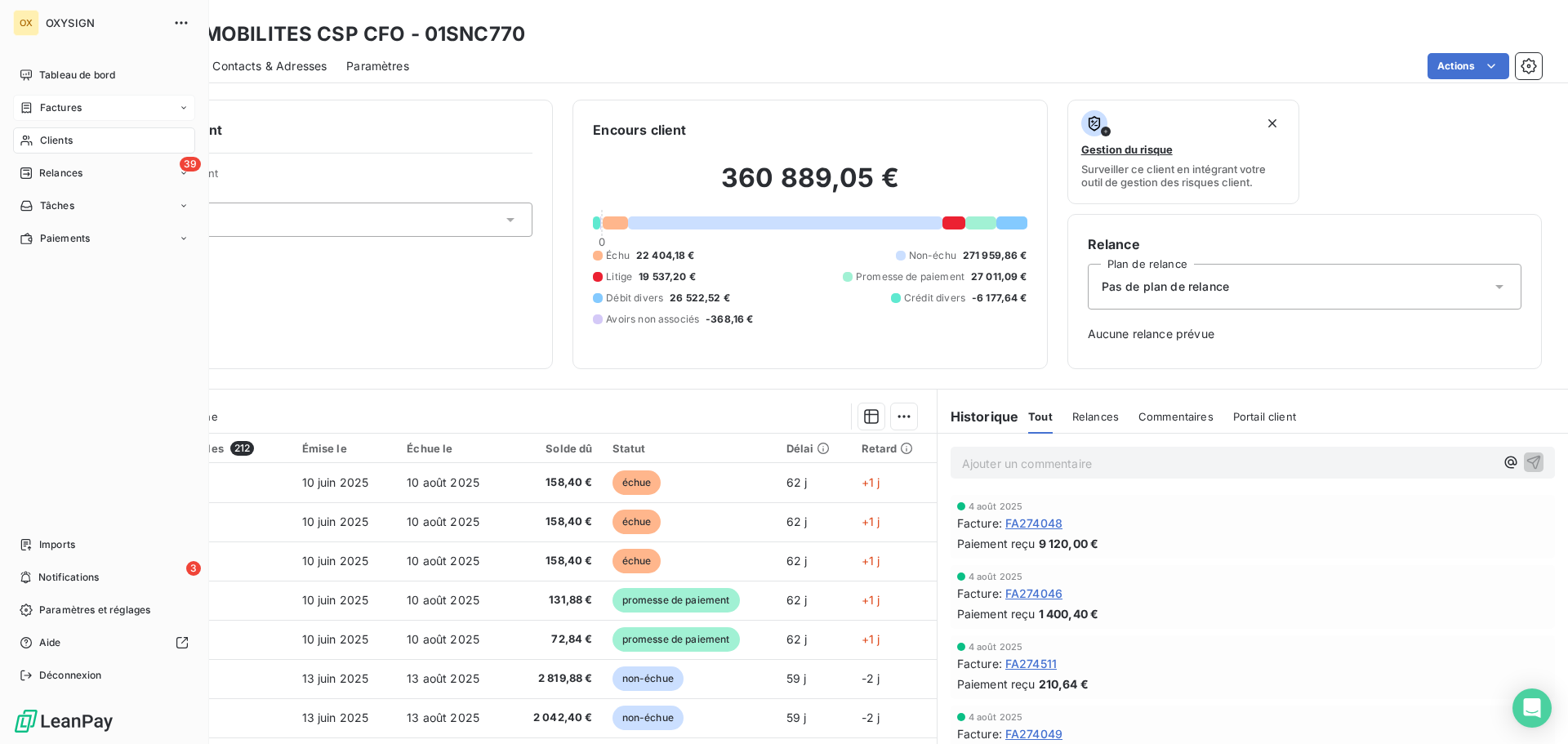
click at [40, 141] on span "Clients" at bounding box center [56, 141] width 33 height 15
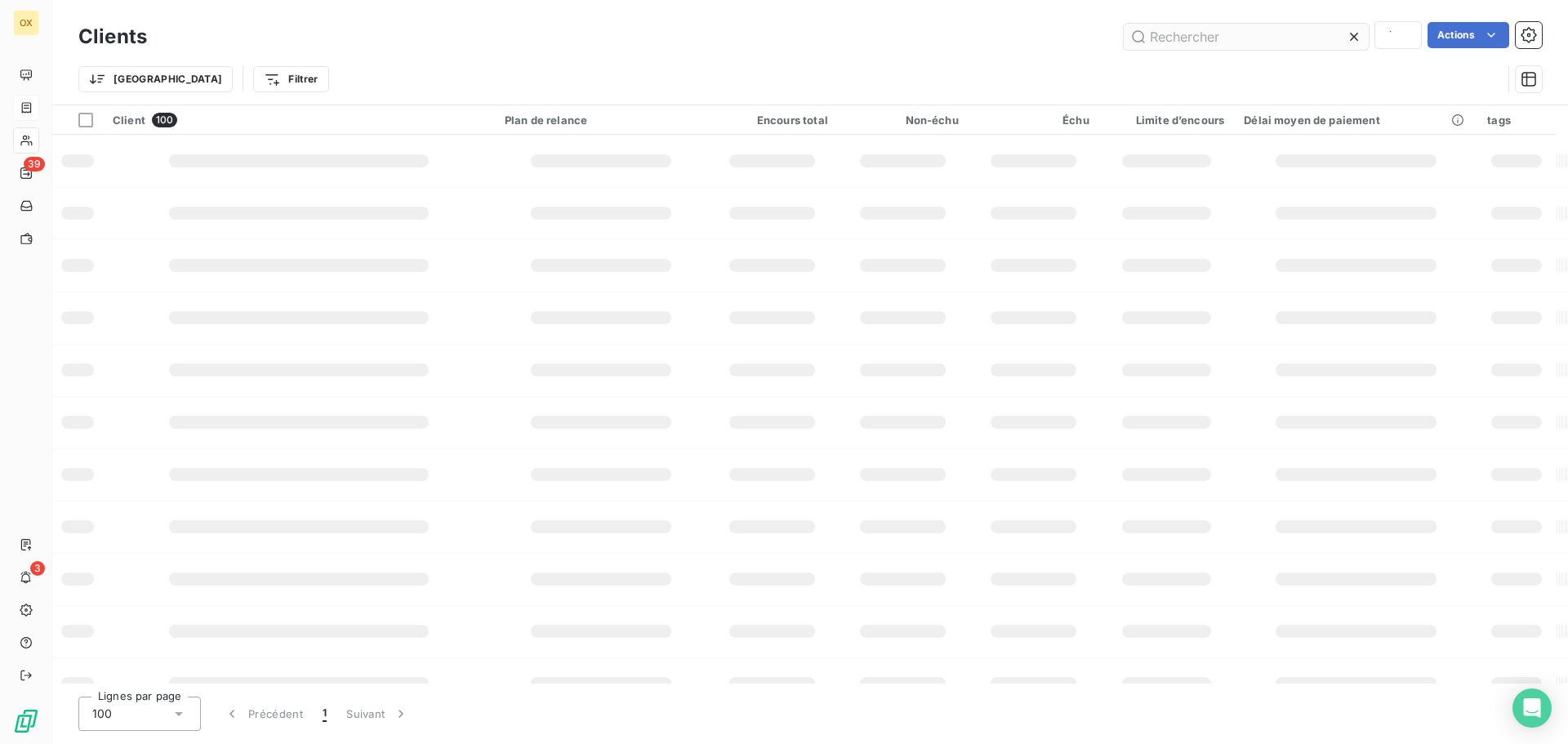
click at [1290, 40] on input "text" at bounding box center [1247, 36] width 245 height 26
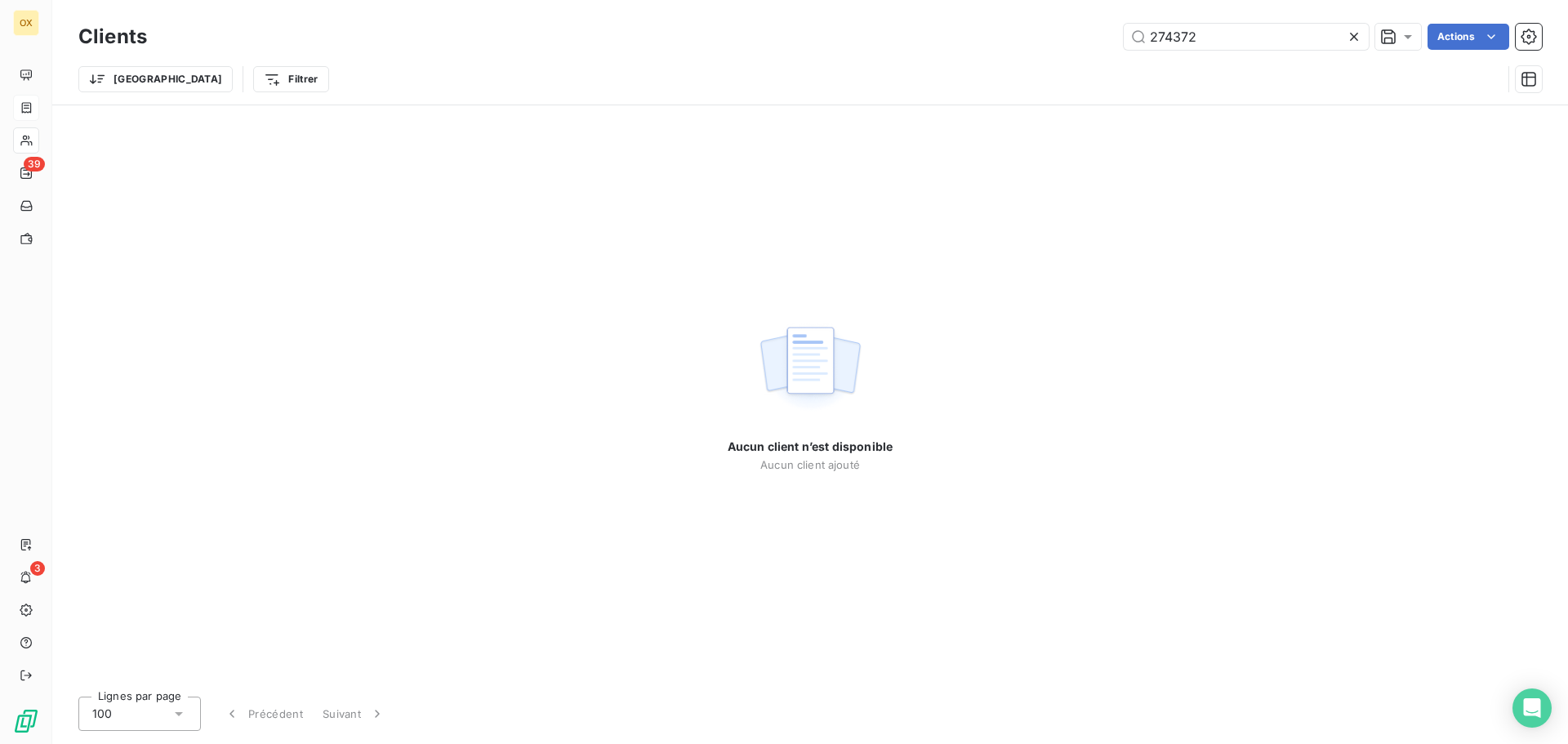
type input "274372"
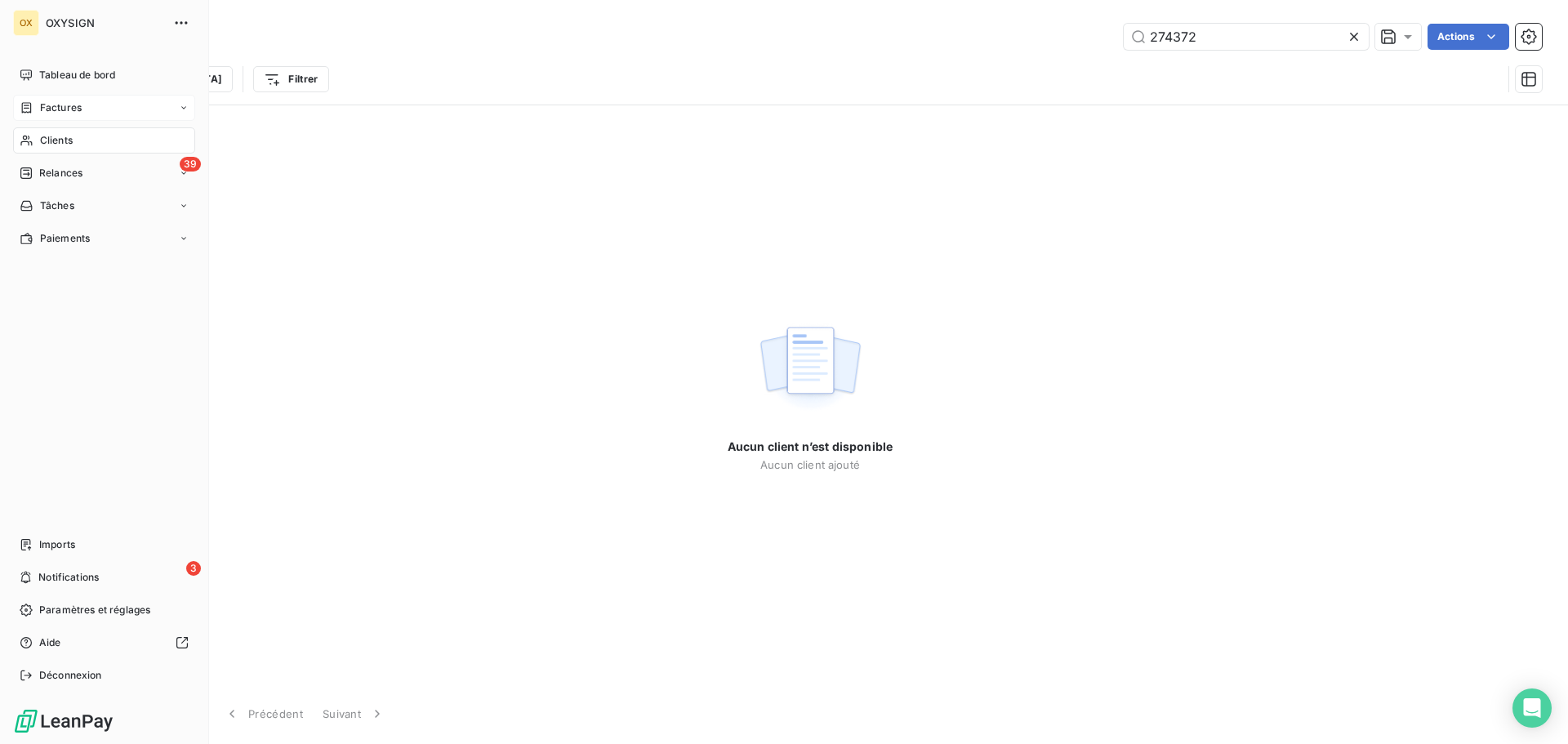
click at [48, 106] on span "Factures" at bounding box center [61, 108] width 42 height 15
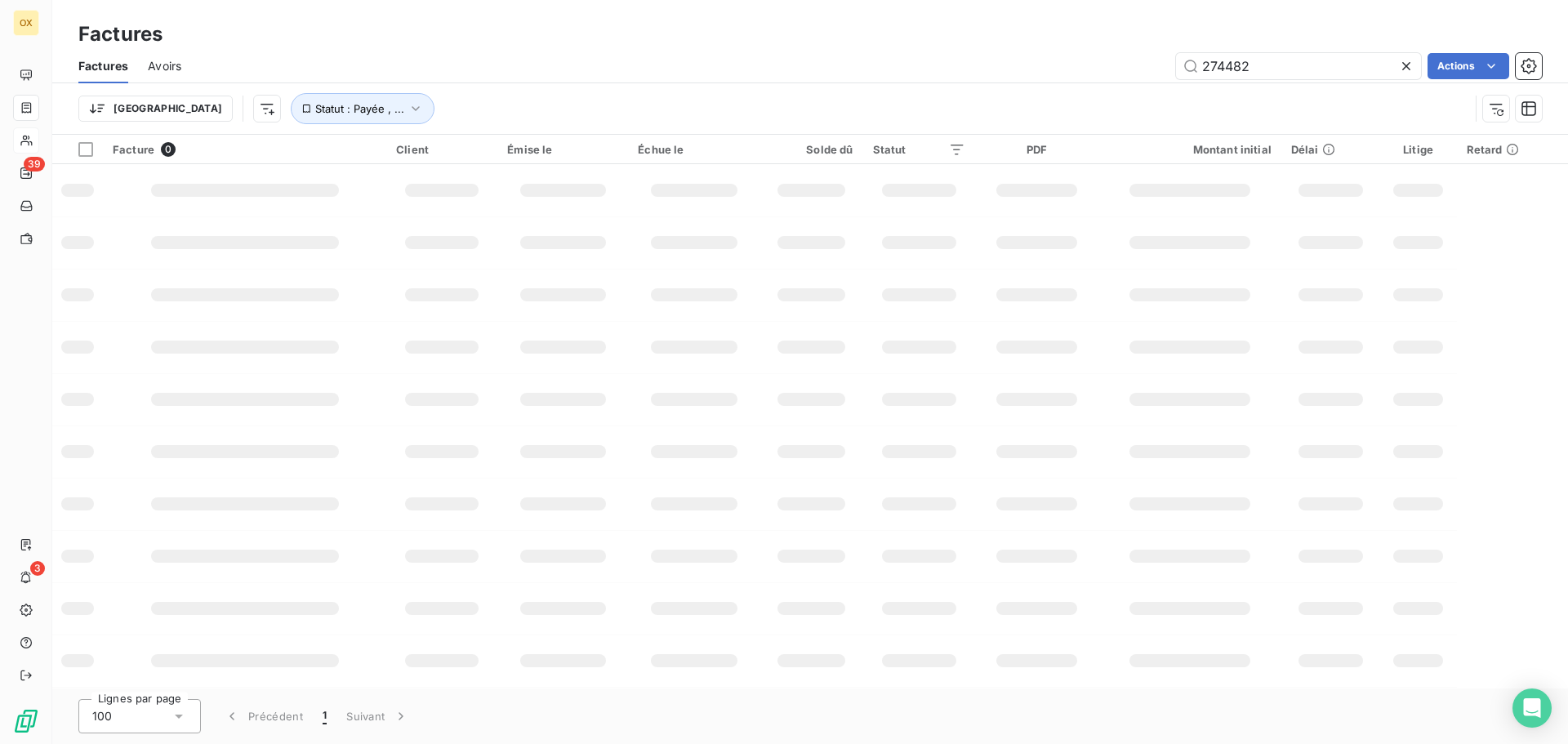
drag, startPoint x: 1277, startPoint y: 62, endPoint x: 1088, endPoint y: 85, distance: 190.4
click at [1088, 85] on div "Factures Avoirs 274482 Actions Trier Statut : Payée , ..." at bounding box center [811, 92] width 1516 height 85
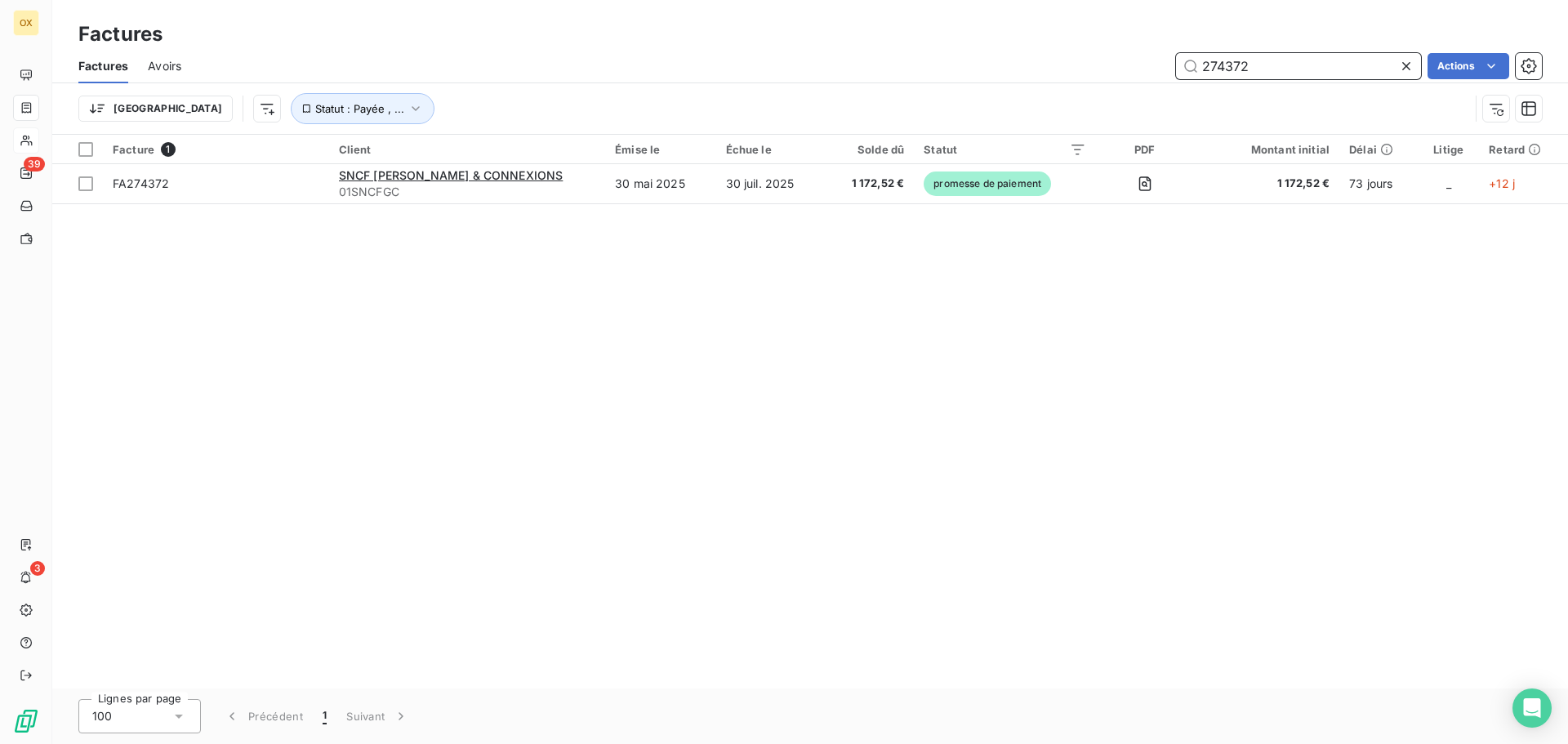
click at [1274, 73] on input "274372" at bounding box center [1299, 66] width 245 height 26
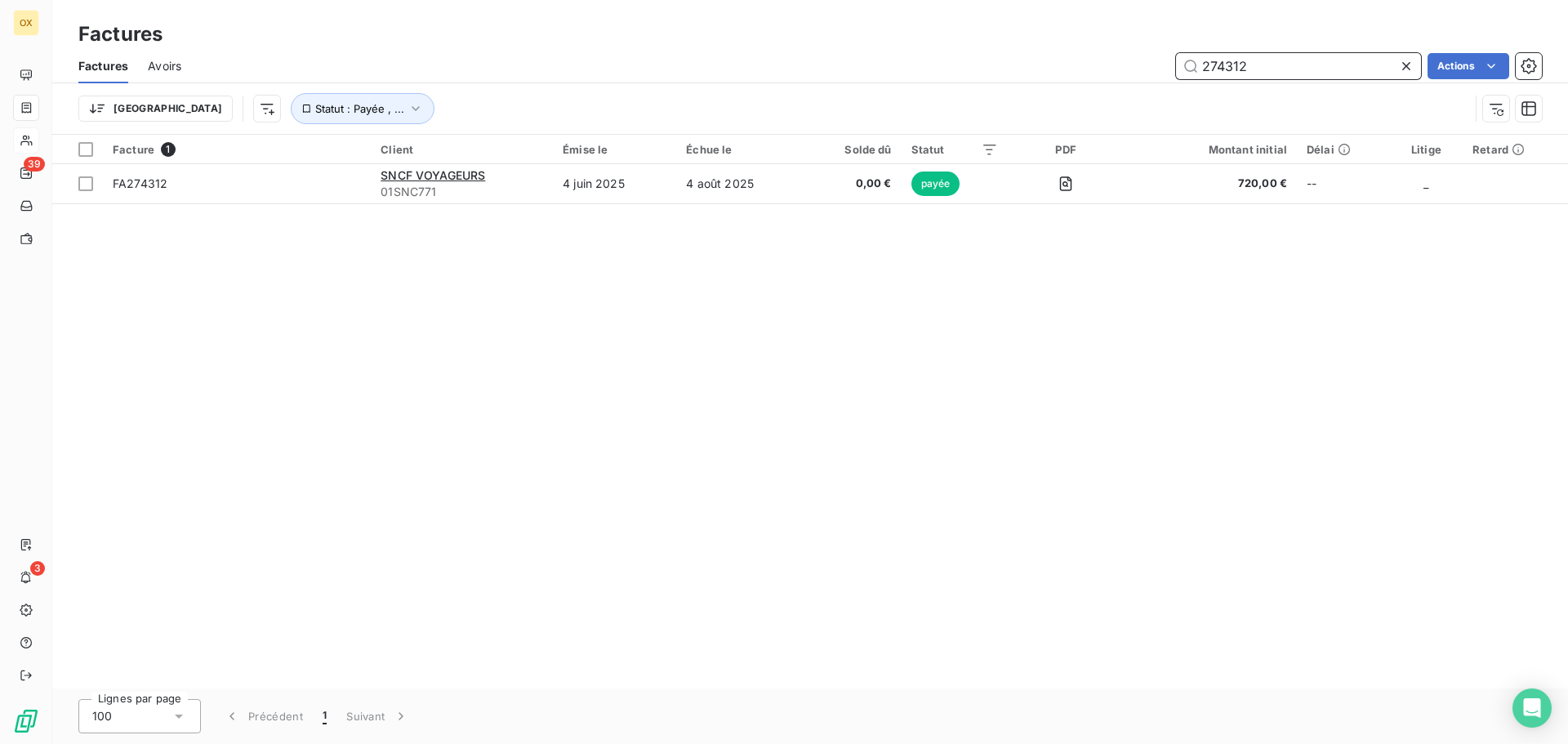
click at [1250, 68] on input "274312" at bounding box center [1299, 66] width 245 height 26
type input "274390"
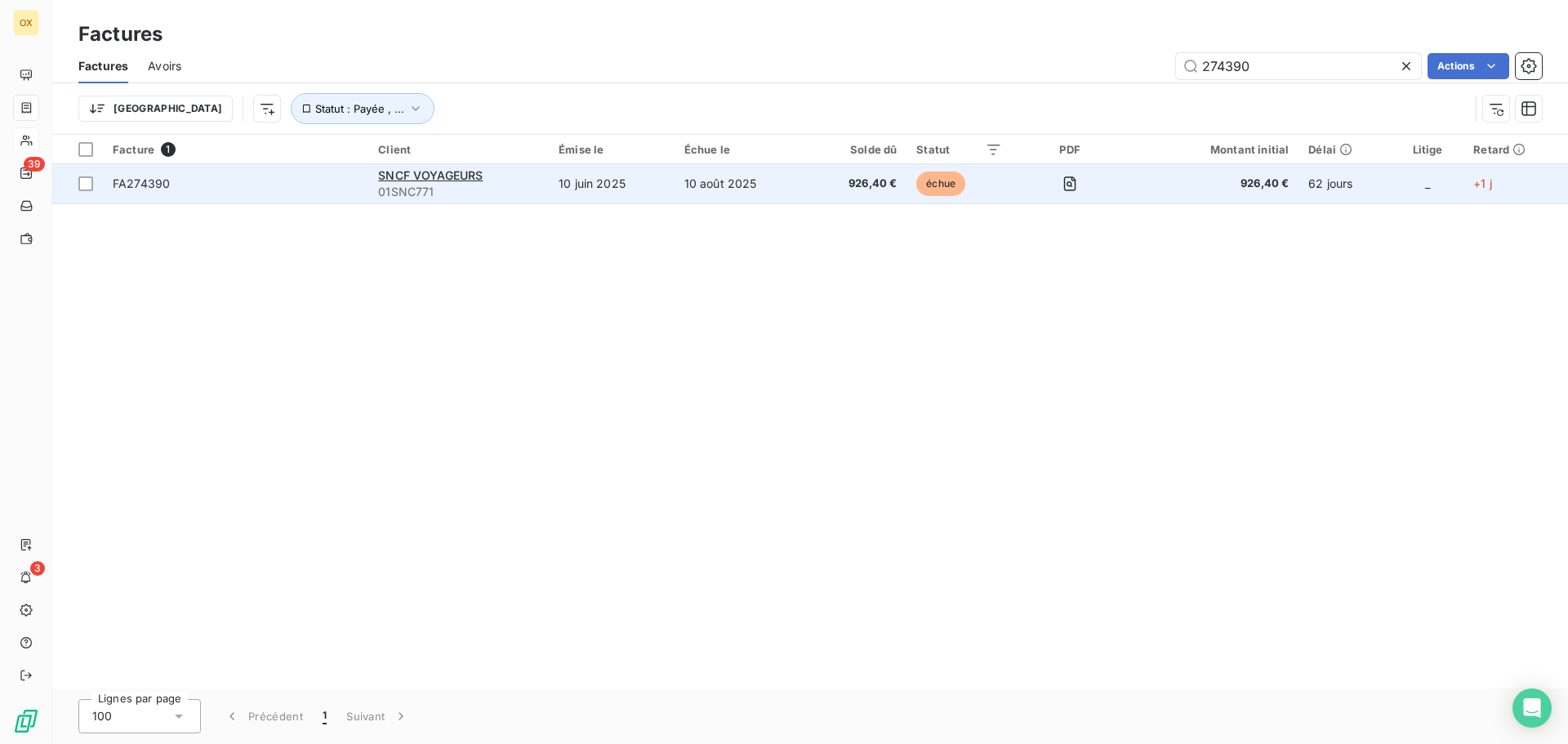
click at [254, 180] on span "FA274390" at bounding box center [235, 184] width 246 height 17
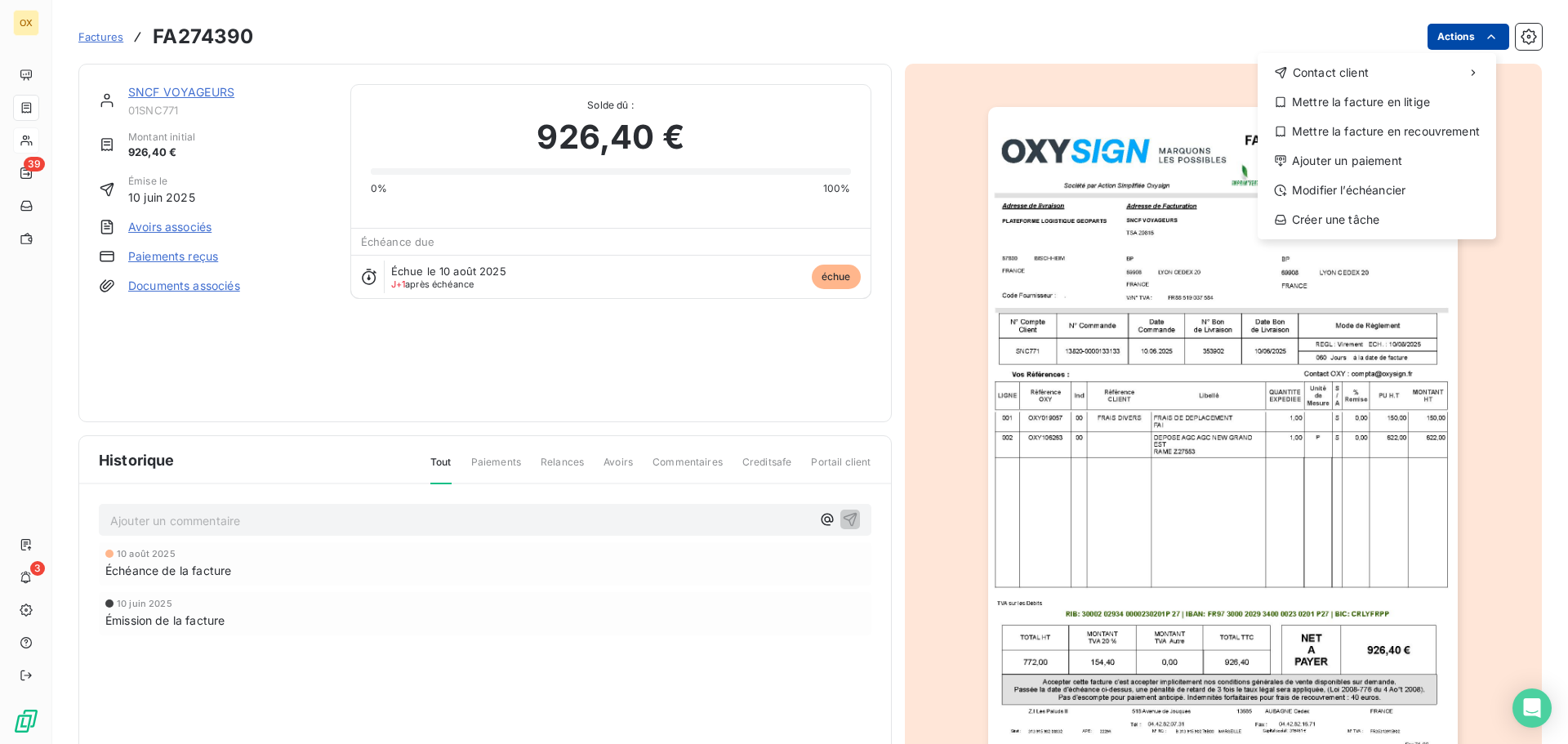
click at [1438, 35] on html "OX 39 3 Factures FA274390 Actions Contact client Mettre la facture en litige Me…" at bounding box center [784, 372] width 1568 height 744
click at [1397, 164] on div "Ajouter un paiement" at bounding box center [1377, 160] width 225 height 26
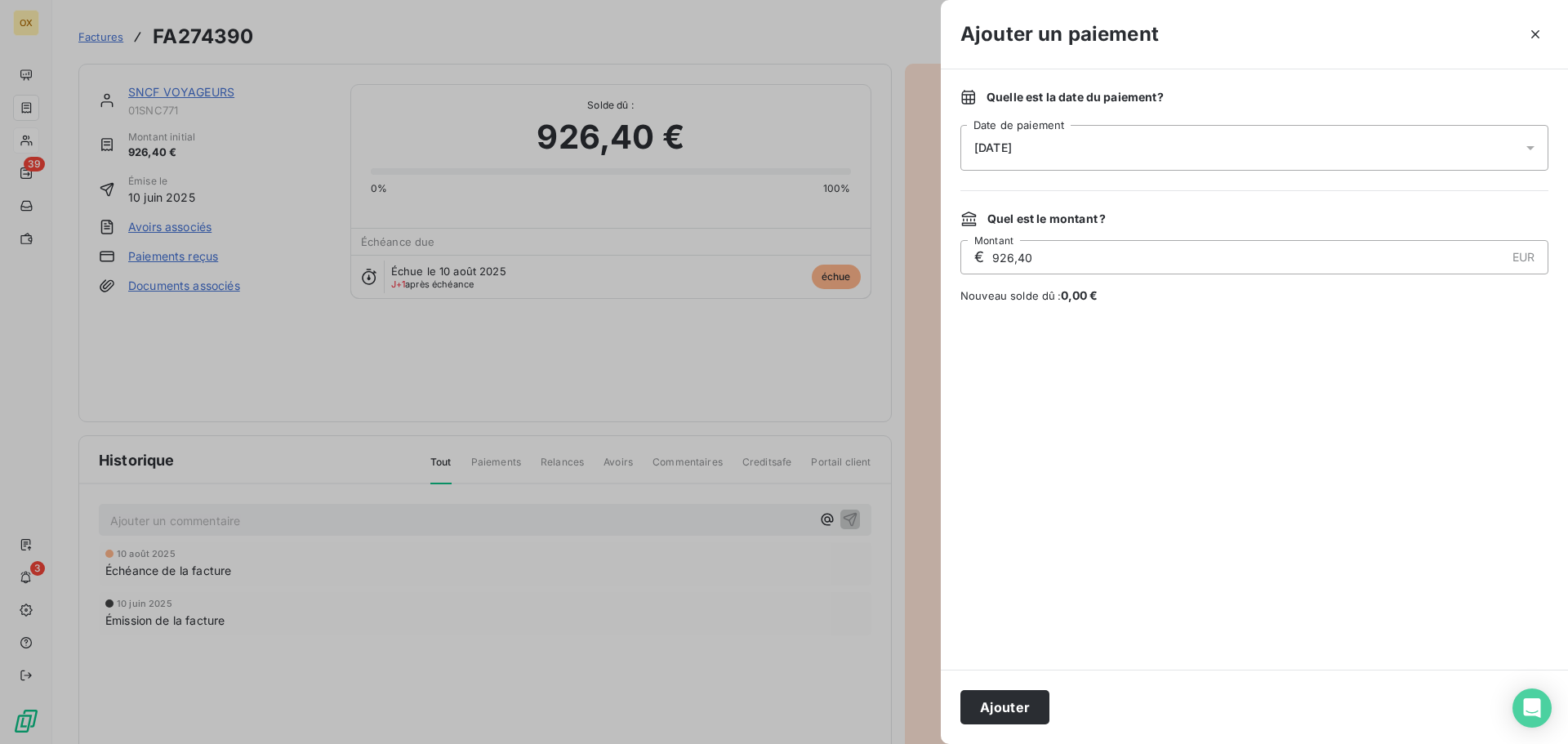
click at [1047, 170] on div "[DATE]" at bounding box center [1254, 148] width 588 height 46
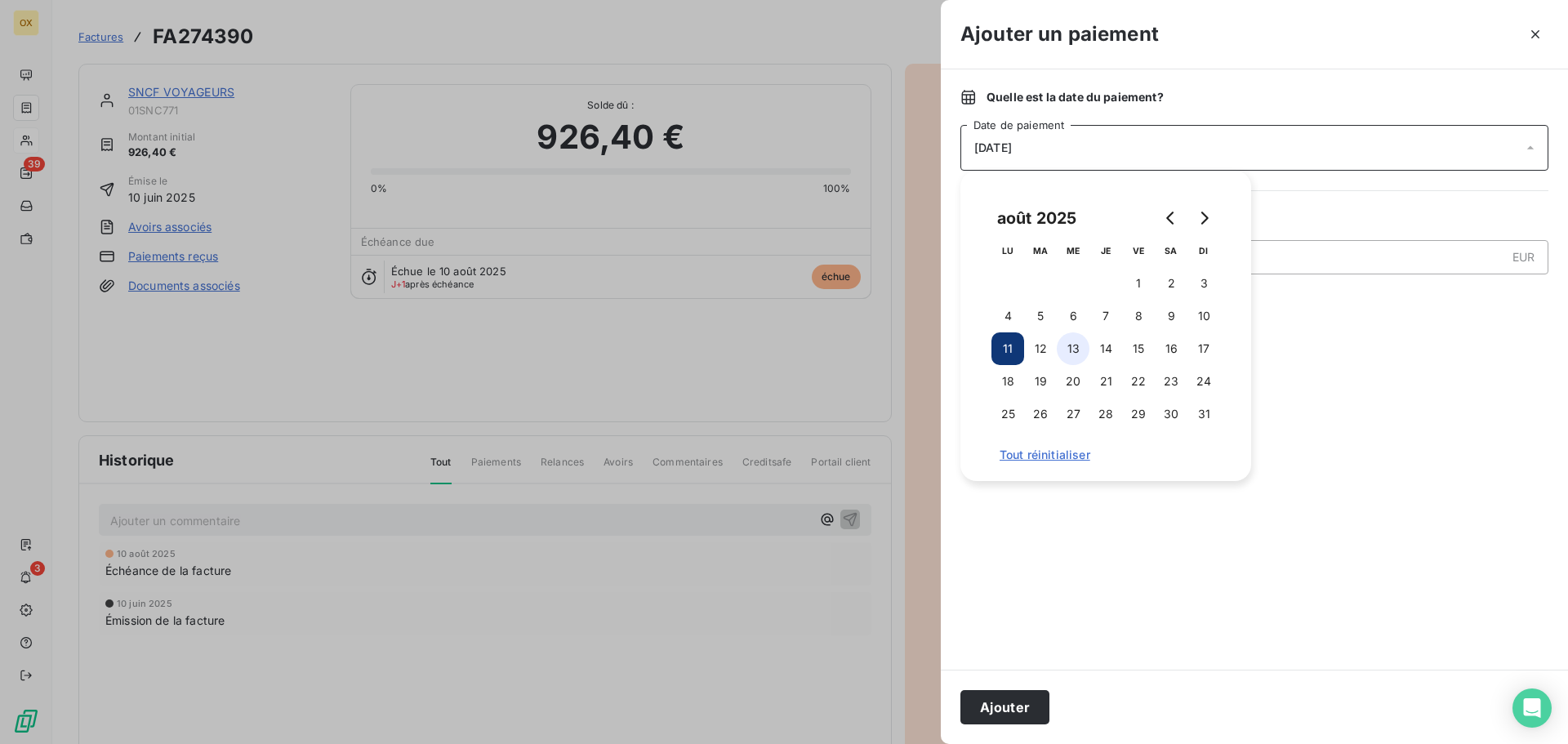
click at [1083, 349] on button "13" at bounding box center [1073, 349] width 33 height 33
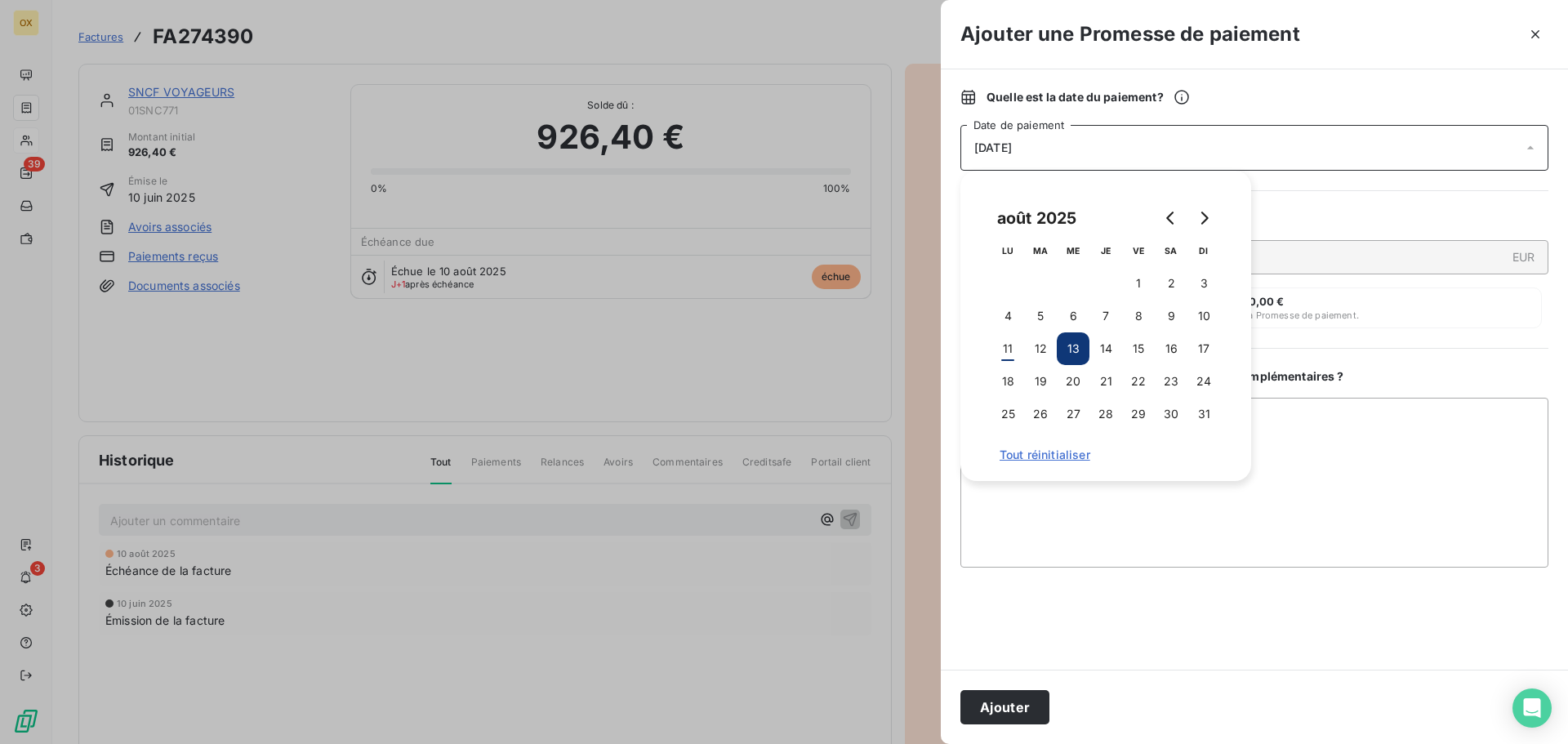
drag, startPoint x: 1036, startPoint y: 706, endPoint x: 1043, endPoint y: 695, distance: 13.0
click at [1035, 703] on button "Ajouter" at bounding box center [1005, 707] width 89 height 34
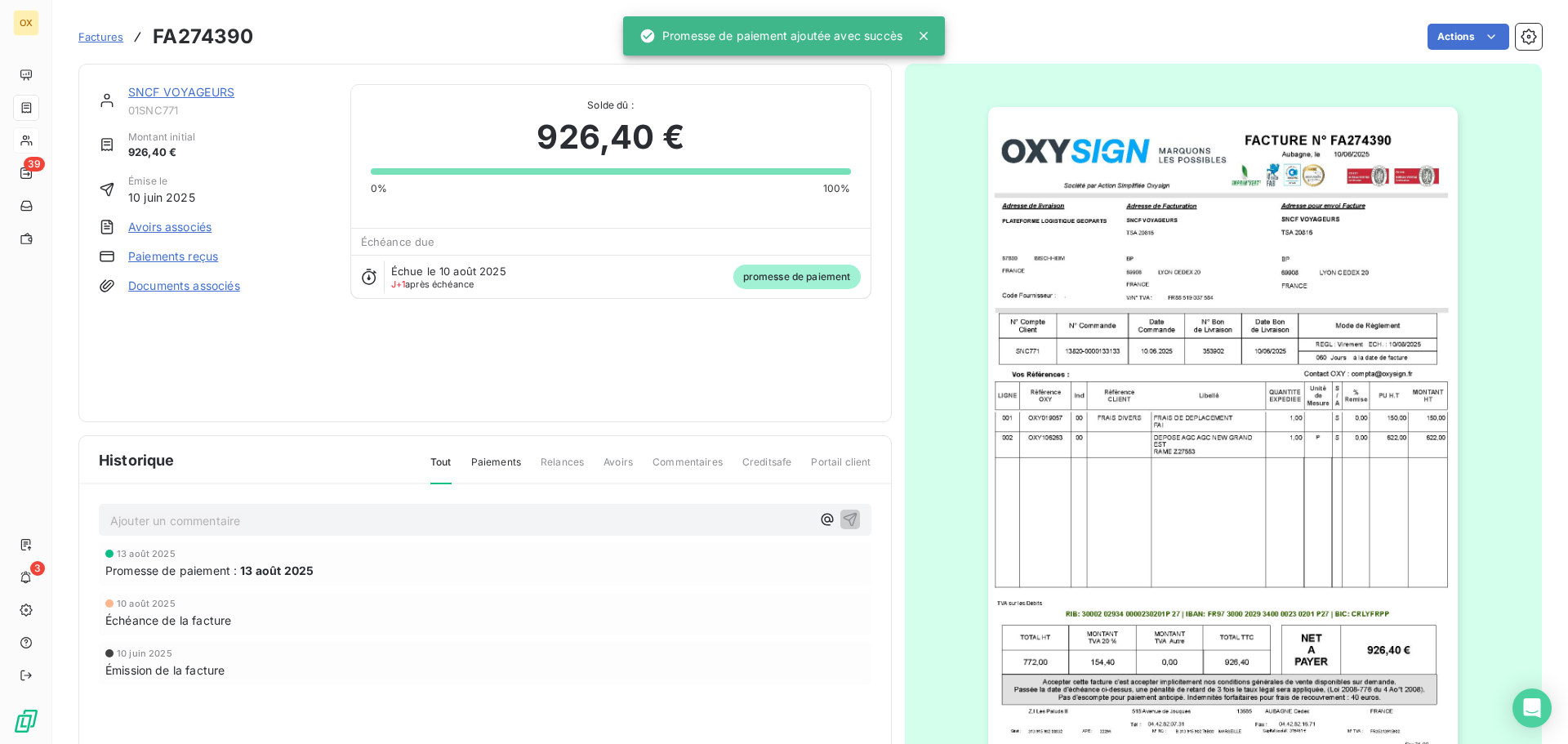
click at [219, 89] on link "SNCF VOYAGEURS" at bounding box center [181, 92] width 106 height 14
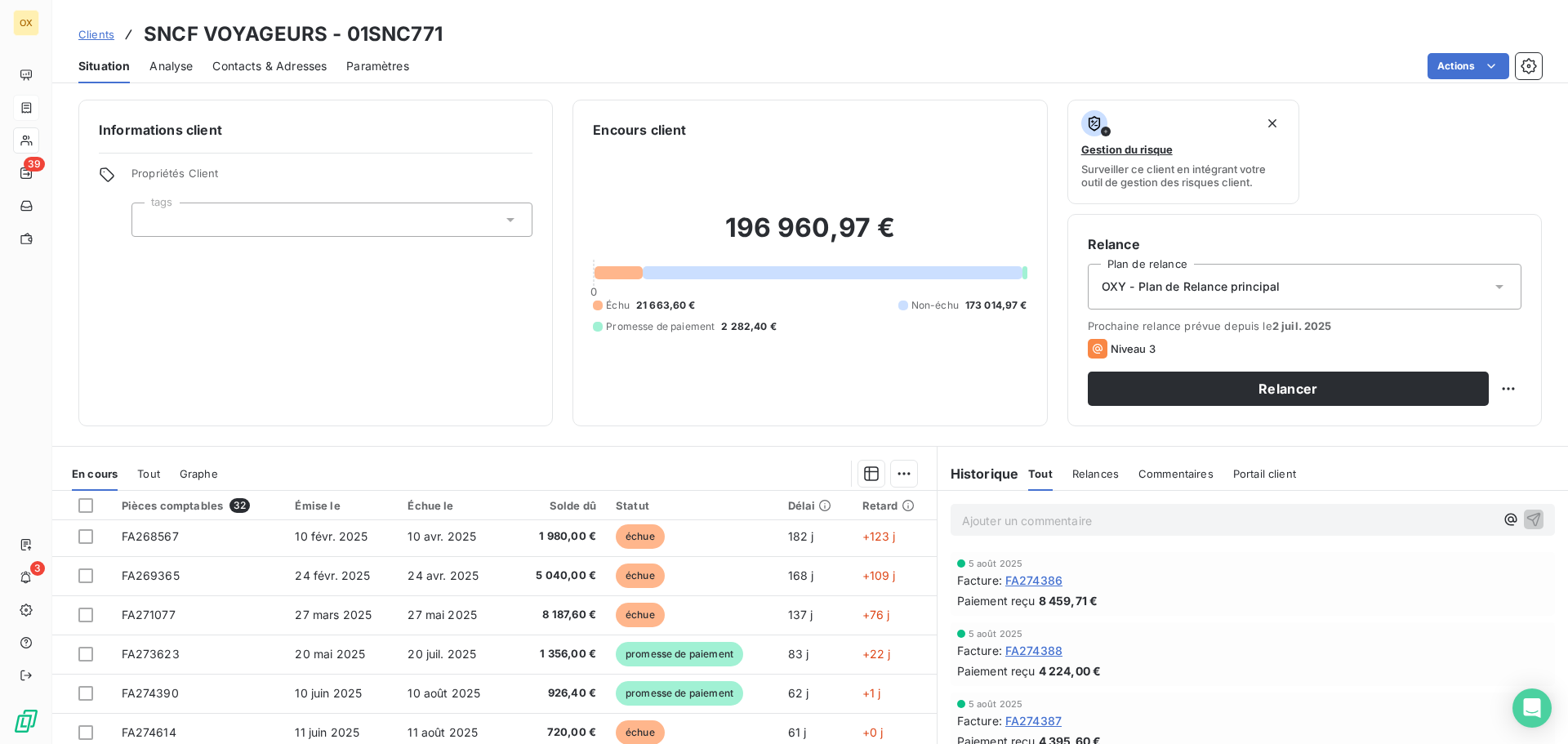
scroll to position [163, 0]
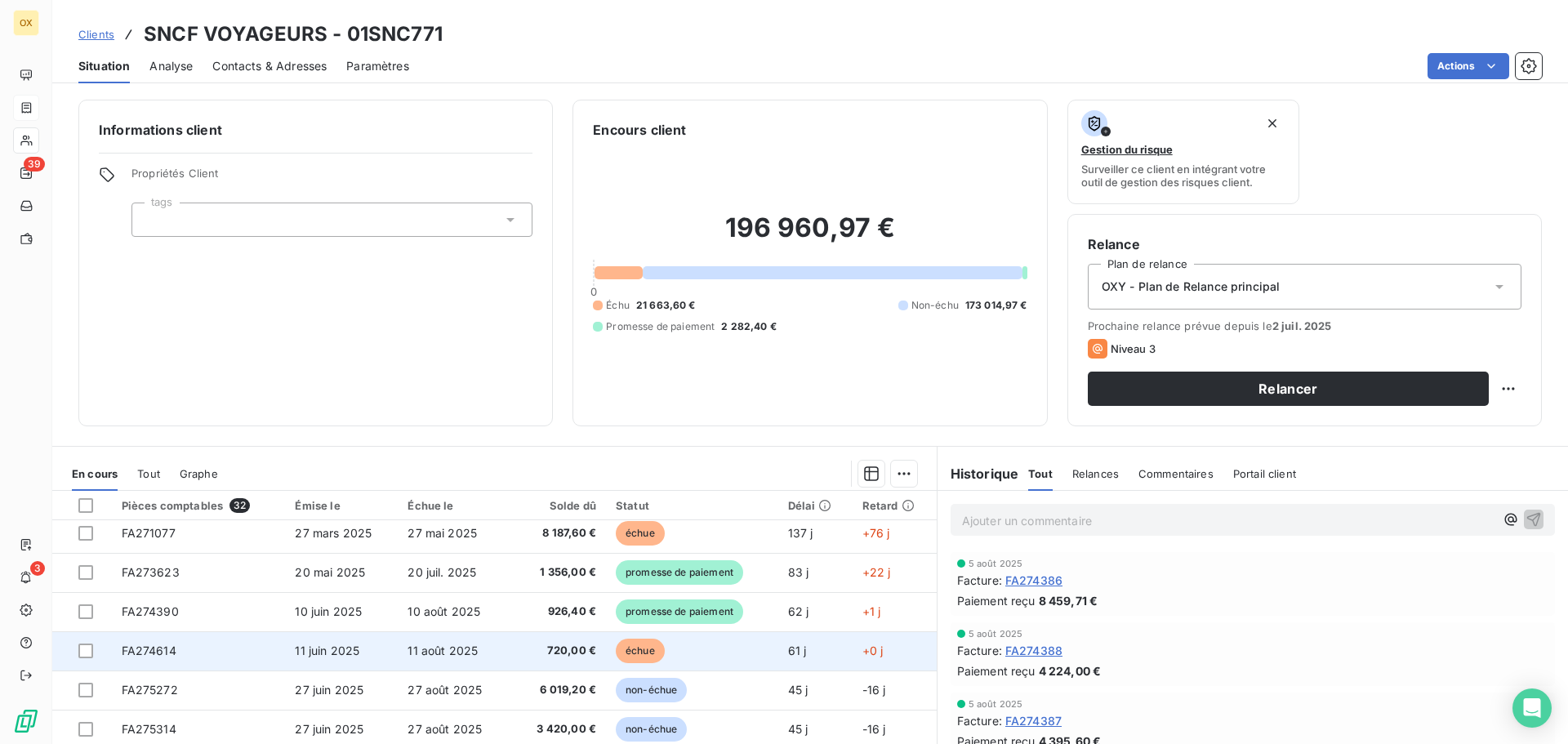
click at [699, 646] on td "échue" at bounding box center [692, 651] width 173 height 39
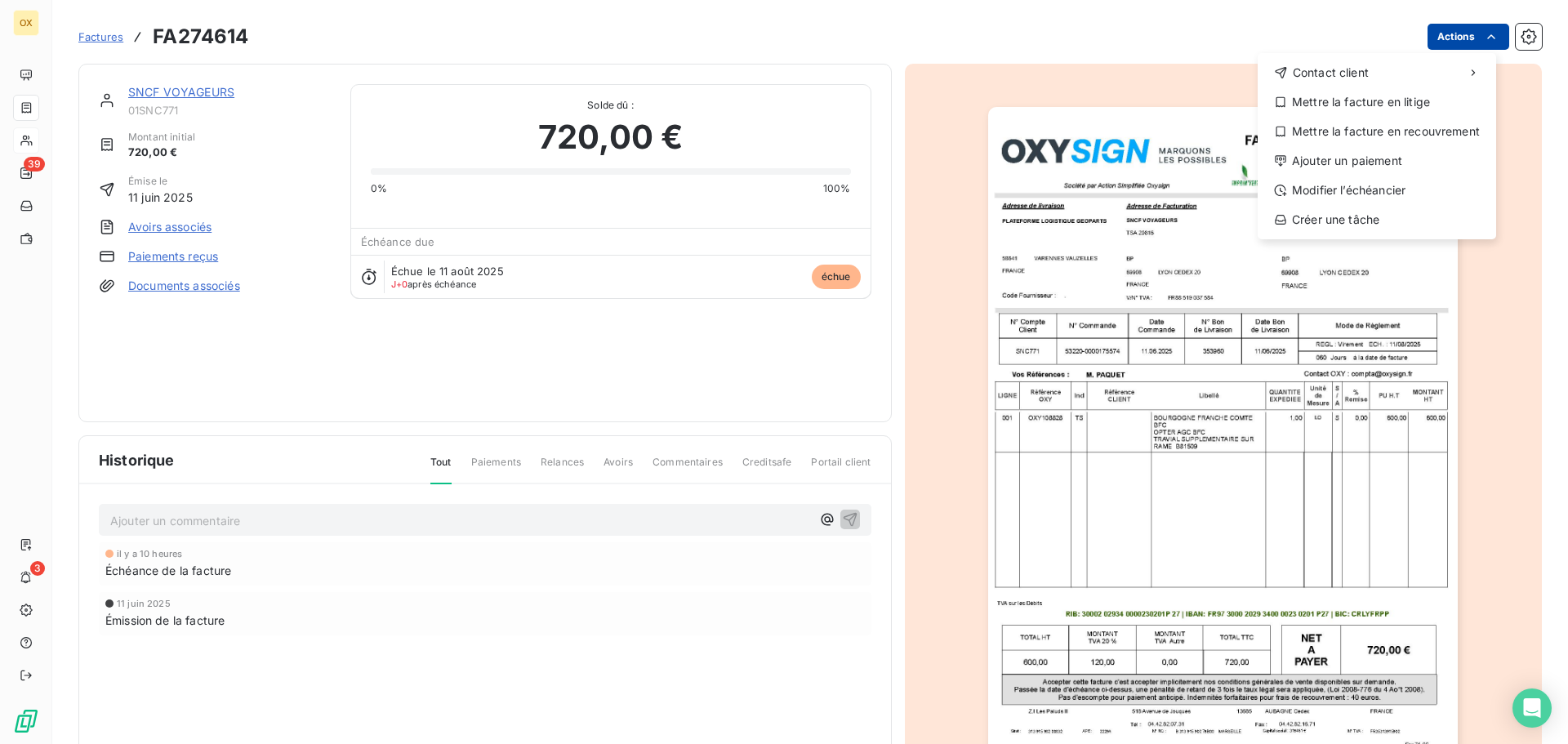
click at [1435, 32] on html "OX 39 3 Factures FA274614 Actions Contact client Mettre la facture en litige Me…" at bounding box center [784, 372] width 1568 height 744
click at [1383, 163] on div "Ajouter un paiement" at bounding box center [1377, 160] width 225 height 26
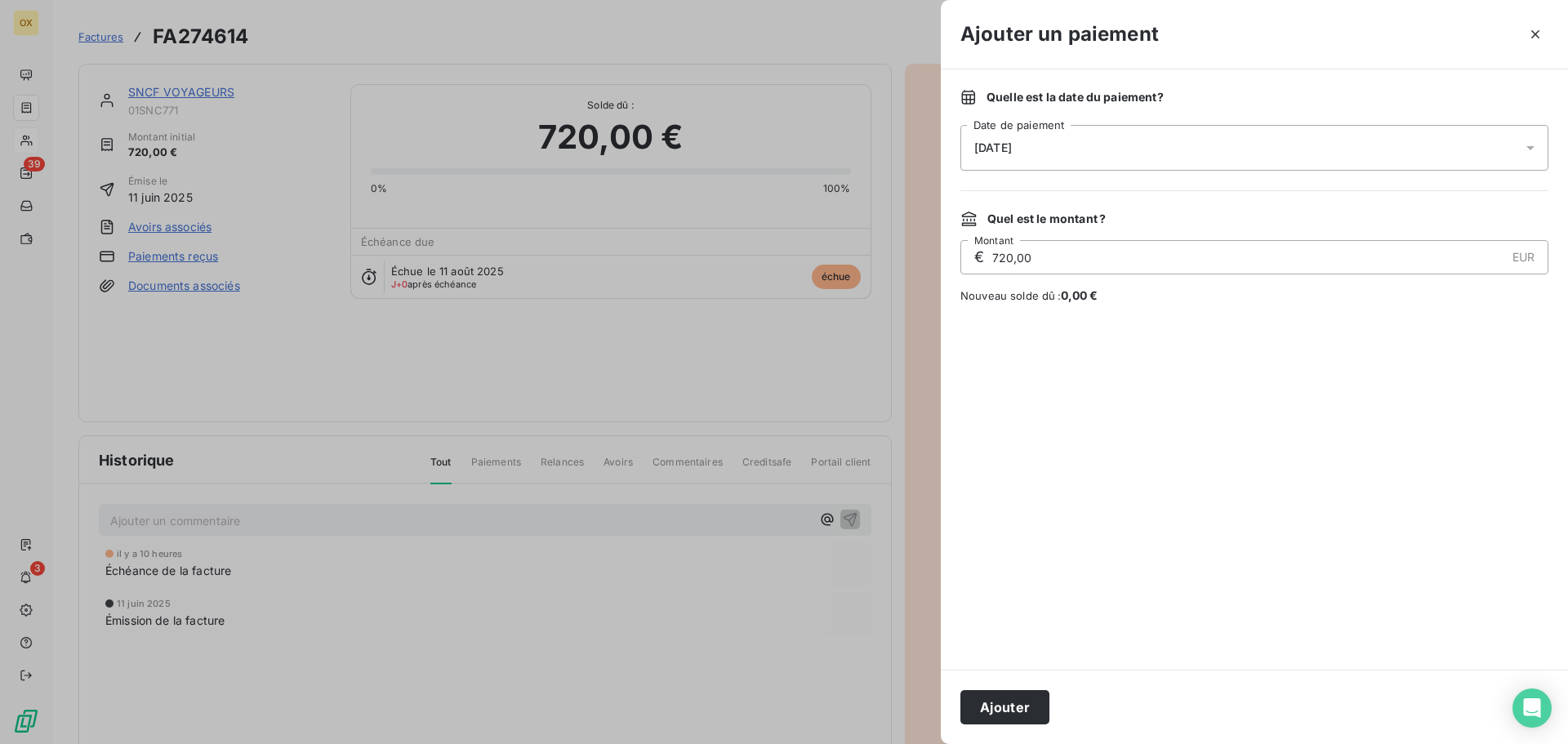
click at [1089, 158] on div "[DATE]" at bounding box center [1254, 148] width 588 height 46
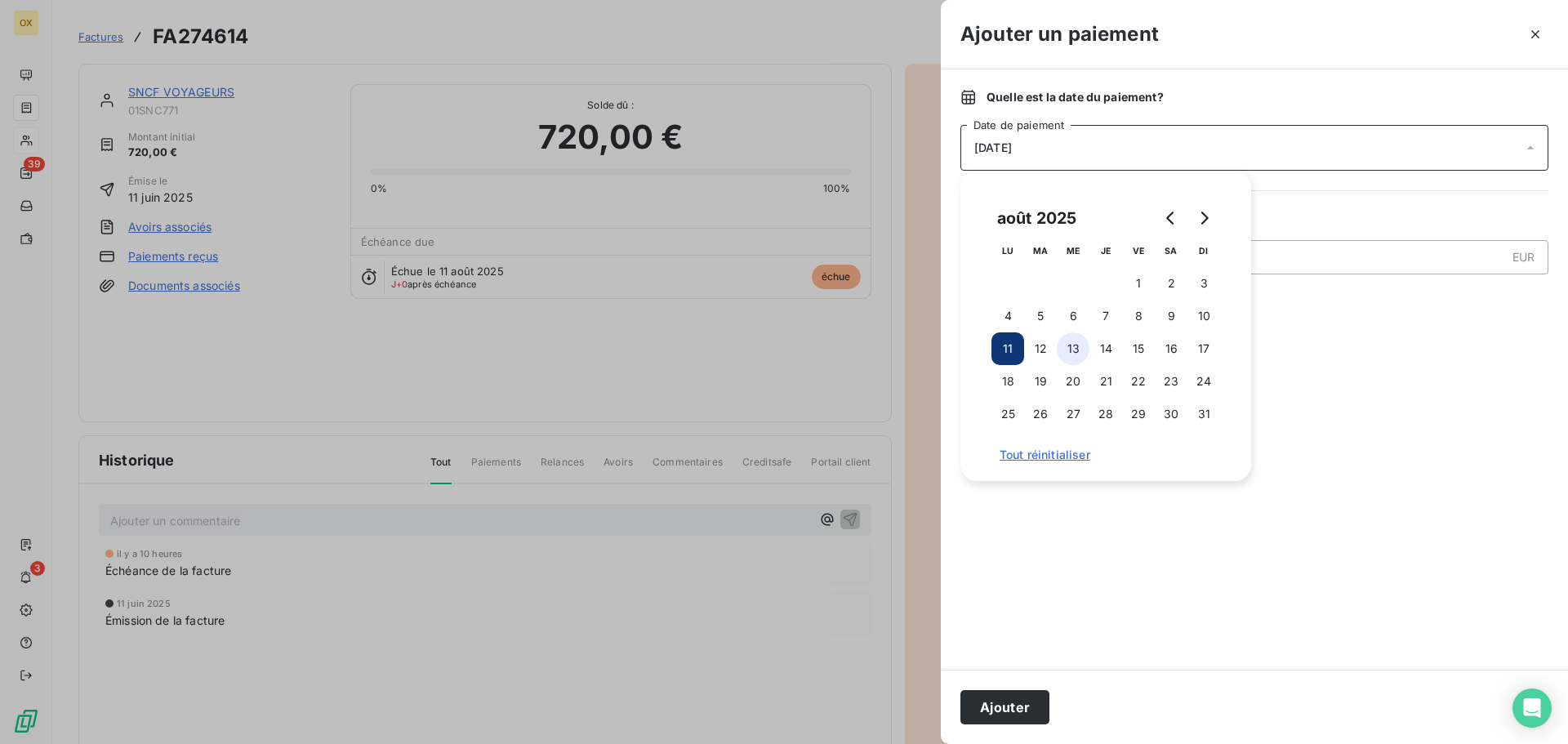
click at [1073, 349] on button "13" at bounding box center [1073, 349] width 33 height 33
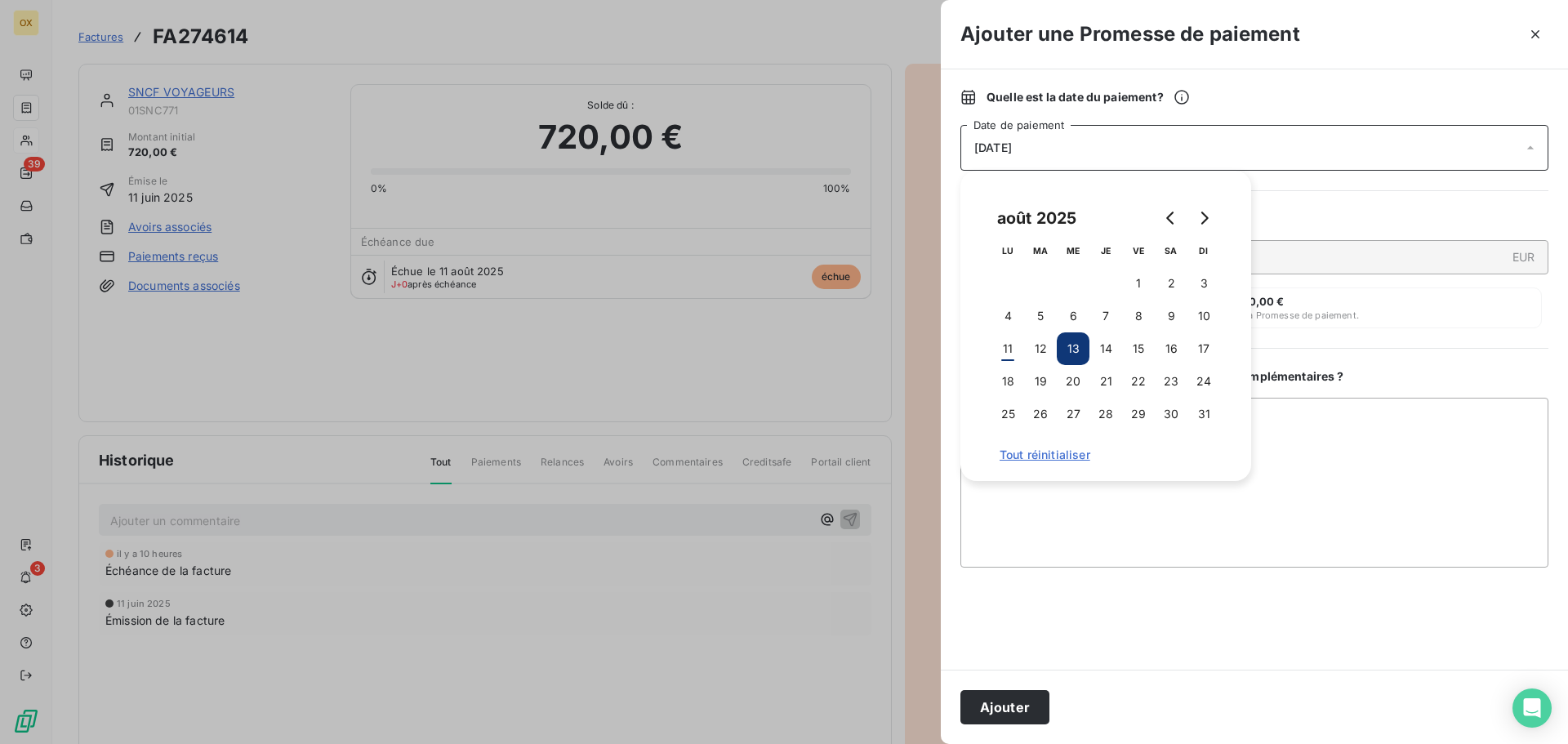
drag, startPoint x: 1013, startPoint y: 698, endPoint x: 1026, endPoint y: 680, distance: 22.2
click at [1018, 691] on button "Ajouter" at bounding box center [1005, 707] width 89 height 34
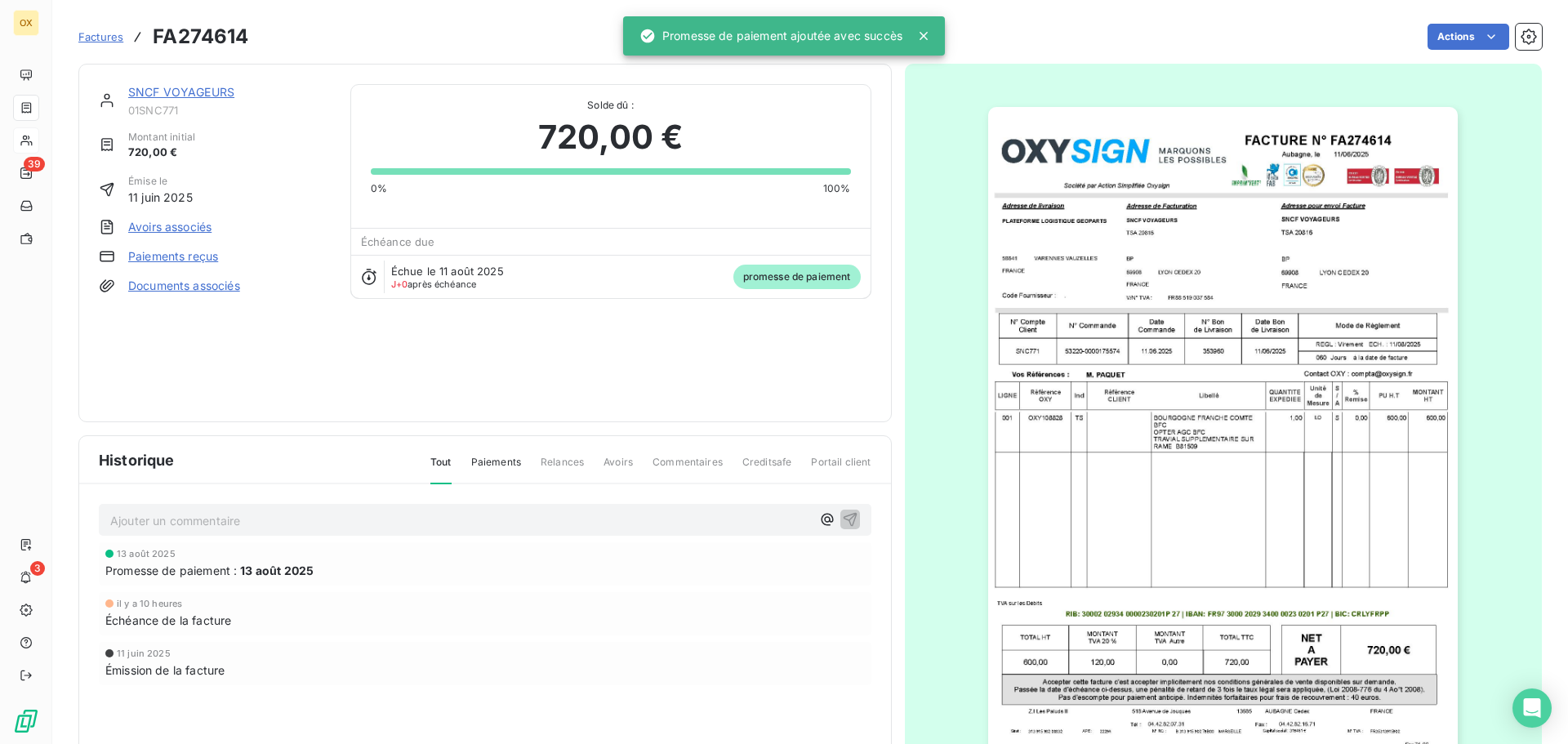
click at [183, 96] on link "SNCF VOYAGEURS" at bounding box center [181, 92] width 106 height 14
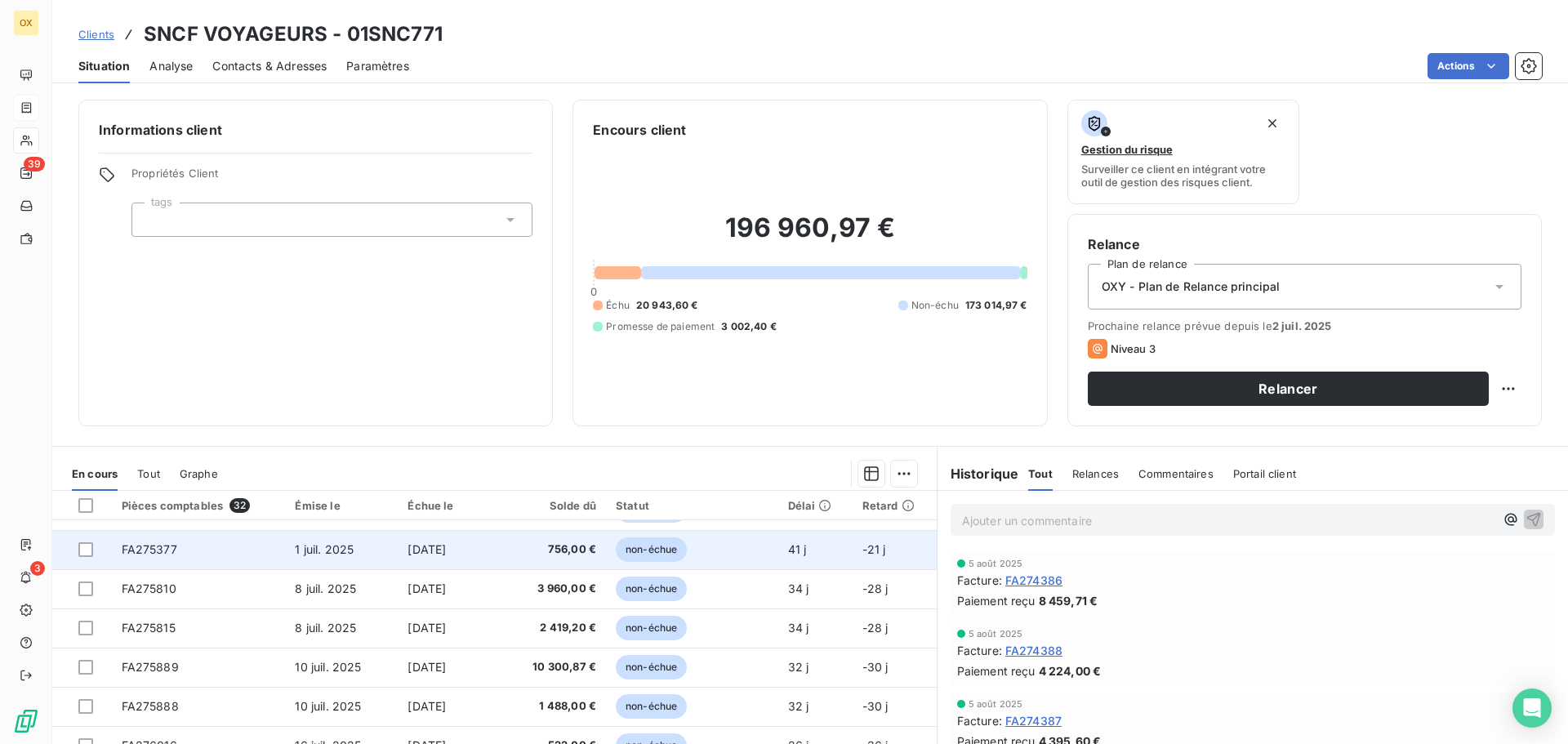
scroll to position [696, 0]
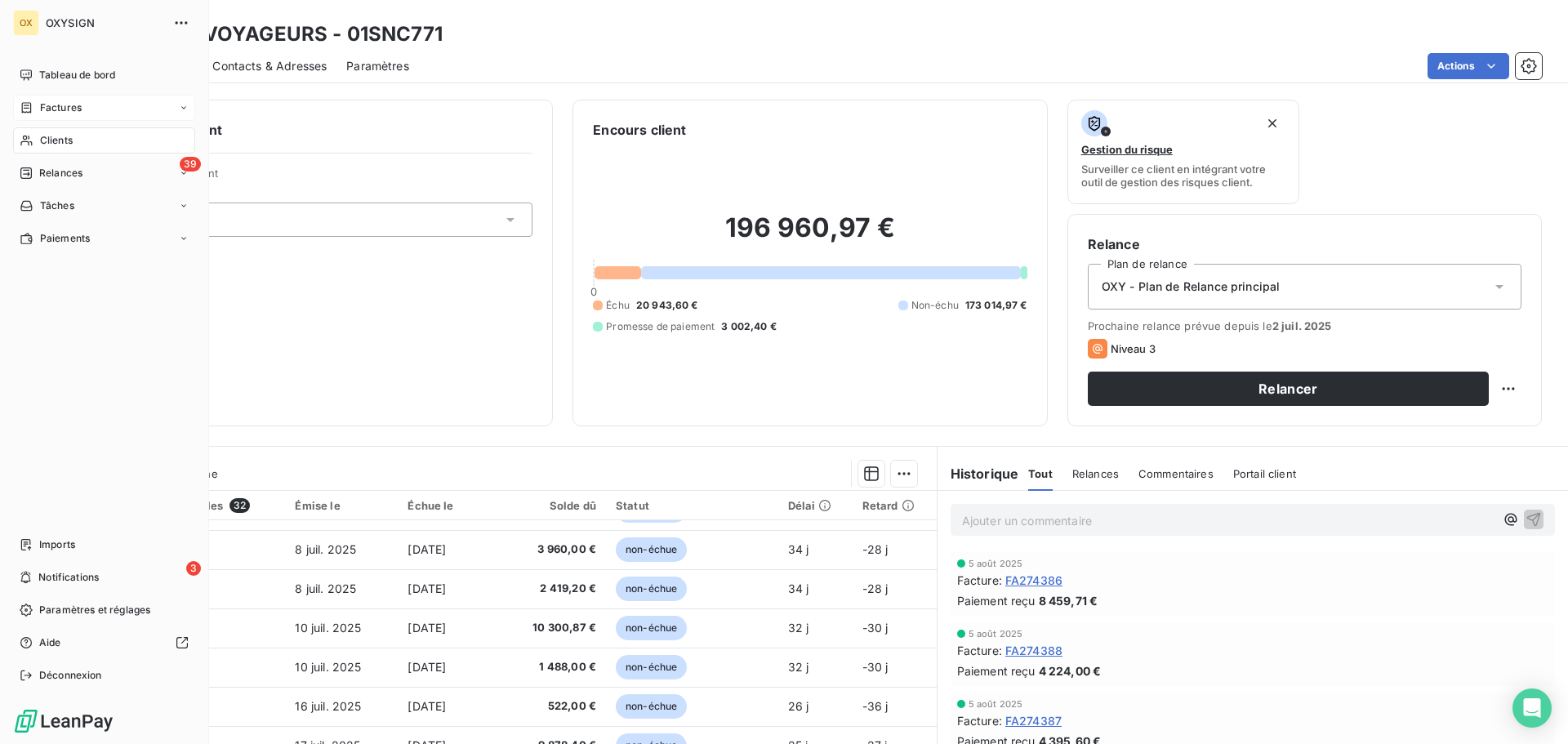
click at [66, 140] on span "Clients" at bounding box center [56, 141] width 33 height 15
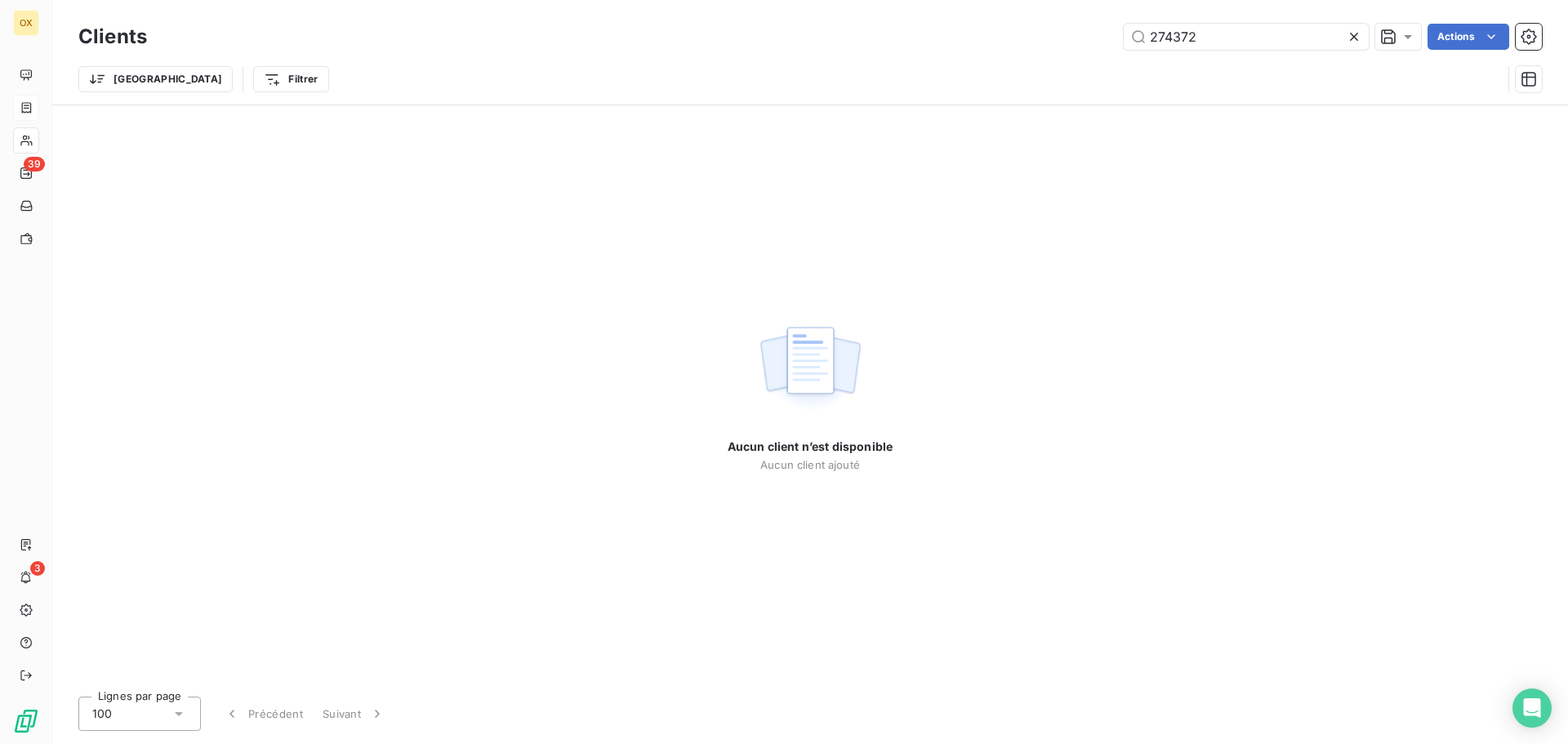
drag, startPoint x: 1258, startPoint y: 41, endPoint x: 1111, endPoint y: 53, distance: 147.5
click at [1111, 53] on div "Clients 274372 Actions" at bounding box center [810, 37] width 1464 height 34
